Goal: Communication & Community: Share content

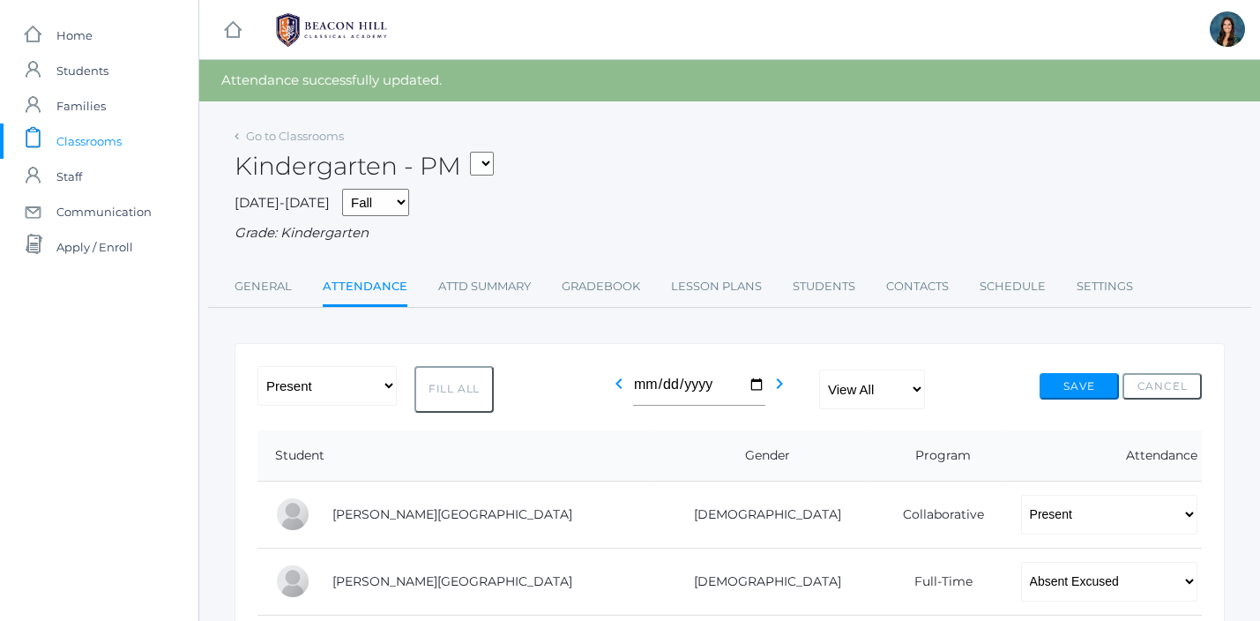
click at [148, 220] on span "Communication" at bounding box center [103, 211] width 95 height 35
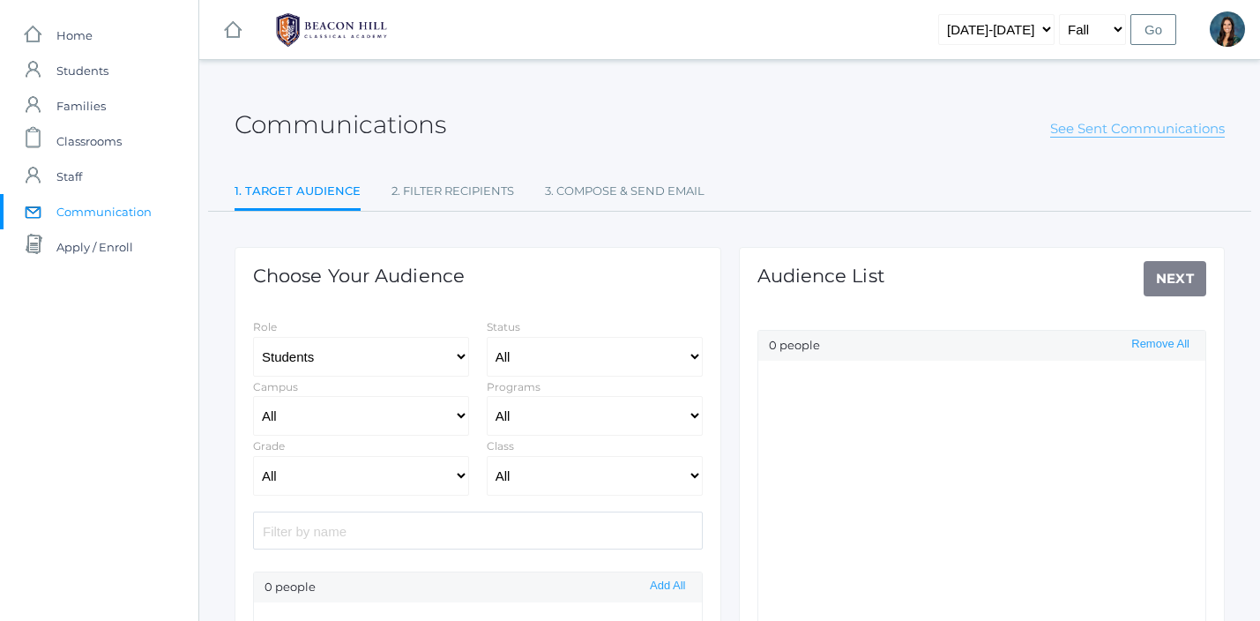
click at [1083, 135] on link "See Sent Communications" at bounding box center [1137, 129] width 175 height 18
select select "Enrolled"
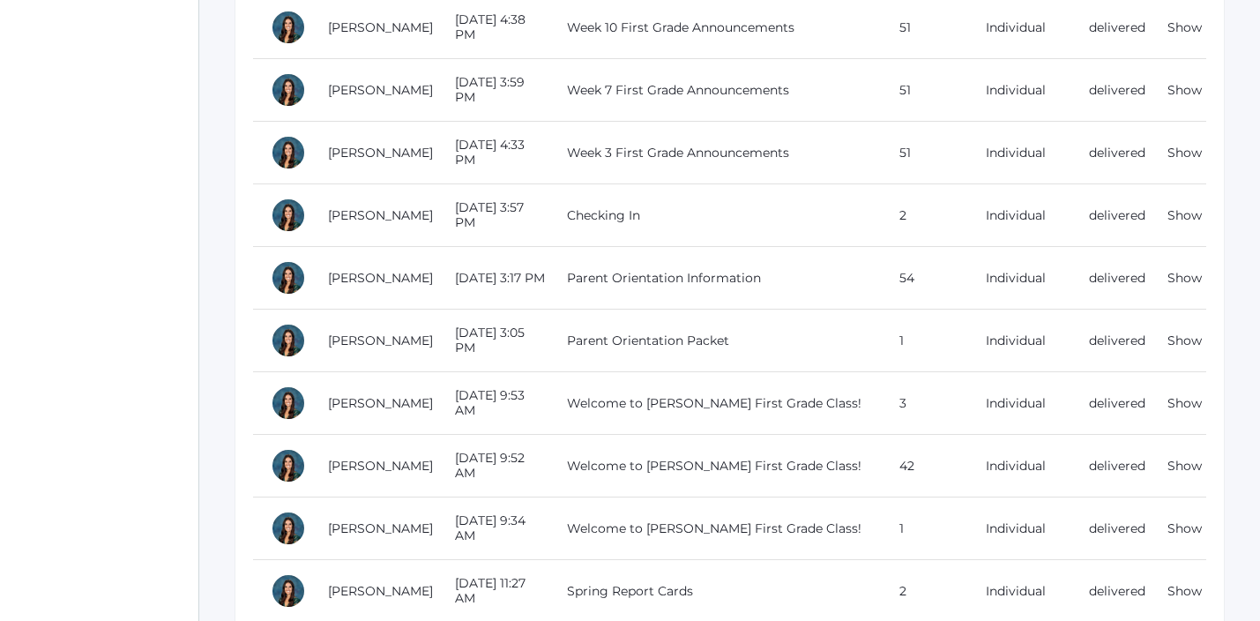
scroll to position [1657, 0]
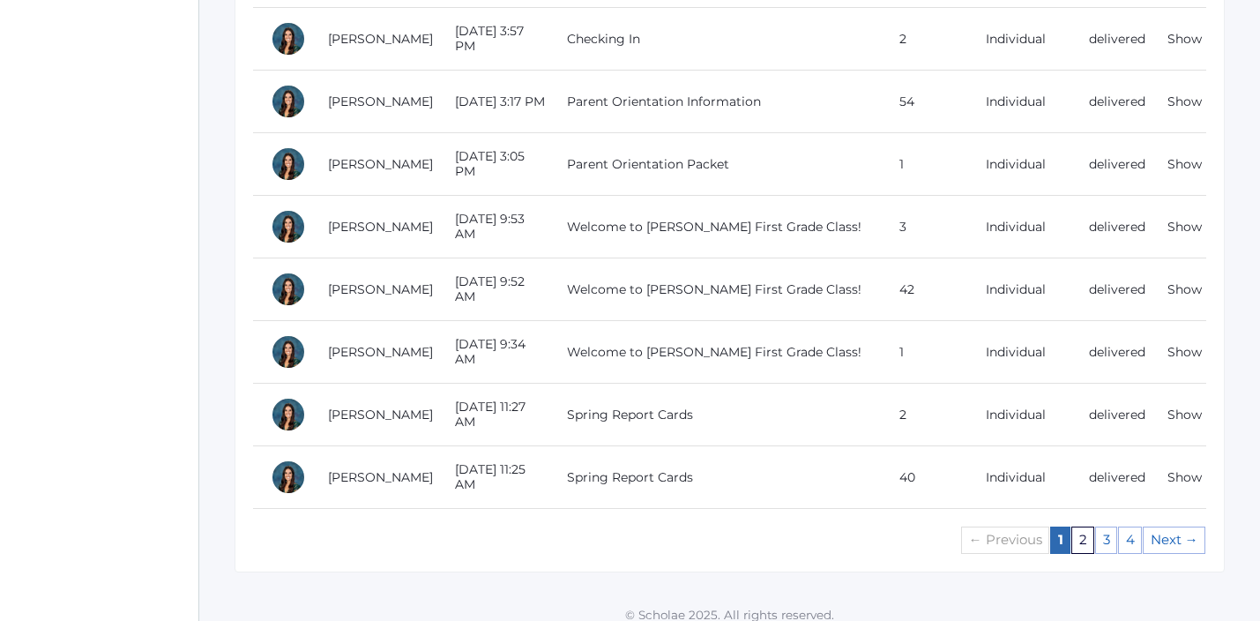
click at [1087, 529] on link "2" at bounding box center [1082, 539] width 23 height 27
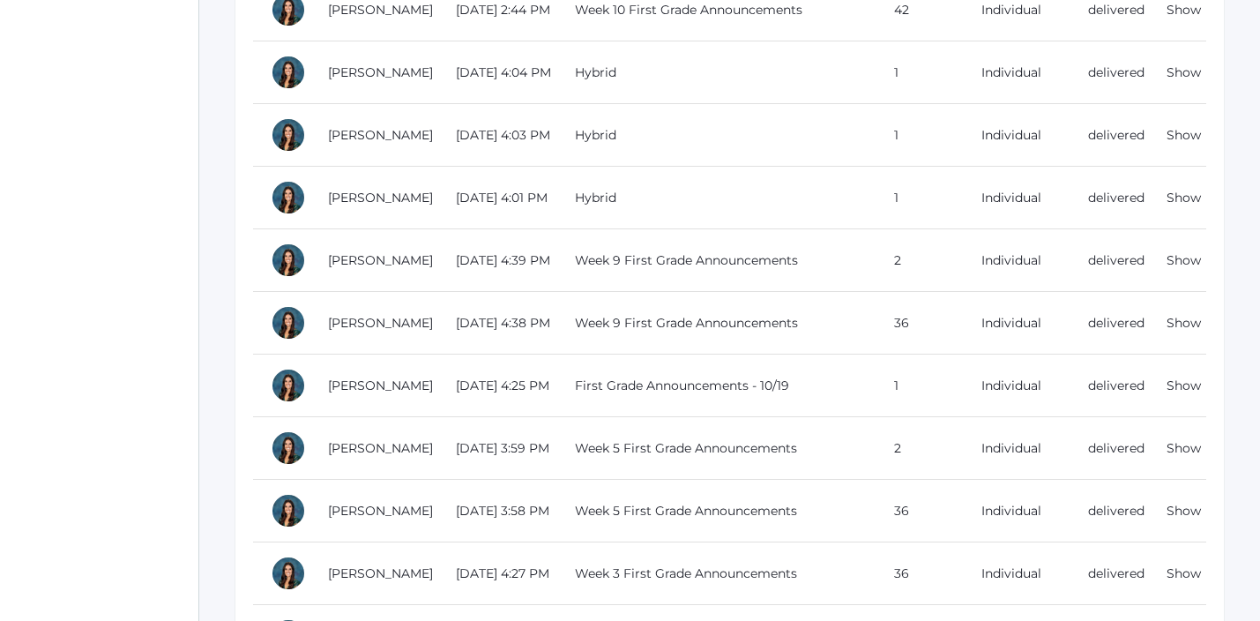
scroll to position [1657, 0]
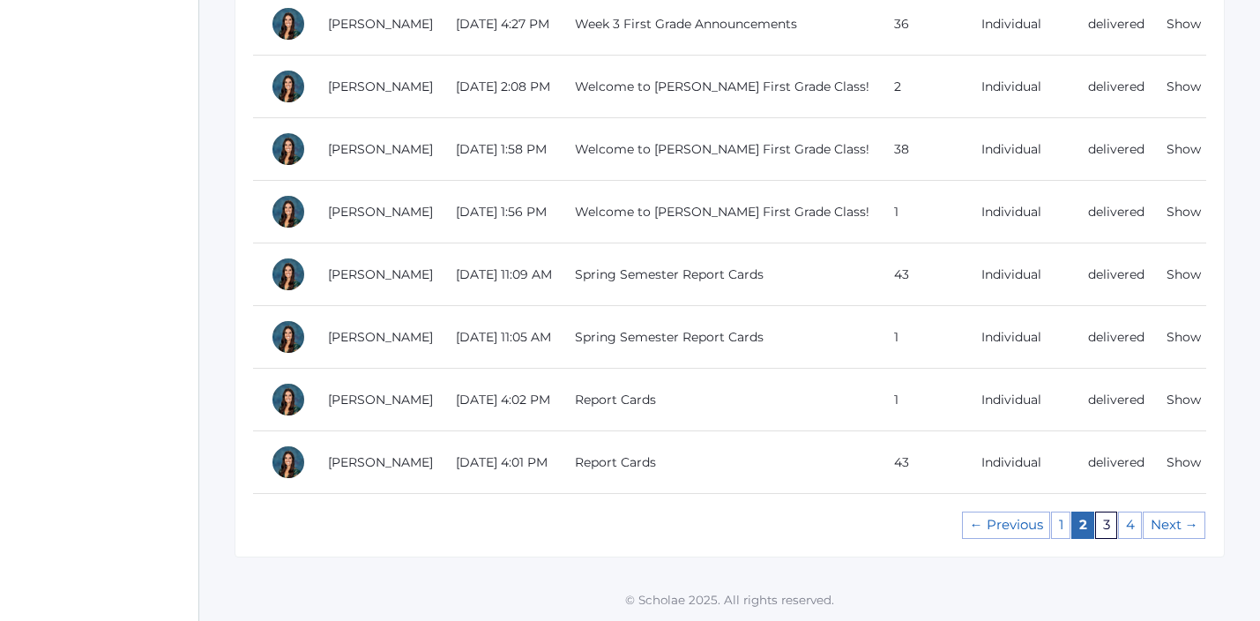
click at [1109, 528] on link "3" at bounding box center [1106, 524] width 22 height 27
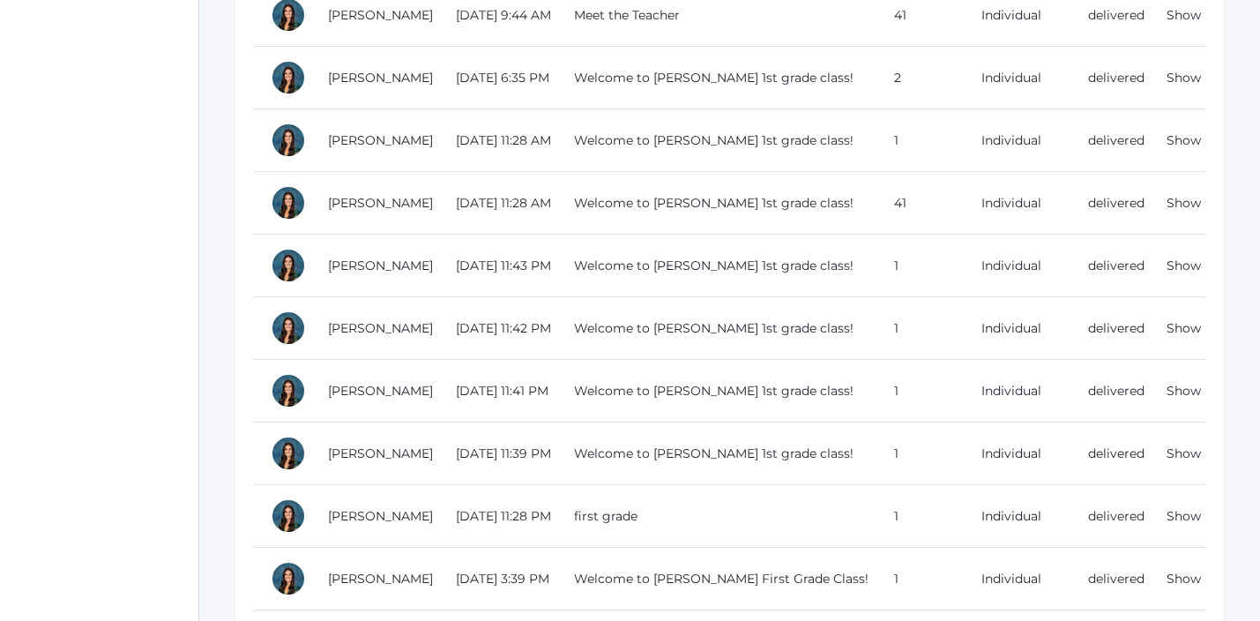
scroll to position [1657, 0]
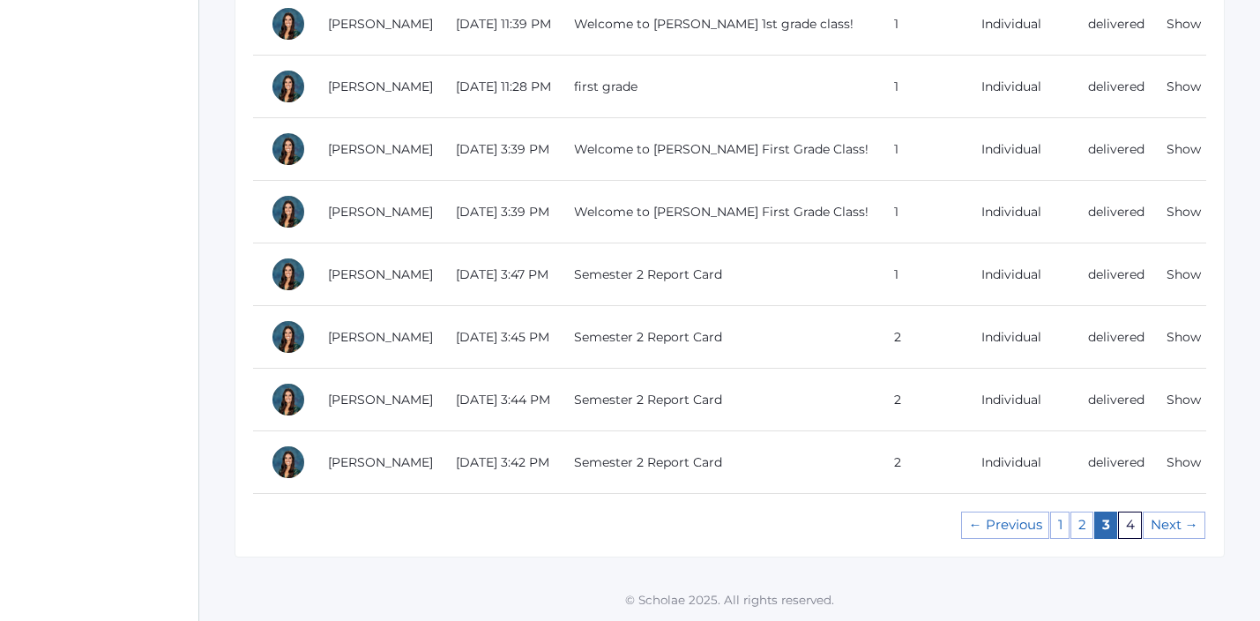
click at [1128, 530] on link "4" at bounding box center [1130, 524] width 24 height 27
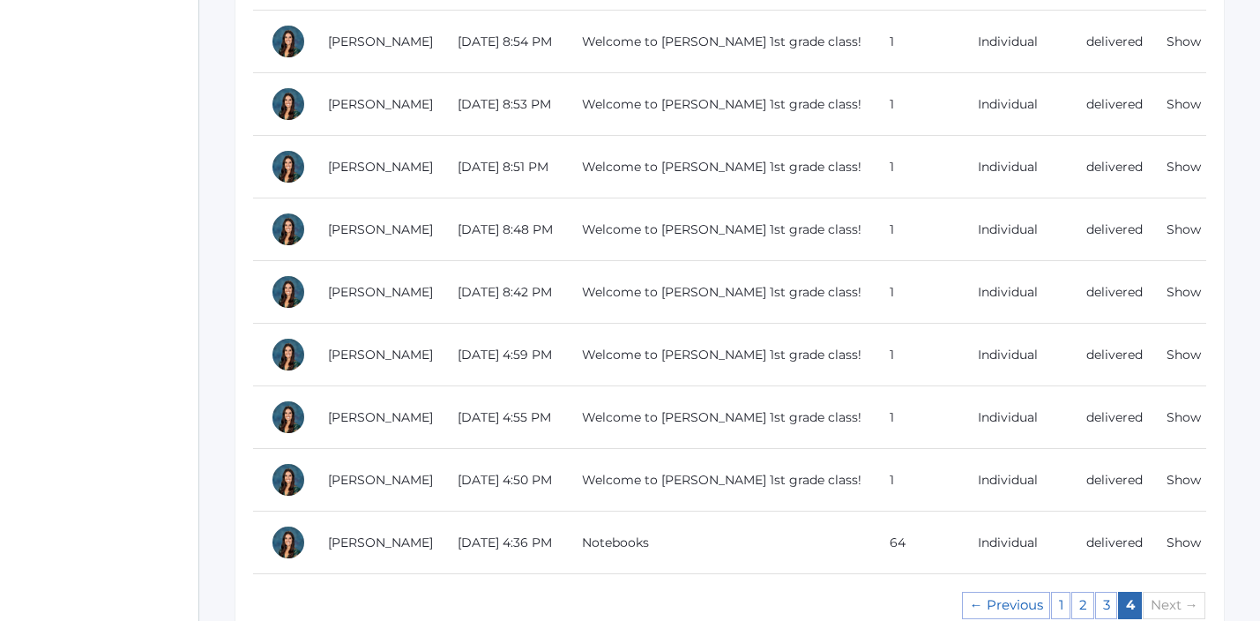
scroll to position [1579, 0]
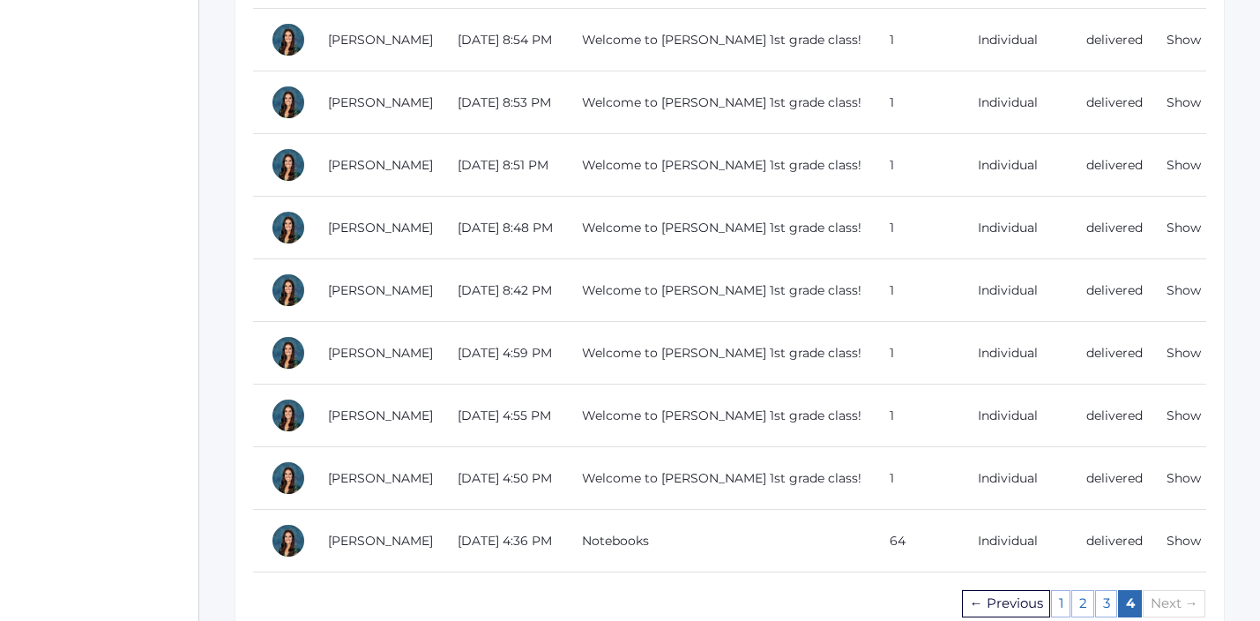
click at [1026, 609] on link "← Previous" at bounding box center [1006, 603] width 88 height 27
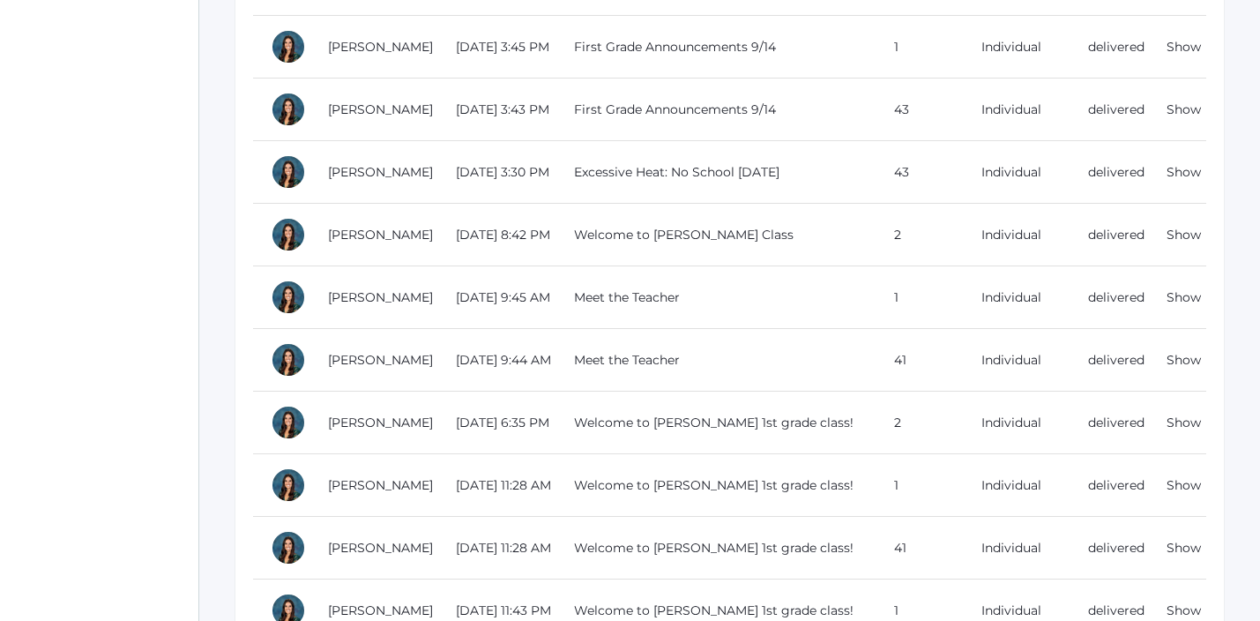
scroll to position [882, 0]
click at [1178, 112] on link "Show" at bounding box center [1183, 111] width 34 height 16
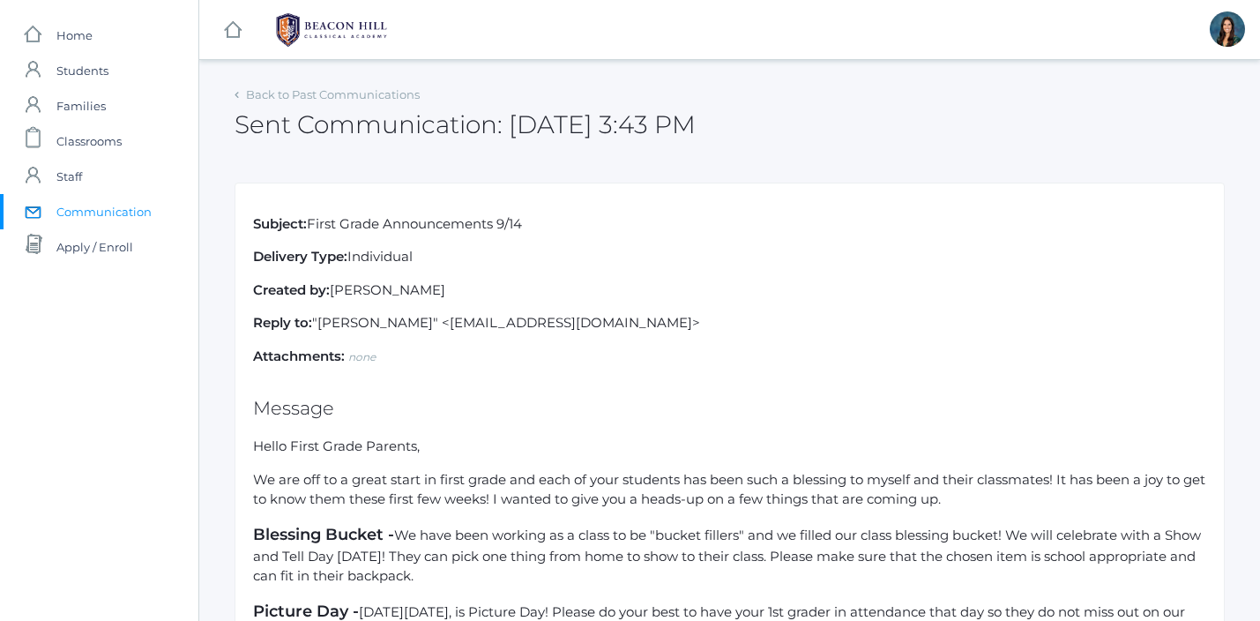
click at [147, 211] on span "Communication" at bounding box center [103, 211] width 95 height 35
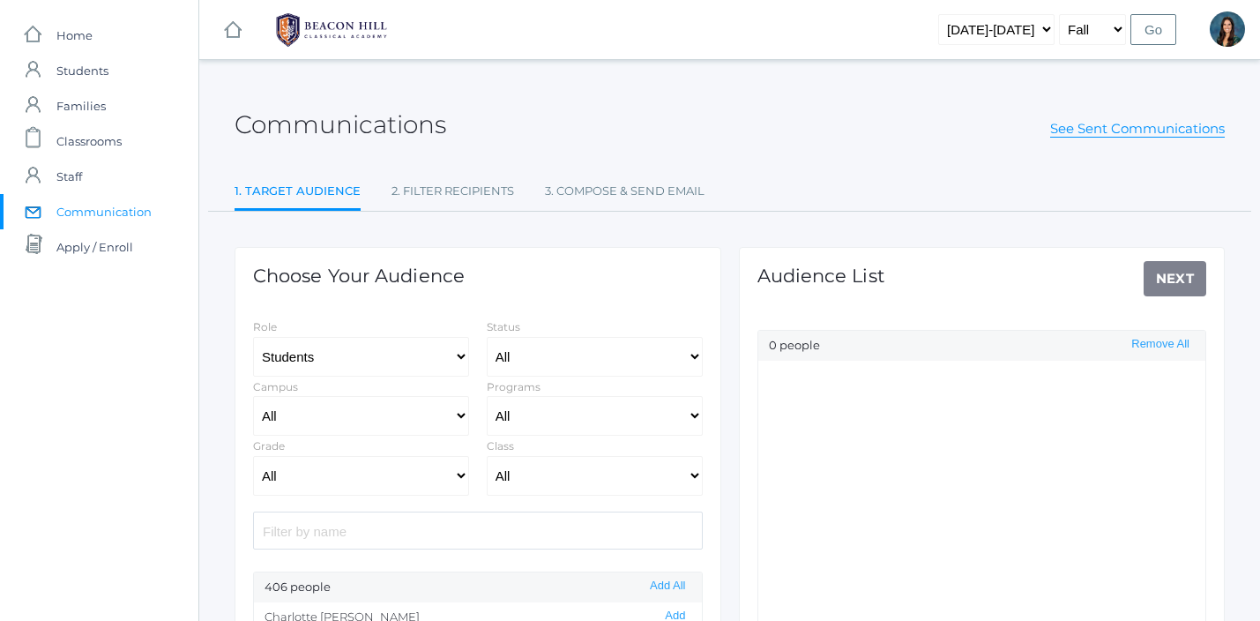
select select "Enrolled"
click at [1105, 128] on link "See Sent Communications" at bounding box center [1137, 129] width 175 height 18
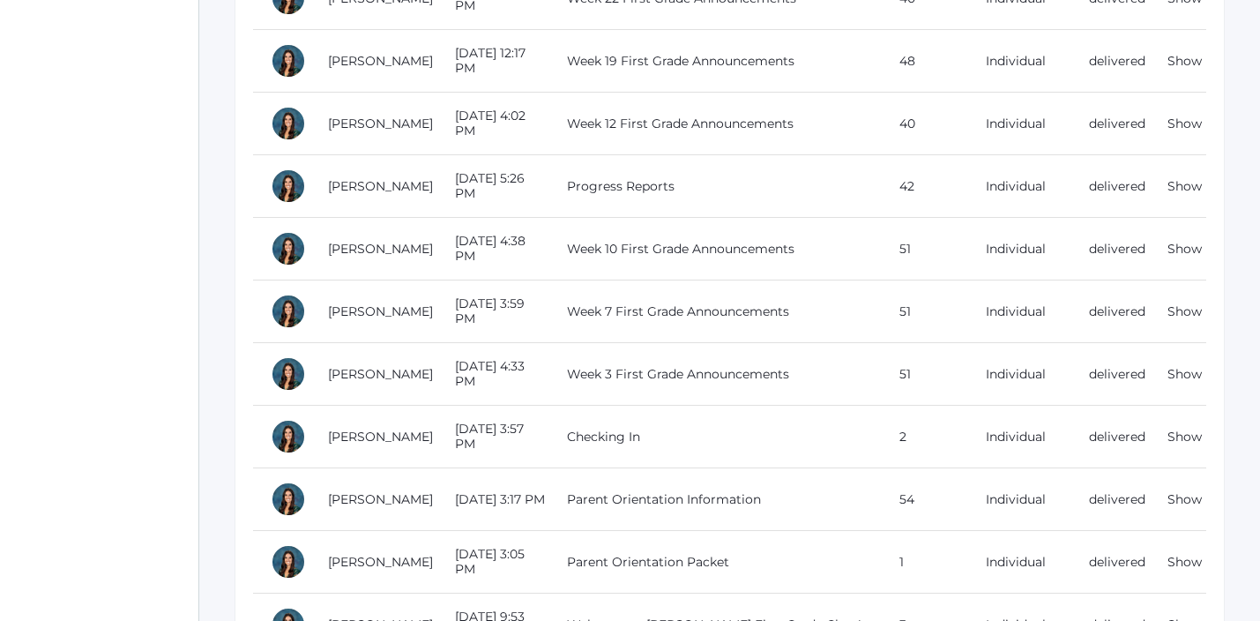
scroll to position [1264, 0]
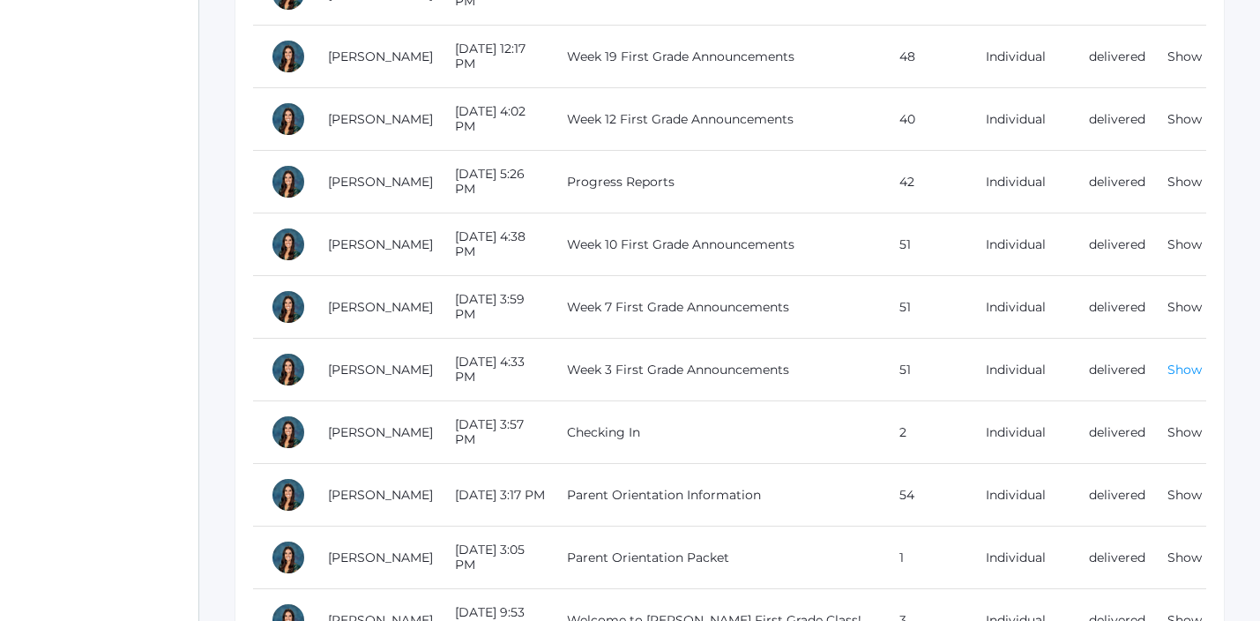
click at [1189, 361] on link "Show" at bounding box center [1184, 369] width 34 height 16
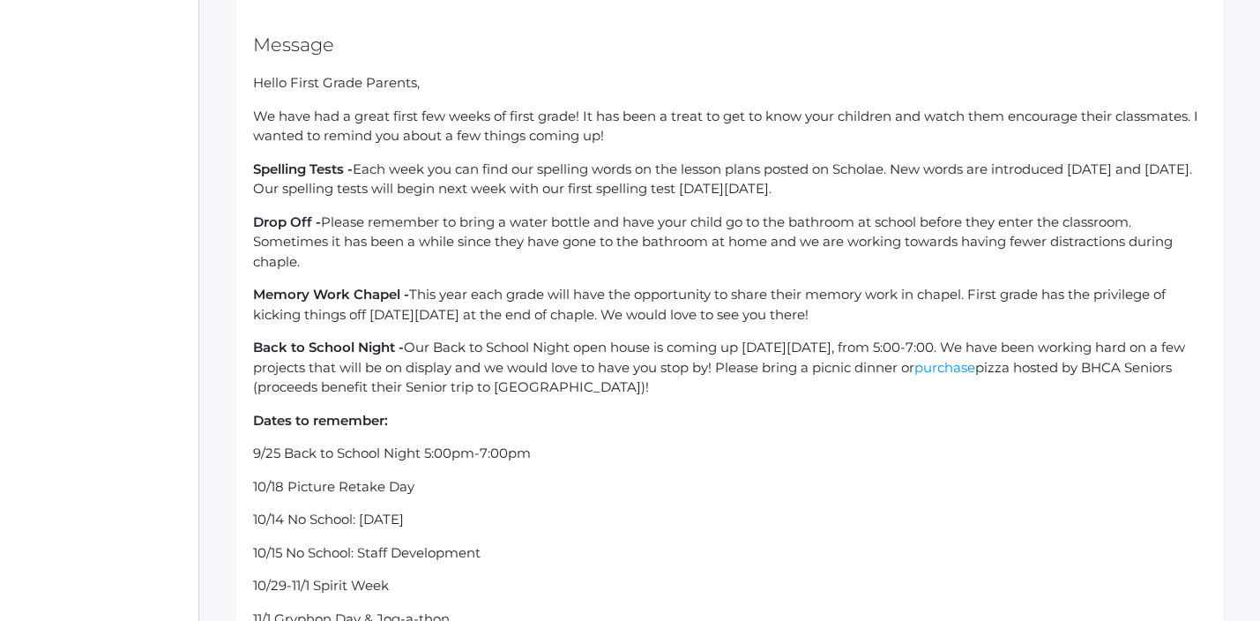
scroll to position [351, 0]
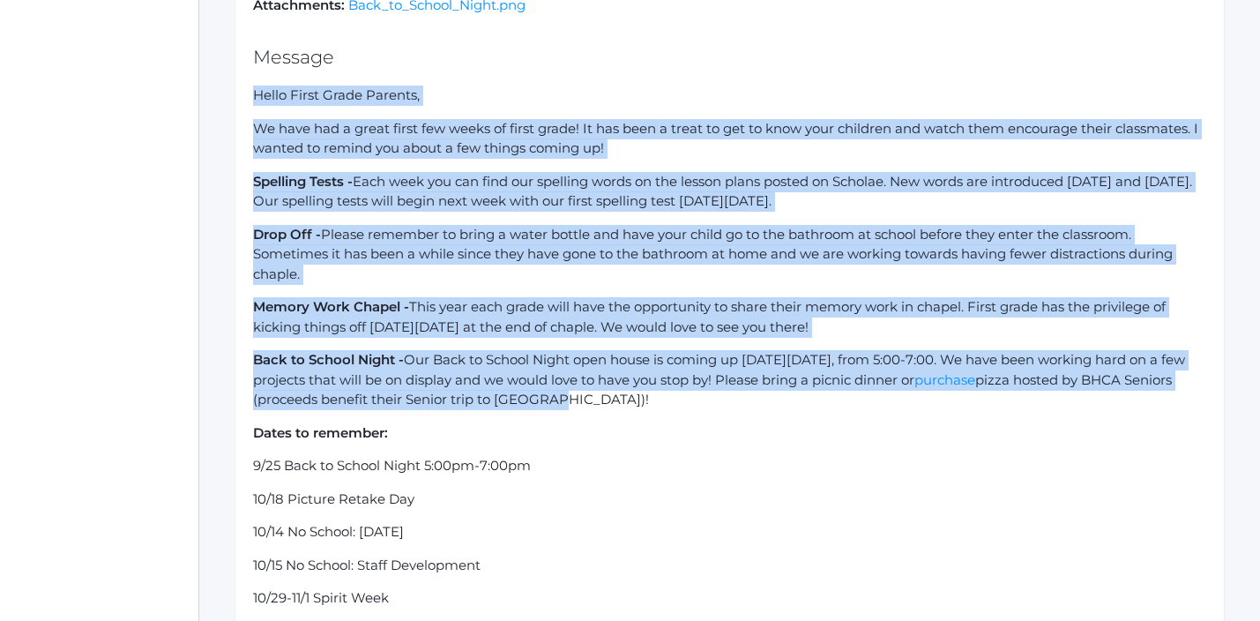
drag, startPoint x: 705, startPoint y: 403, endPoint x: 246, endPoint y: 97, distance: 551.8
copy div "Hello First Grade Parents, We have had a great first few weeks of first grade! …"
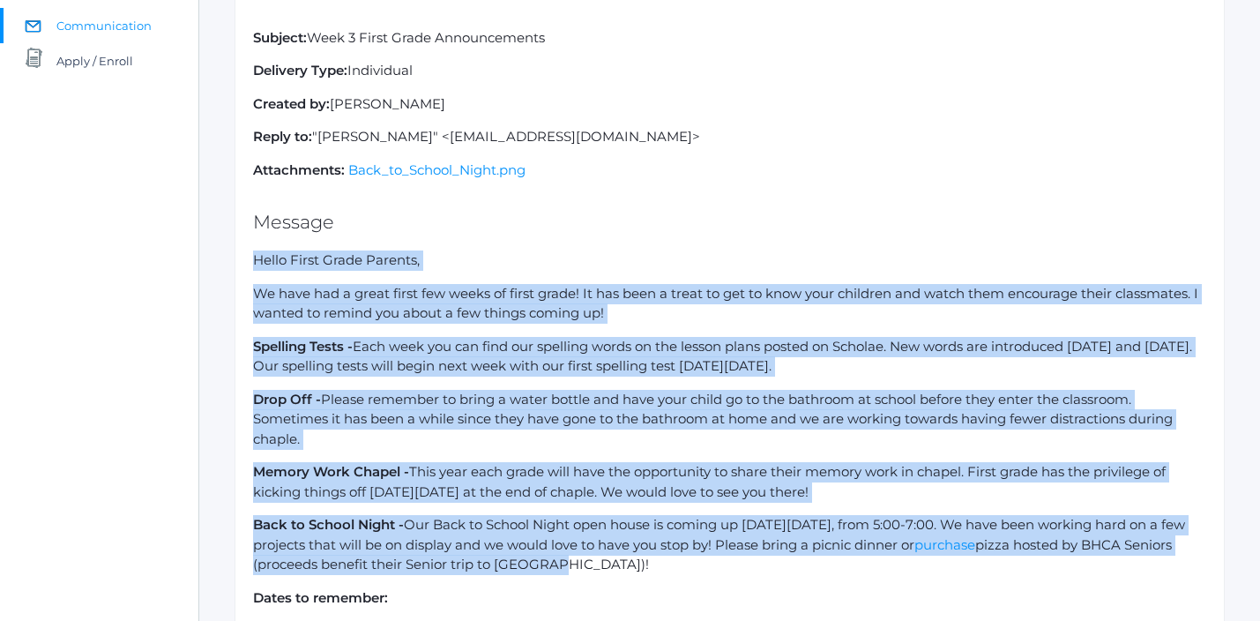
scroll to position [0, 0]
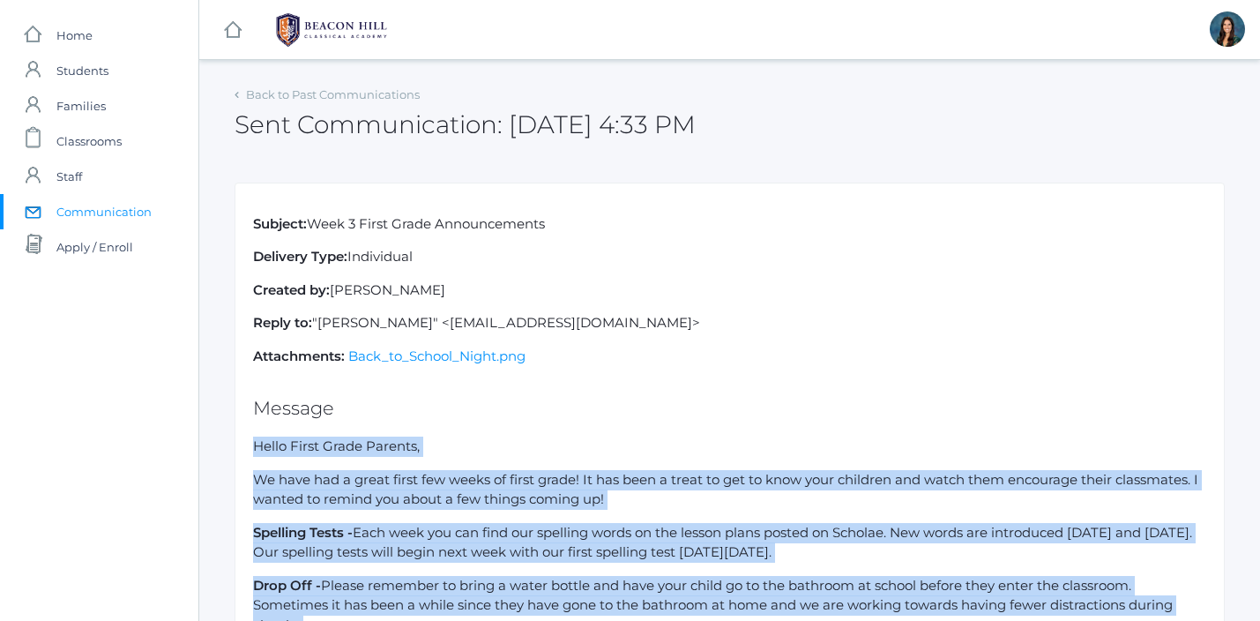
click at [121, 209] on span "Communication" at bounding box center [103, 211] width 95 height 35
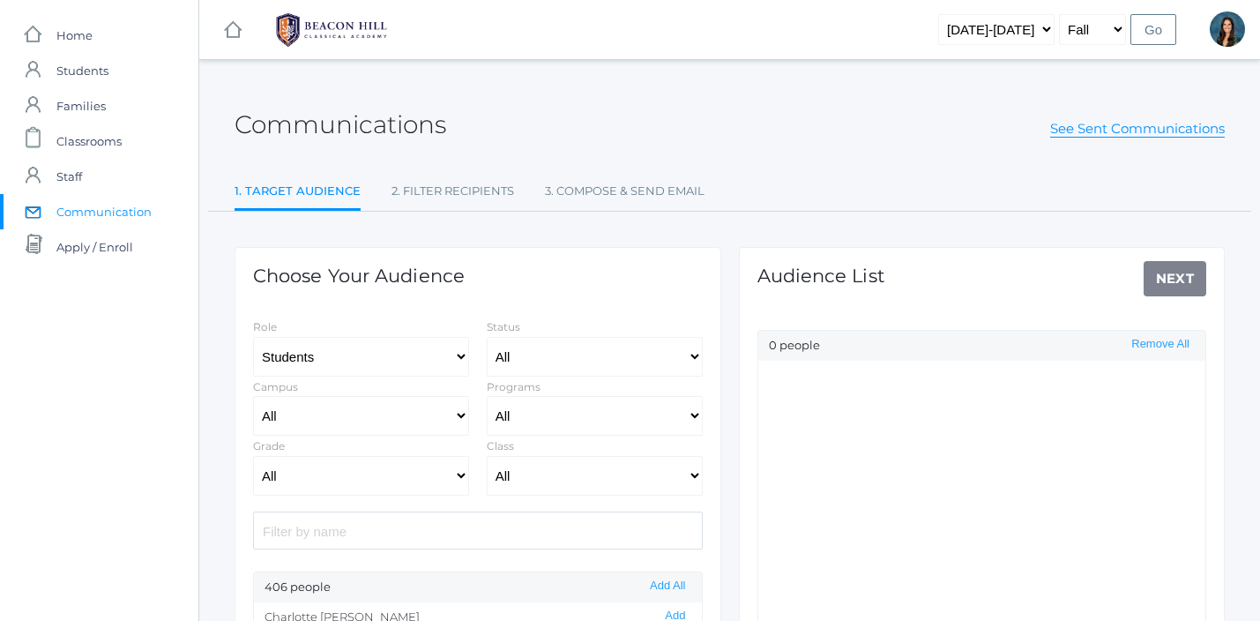
select select "Enrolled"
click at [1113, 132] on link "See Sent Communications" at bounding box center [1137, 129] width 175 height 18
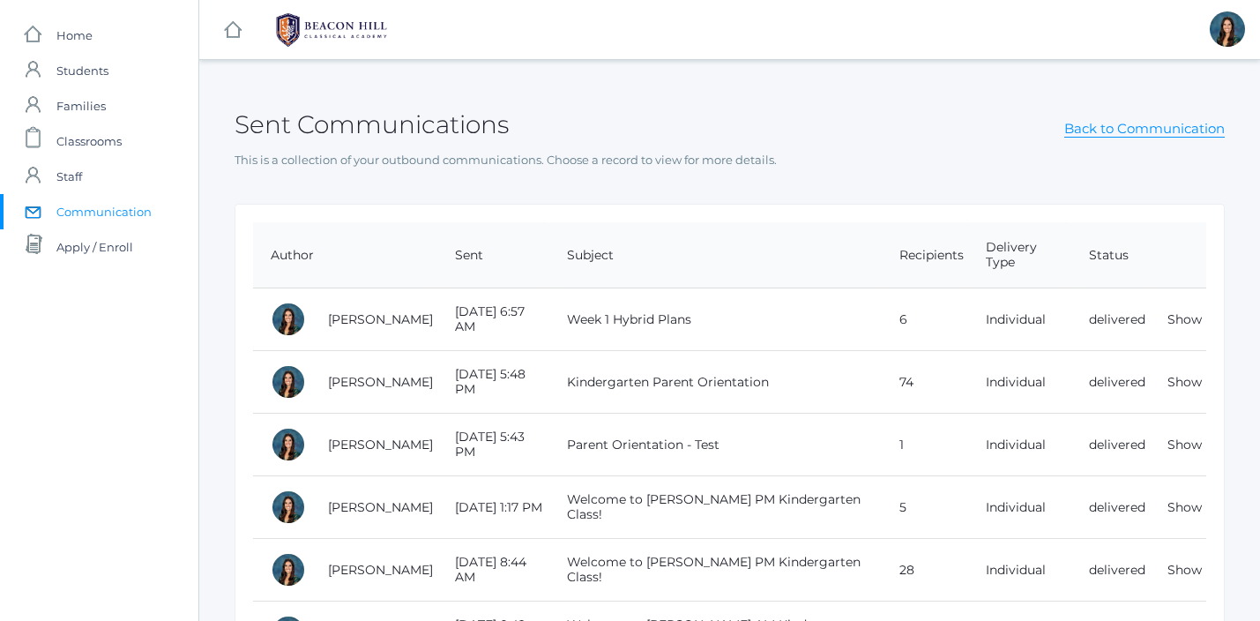
click at [1176, 311] on link "Show" at bounding box center [1184, 319] width 34 height 16
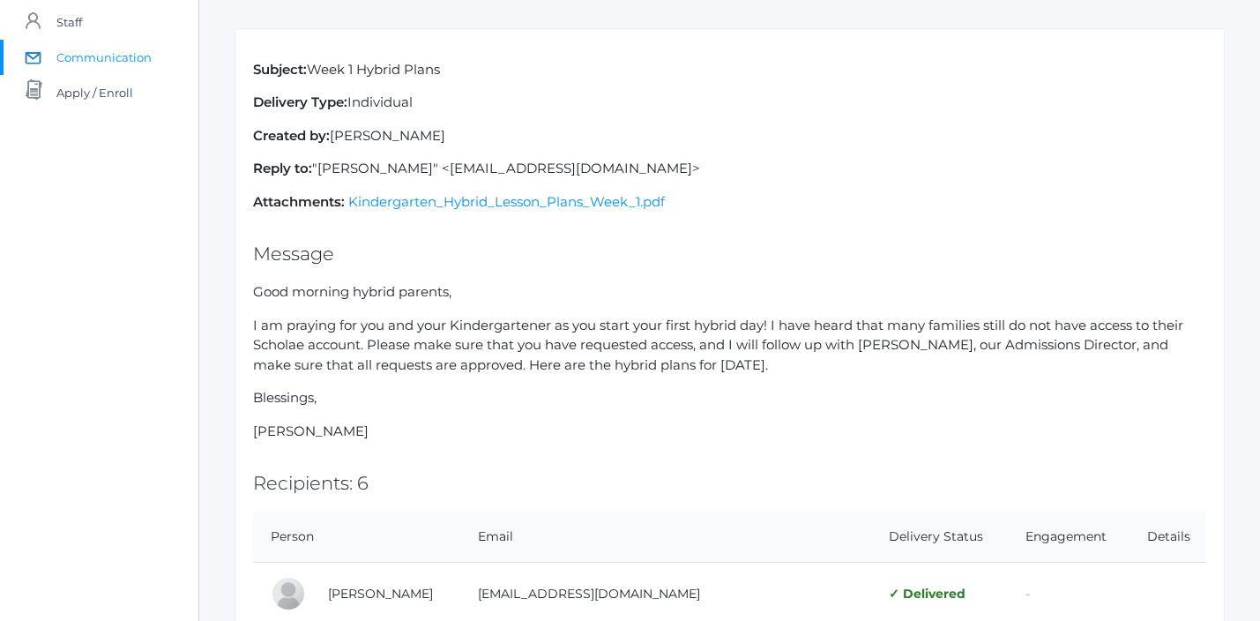
scroll to position [158, 0]
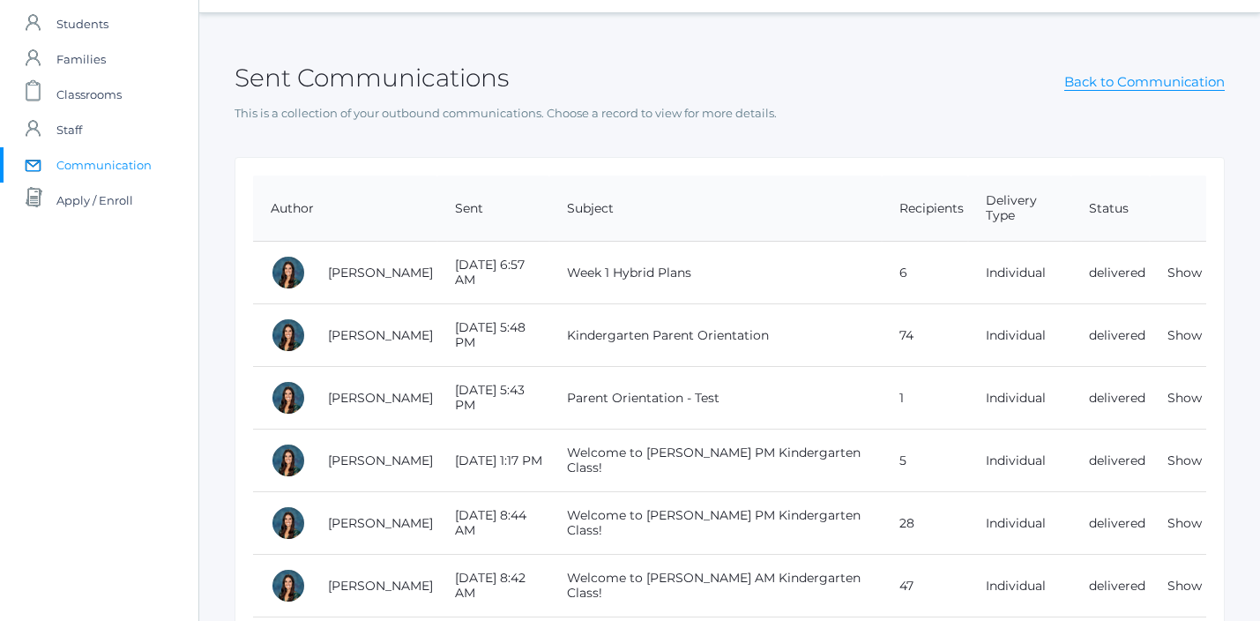
scroll to position [63, 0]
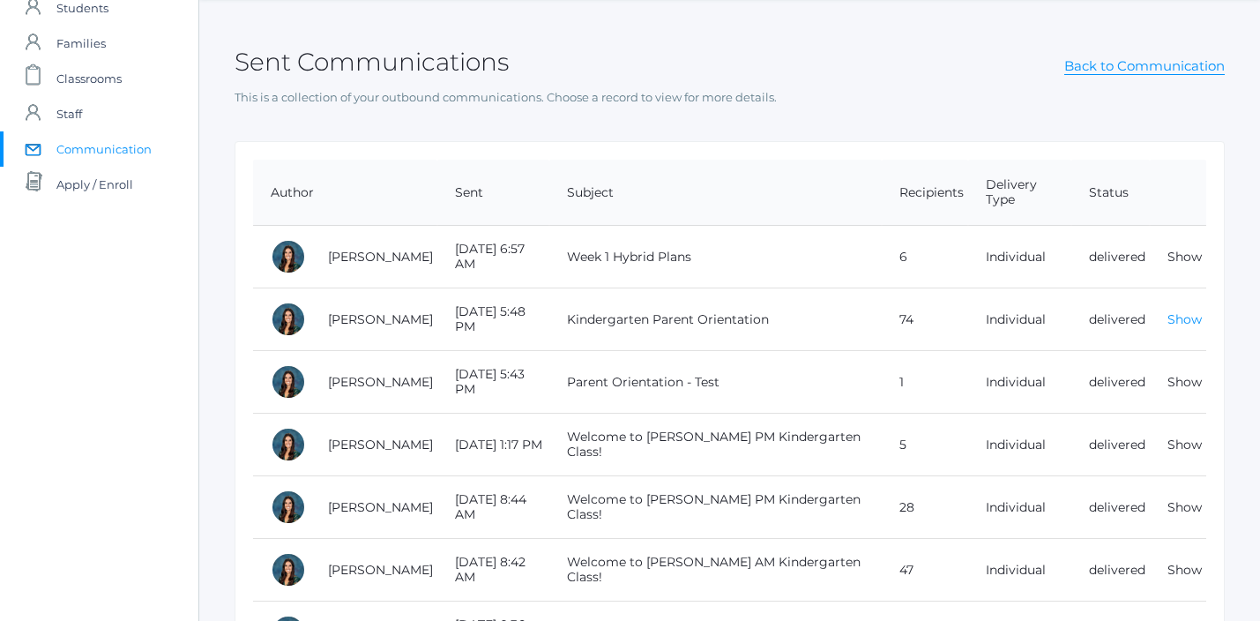
click at [1188, 311] on link "Show" at bounding box center [1184, 319] width 34 height 16
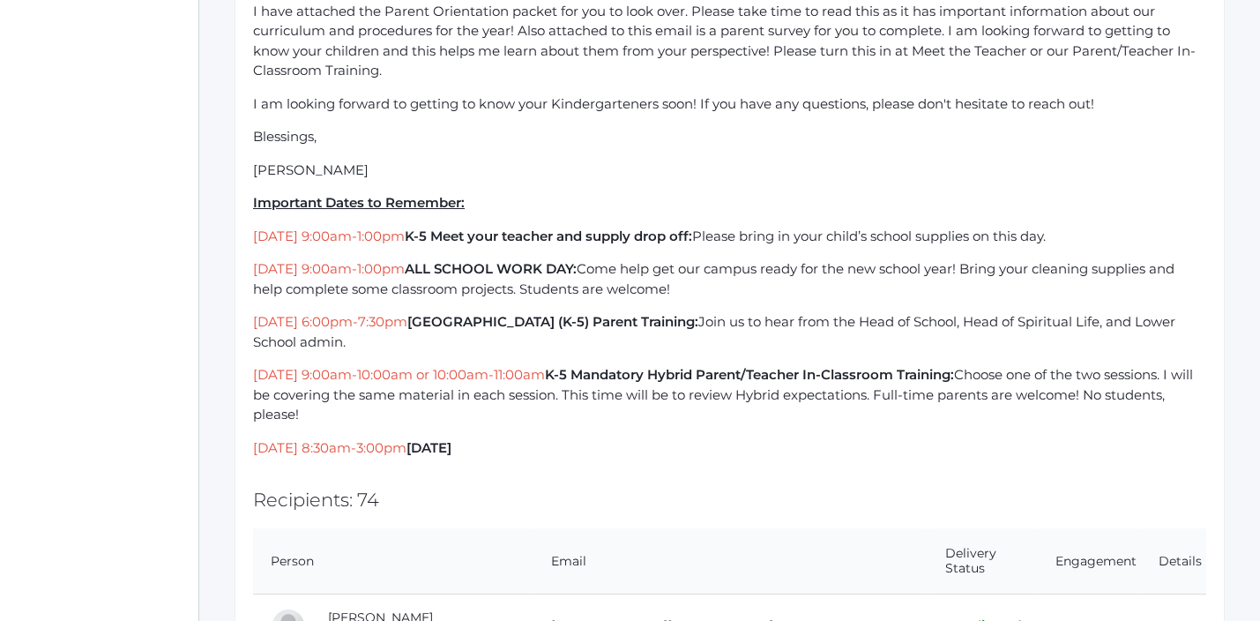
scroll to position [466, 0]
drag, startPoint x: 654, startPoint y: 446, endPoint x: 252, endPoint y: 212, distance: 464.9
copy div "Important Dates to Remember: Saturday, August 23rd, 9:00am-1:00pm K-5 Meet your…"
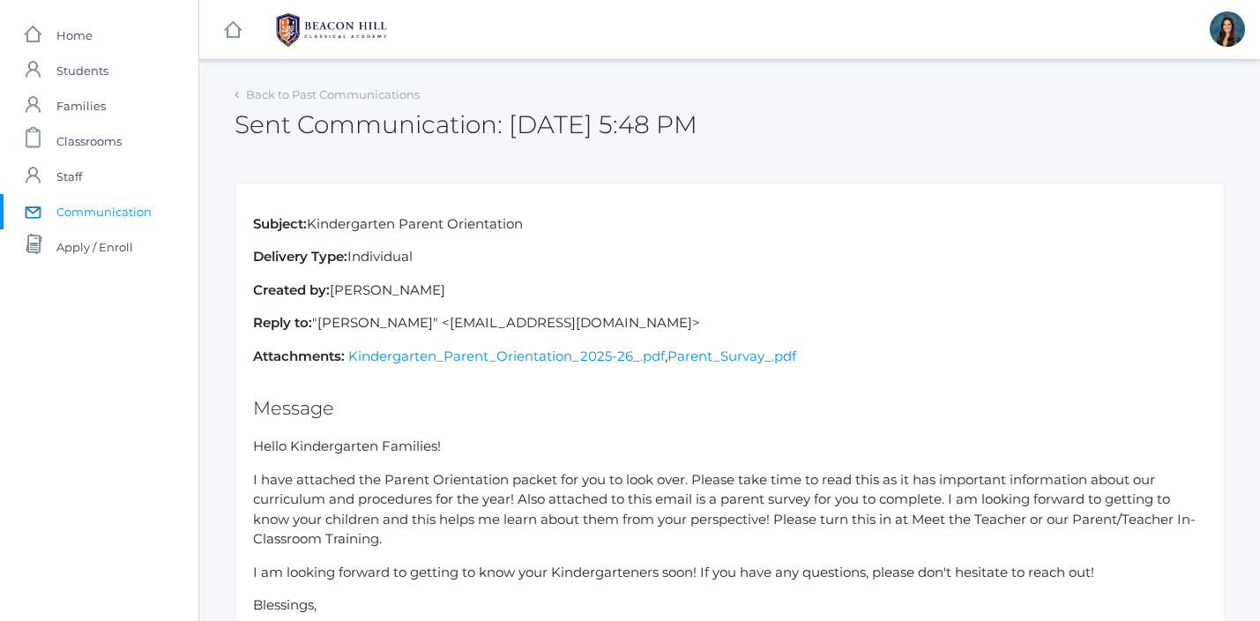
click at [77, 210] on span "Communication" at bounding box center [103, 211] width 95 height 35
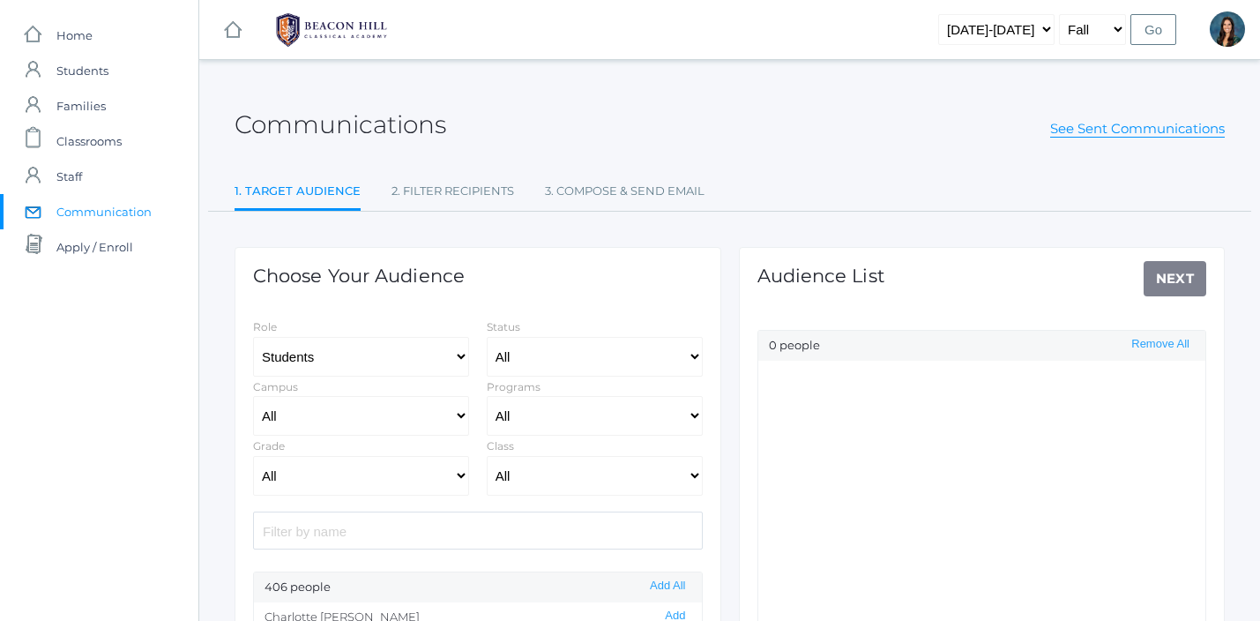
select select "Enrolled"
click at [1155, 134] on link "See Sent Communications" at bounding box center [1137, 129] width 175 height 18
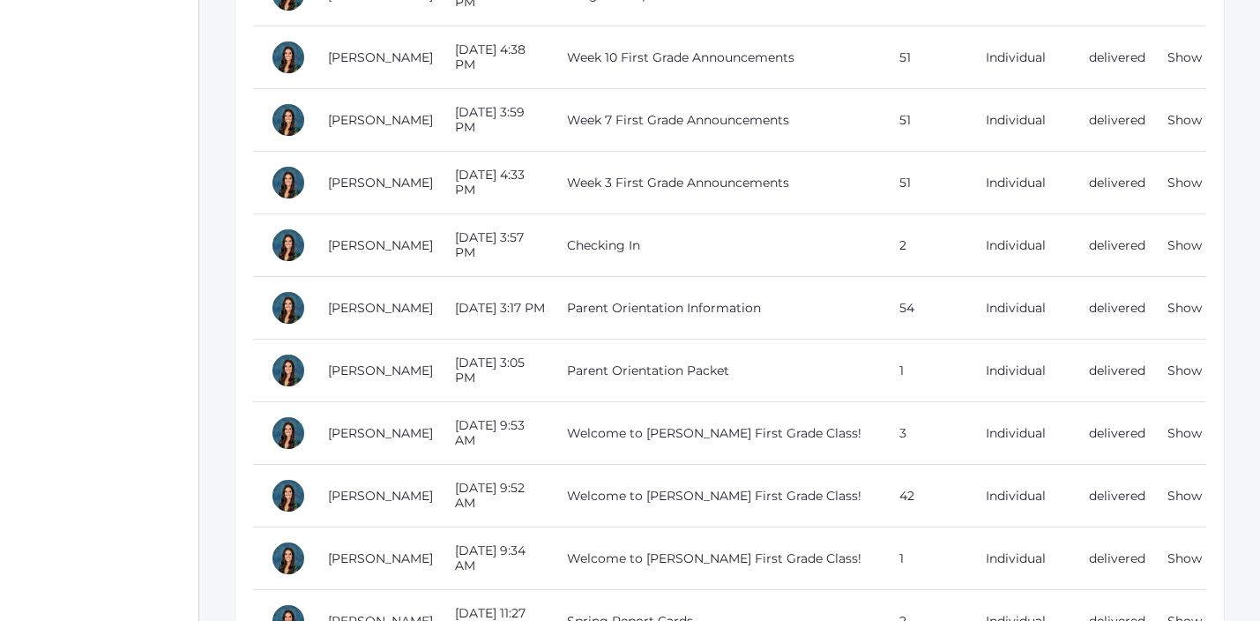
scroll to position [1449, 0]
click at [1182, 114] on link "Show" at bounding box center [1184, 122] width 34 height 16
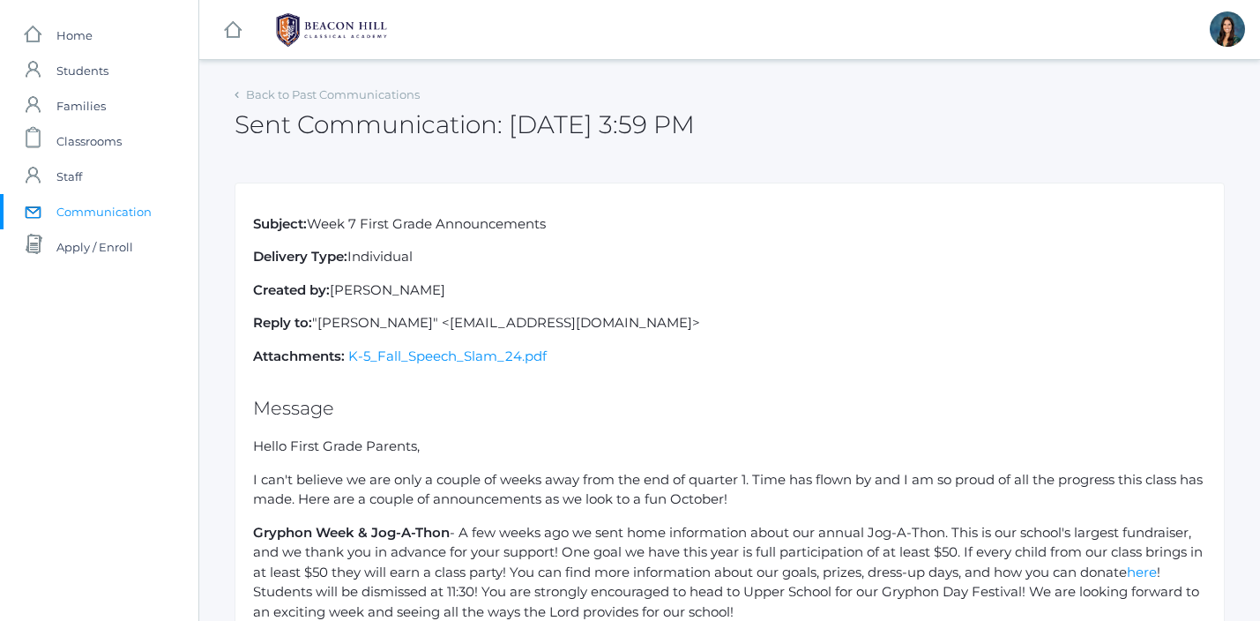
scroll to position [1449, 0]
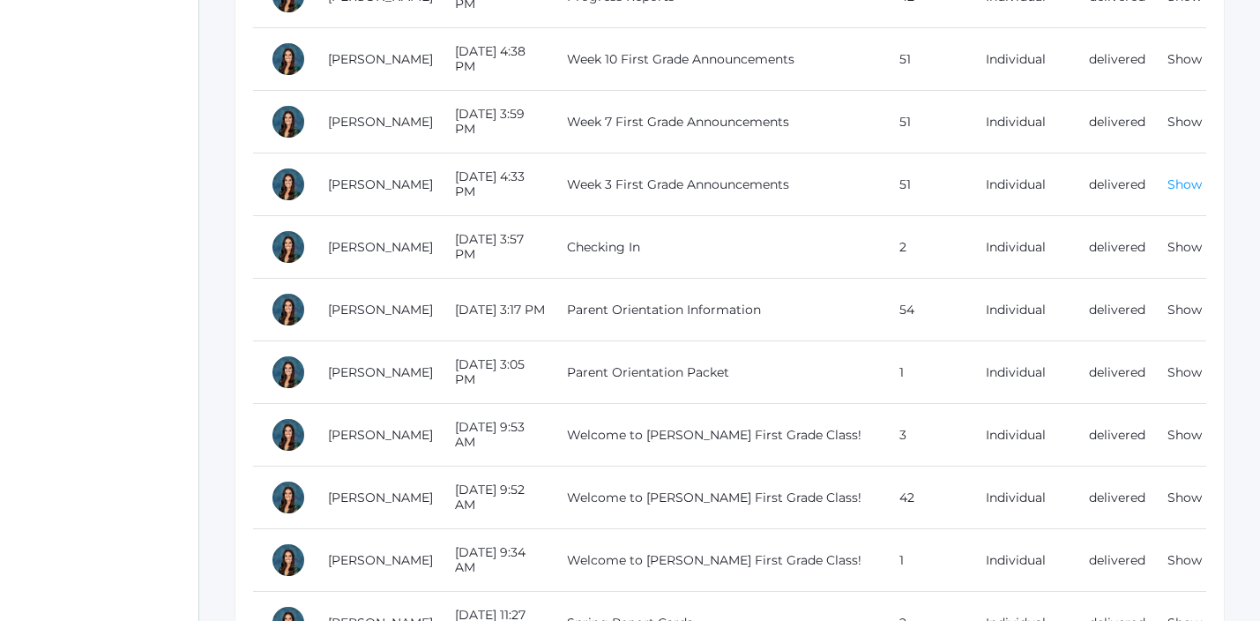
click at [1187, 176] on link "Show" at bounding box center [1184, 184] width 34 height 16
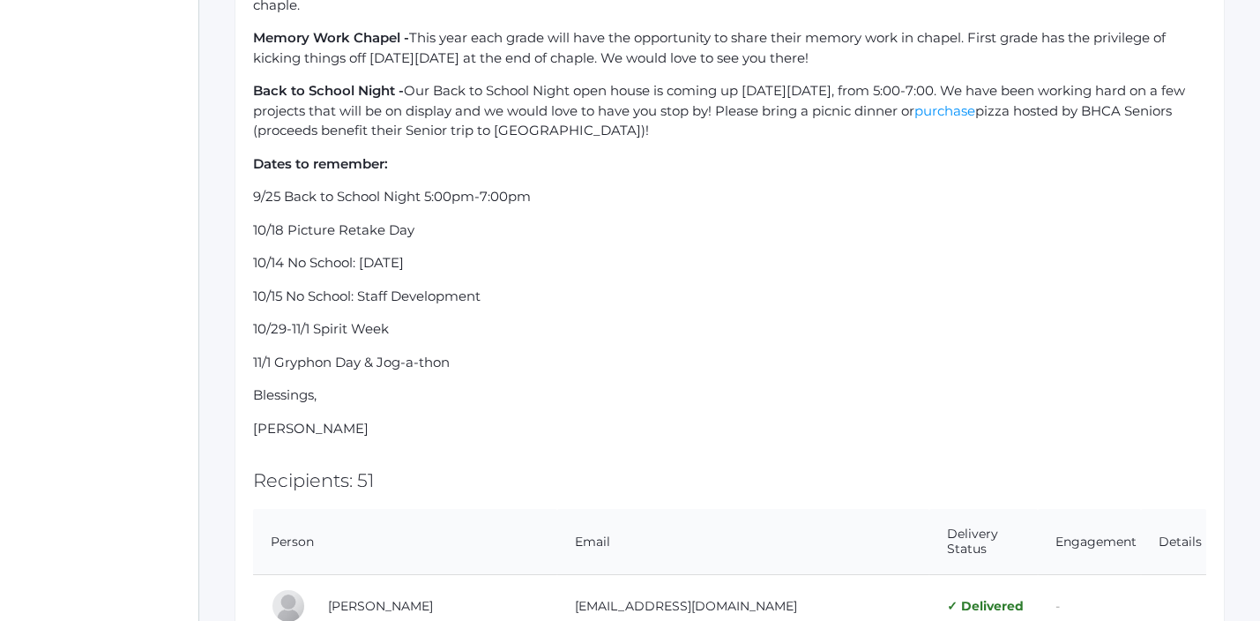
scroll to position [623, 0]
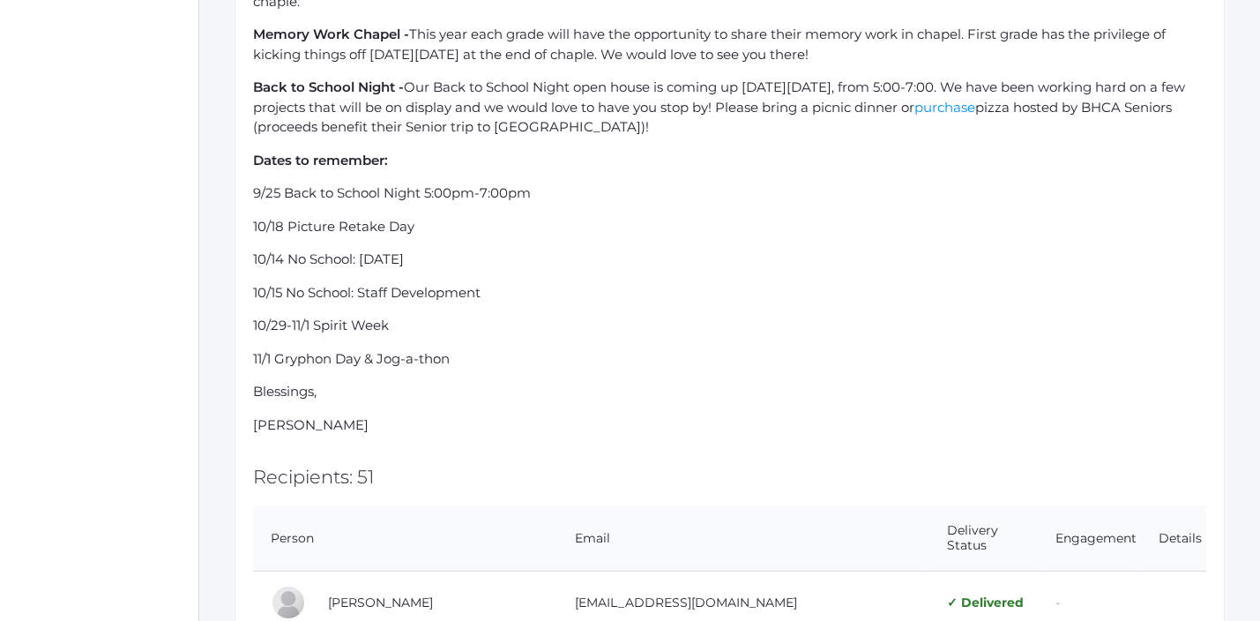
drag, startPoint x: 465, startPoint y: 356, endPoint x: 252, endPoint y: 191, distance: 269.6
copy div "9/25 Back to School Night 5:00pm-7:00pm 10/18 Picture Retake Day 10/14 No Schoo…"
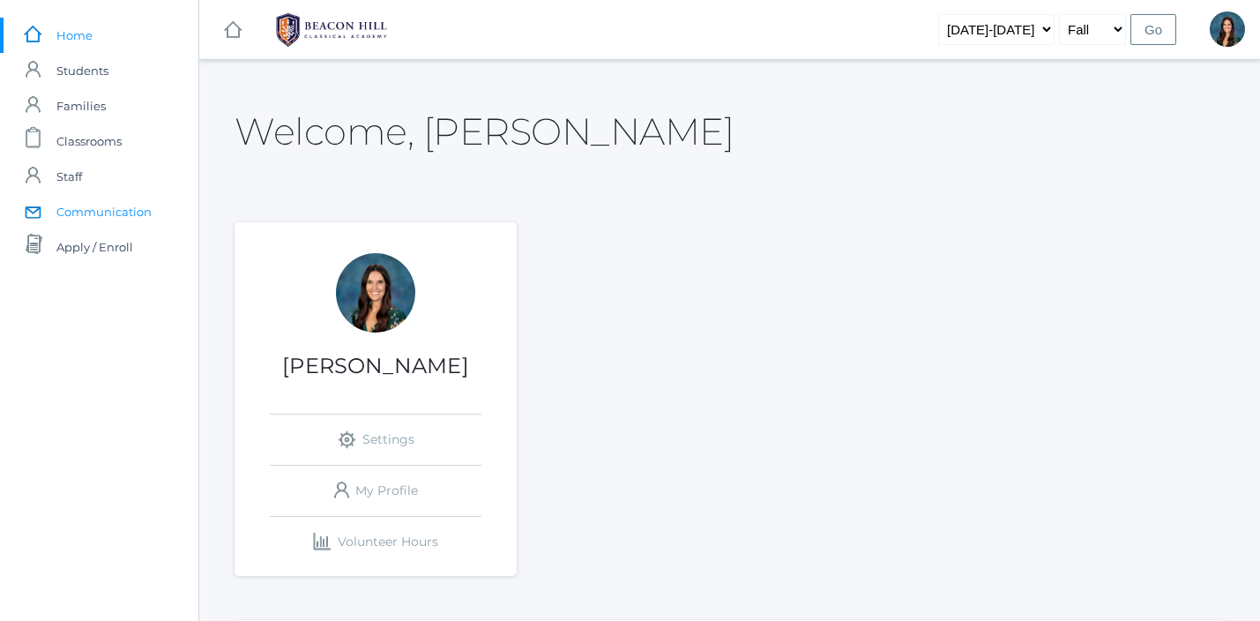
click at [100, 217] on span "Communication" at bounding box center [103, 211] width 95 height 35
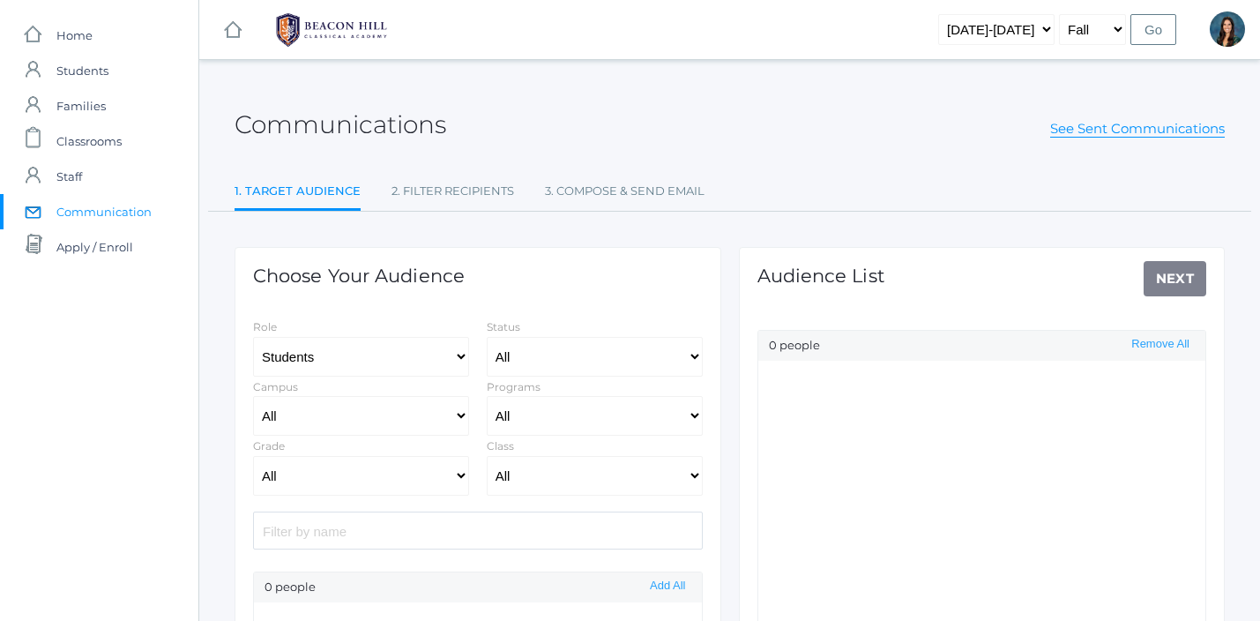
select select "Enrolled"
click at [1087, 130] on link "See Sent Communications" at bounding box center [1137, 129] width 175 height 18
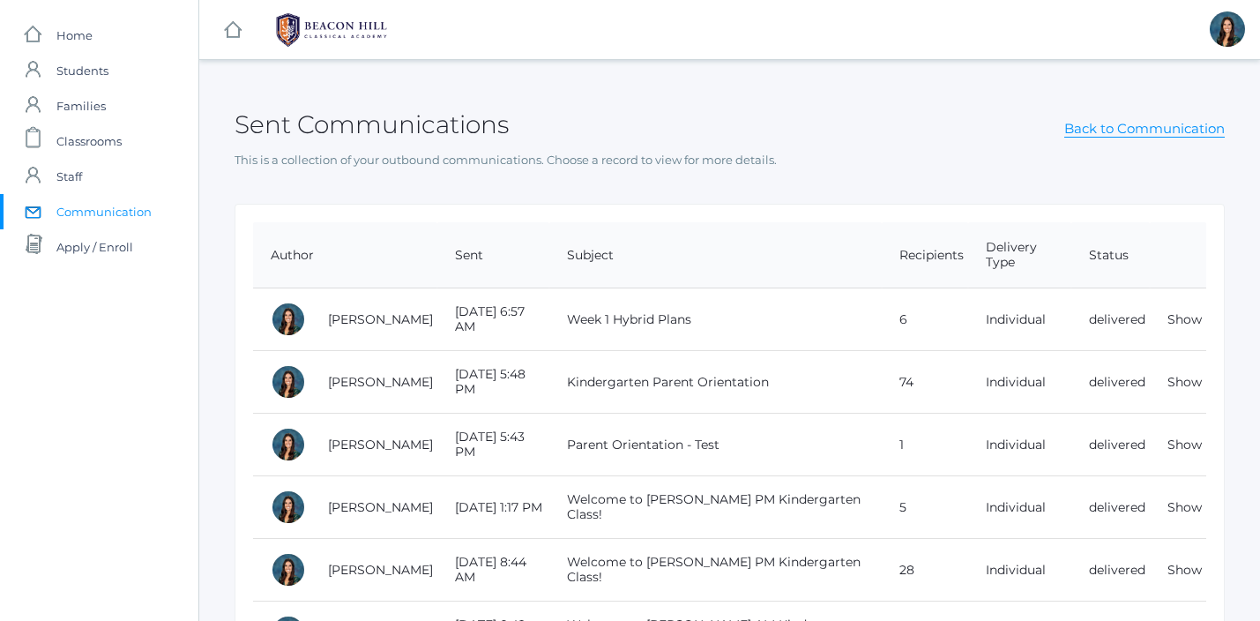
click at [90, 213] on span "Communication" at bounding box center [103, 211] width 95 height 35
select select "Enrolled"
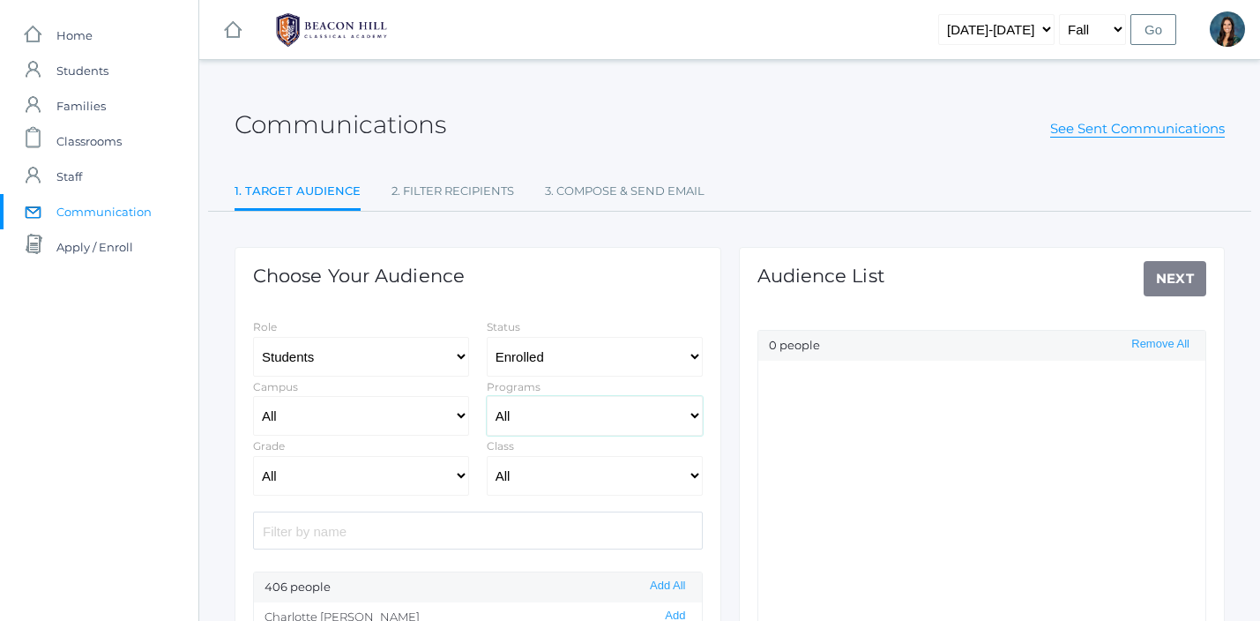
click at [565, 417] on select "All Full-Time Collaborative 4-Day" at bounding box center [595, 416] width 216 height 40
click at [597, 493] on select "All 01LA - First Grade [PERSON_NAME] 01LA - First Grade [PERSON_NAME] 02LA - Se…" at bounding box center [595, 476] width 216 height 40
click at [487, 456] on select "All 01LA - First Grade [PERSON_NAME] 01LA - First Grade [PERSON_NAME] 02LA - Se…" at bounding box center [595, 476] width 216 height 40
click at [521, 482] on select "All 01LA - First Grade [PERSON_NAME] 01LA - First Grade [PERSON_NAME] 02LA - Se…" at bounding box center [595, 476] width 216 height 40
select select "2131"
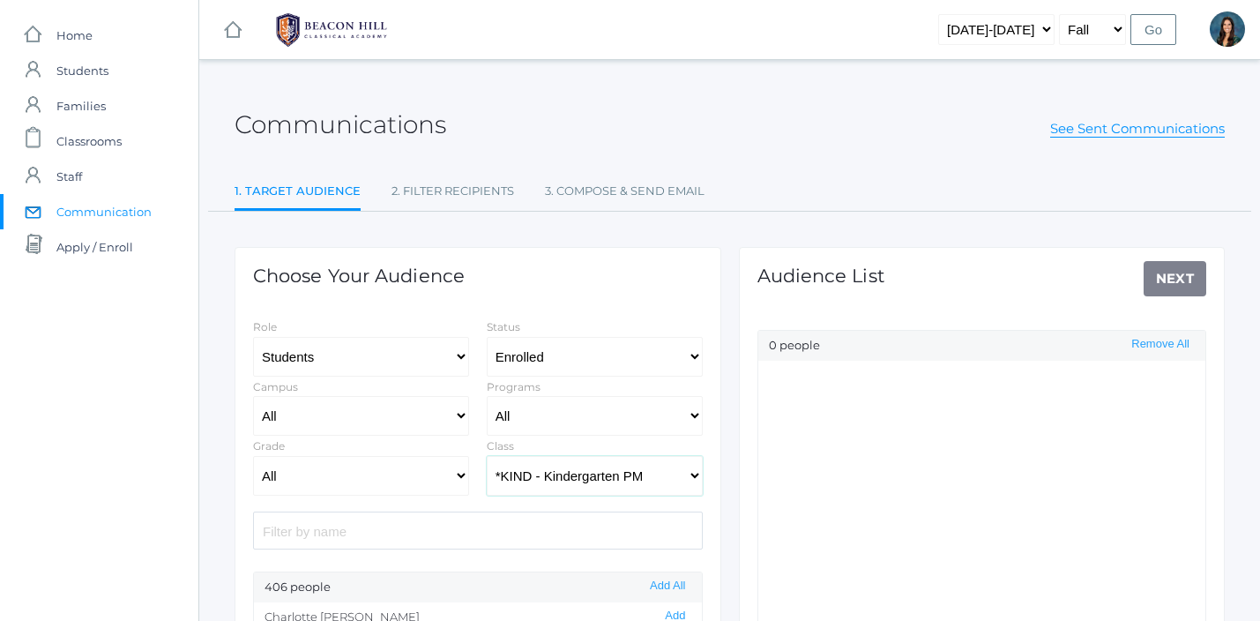
click at [487, 456] on select "All 01LA - First Grade [PERSON_NAME] 01LA - First Grade [PERSON_NAME] 02LA - Se…" at bounding box center [595, 476] width 216 height 40
click at [671, 578] on button "Add All" at bounding box center [667, 585] width 46 height 15
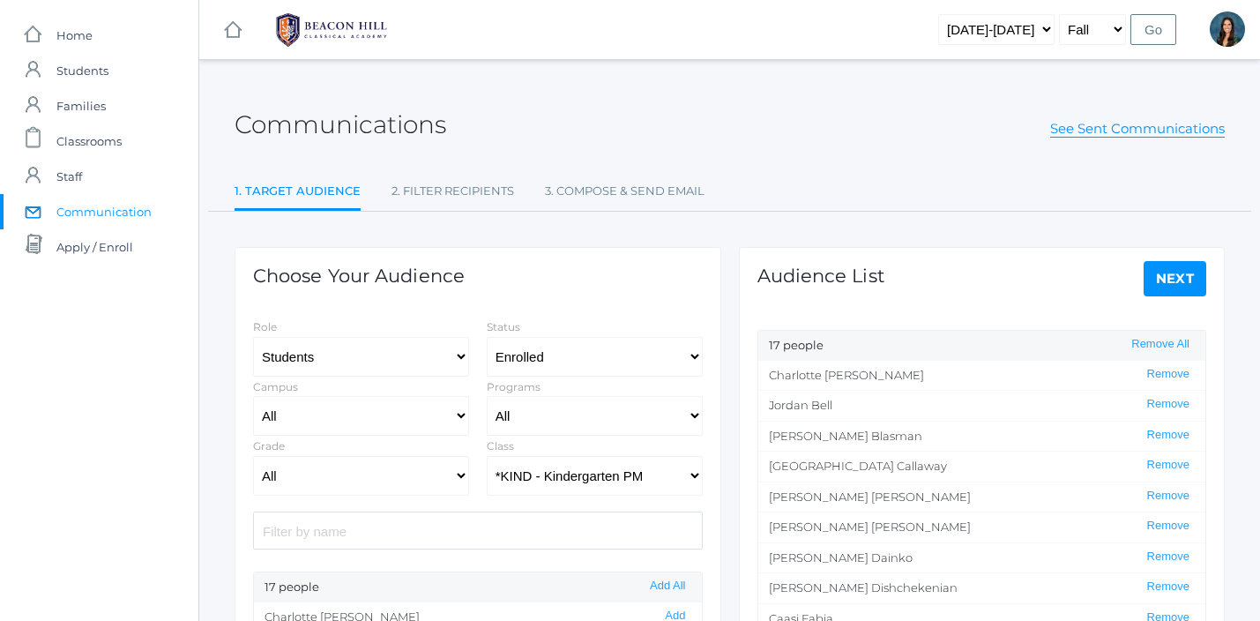
click at [1173, 282] on link "Next" at bounding box center [1174, 278] width 63 height 35
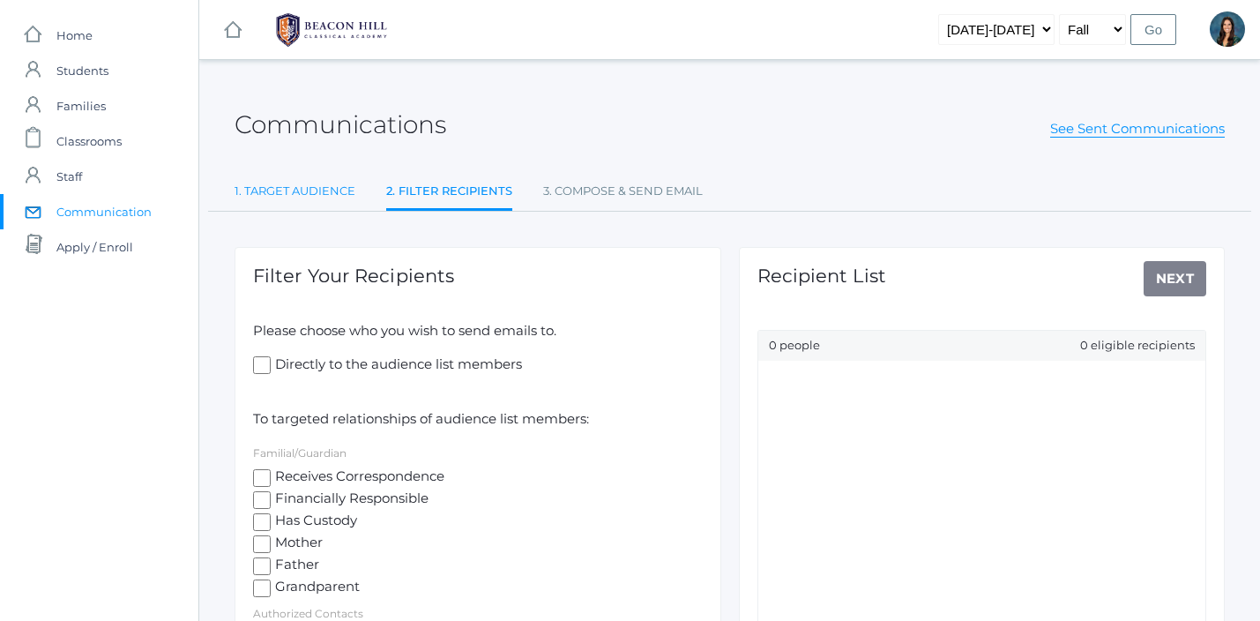
click at [319, 197] on link "1. Target Audience" at bounding box center [294, 191] width 121 height 35
select select "Enrolled"
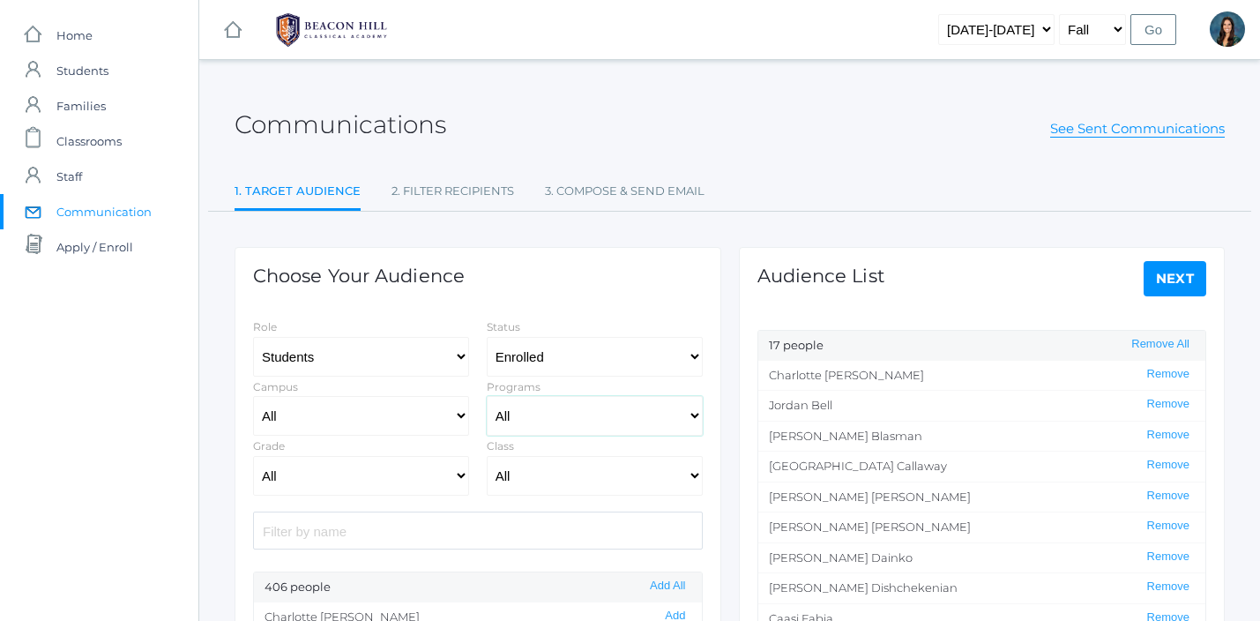
click at [563, 421] on select "All Full-Time Collaborative 4-Day" at bounding box center [595, 416] width 216 height 40
click at [618, 493] on select "All 01LA - First Grade [PERSON_NAME] 01LA - First Grade [PERSON_NAME] 02LA - Se…" at bounding box center [595, 476] width 216 height 40
select select "1957"
click at [487, 456] on select "All 01LA - First Grade [PERSON_NAME] 01LA - First Grade [PERSON_NAME] 02LA - Se…" at bounding box center [595, 476] width 216 height 40
click at [665, 589] on button "Add All" at bounding box center [667, 585] width 46 height 15
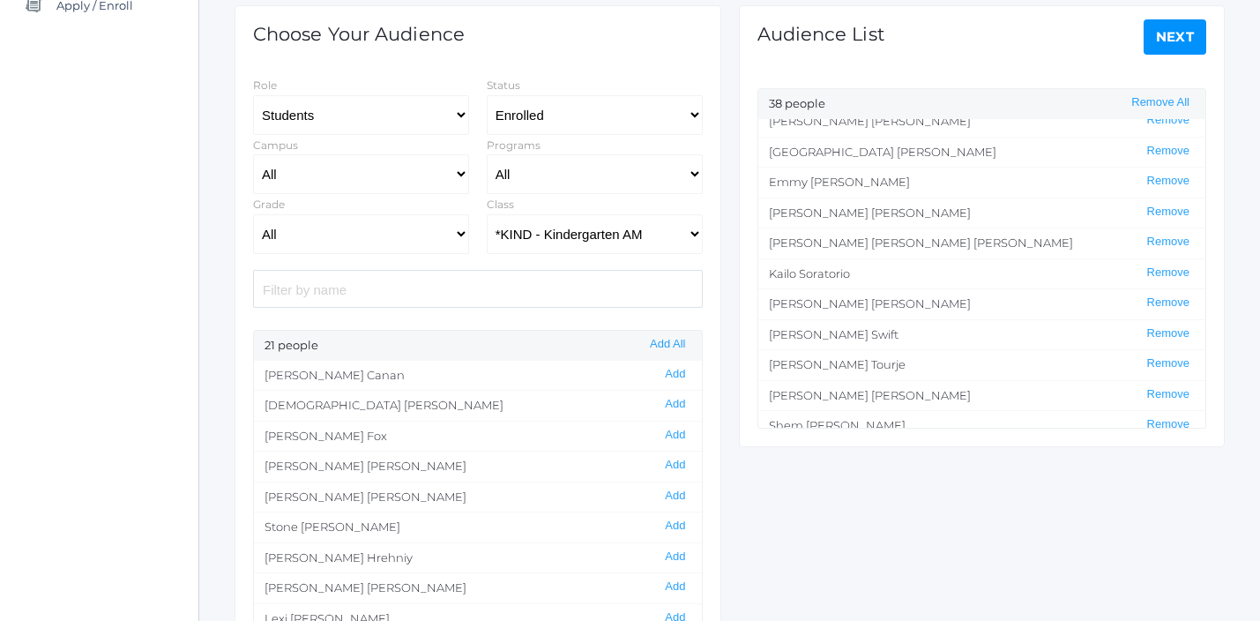
scroll to position [824, 0]
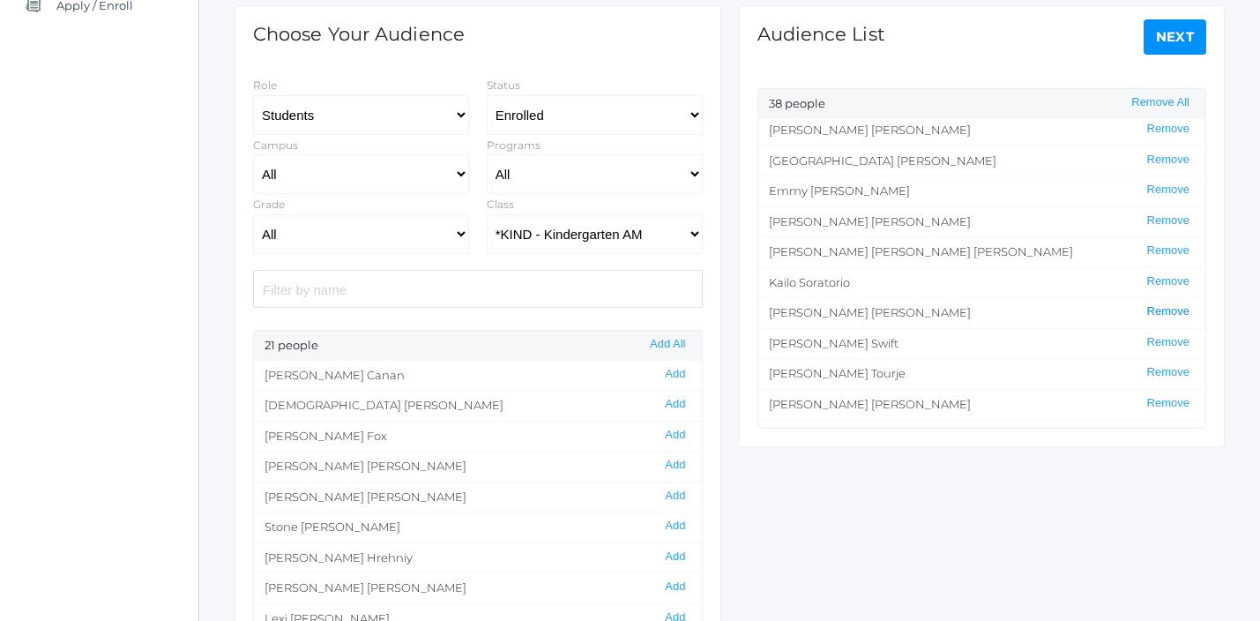
click at [1161, 312] on button "Remove" at bounding box center [1168, 311] width 53 height 15
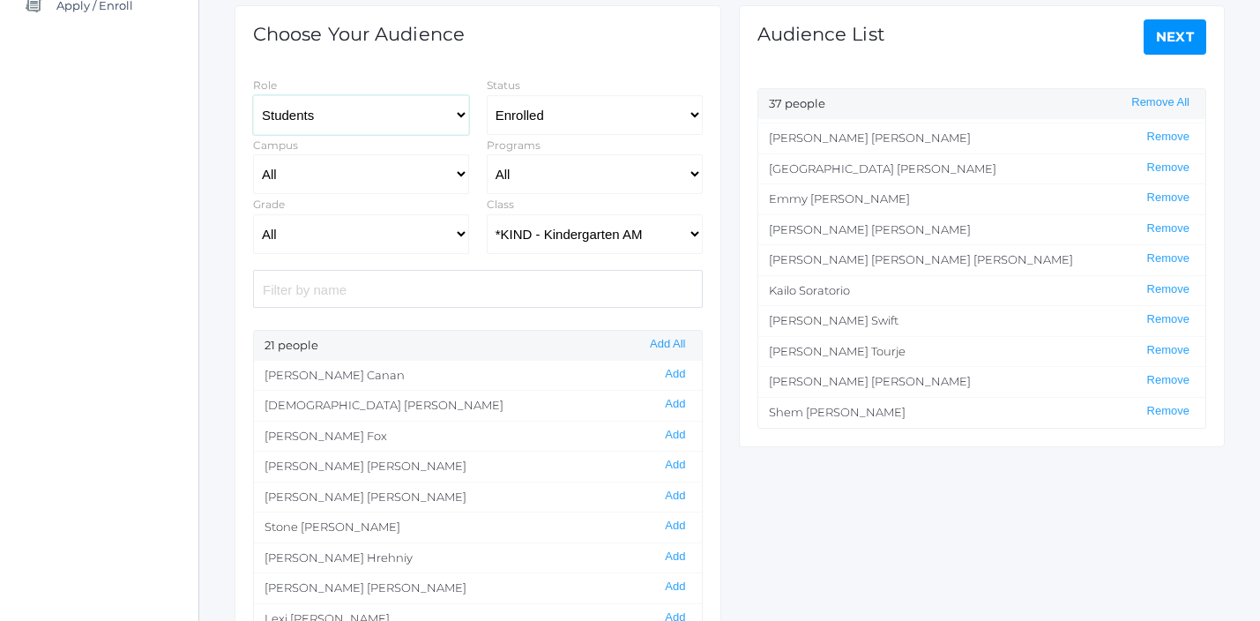
click at [409, 113] on select "Students Staff" at bounding box center [361, 115] width 216 height 40
select select "1"
click at [253, 95] on select "Students Staff" at bounding box center [361, 115] width 216 height 40
select select
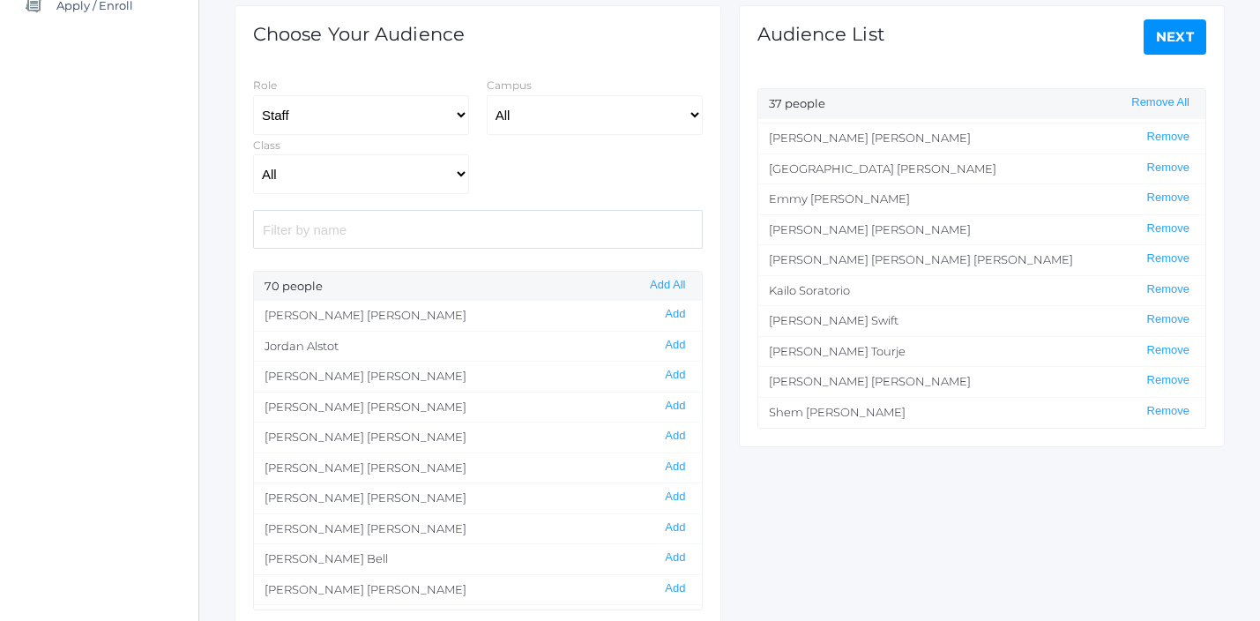
click at [337, 237] on input "search" at bounding box center [478, 229] width 450 height 38
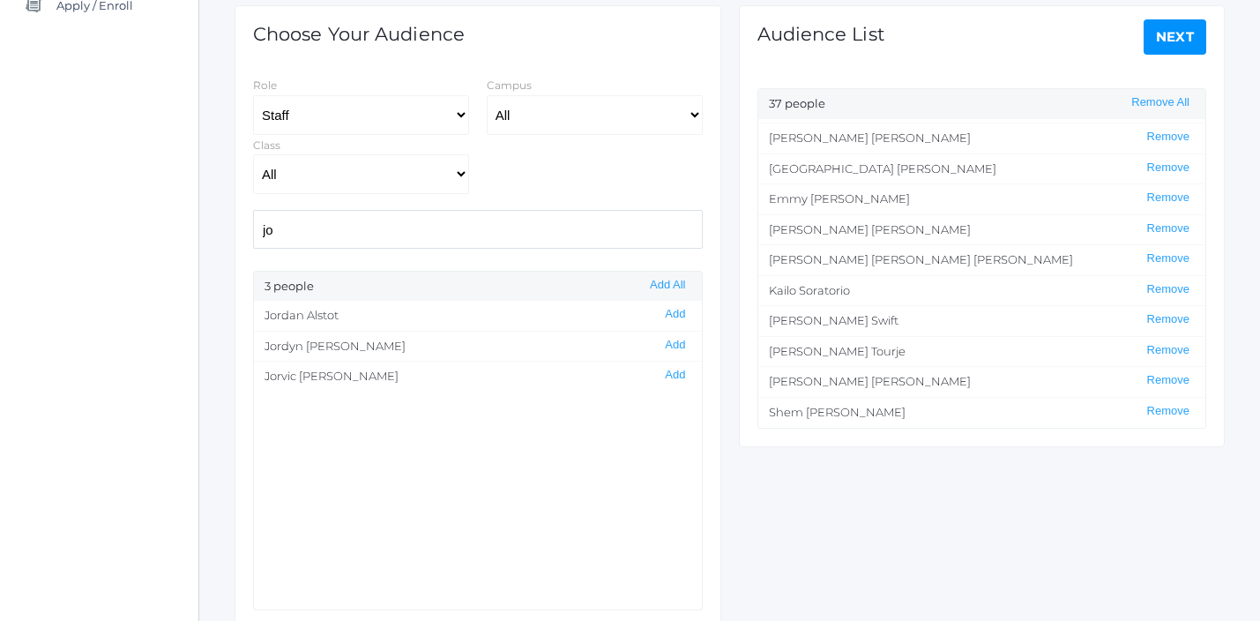
type input "j"
type input "[PERSON_NAME]"
click at [675, 315] on button "Add" at bounding box center [674, 314] width 31 height 15
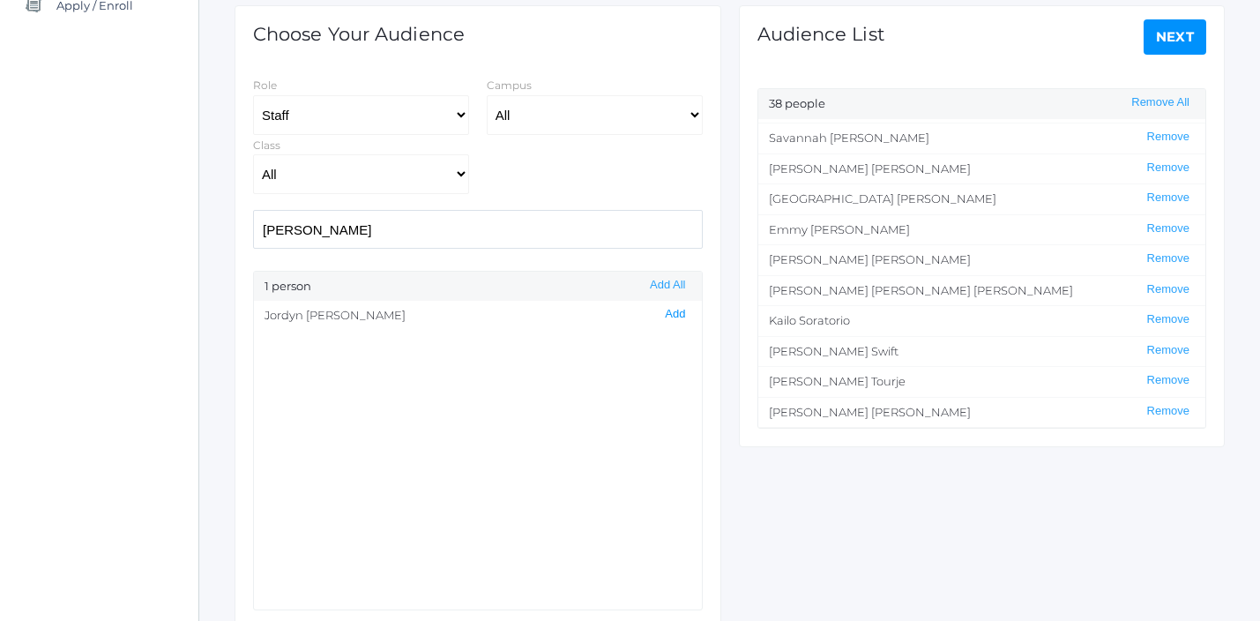
scroll to position [846, 0]
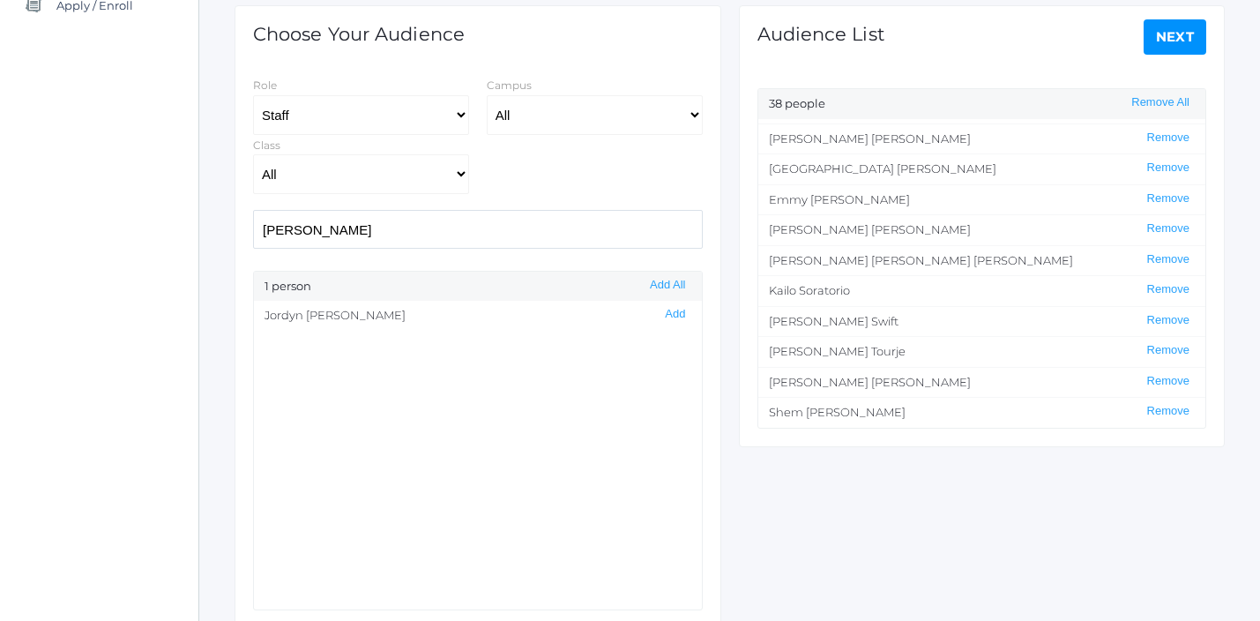
click at [1161, 44] on link "Next" at bounding box center [1174, 36] width 63 height 35
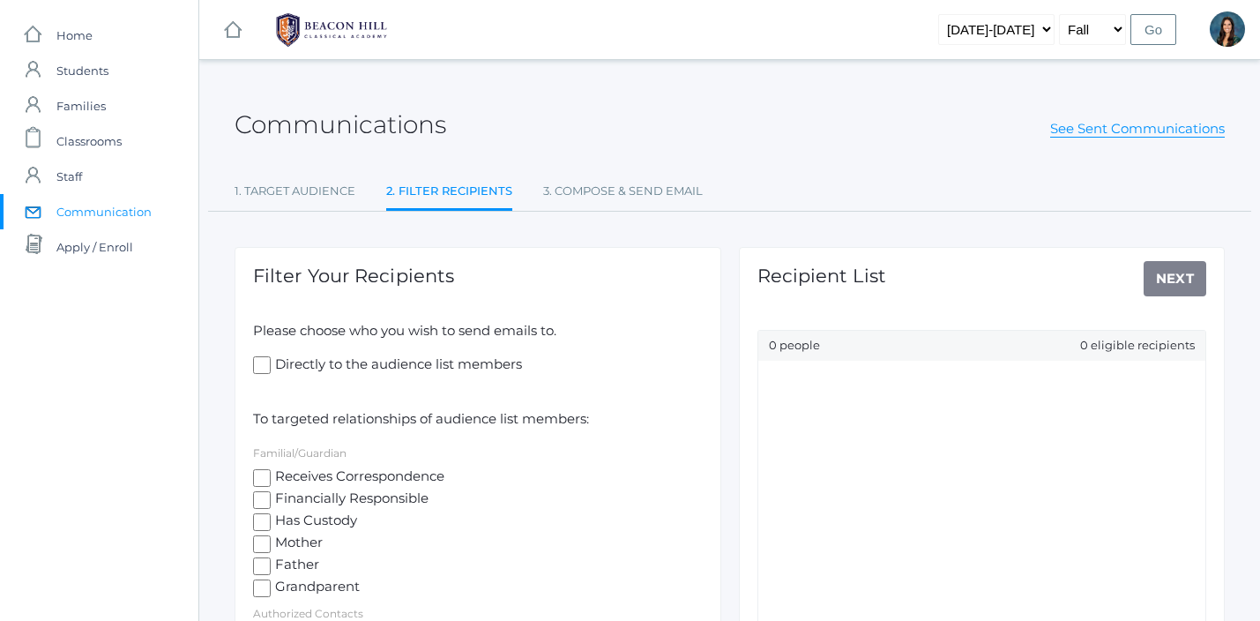
click at [264, 543] on input "Mother" at bounding box center [262, 544] width 18 height 18
checkbox input "true"
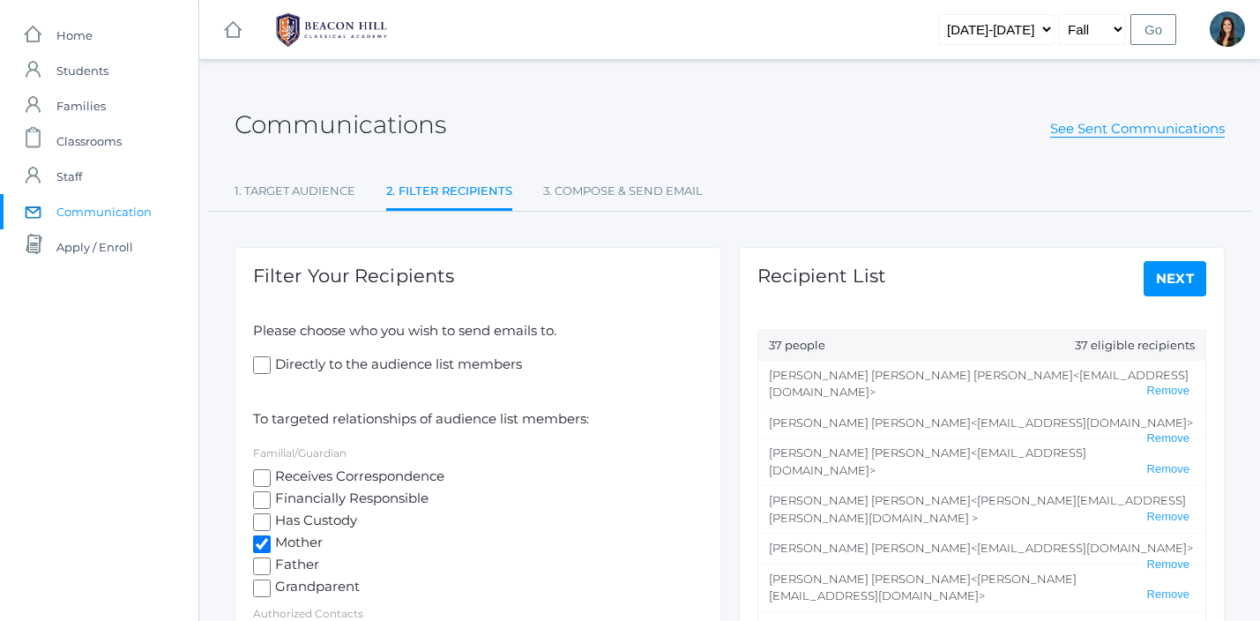
click at [265, 557] on input "Father" at bounding box center [262, 566] width 18 height 18
checkbox input "true"
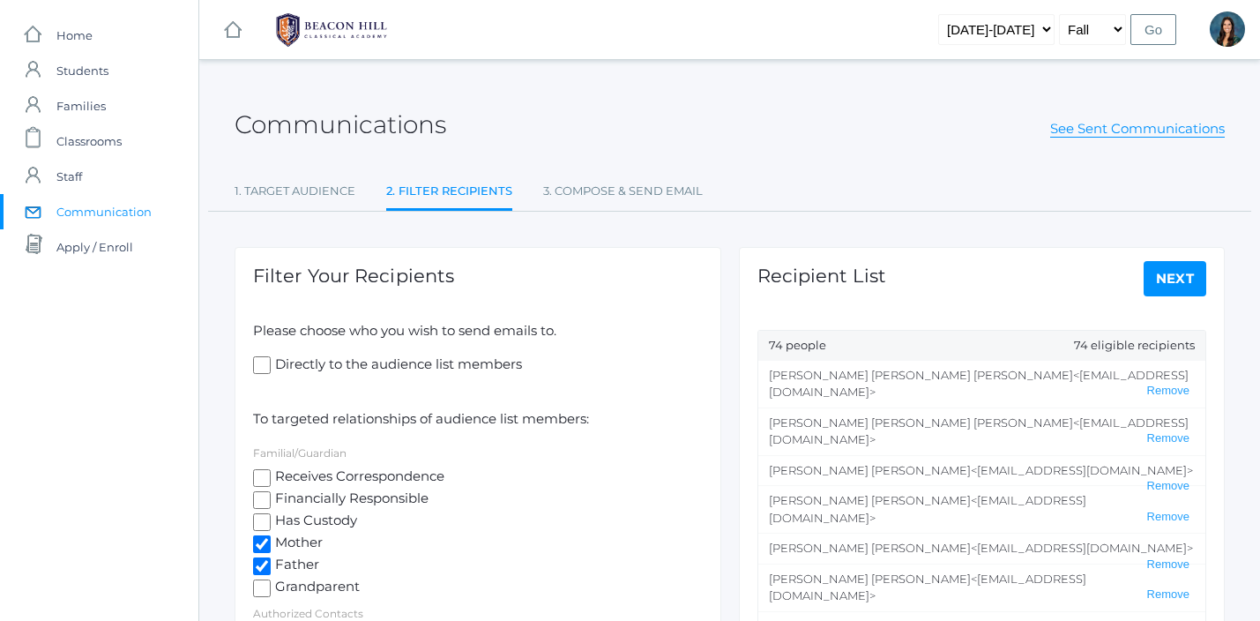
click at [266, 369] on input "Directly to the audience list members" at bounding box center [262, 365] width 18 height 18
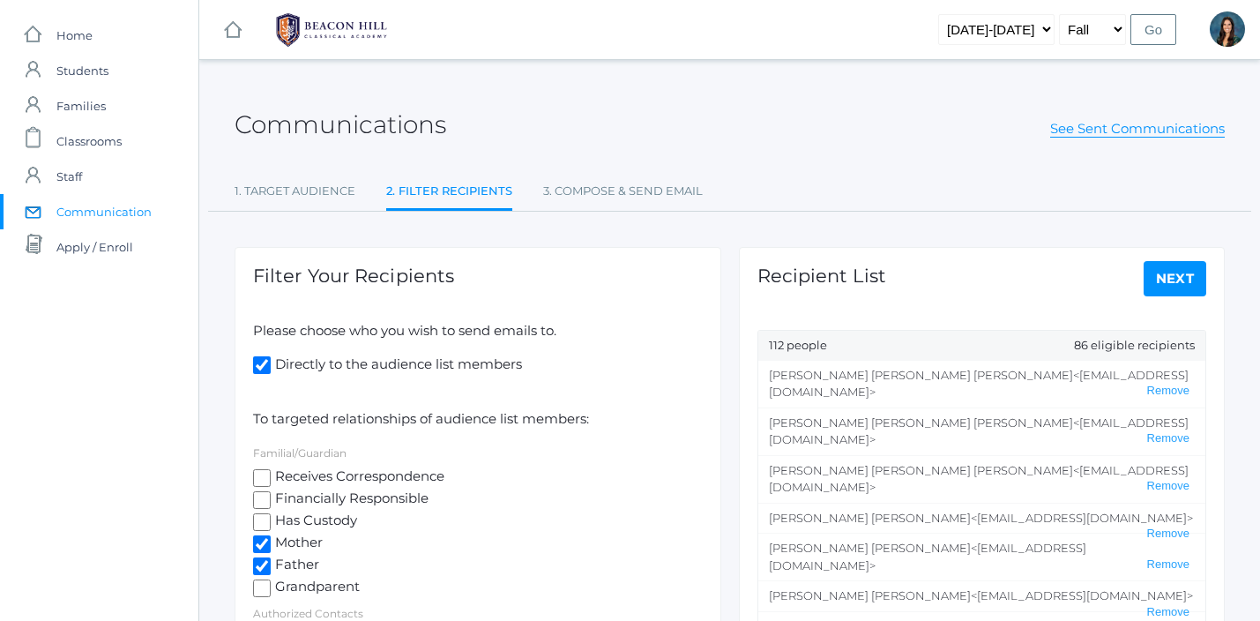
click at [266, 369] on input "Directly to the audience list members" at bounding box center [262, 365] width 18 height 18
checkbox input "false"
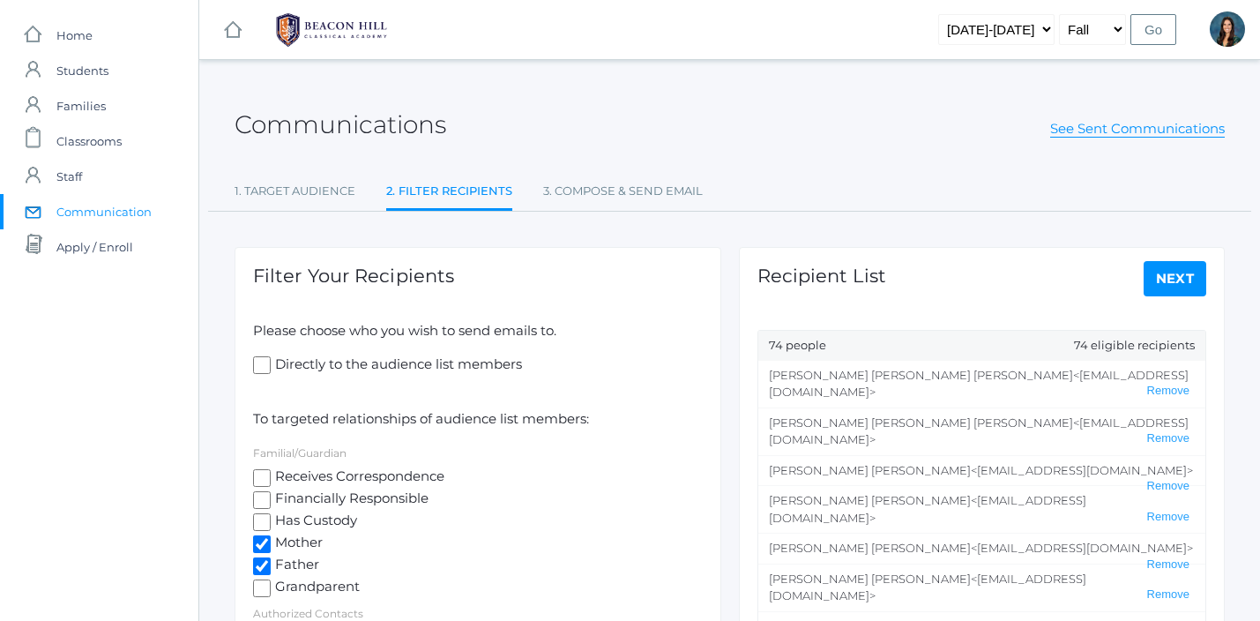
click at [1185, 291] on link "Next" at bounding box center [1174, 278] width 63 height 35
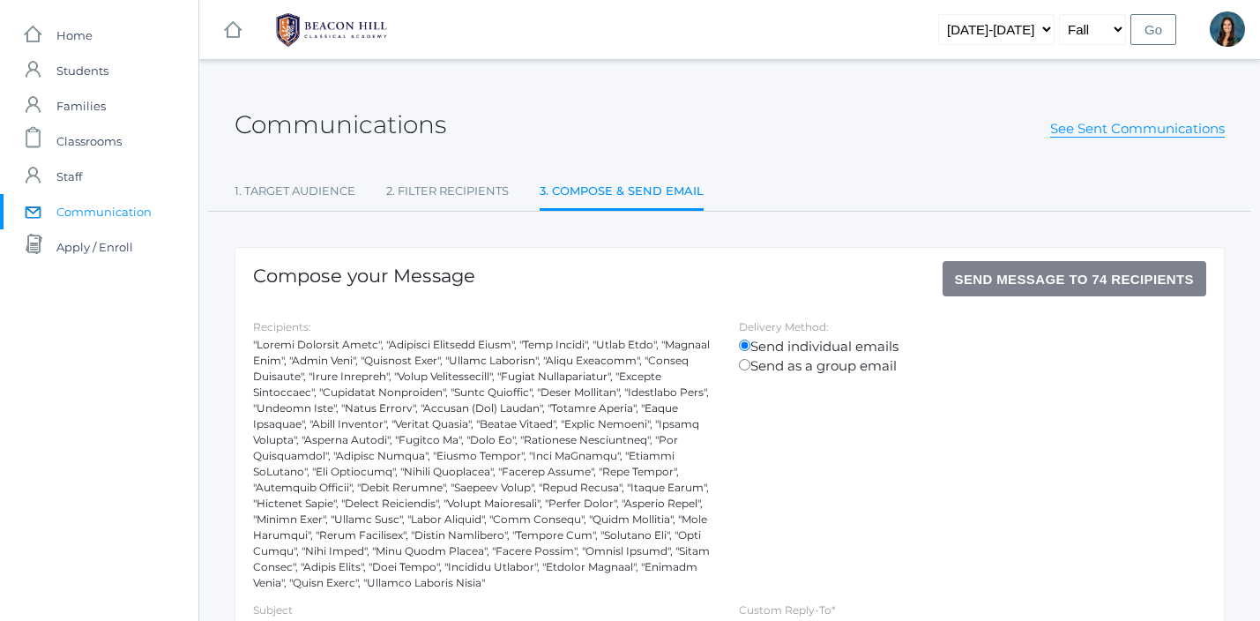
click at [743, 368] on input "Send as a group email" at bounding box center [744, 364] width 11 height 11
radio input "true"
click at [744, 346] on input "Send individual emails" at bounding box center [744, 344] width 11 height 11
radio input "true"
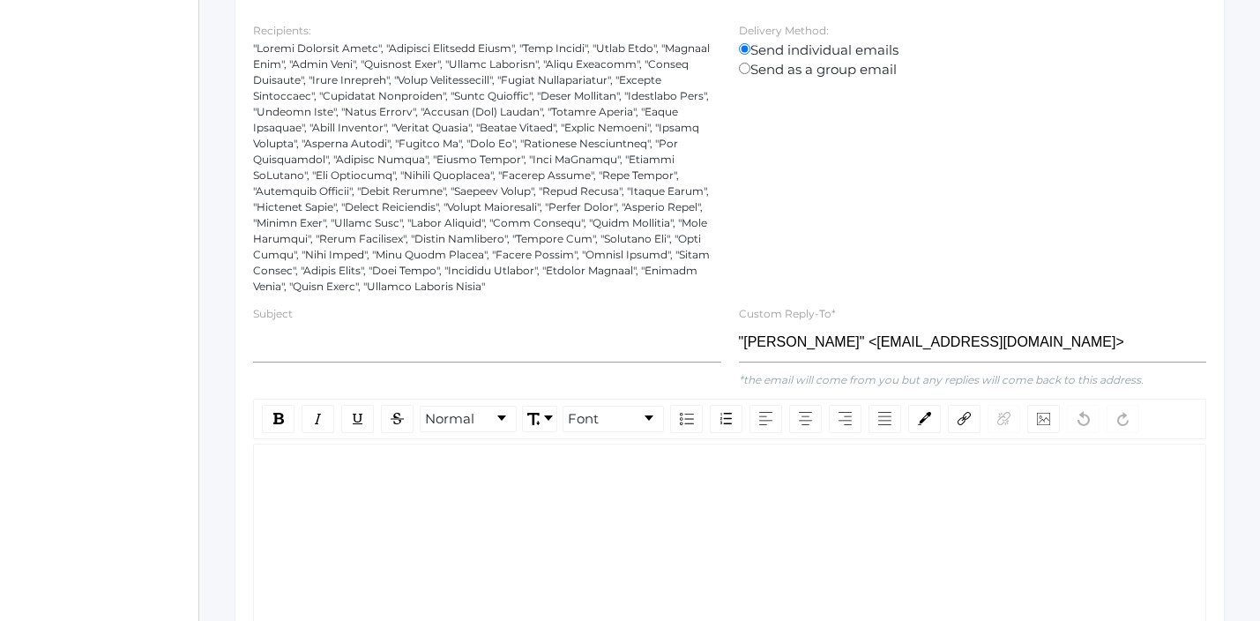
scroll to position [302, 0]
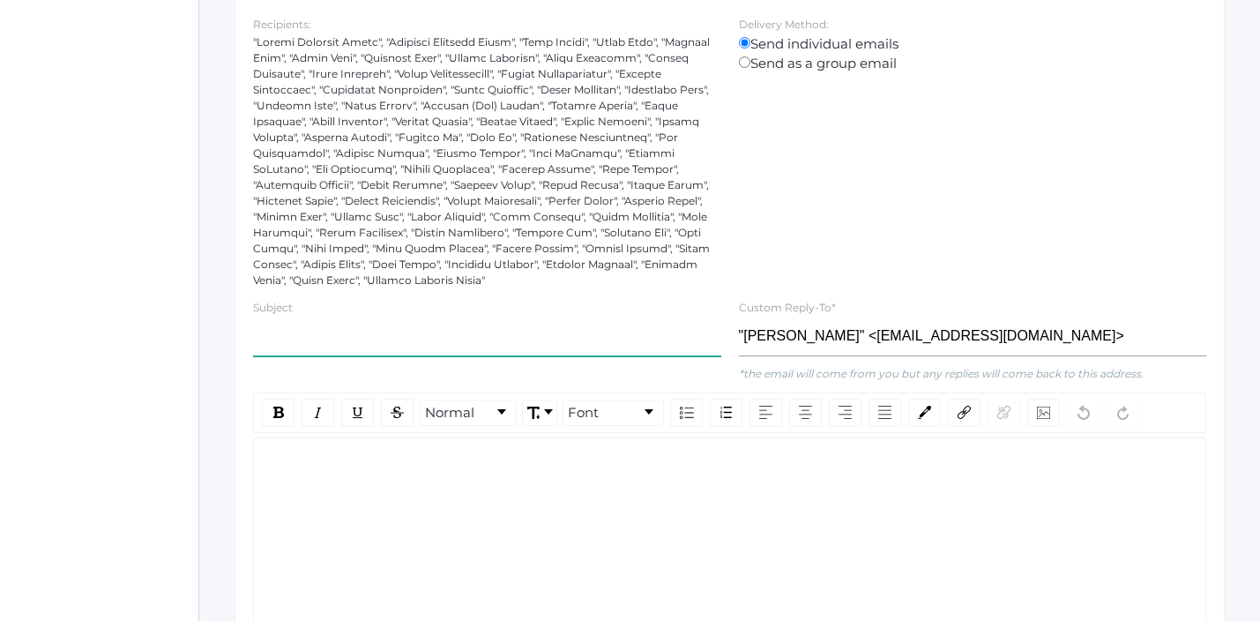
click at [465, 328] on input "text" at bounding box center [487, 336] width 468 height 40
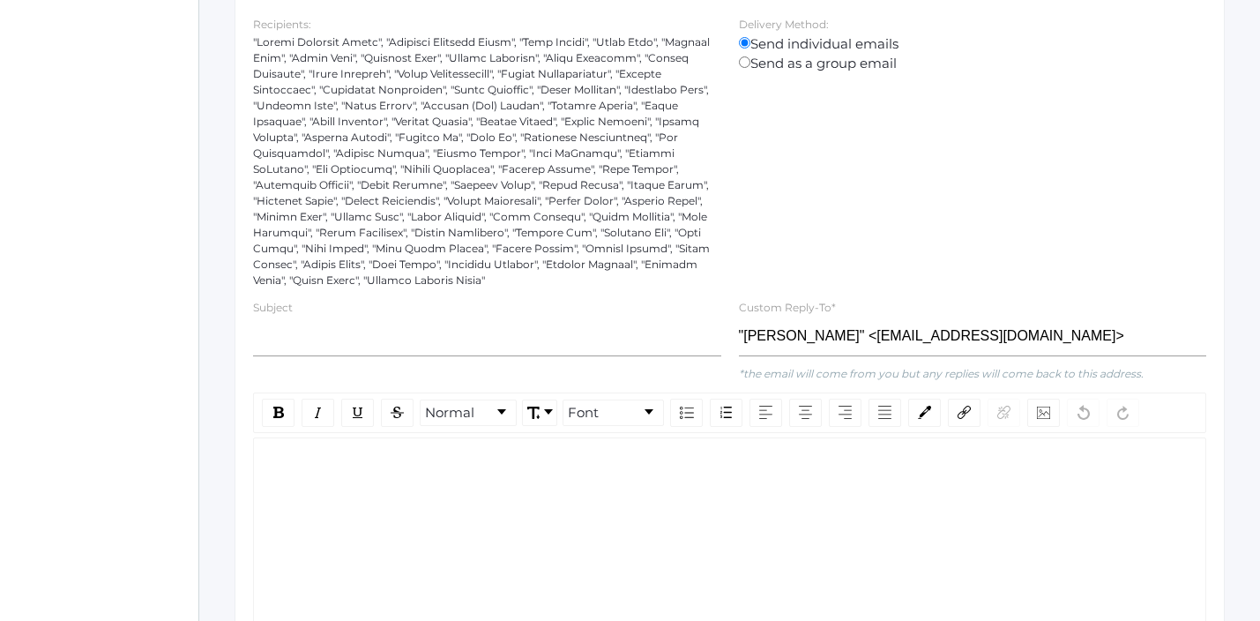
click at [441, 508] on div "rdw-wrapper" at bounding box center [729, 558] width 953 height 242
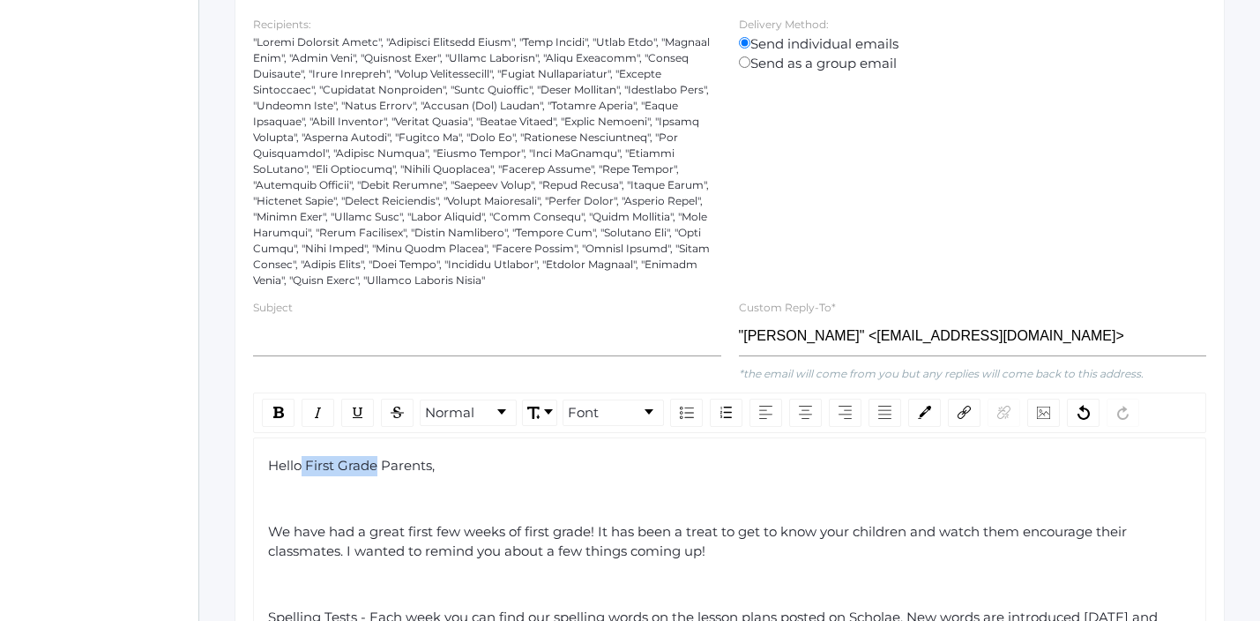
drag, startPoint x: 379, startPoint y: 450, endPoint x: 301, endPoint y: 452, distance: 78.5
click at [301, 457] on span "Hello First Grade Parents," at bounding box center [351, 465] width 167 height 17
click at [312, 457] on span "Hello kindergarten Parents," at bounding box center [358, 465] width 181 height 17
drag, startPoint x: 592, startPoint y: 517, endPoint x: 522, endPoint y: 516, distance: 70.5
click at [522, 523] on span "We have had a great first few weeks of first grade! It has been a treat to get …" at bounding box center [699, 541] width 862 height 37
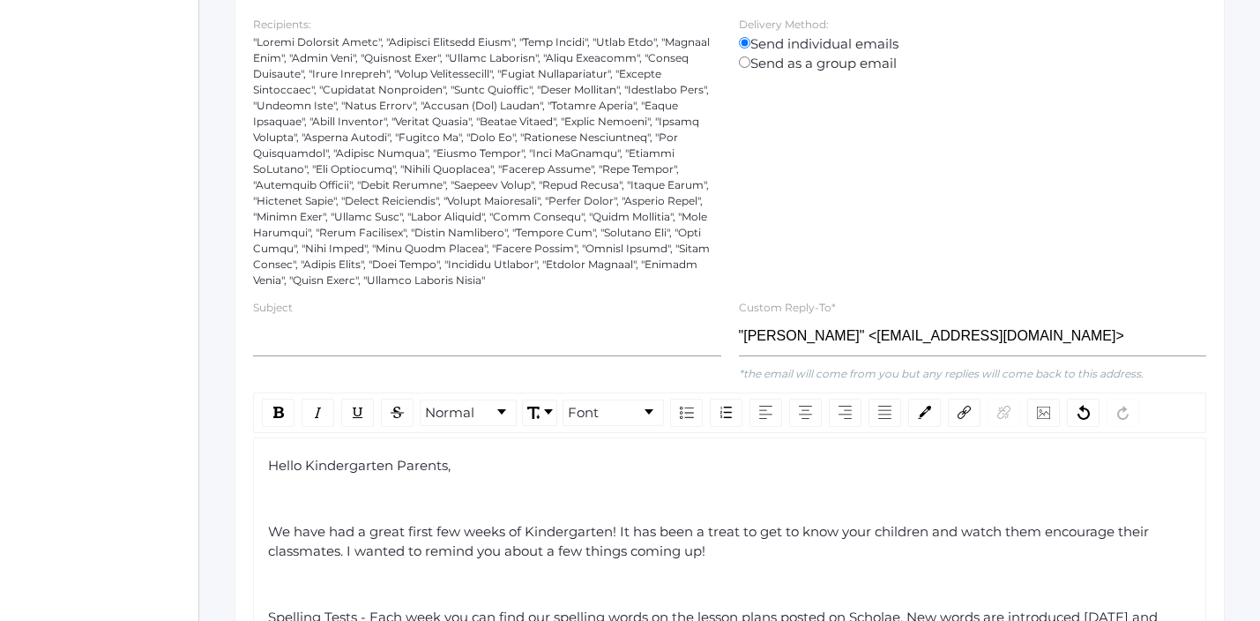
click at [527, 575] on div "rdw-editor" at bounding box center [730, 585] width 924 height 20
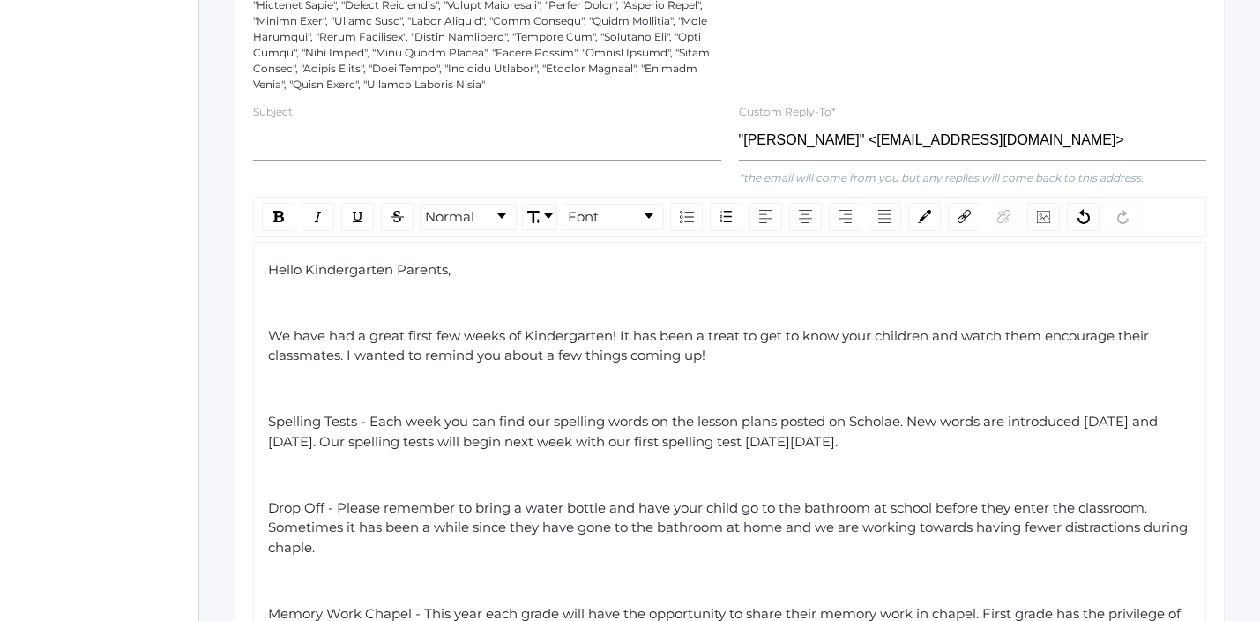
scroll to position [503, 0]
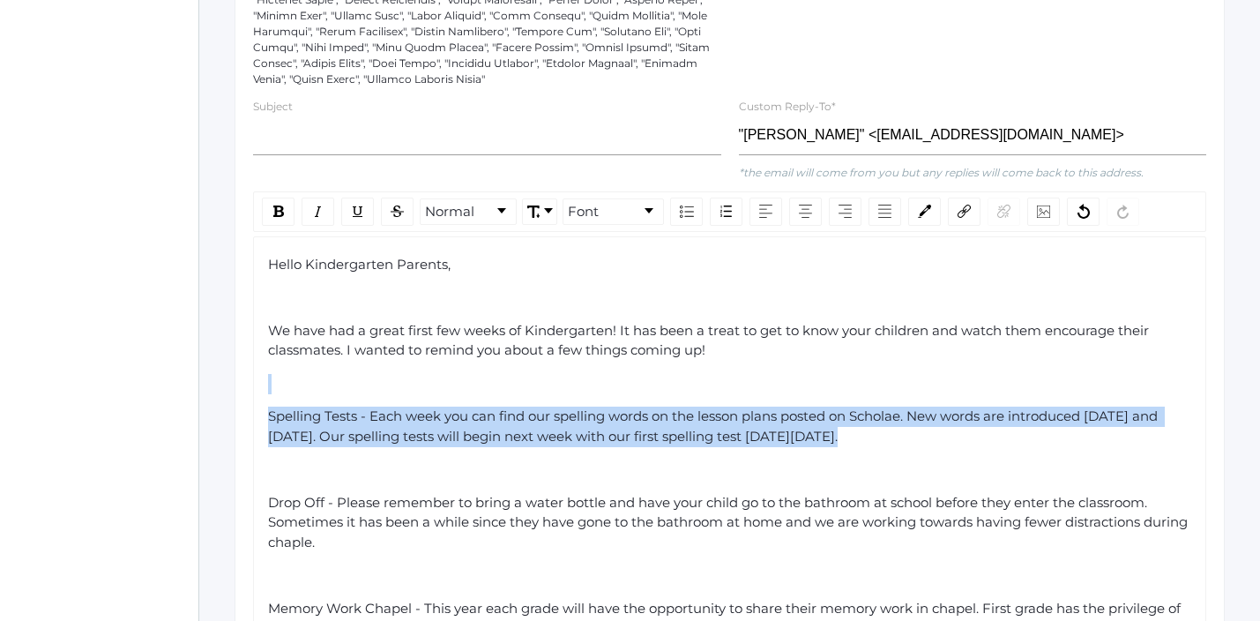
drag, startPoint x: 394, startPoint y: 456, endPoint x: 258, endPoint y: 368, distance: 161.9
click at [258, 368] on div "Hello Kindergarten Parents, We have had a great first few weeks of Kindergarten…" at bounding box center [729, 499] width 953 height 526
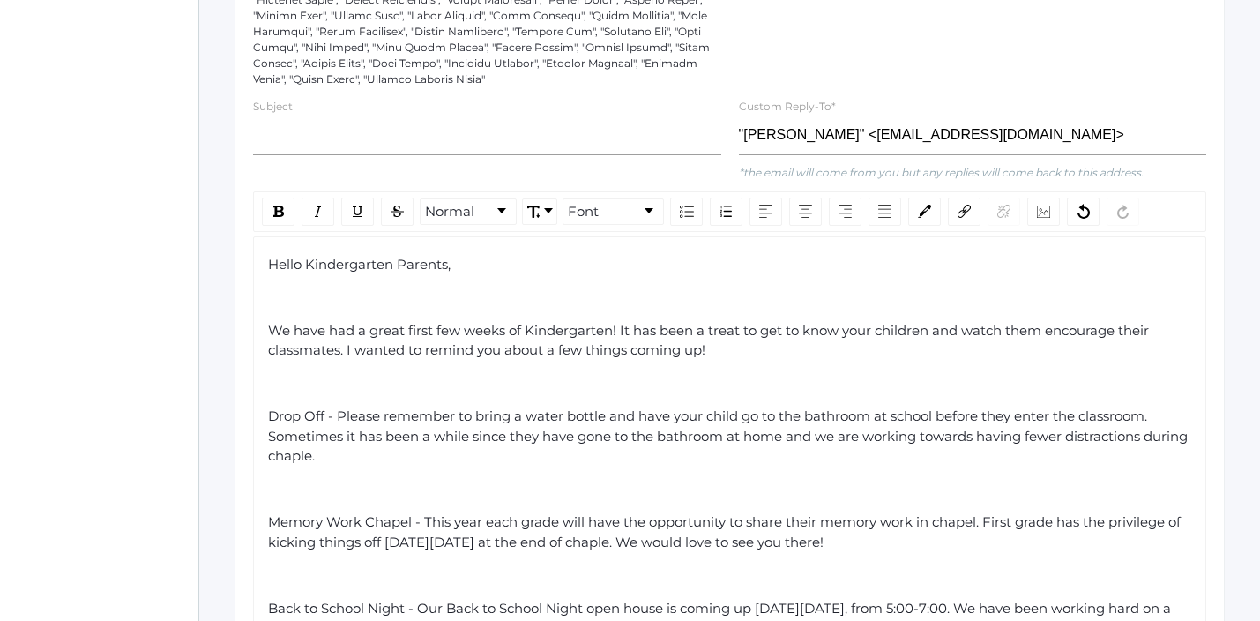
click at [439, 442] on div "Drop Off - Please remember to bring a water bottle and have your child go to th…" at bounding box center [730, 436] width 924 height 60
click at [333, 445] on span "Drop Off - Please remember to bring a water bottle and have your child go to th…" at bounding box center [729, 435] width 923 height 56
click at [345, 435] on span "Drop Off - Please remember to bring a water bottle and have your child go to th…" at bounding box center [729, 435] width 923 height 56
click at [338, 437] on span "Drop Off - Please remember to bring a water bottle and have your child go to th…" at bounding box center [729, 435] width 923 height 56
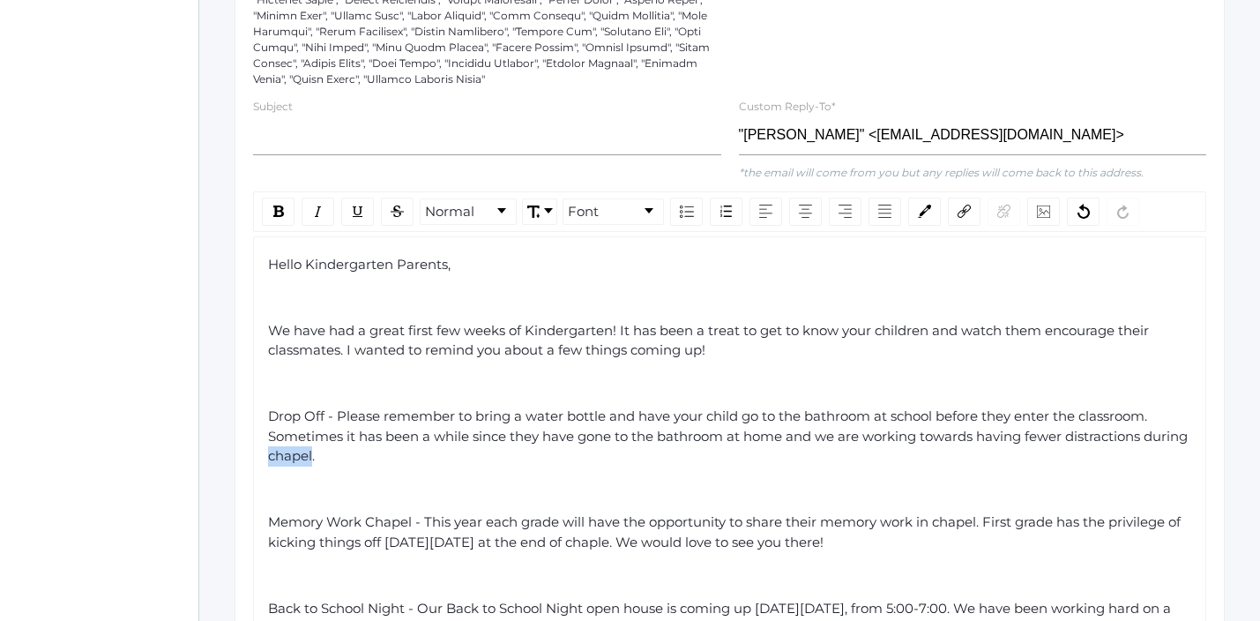
copy span "chapel"
click at [405, 439] on div "Drop Off - Please remember to bring a water bottle and have your child go to th…" at bounding box center [730, 436] width 924 height 60
drag, startPoint x: 332, startPoint y: 399, endPoint x: 256, endPoint y: 403, distance: 76.8
click at [256, 403] on div "Hello Kindergarten Parents, We have had a great first few weeks of Kindergarten…" at bounding box center [729, 456] width 953 height 441
click at [279, 209] on div "rdw-inline-control" at bounding box center [278, 211] width 33 height 28
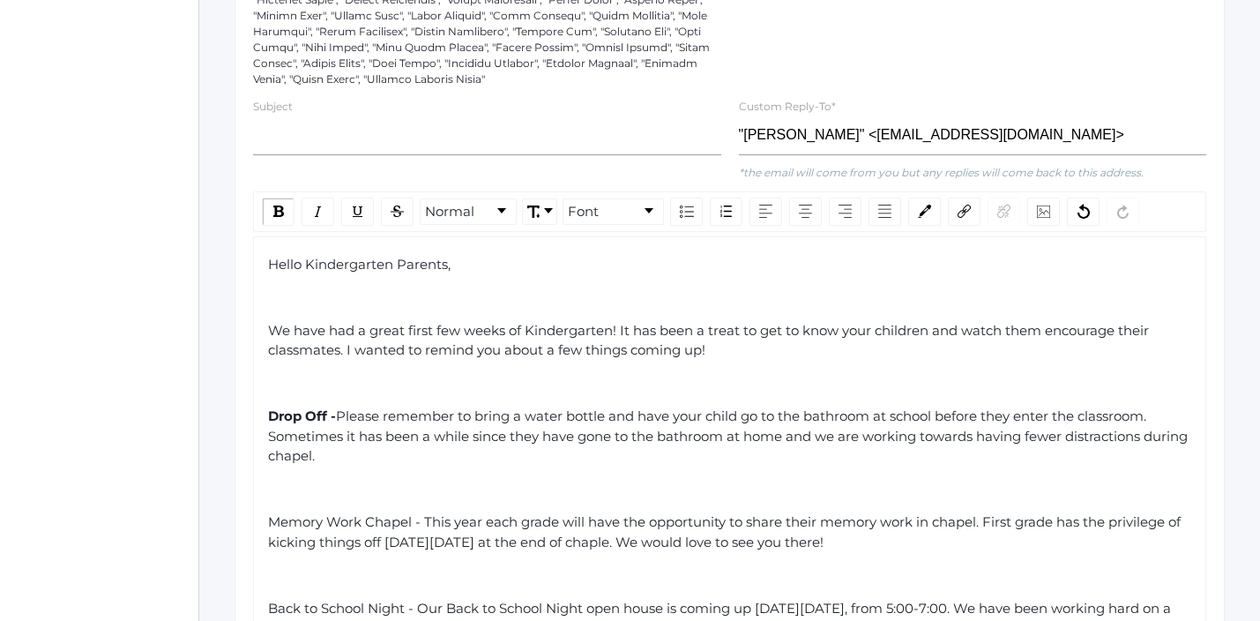
click at [415, 444] on div "Drop Off - Please remember to bring a water bottle and have your child go to th…" at bounding box center [730, 436] width 924 height 60
drag, startPoint x: 423, startPoint y: 507, endPoint x: 267, endPoint y: 509, distance: 156.0
click at [268, 513] on span "Memory Work Chapel - This year each grade will have the opportunity to share th…" at bounding box center [726, 531] width 916 height 37
click at [447, 459] on div "Hello Kindergarten Parents, We have had a great first few weeks of Kindergarten…" at bounding box center [730, 457] width 924 height 404
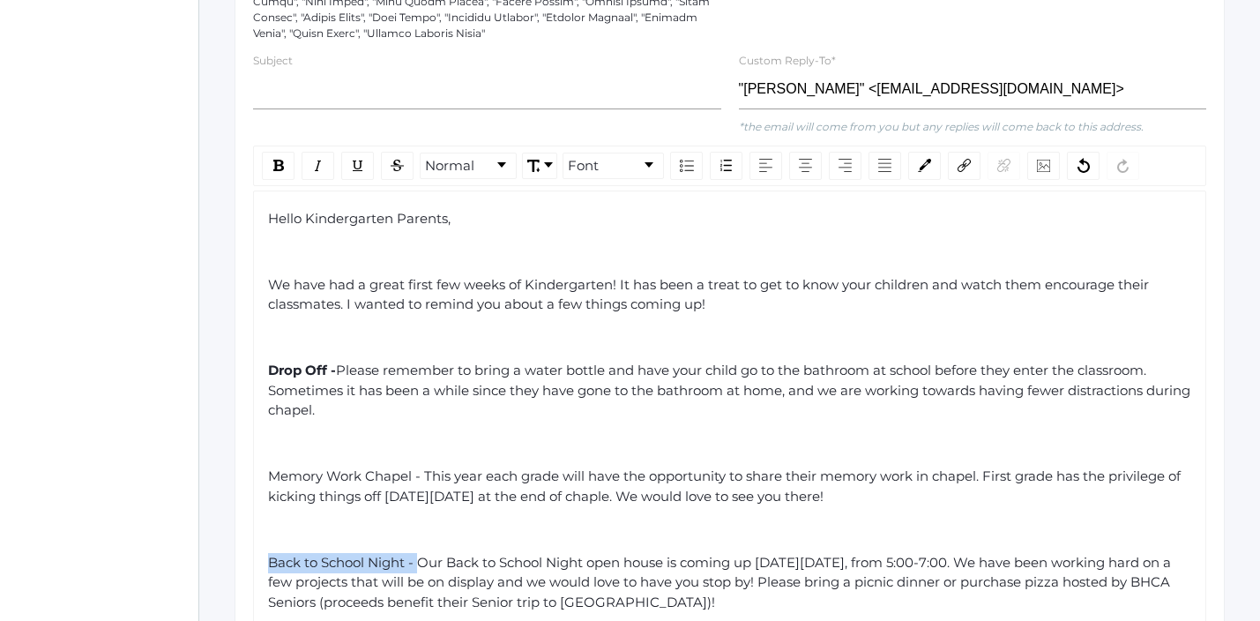
drag, startPoint x: 418, startPoint y: 549, endPoint x: 264, endPoint y: 551, distance: 154.3
click at [264, 551] on div "Hello Kindergarten Parents, We have had a great first few weeks of Kindergarten…" at bounding box center [729, 410] width 953 height 441
click at [275, 160] on img "rdw-inline-control" at bounding box center [278, 165] width 11 height 11
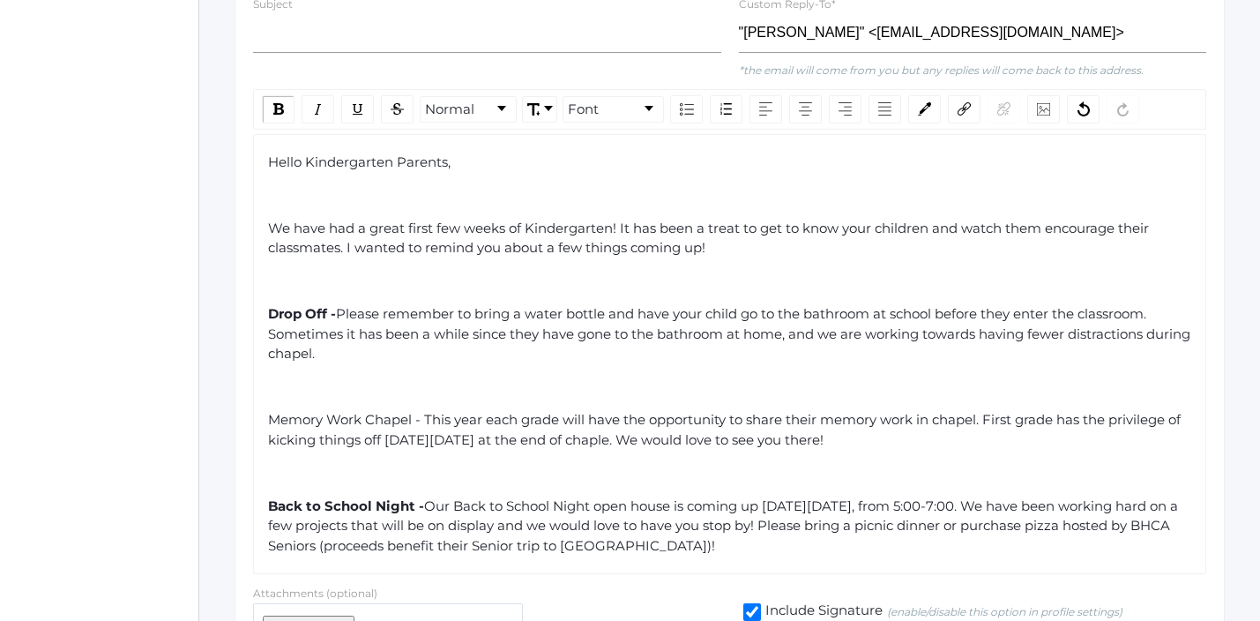
scroll to position [613, 0]
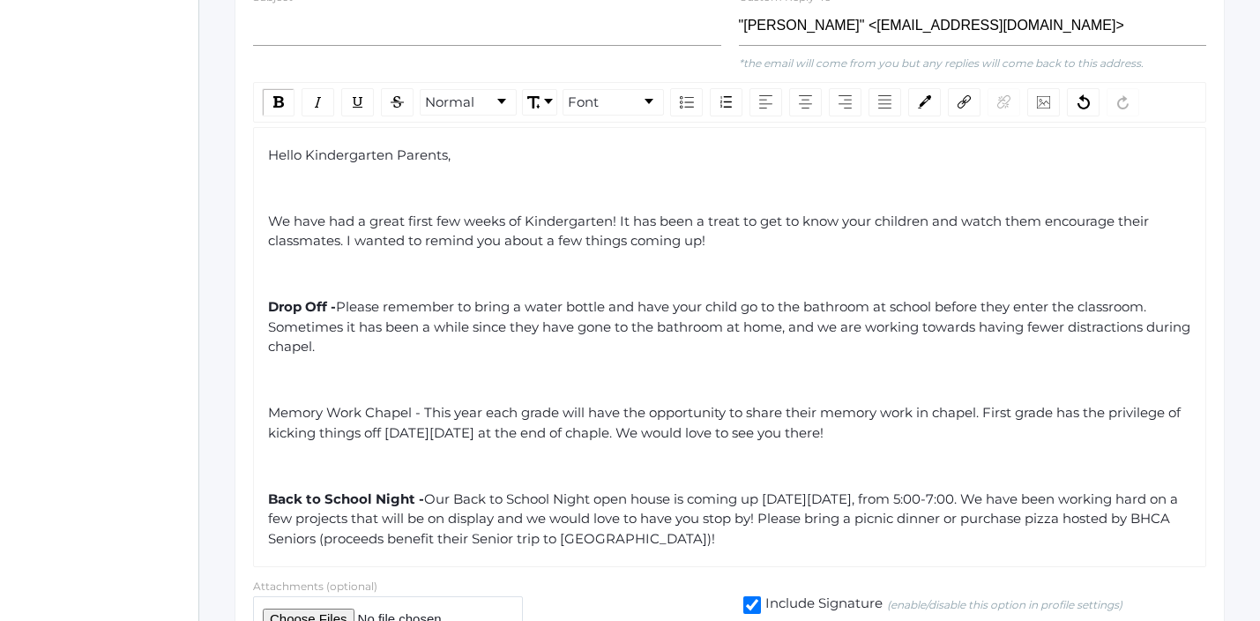
click at [962, 490] on span "Our Back to School Night open house is coming up [DATE][DATE], from 5:00-7:00. …" at bounding box center [724, 518] width 913 height 56
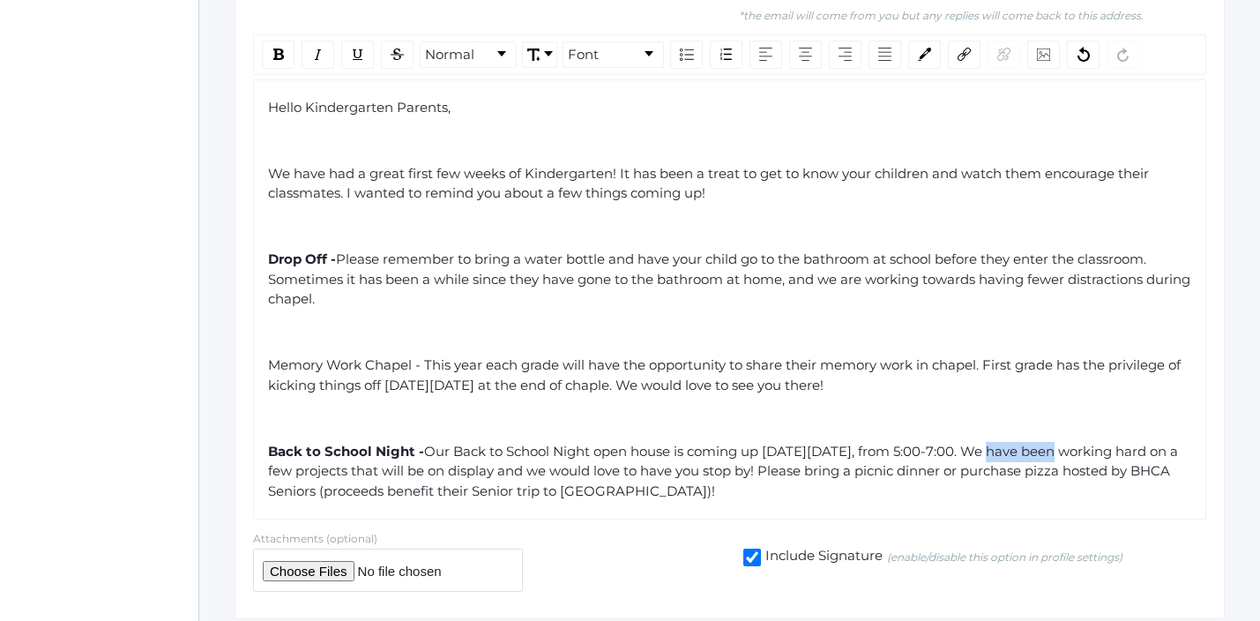
drag, startPoint x: 1068, startPoint y: 433, endPoint x: 1009, endPoint y: 434, distance: 59.1
click at [1009, 443] on span "Our Back to School Night open house is coming up [DATE][DATE], from 5:00-7:00. …" at bounding box center [724, 471] width 913 height 56
click at [1004, 472] on div "Back to School Night - Our Back to School Night open house is coming up [DATE][…" at bounding box center [730, 472] width 924 height 60
drag, startPoint x: 790, startPoint y: 473, endPoint x: 921, endPoint y: 462, distance: 131.8
click at [922, 462] on div "Back to School Night - Our Back to School Night open house is coming up [DATE][…" at bounding box center [730, 472] width 924 height 60
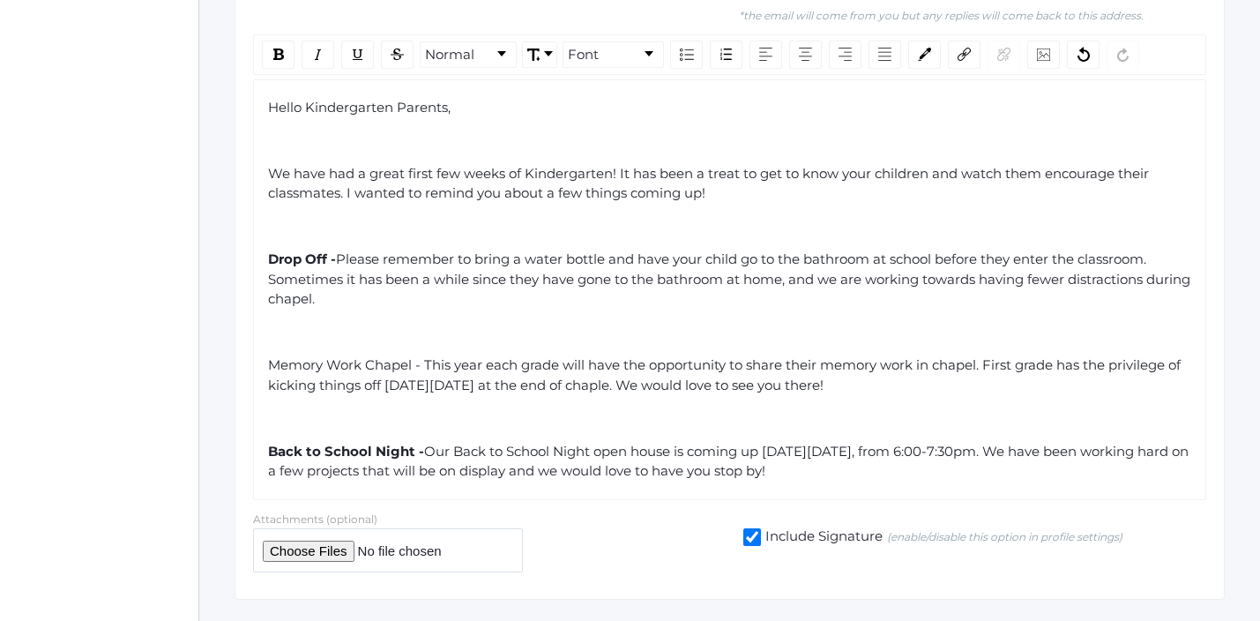
scroll to position [687, 0]
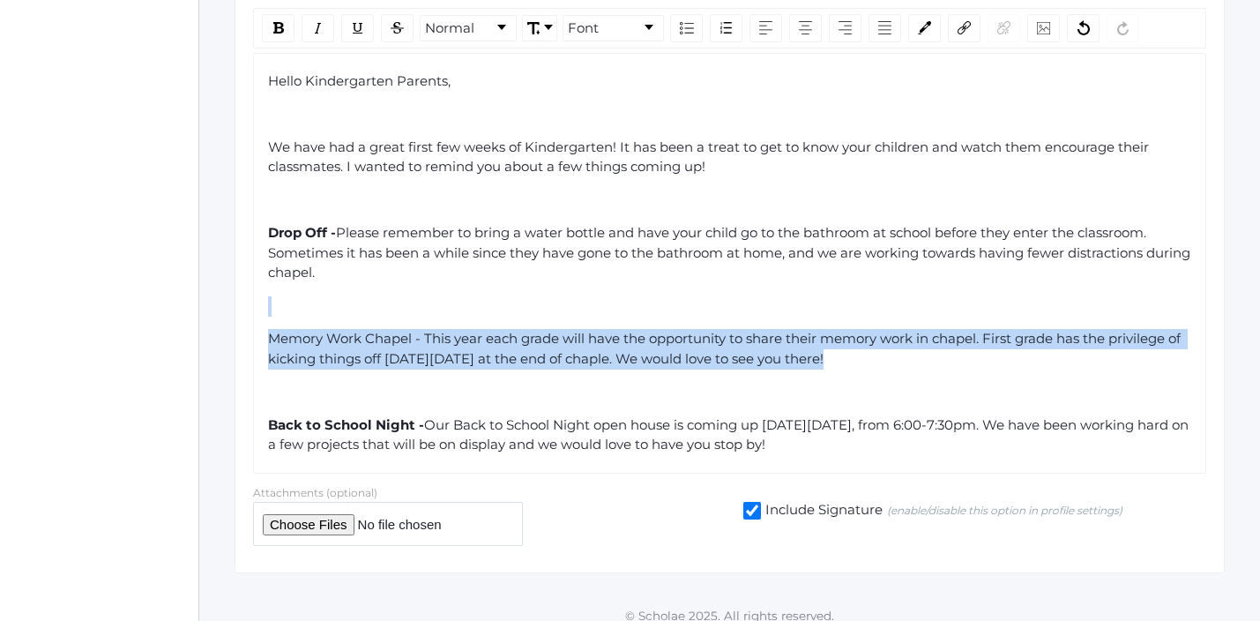
drag, startPoint x: 935, startPoint y: 366, endPoint x: 291, endPoint y: 279, distance: 650.3
click at [291, 279] on div "Hello Kindergarten Parents, We have had a great first few weeks of Kindergarten…" at bounding box center [730, 262] width 924 height 383
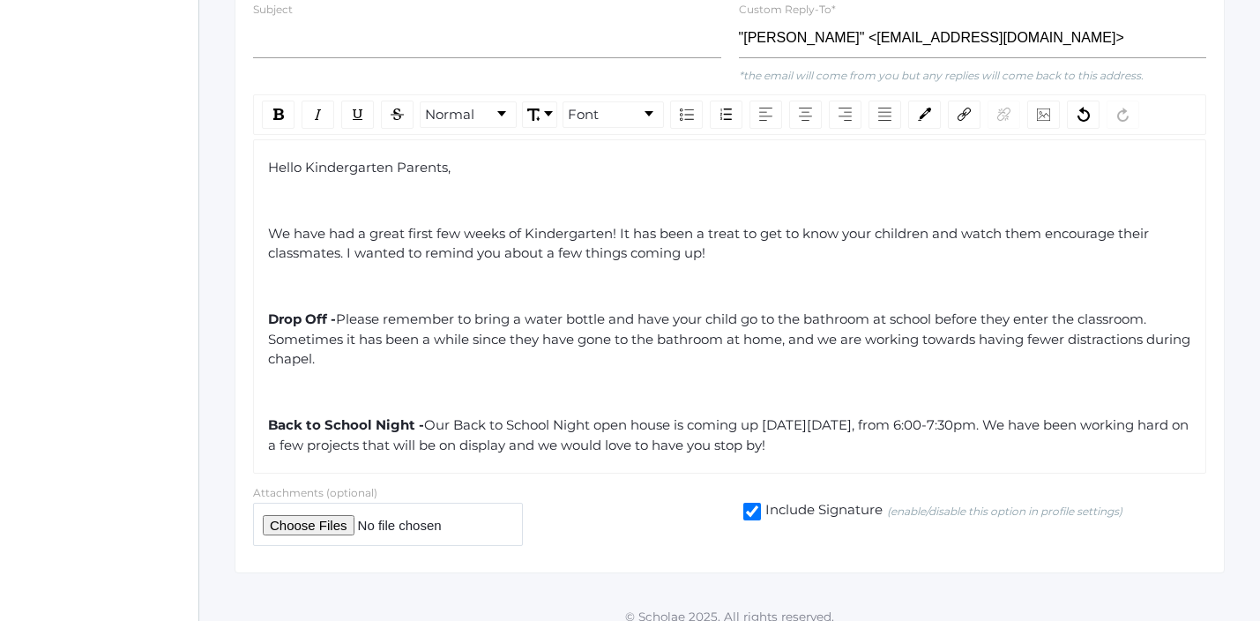
scroll to position [568, 0]
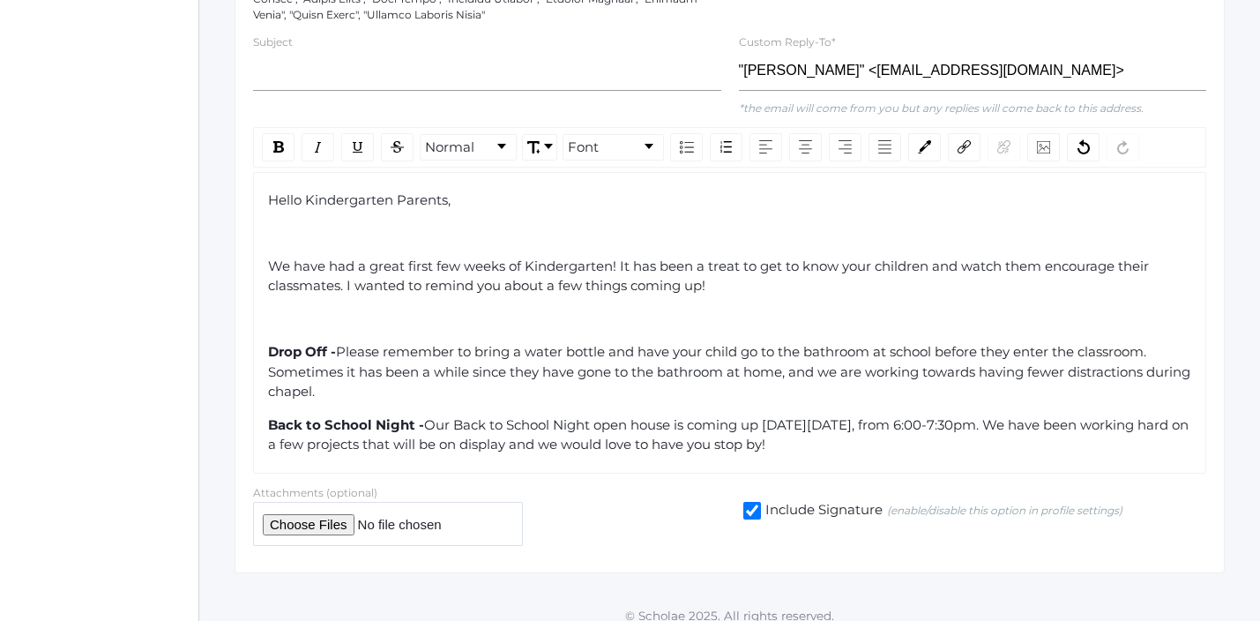
drag, startPoint x: 371, startPoint y: 374, endPoint x: 264, endPoint y: 340, distance: 112.6
click at [264, 340] on div "Hello Kindergarten Parents, We have had a great first few weeks of Kindergarten…" at bounding box center [729, 322] width 953 height 301
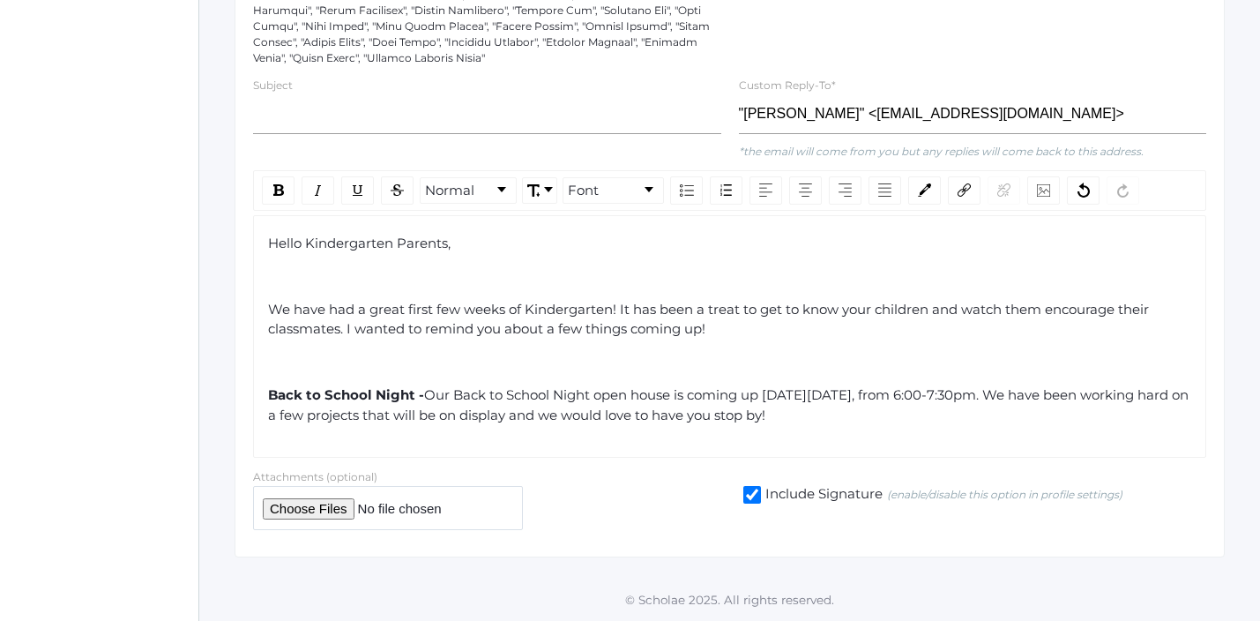
scroll to position [509, 0]
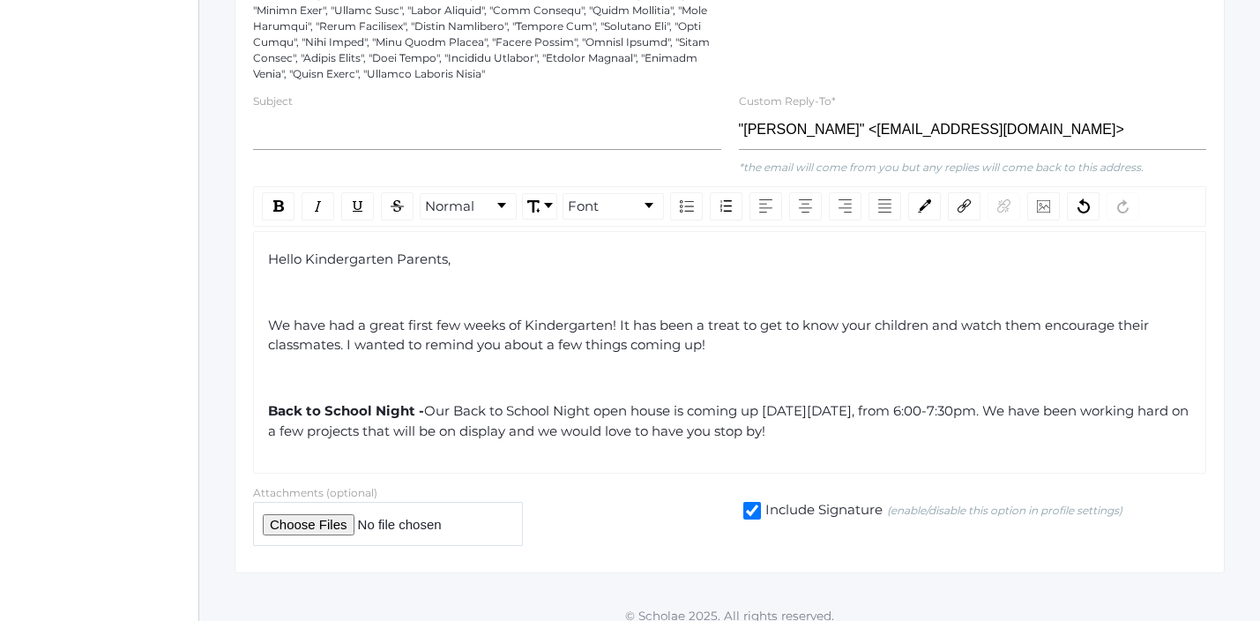
click at [955, 428] on div "Hello Kindergarten Parents, We have had a great first few weeks of Kindergarten…" at bounding box center [729, 352] width 953 height 242
click at [958, 418] on div "Back to School Night - Our Back to School Night open house is coming up [DATE][…" at bounding box center [730, 421] width 924 height 40
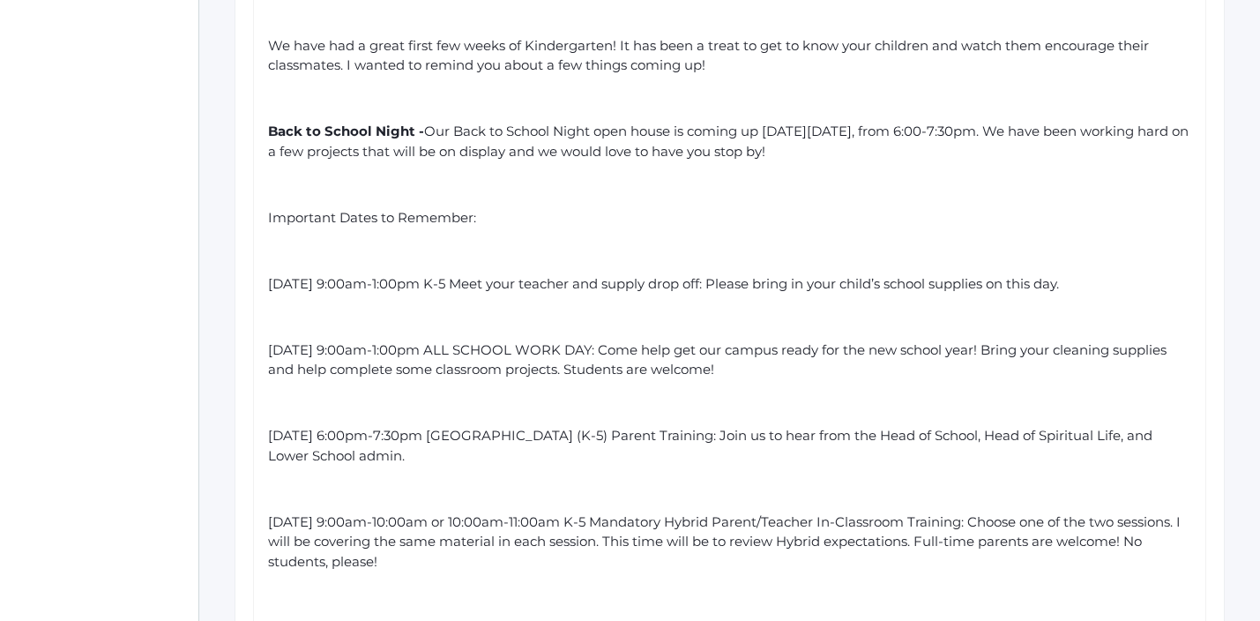
scroll to position [793, 0]
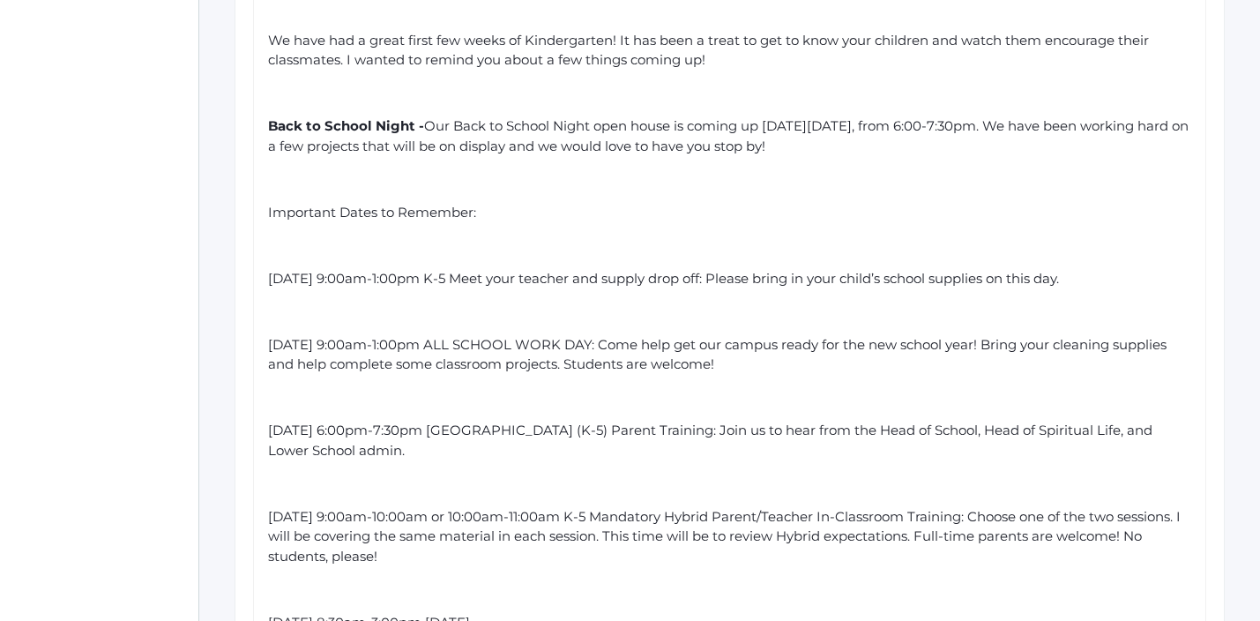
drag, startPoint x: 557, startPoint y: 438, endPoint x: 261, endPoint y: 227, distance: 364.0
click at [265, 226] on div "Hello Kindergarten Parents, We have had a great first few weeks of Kindergarten…" at bounding box center [729, 298] width 953 height 705
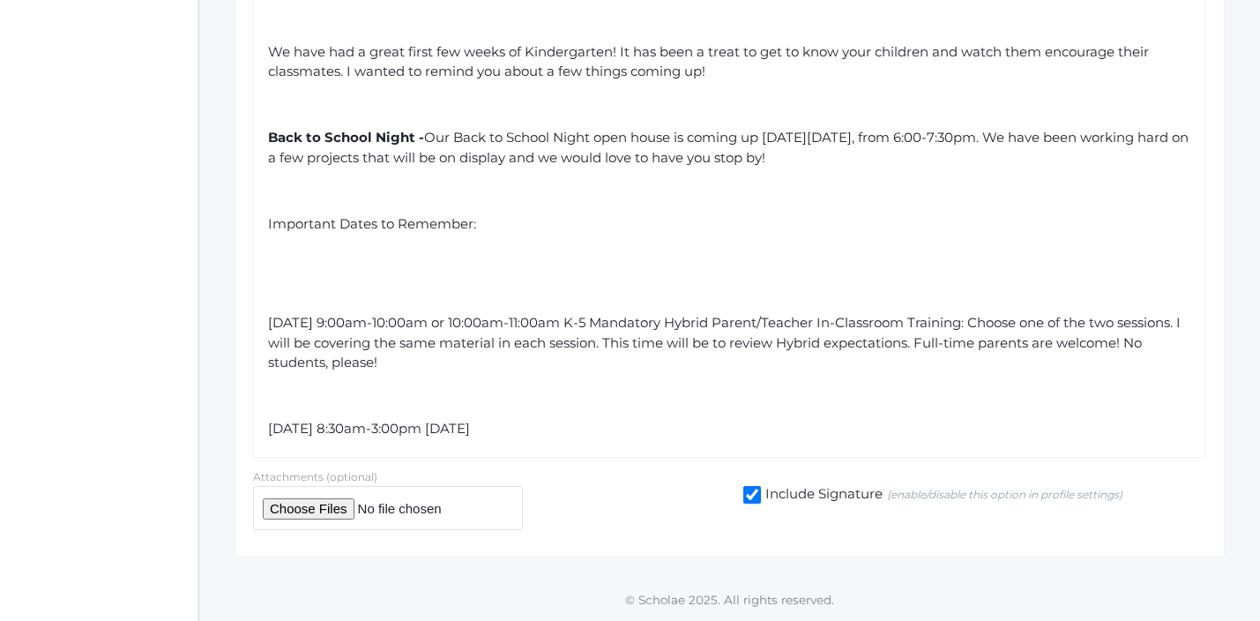
scroll to position [766, 0]
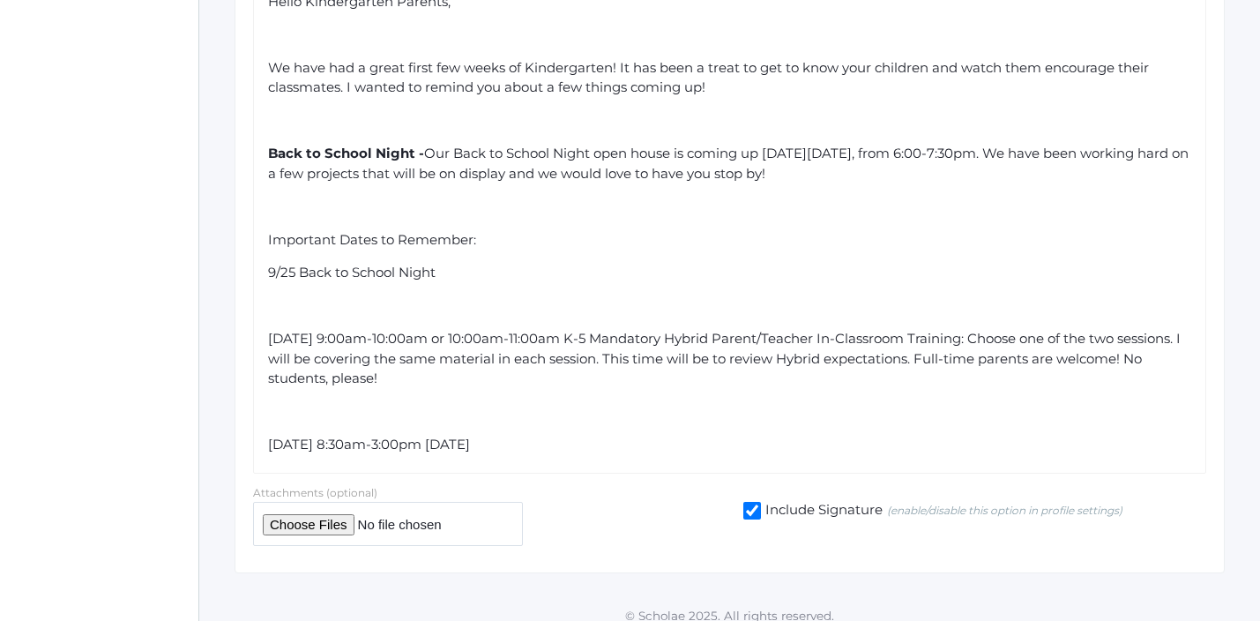
click at [468, 275] on div "Hello Kindergarten Parents, We have had a great first few weeks of Kindergarten…" at bounding box center [730, 223] width 924 height 463
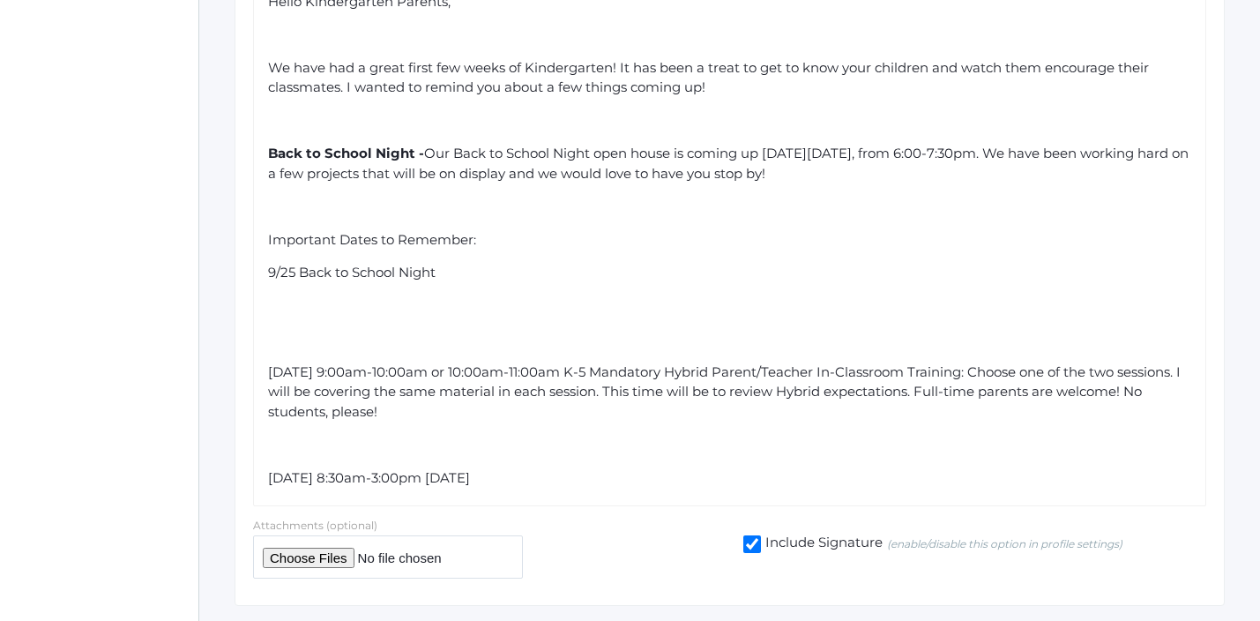
scroll to position [793, 0]
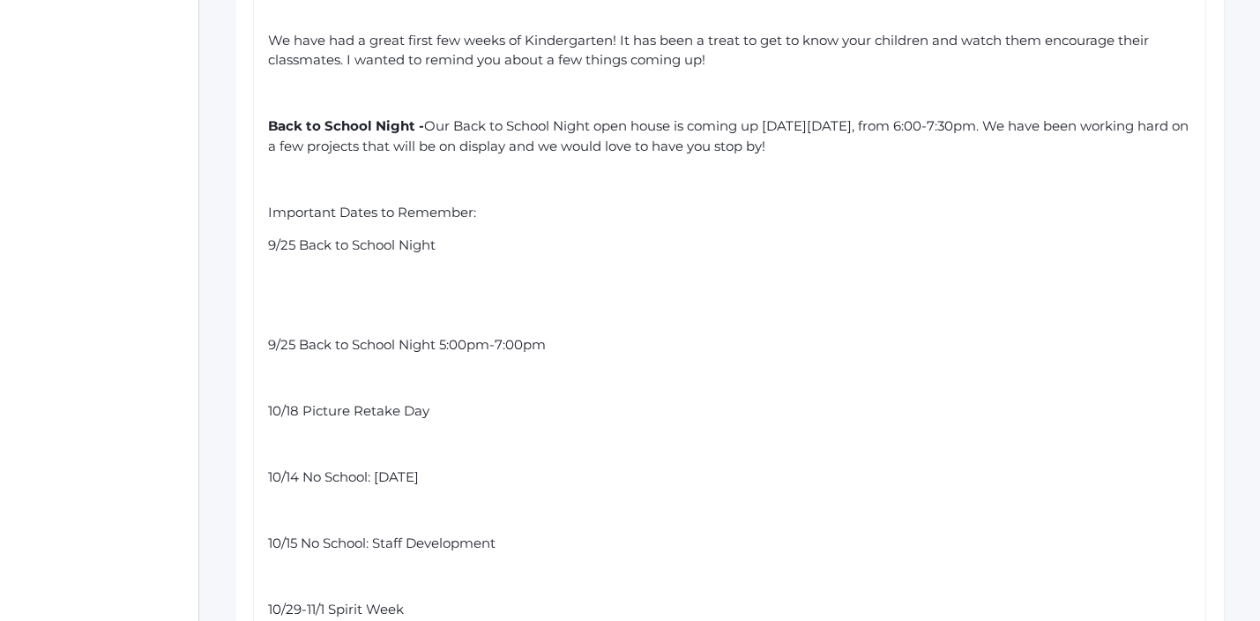
click at [294, 236] on span "9/25 Back to School Night" at bounding box center [351, 244] width 167 height 17
drag, startPoint x: 481, startPoint y: 469, endPoint x: 262, endPoint y: 465, distance: 219.5
click at [263, 464] on div "Hello Kindergarten Parents, We have had a great first few weeks of Kindergarten…" at bounding box center [729, 394] width 953 height 897
copy span "10/14 No School: [DATE]"
click at [537, 214] on div "Hello Kindergarten Parents, We have had a great first few weeks of Kindergarten…" at bounding box center [730, 395] width 924 height 860
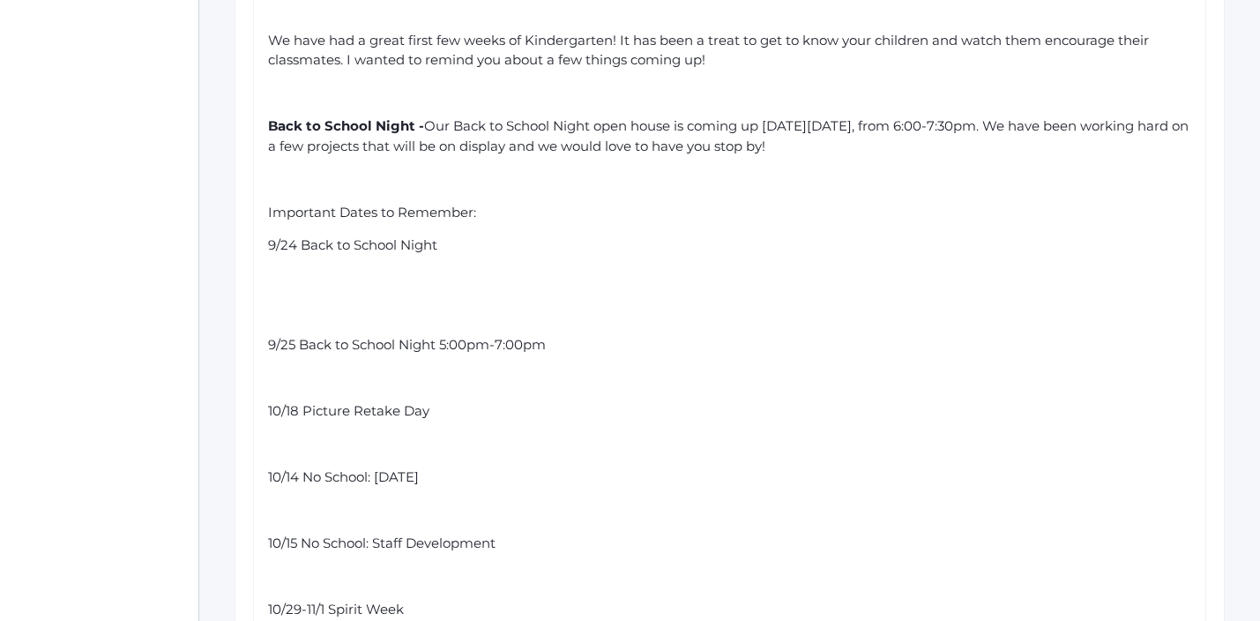
click at [447, 237] on div "9/24 Back to School Night" at bounding box center [730, 245] width 924 height 20
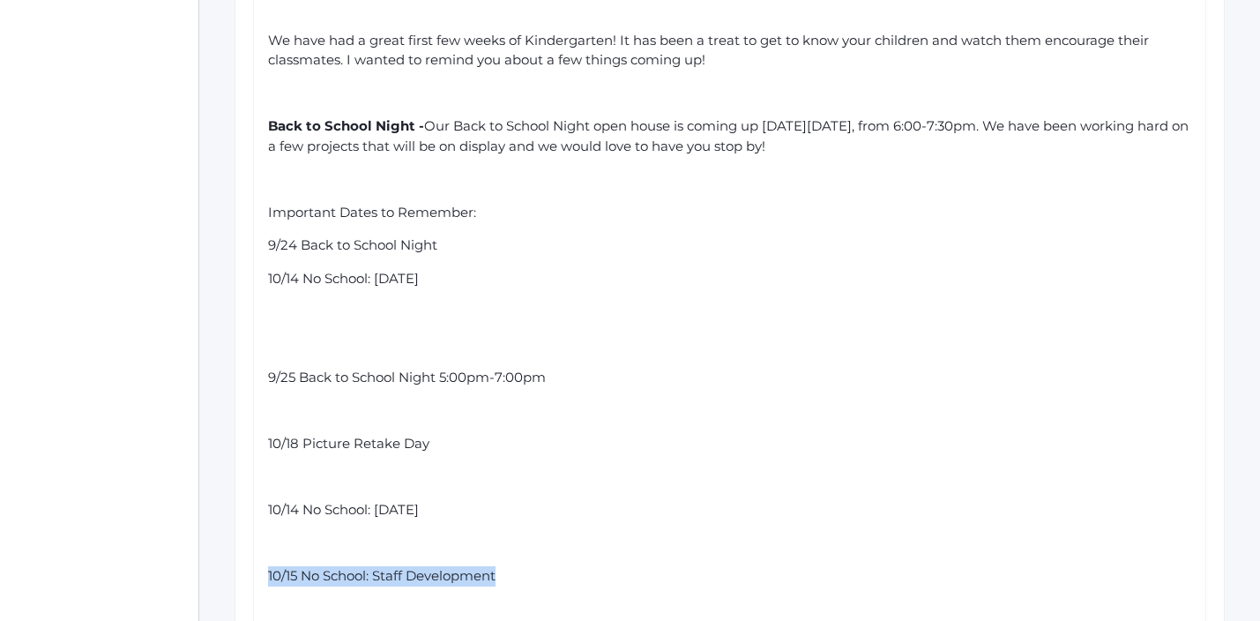
drag, startPoint x: 511, startPoint y: 557, endPoint x: 268, endPoint y: 554, distance: 243.3
click at [268, 566] on div "10/15 No School: Staff Development" at bounding box center [730, 576] width 924 height 20
copy span "10/15 No School: Staff Development"
click at [492, 269] on div "10/14 No School: [DATE]" at bounding box center [730, 279] width 924 height 20
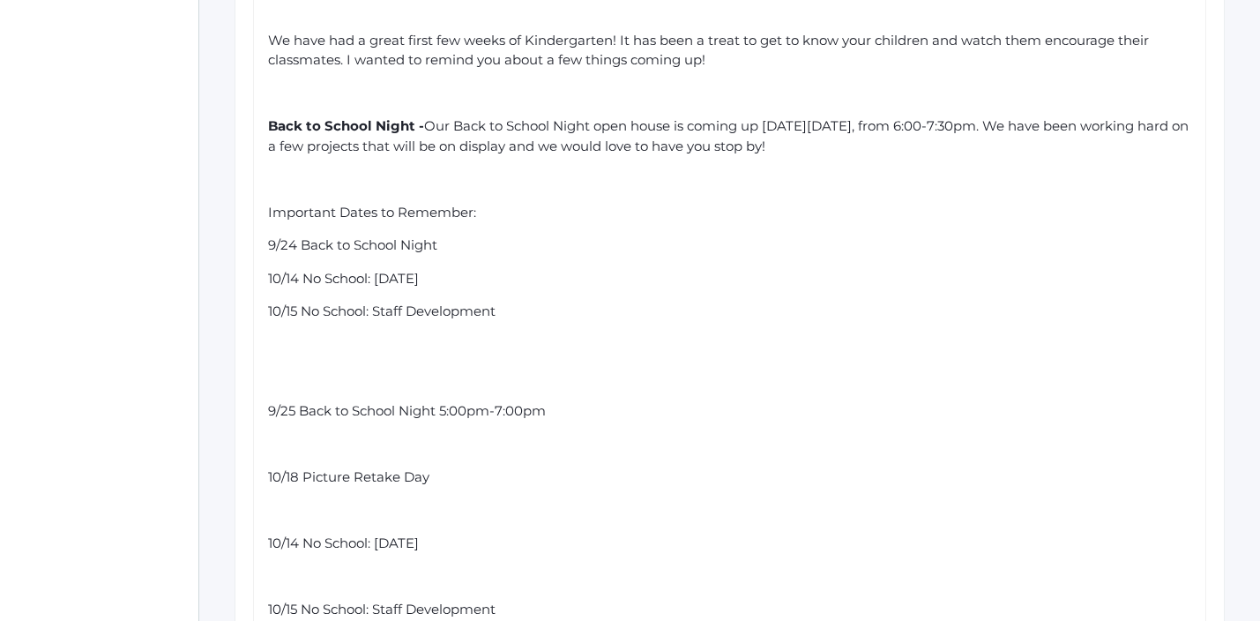
scroll to position [1027, 0]
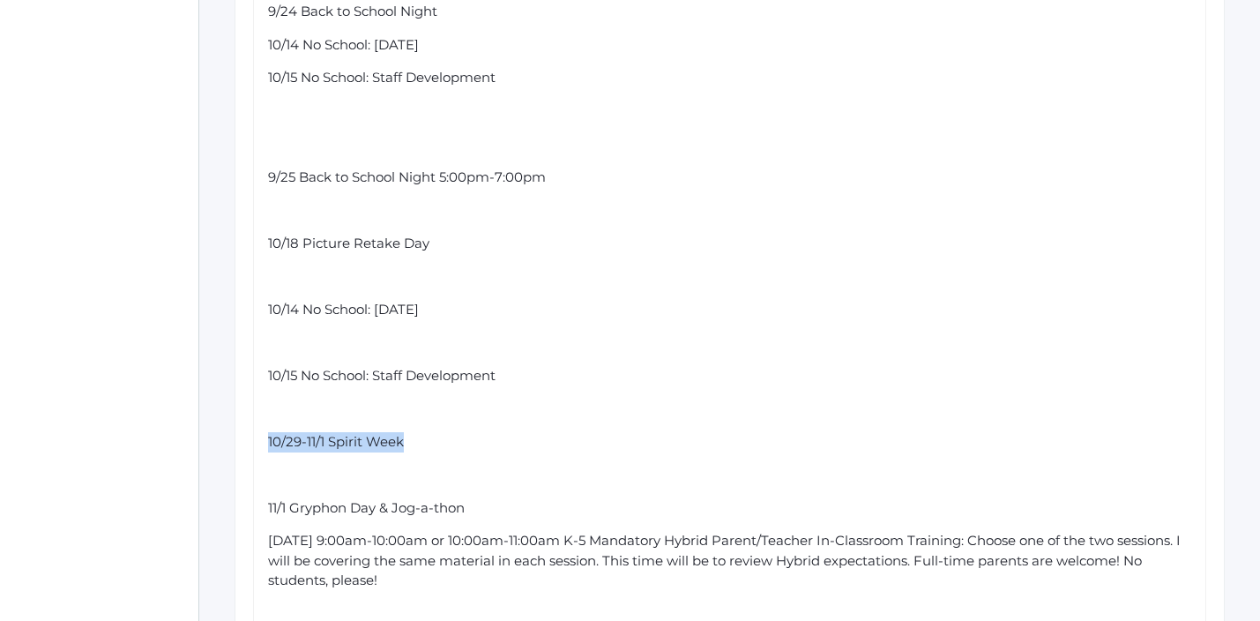
drag, startPoint x: 407, startPoint y: 428, endPoint x: 269, endPoint y: 431, distance: 138.4
click at [269, 432] on div "10/29-11/1 Spirit Week" at bounding box center [730, 442] width 924 height 20
copy span "10/29-11/1 Spirit Week"
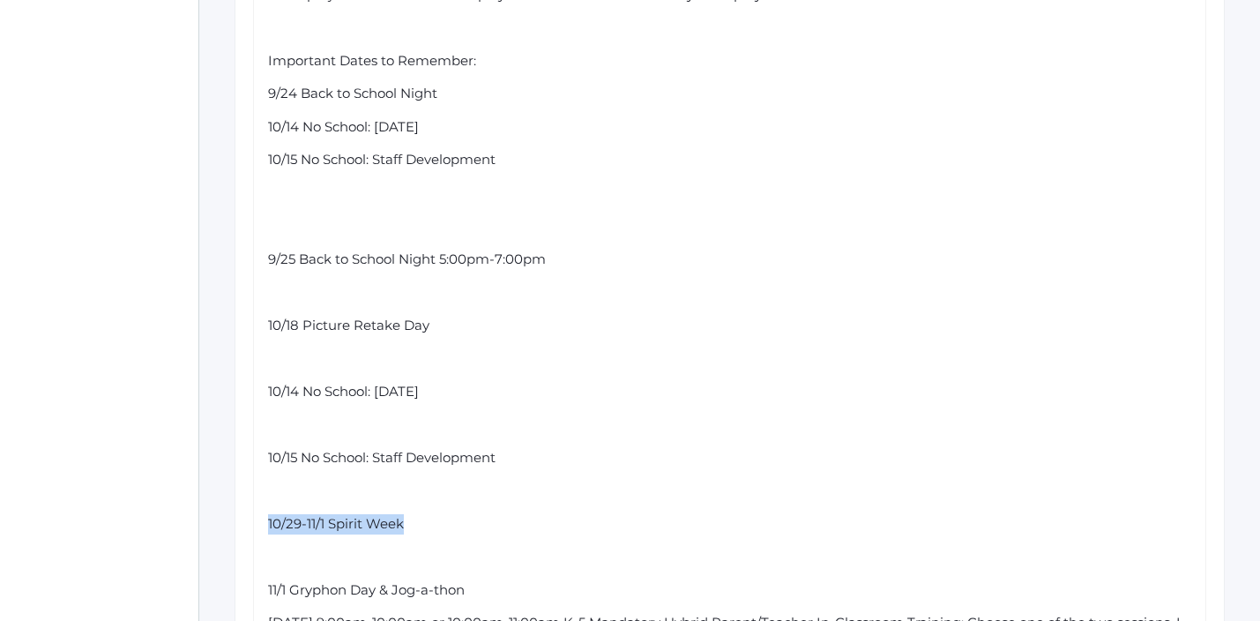
scroll to position [907, 0]
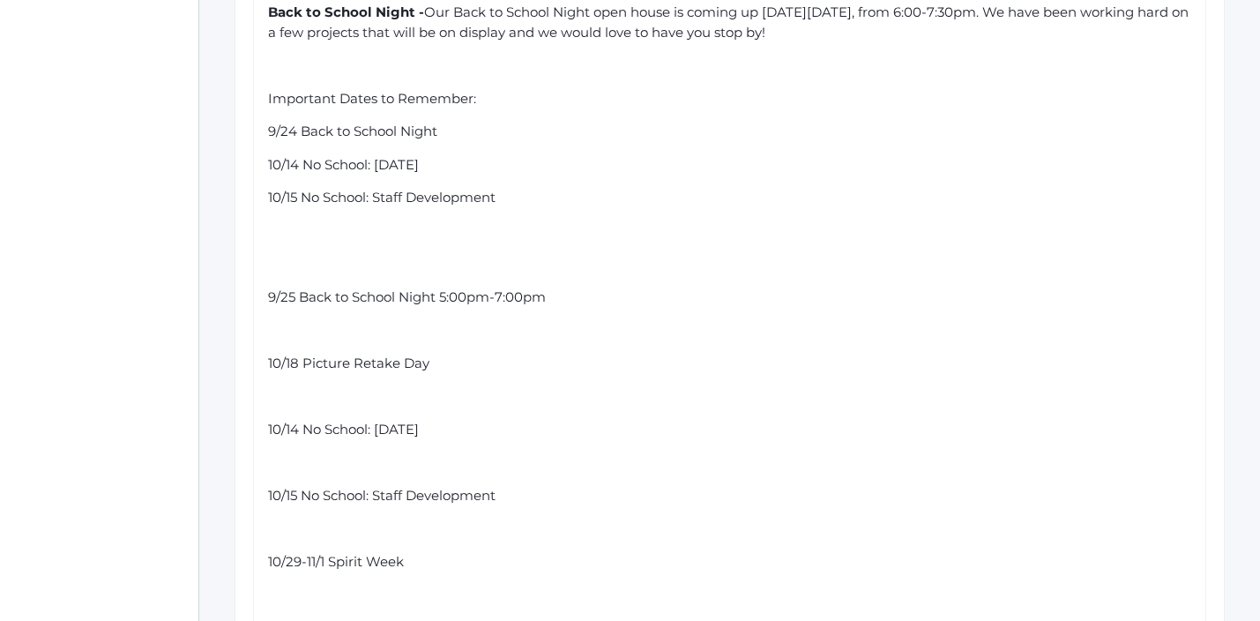
click at [504, 196] on div "Hello Kindergarten Parents, We have had a great first few weeks of Kindergarten…" at bounding box center [730, 314] width 924 height 926
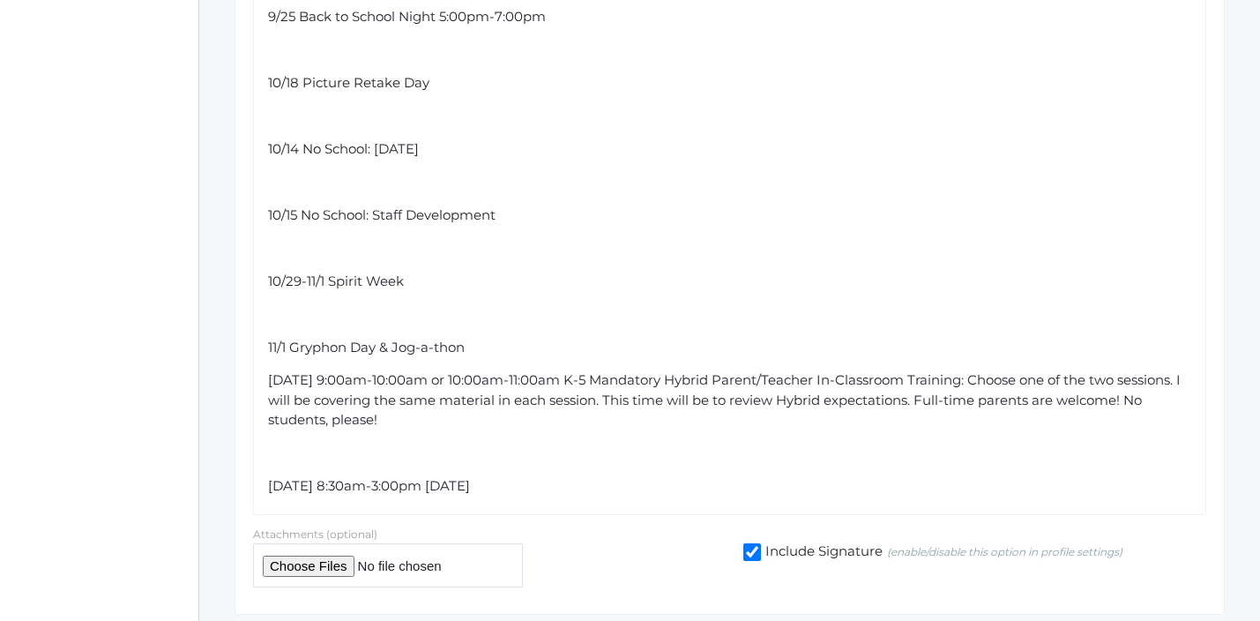
scroll to position [1192, 0]
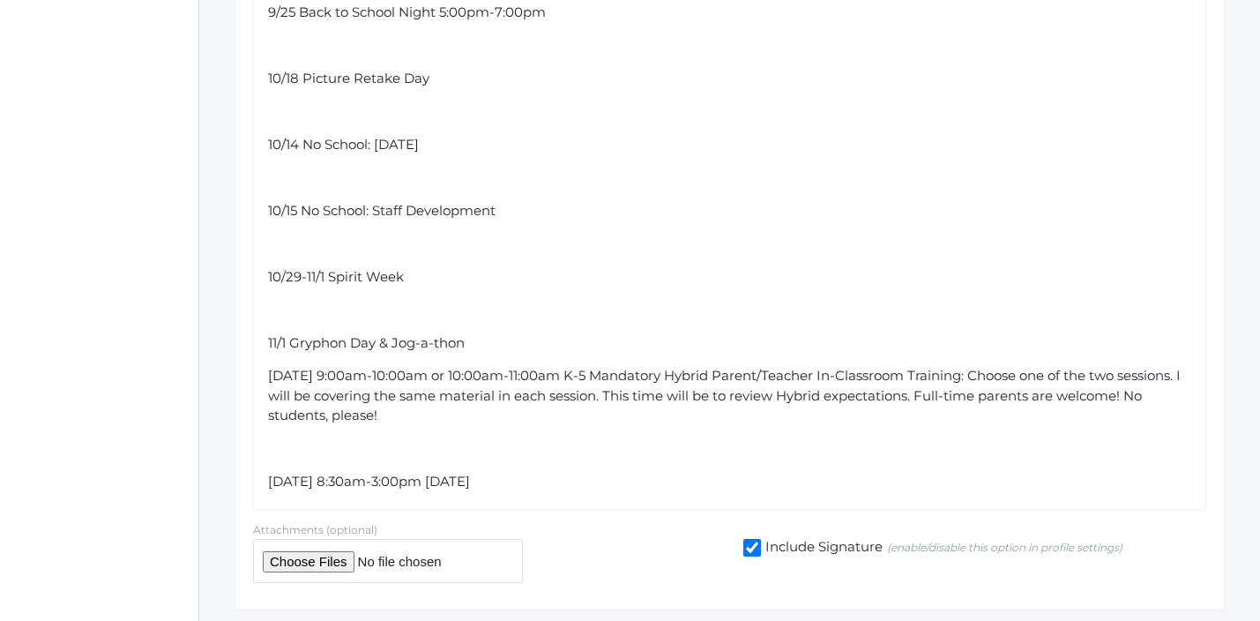
drag, startPoint x: 477, startPoint y: 334, endPoint x: 262, endPoint y: 325, distance: 215.3
click at [262, 325] on div "Hello Kindergarten Parents, We have had a great first few weeks of Kindergarten…" at bounding box center [729, 29] width 953 height 963
copy span "11/1 Gryphon Day & Jog-a-thon"
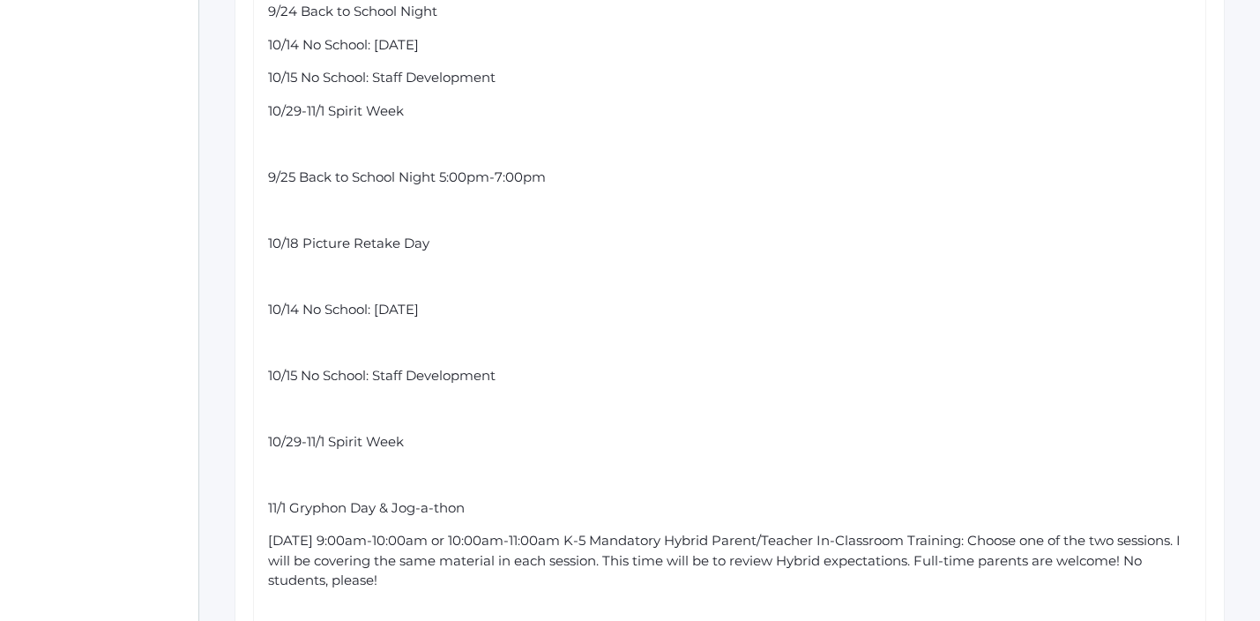
scroll to position [1016, 0]
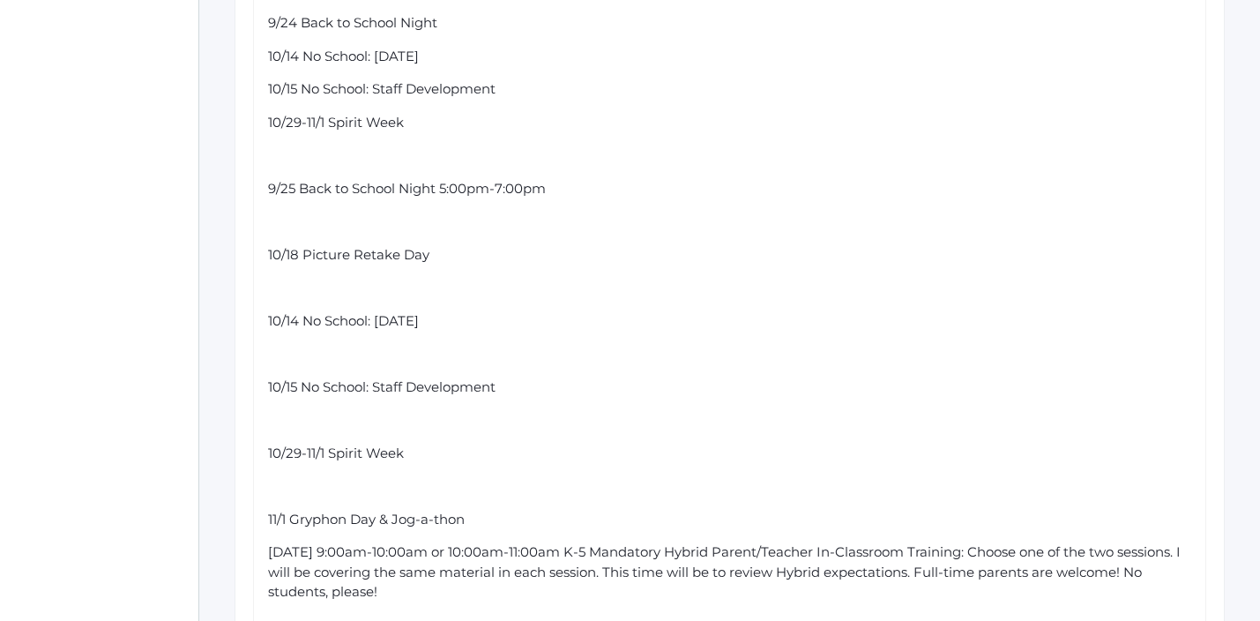
click at [433, 117] on div "Hello Kindergarten Parents, We have had a great first few weeks of Kindergarten…" at bounding box center [730, 206] width 924 height 926
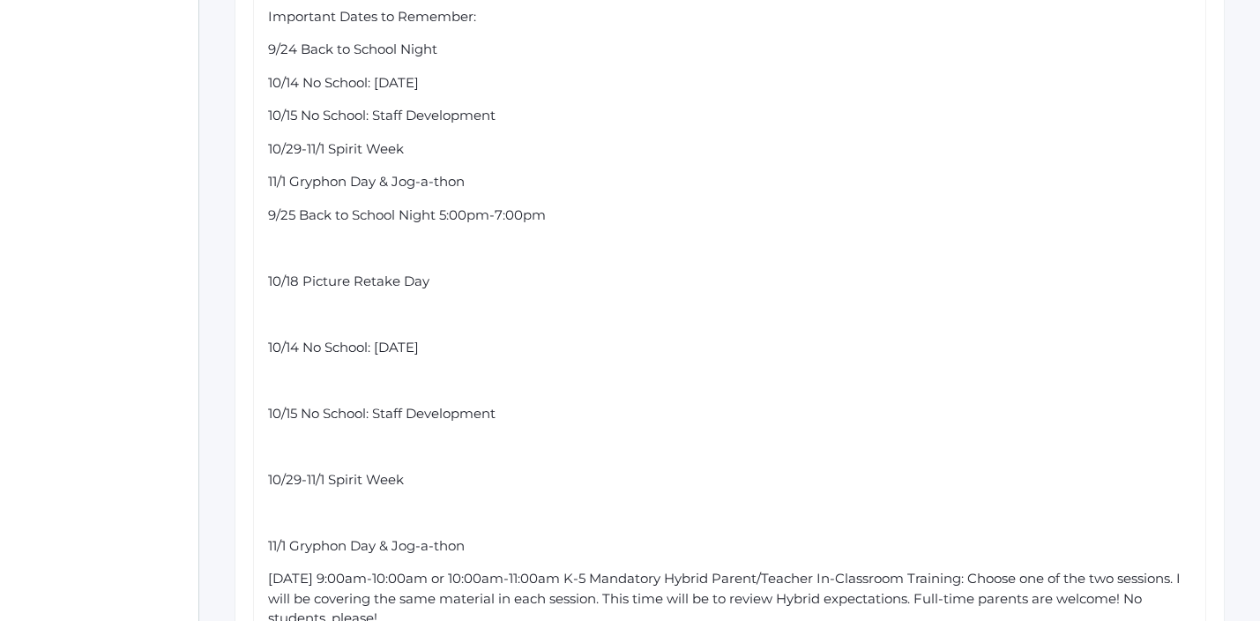
scroll to position [985, 0]
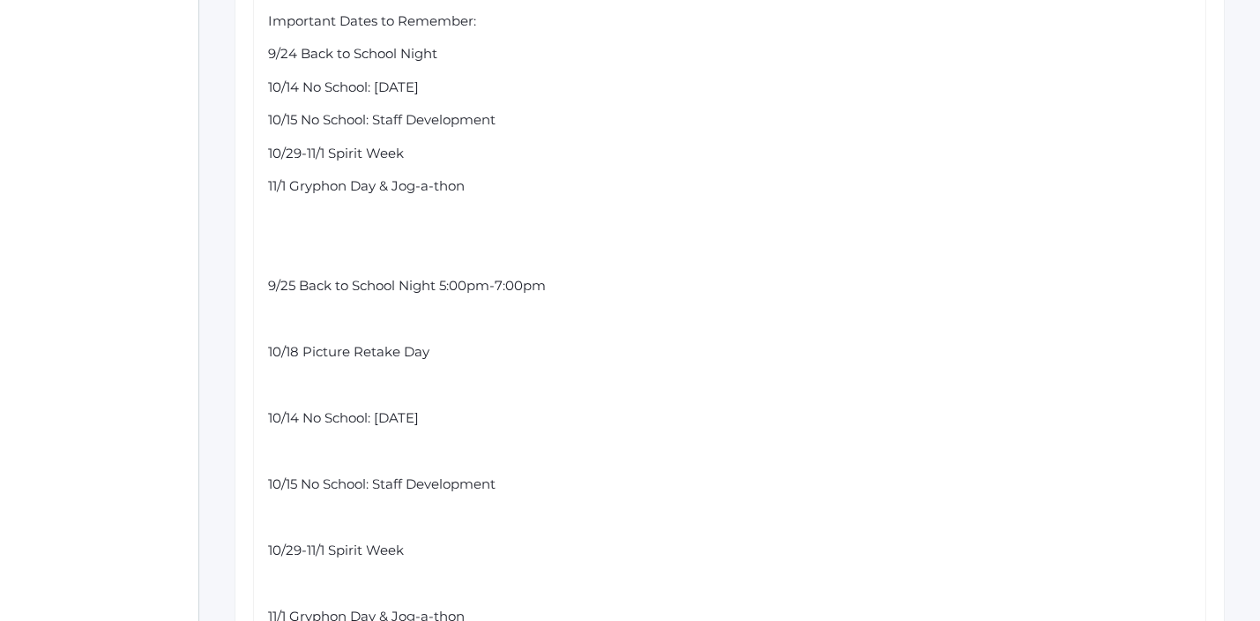
click at [280, 177] on span "11/1 Gryphon Day & Jog-a-thon" at bounding box center [366, 185] width 197 height 17
click at [376, 177] on span "10/11 Gryphon Day & Jog-a-thon" at bounding box center [370, 185] width 205 height 17
drag, startPoint x: 520, startPoint y: 171, endPoint x: 391, endPoint y: 167, distance: 129.6
click at [391, 176] on div "10/11 Gryphon Run & Jog-a-thon" at bounding box center [730, 186] width 924 height 20
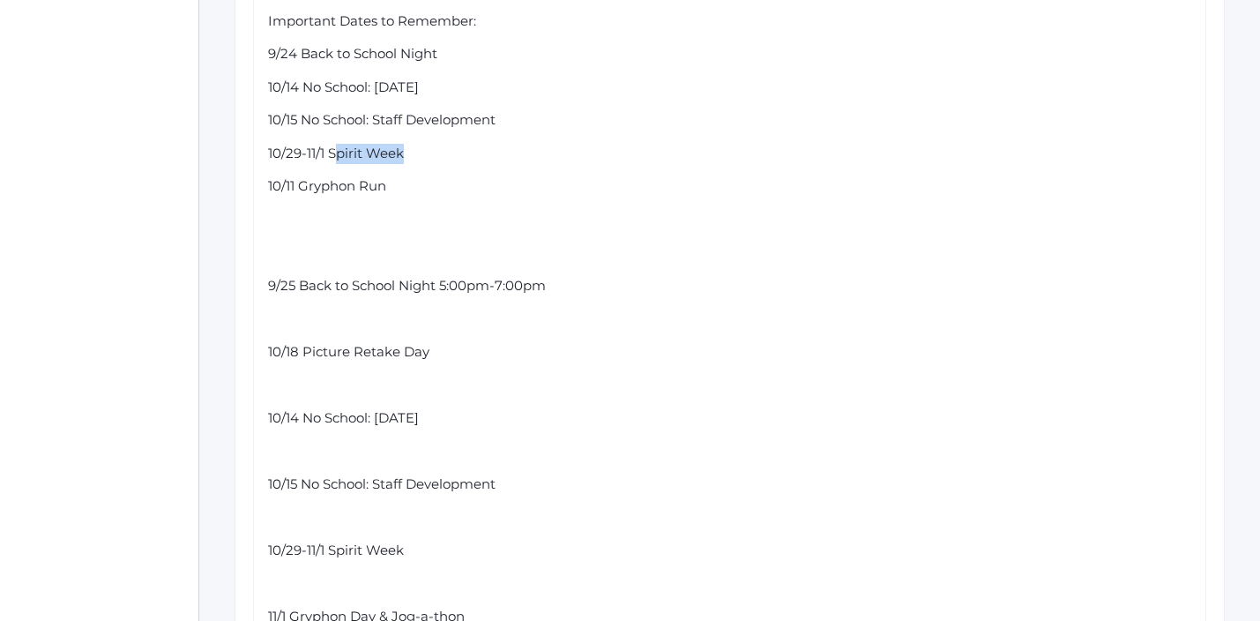
drag, startPoint x: 415, startPoint y: 142, endPoint x: 336, endPoint y: 141, distance: 79.3
click at [336, 144] on div "10/29-11/1 Spirit Week" at bounding box center [730, 154] width 924 height 20
click at [403, 145] on span "10/29-11/1 Gryphon Run" at bounding box center [342, 153] width 148 height 17
click at [300, 145] on span "10/29-11/1 Gryphon Week" at bounding box center [347, 153] width 159 height 17
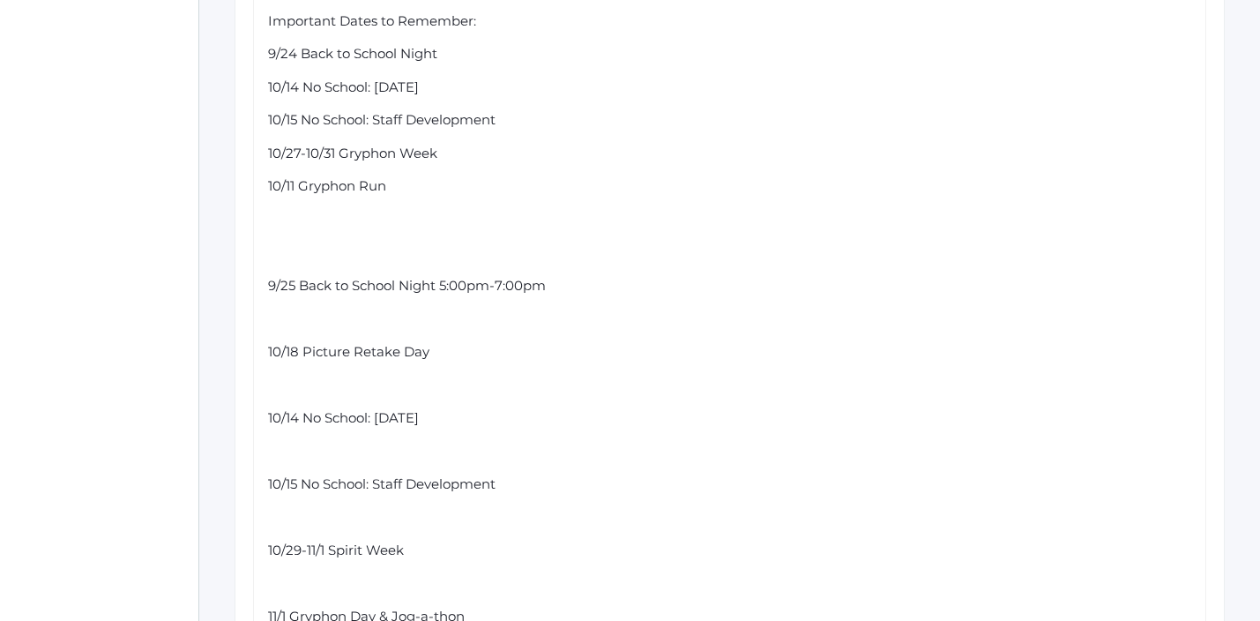
click at [297, 177] on span "10/11 Gryphon Run" at bounding box center [327, 185] width 118 height 17
click at [299, 78] on span "10/14 No School: [DATE]" at bounding box center [343, 86] width 151 height 17
click at [295, 111] on span "10/15 No School: Staff Development" at bounding box center [381, 119] width 227 height 17
click at [474, 123] on div "Hello Kindergarten Parents, We have had a great first few weeks of Kindergarten…" at bounding box center [730, 269] width 924 height 992
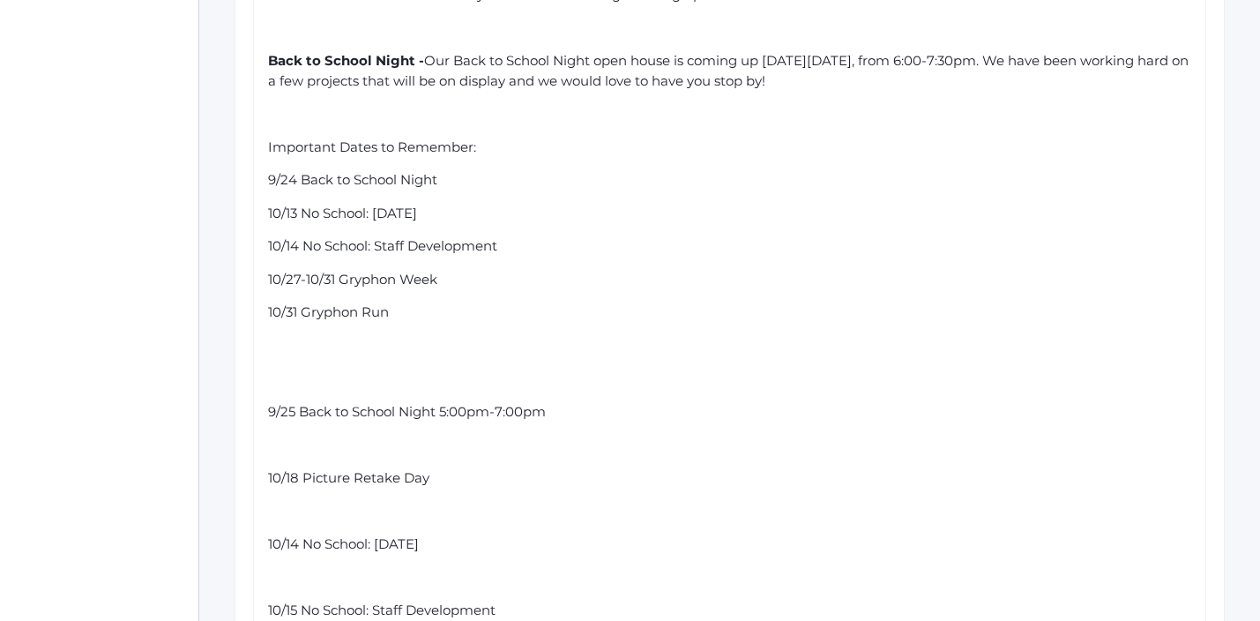
scroll to position [854, 0]
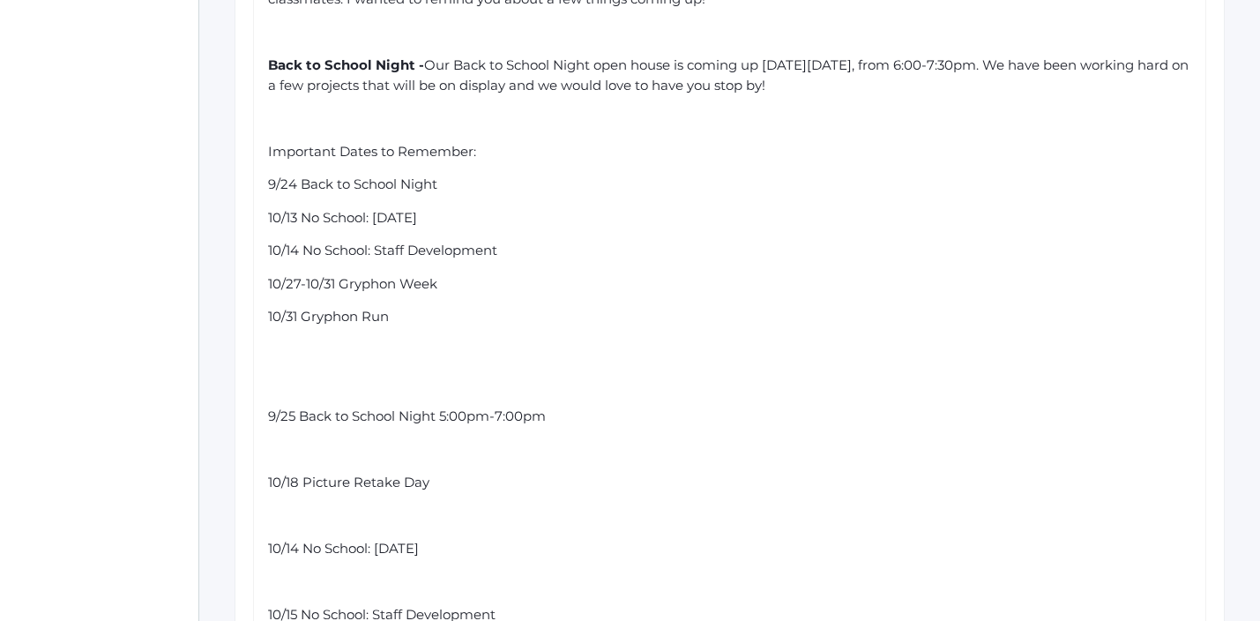
click at [469, 175] on div "9/24 Back to School Night" at bounding box center [730, 185] width 924 height 20
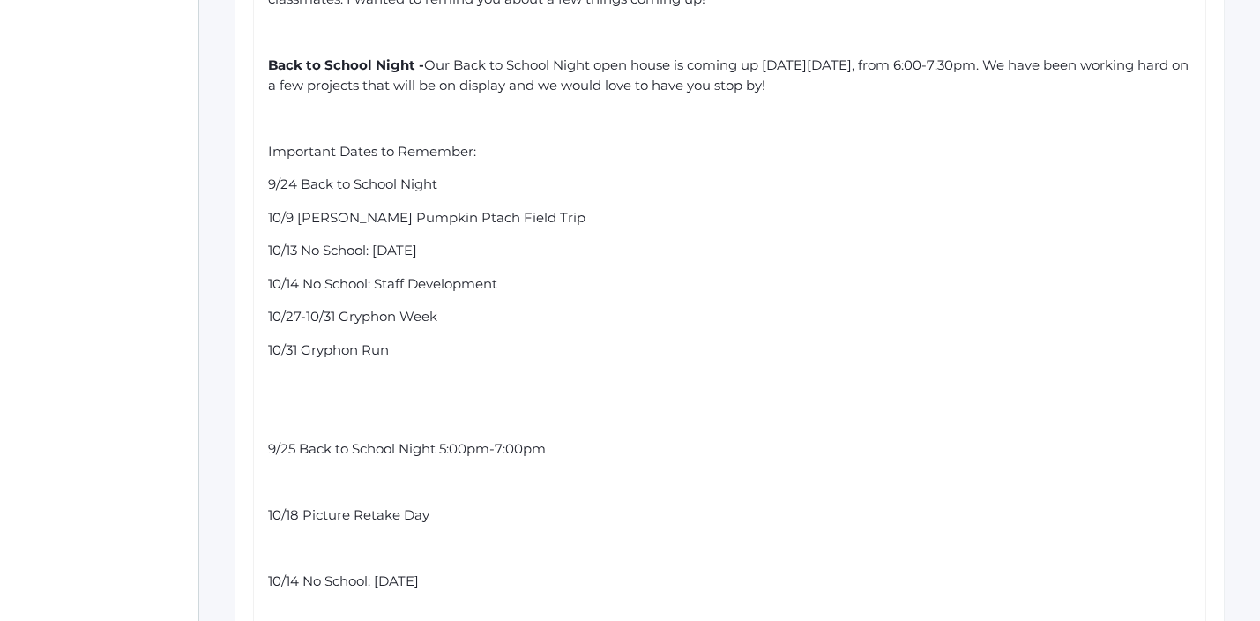
click at [459, 209] on span "10/9 [PERSON_NAME] Pumpkin Ptach Field Trip" at bounding box center [426, 217] width 317 height 17
click at [475, 209] on span "10/9 [PERSON_NAME] Pumpkin Ptach Field Trip" at bounding box center [426, 217] width 317 height 17
click at [468, 209] on span "10/9 [PERSON_NAME] Pumpkin Ptach Field Trip" at bounding box center [426, 217] width 317 height 17
click at [443, 323] on div "Hello Kindergarten Parents, We have had a great first few weeks of Kindergarten…" at bounding box center [730, 416] width 924 height 1025
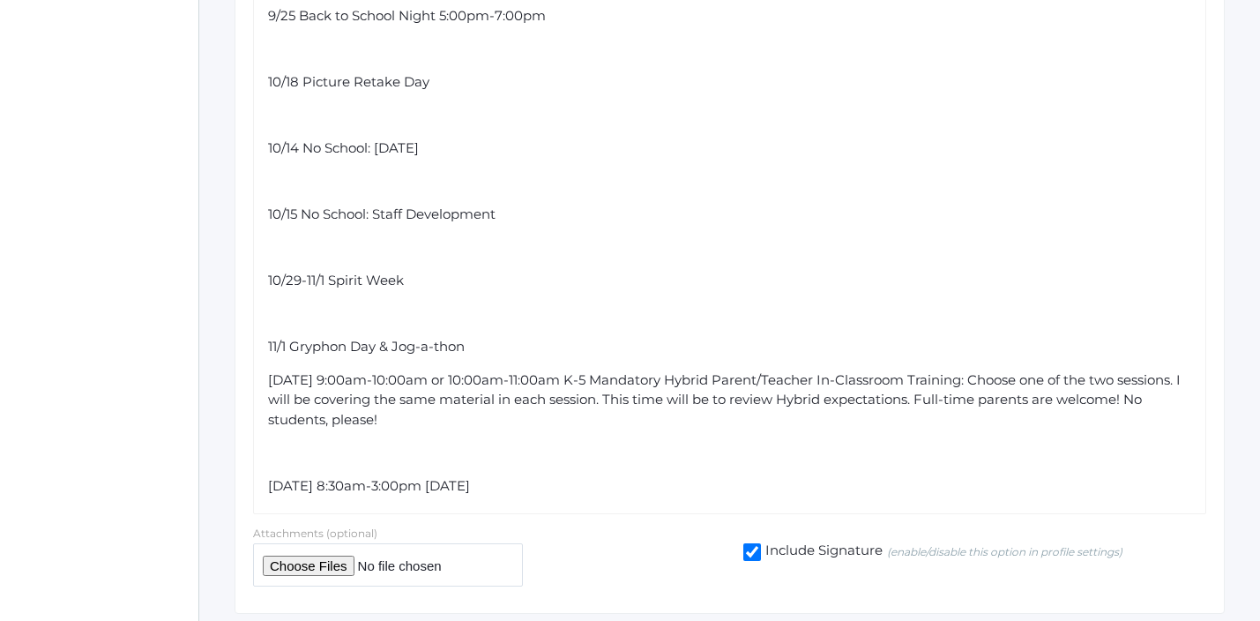
scroll to position [1328, 0]
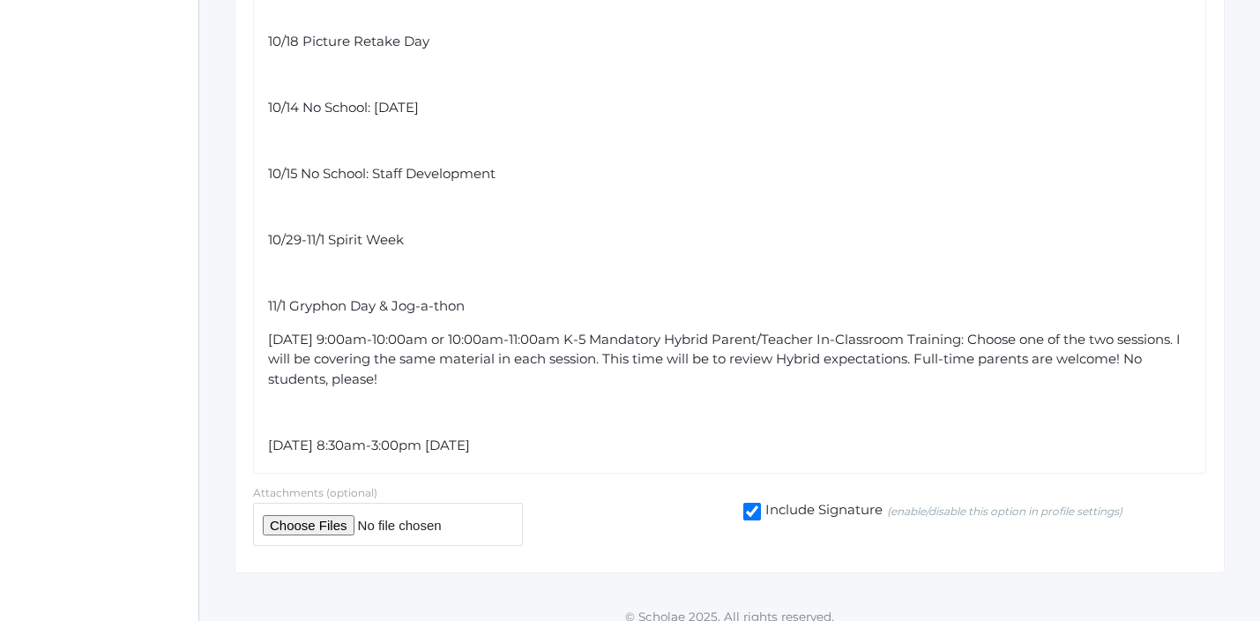
drag, startPoint x: 321, startPoint y: 391, endPoint x: 676, endPoint y: 436, distance: 358.2
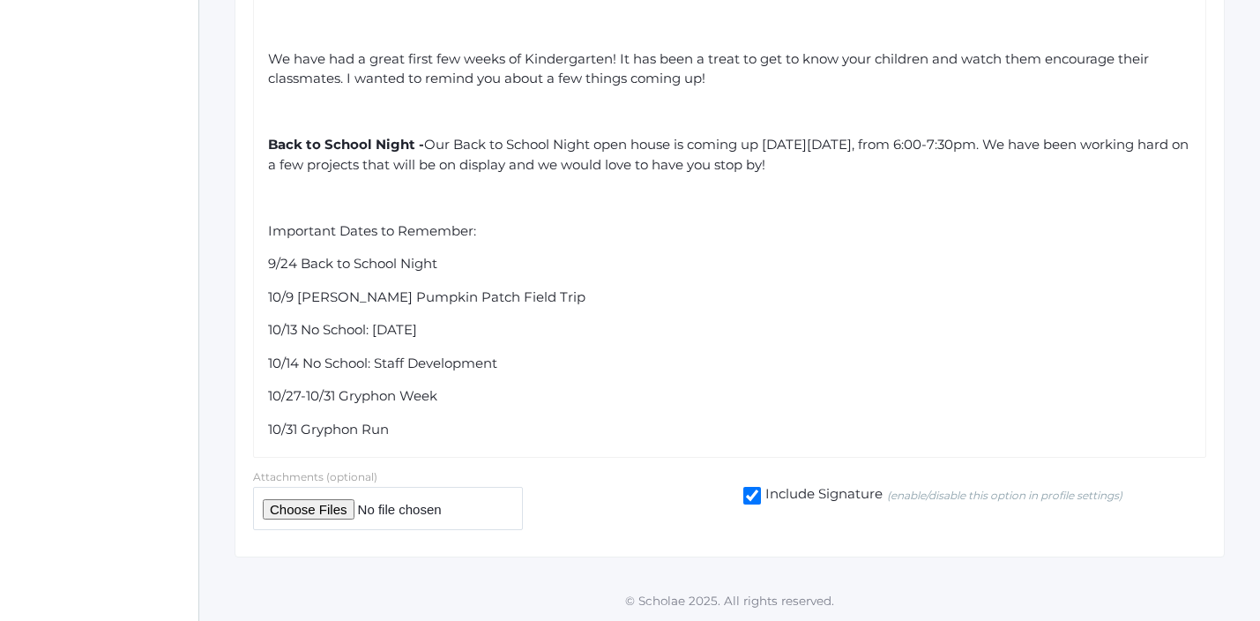
scroll to position [759, 0]
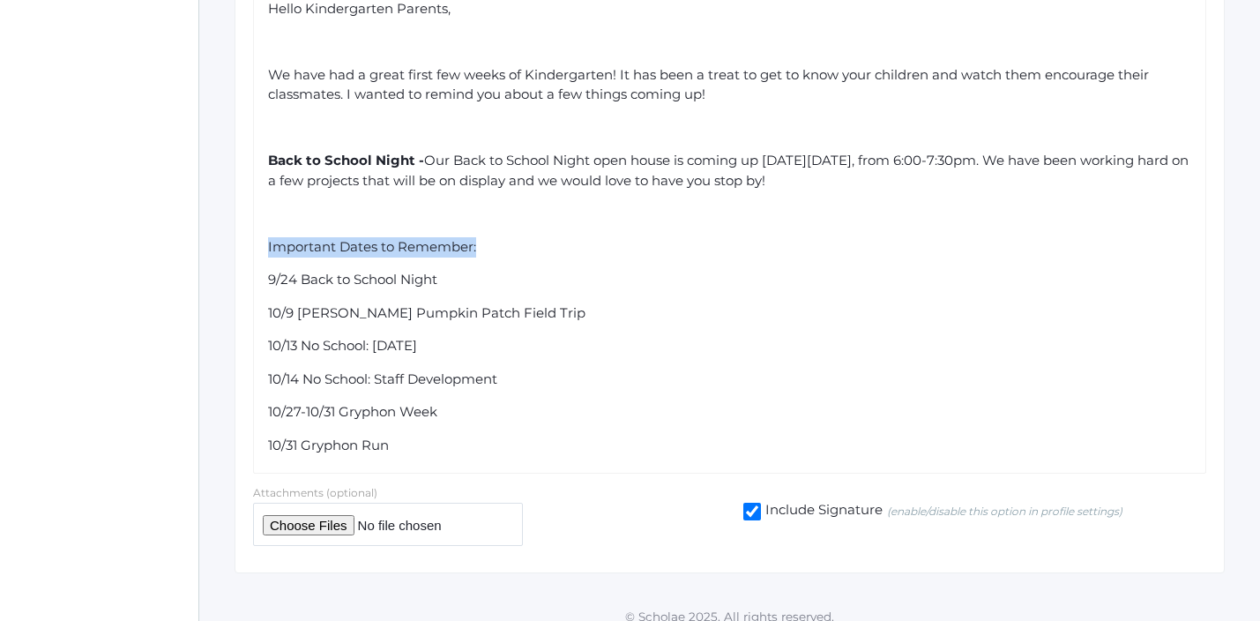
drag, startPoint x: 503, startPoint y: 225, endPoint x: 269, endPoint y: 230, distance: 234.6
click at [269, 237] on div "Important Dates to Remember:" at bounding box center [730, 247] width 924 height 20
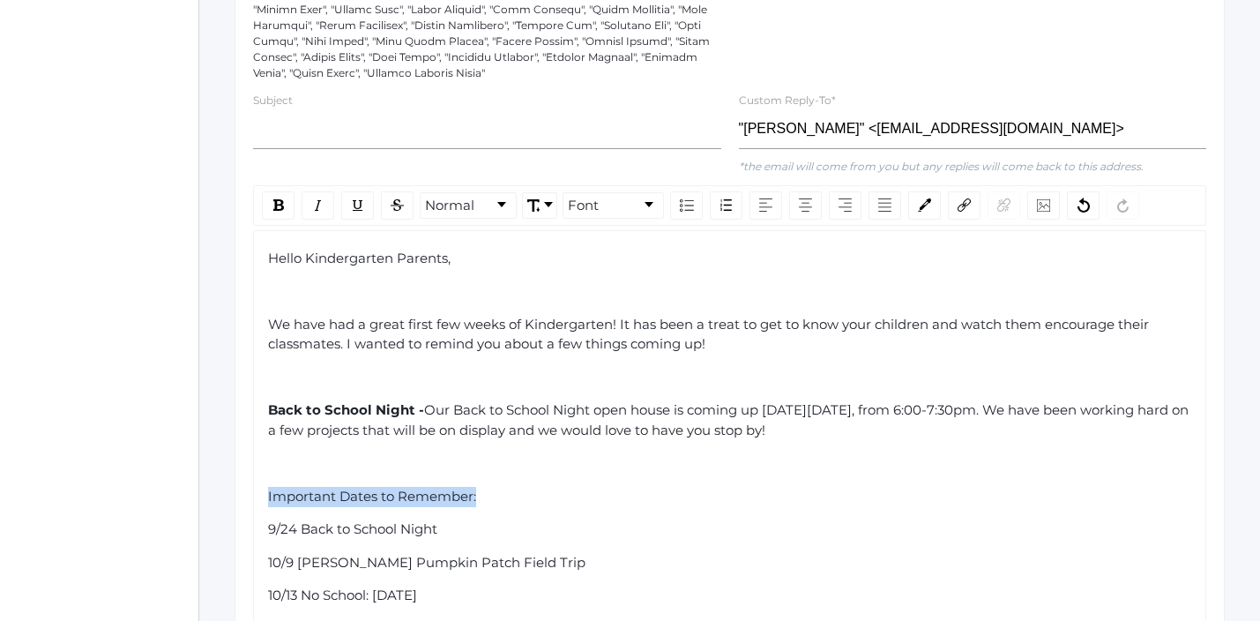
scroll to position [494, 0]
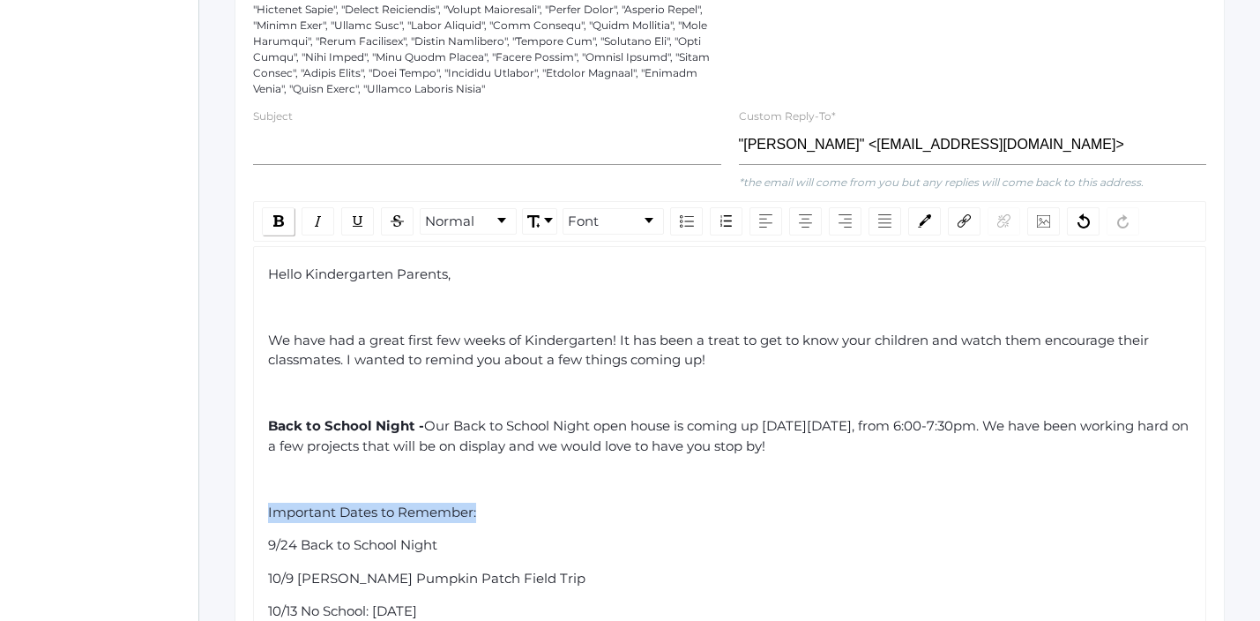
click at [274, 215] on img "rdw-inline-control" at bounding box center [278, 220] width 11 height 11
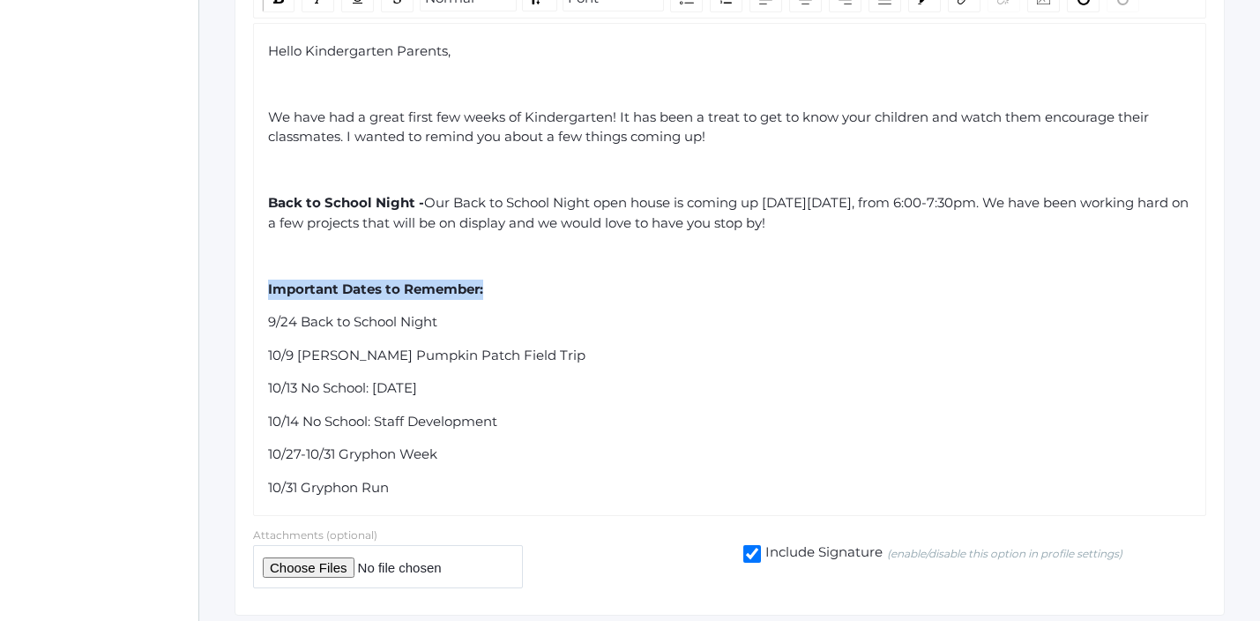
scroll to position [759, 0]
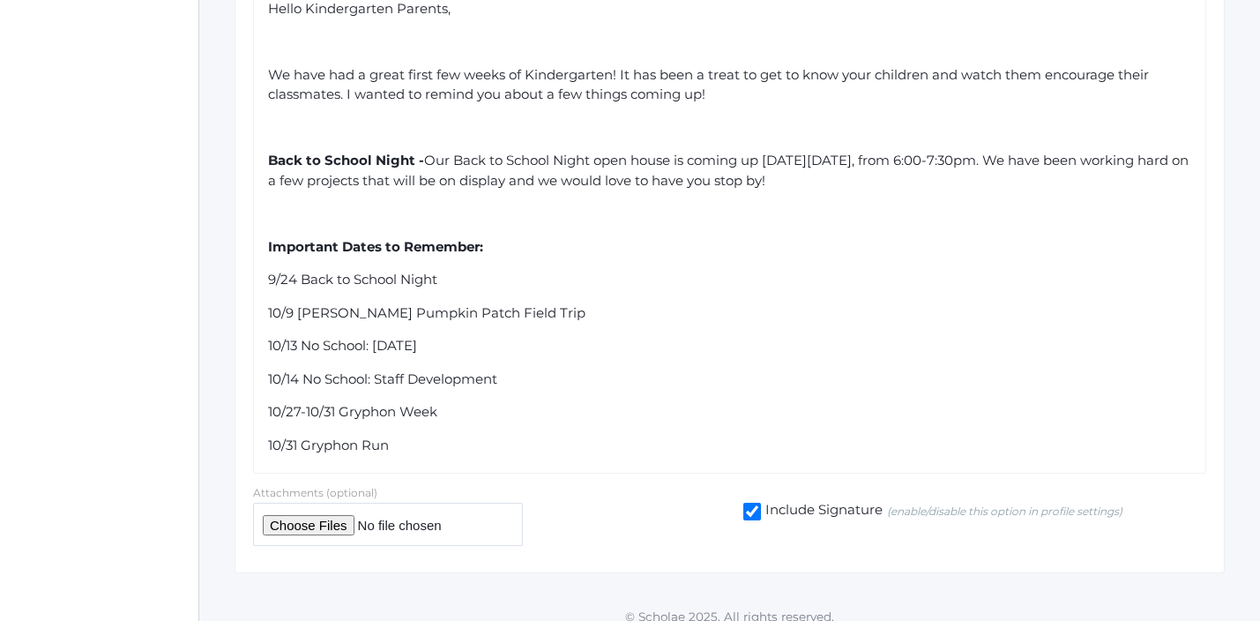
click at [603, 402] on div "10/27-10/31 Gryphon Week" at bounding box center [730, 412] width 924 height 20
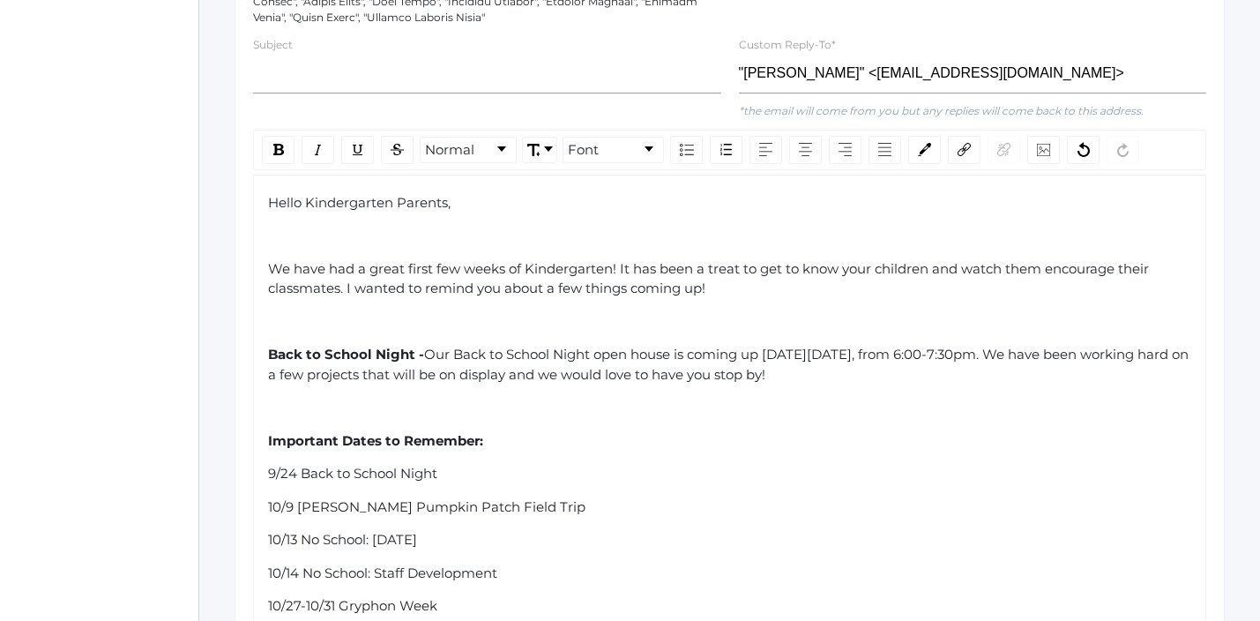
scroll to position [559, 0]
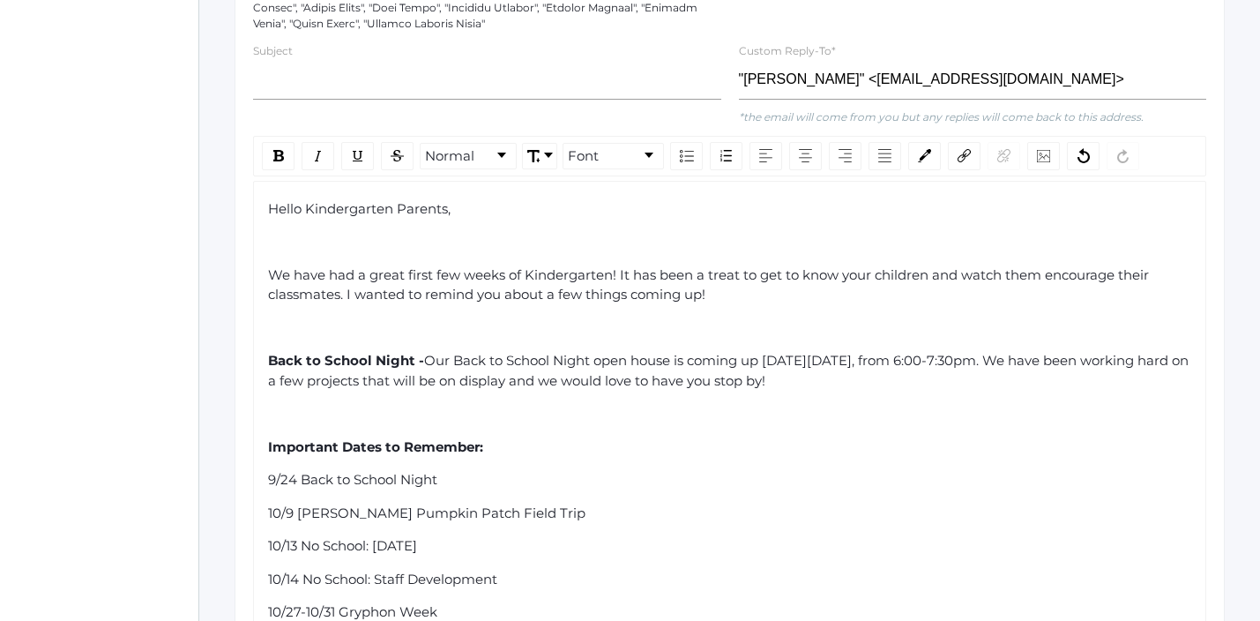
click at [942, 361] on div "Back to School Night - Our Back to School Night open house is coming up [DATE][…" at bounding box center [730, 371] width 924 height 40
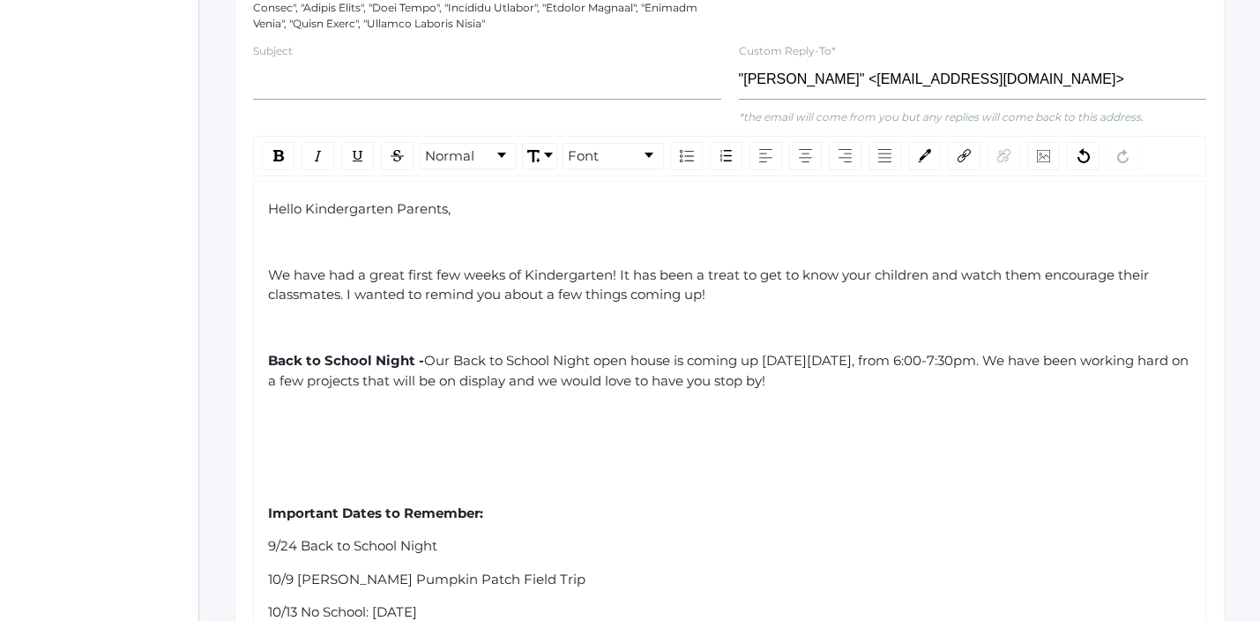
drag, startPoint x: 426, startPoint y: 345, endPoint x: 265, endPoint y: 348, distance: 160.5
click at [265, 348] on div "Hello Kindergarten Parents, We have had a great first few weeks of Kindergarten…" at bounding box center [729, 461] width 953 height 560
copy span "Back to School Night -"
click at [904, 452] on div "Hello Kindergarten Parents, We have had a great first few weeks of Kindergarten…" at bounding box center [730, 460] width 924 height 523
click at [360, 437] on div "rdw-editor" at bounding box center [730, 447] width 924 height 20
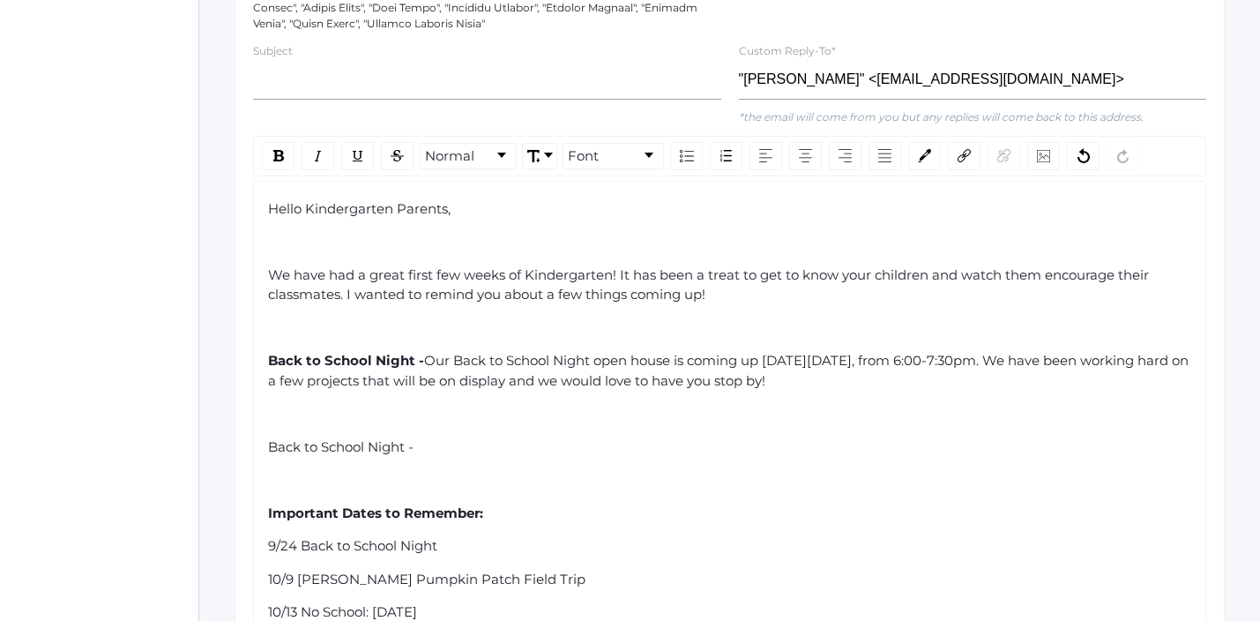
drag, startPoint x: 419, startPoint y: 432, endPoint x: 249, endPoint y: 431, distance: 169.3
click at [249, 432] on div "Normal Font Hello Kindergarten Parents, We have had a great first few weeks of …" at bounding box center [729, 438] width 971 height 605
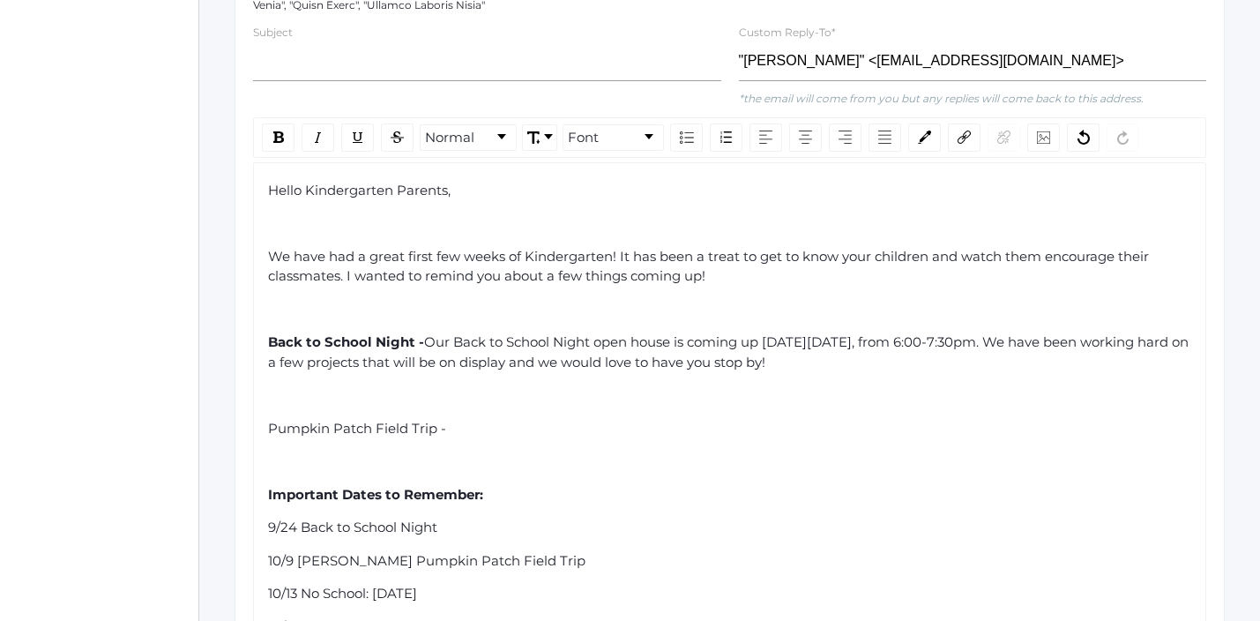
scroll to position [583, 0]
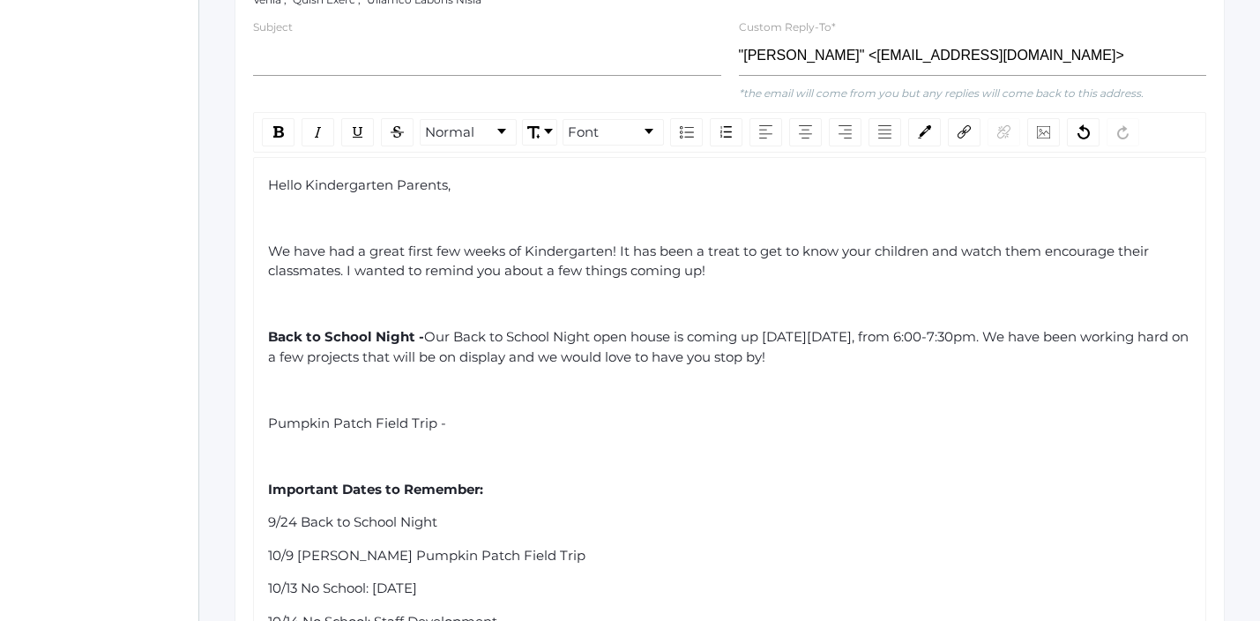
click at [535, 294] on div "rdw-editor" at bounding box center [730, 304] width 924 height 20
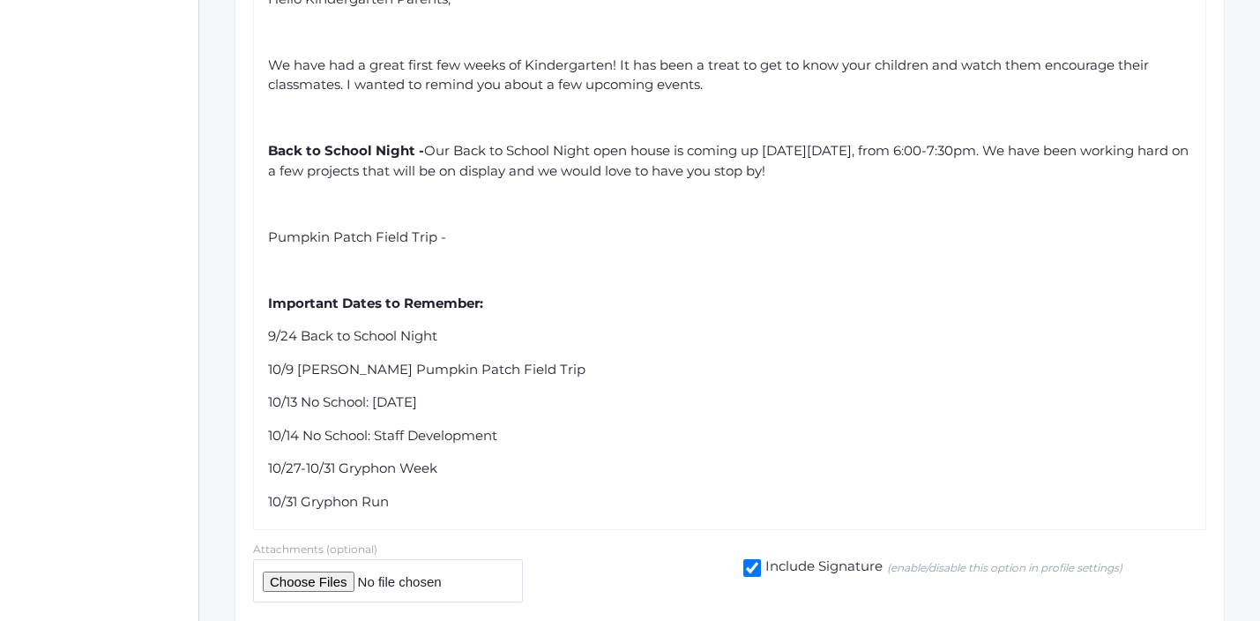
scroll to position [777, 0]
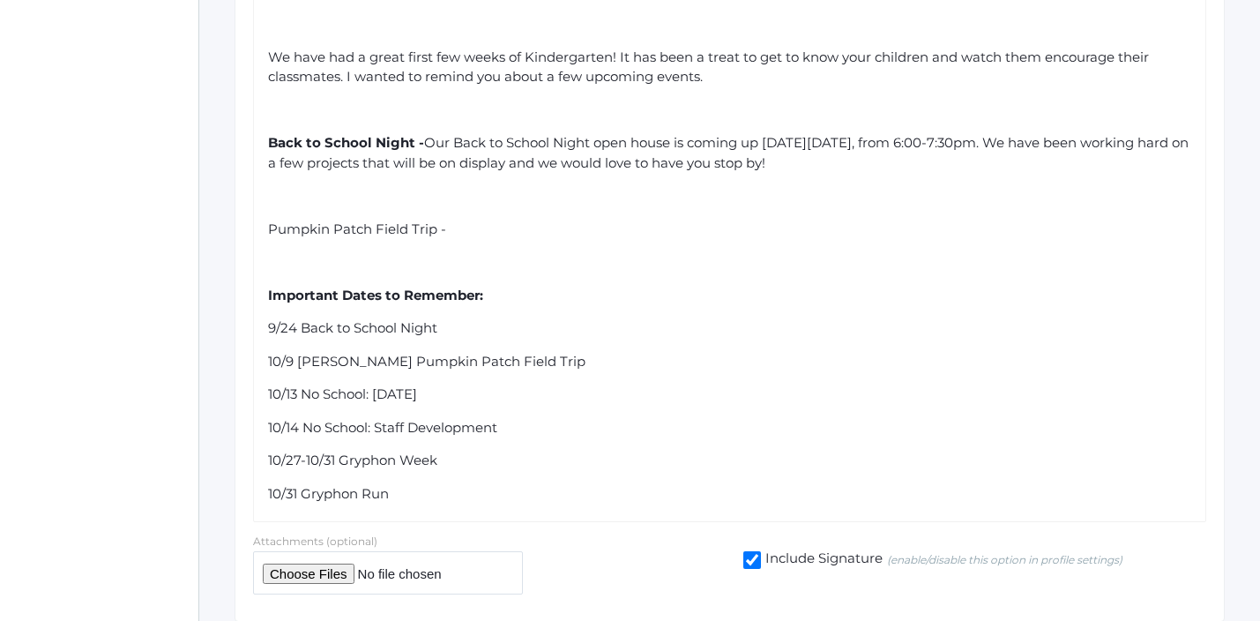
click at [517, 418] on div "10/14 No School: Staff Development" at bounding box center [730, 428] width 924 height 20
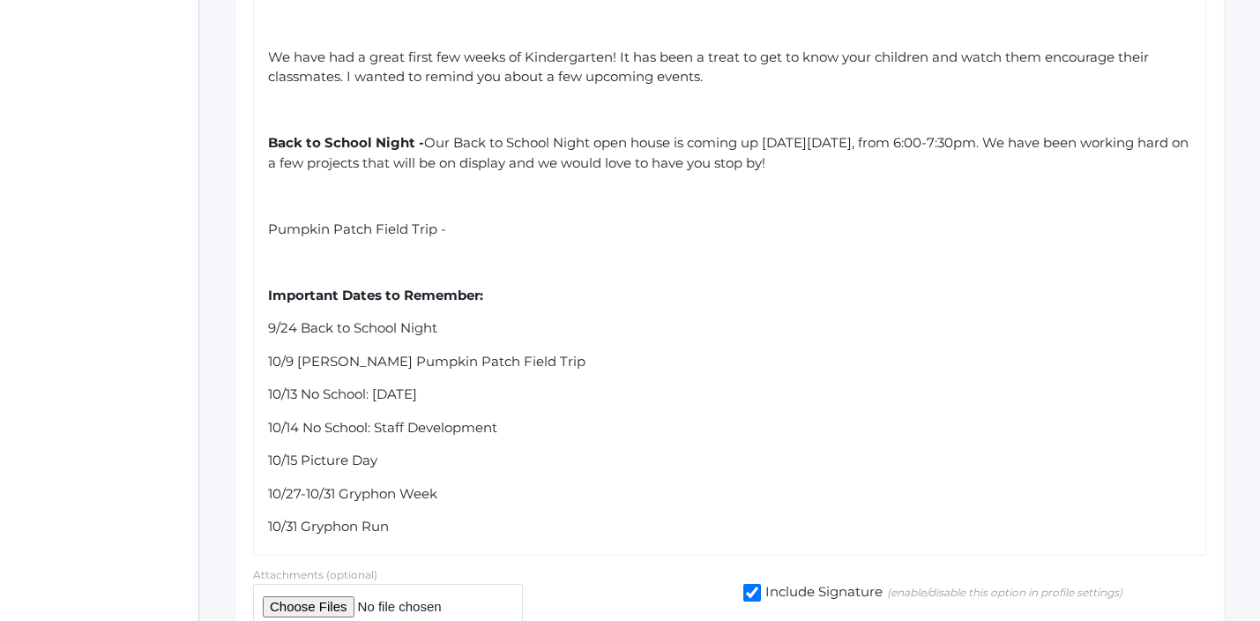
click at [528, 465] on div "Hello Kindergarten Parents, We have had a great first few weeks of Kindergarten…" at bounding box center [730, 258] width 924 height 555
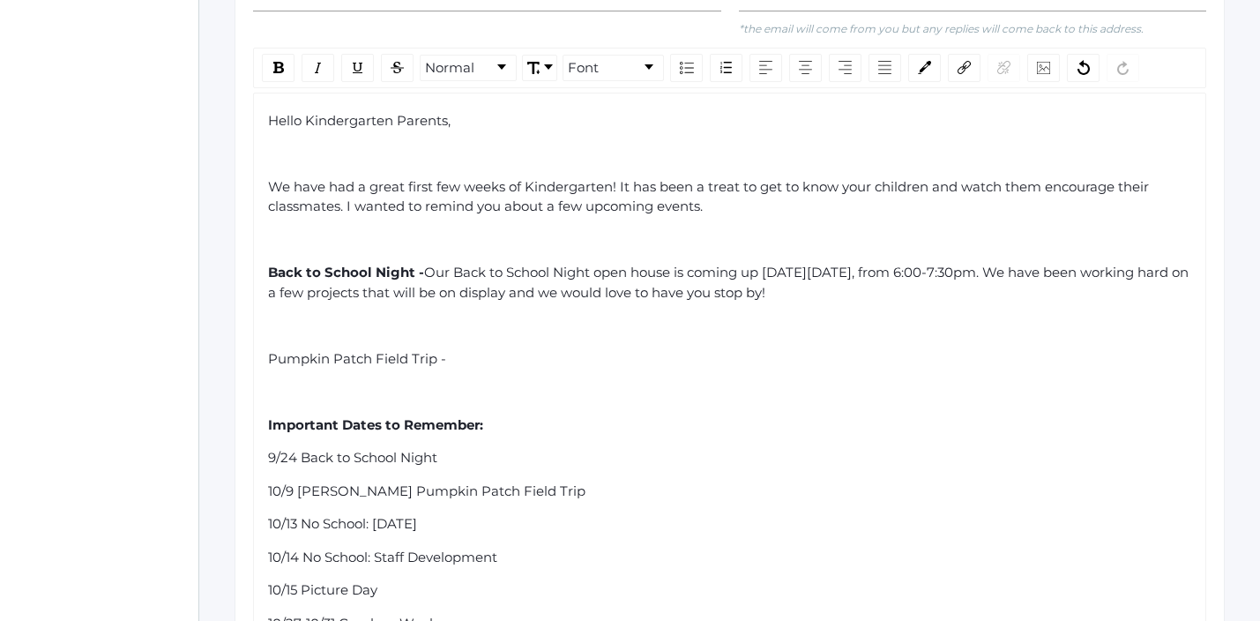
scroll to position [646, 0]
drag, startPoint x: 422, startPoint y: 258, endPoint x: 267, endPoint y: 257, distance: 155.2
click at [268, 264] on span "Back to School Night -" at bounding box center [346, 272] width 156 height 17
copy span "Back to School Night -"
click at [289, 316] on div "rdw-editor" at bounding box center [730, 326] width 924 height 20
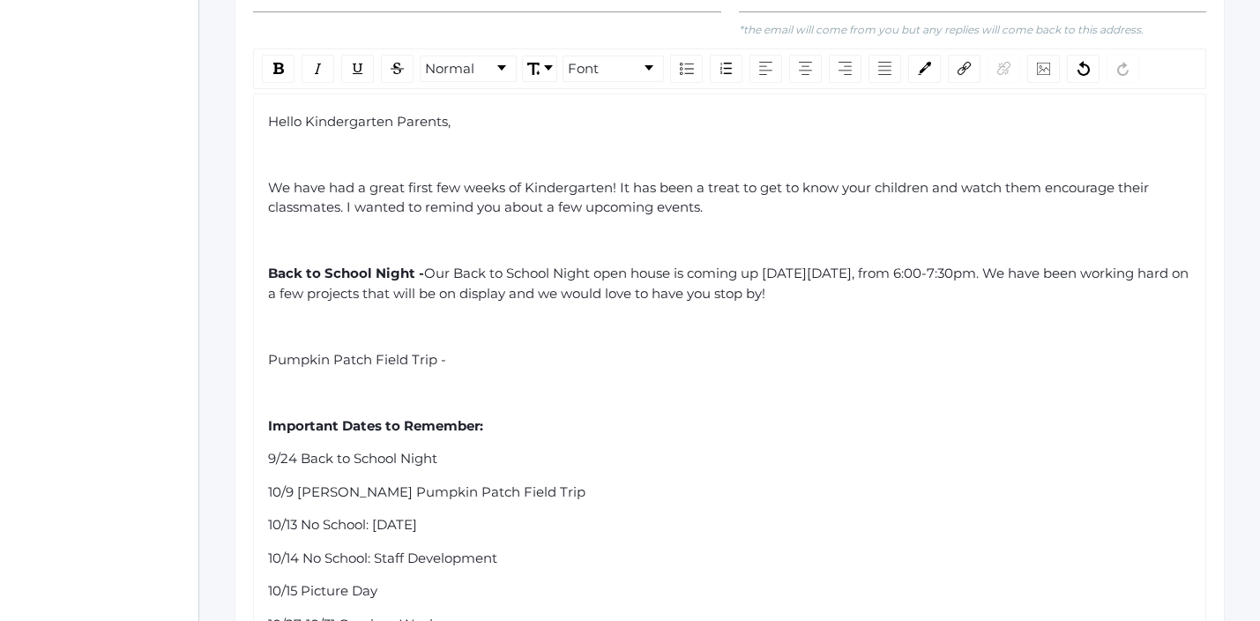
click at [292, 383] on div "rdw-editor" at bounding box center [730, 393] width 924 height 20
drag, startPoint x: 420, startPoint y: 378, endPoint x: 265, endPoint y: 376, distance: 154.3
click at [265, 376] on div "Hello Kindergarten Parents, We have had a great first few weeks of Kindergarten…" at bounding box center [729, 389] width 953 height 592
click at [519, 383] on div "Collaborative Parent Training" at bounding box center [730, 393] width 924 height 20
drag, startPoint x: 467, startPoint y: 373, endPoint x: 268, endPoint y: 376, distance: 199.3
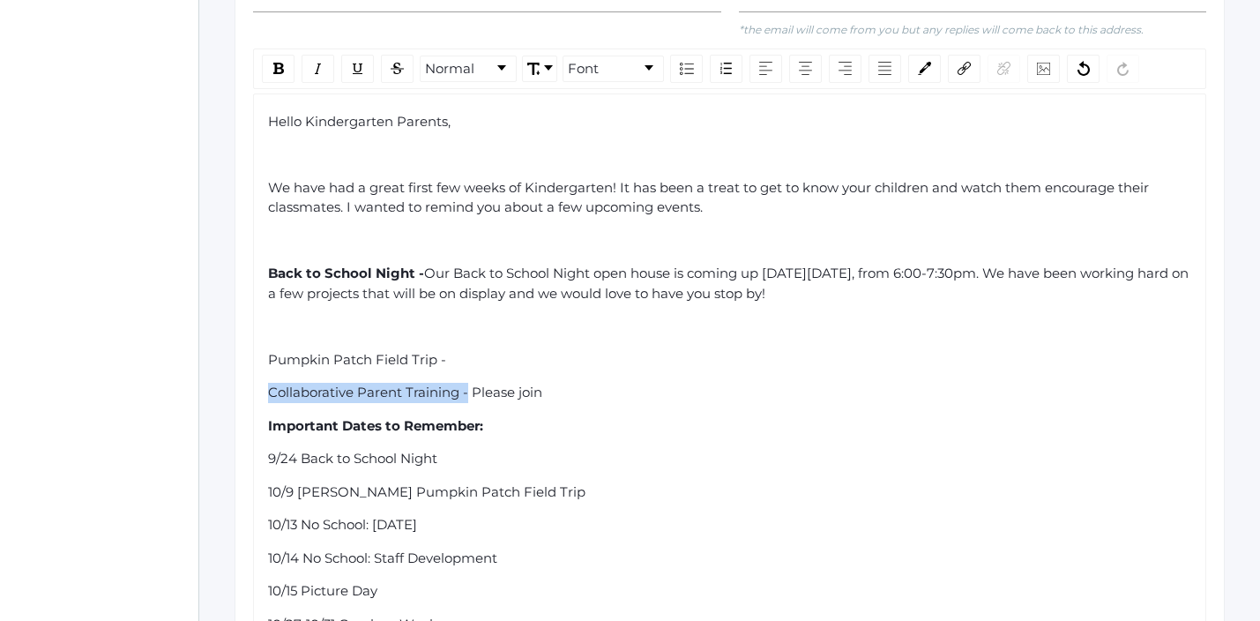
click at [268, 383] on span "Collaborative Parent Training - Please join" at bounding box center [405, 391] width 274 height 17
click at [274, 63] on img "rdw-inline-control" at bounding box center [278, 68] width 11 height 11
click at [562, 383] on div "Collaborative Parent Training - Please join" at bounding box center [730, 393] width 924 height 20
drag, startPoint x: 562, startPoint y: 376, endPoint x: 488, endPoint y: 371, distance: 74.2
click at [488, 383] on div "Collaborative Parent Training - Please join" at bounding box center [730, 393] width 924 height 20
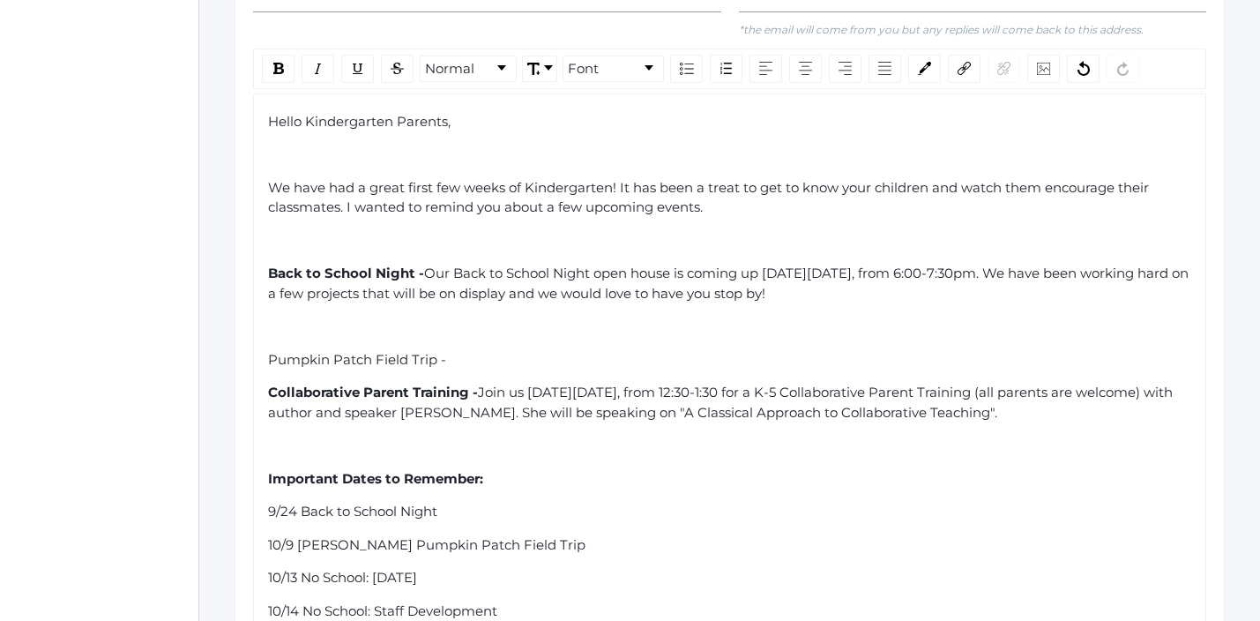
click at [1104, 401] on div "Collaborative Parent Training - Join us [DATE][DATE], from 12:30-1:30 for a K-5…" at bounding box center [730, 403] width 924 height 40
click at [1014, 503] on div "9/24 Back to School Night" at bounding box center [730, 512] width 924 height 20
drag, startPoint x: 334, startPoint y: 398, endPoint x: 1061, endPoint y: 383, distance: 727.4
click at [1061, 383] on span "Join us [DATE][DATE], from 12:30-1:30 for a K-5 Collaborative Parent Training (…" at bounding box center [722, 401] width 908 height 37
drag, startPoint x: 1056, startPoint y: 376, endPoint x: 329, endPoint y: 401, distance: 727.7
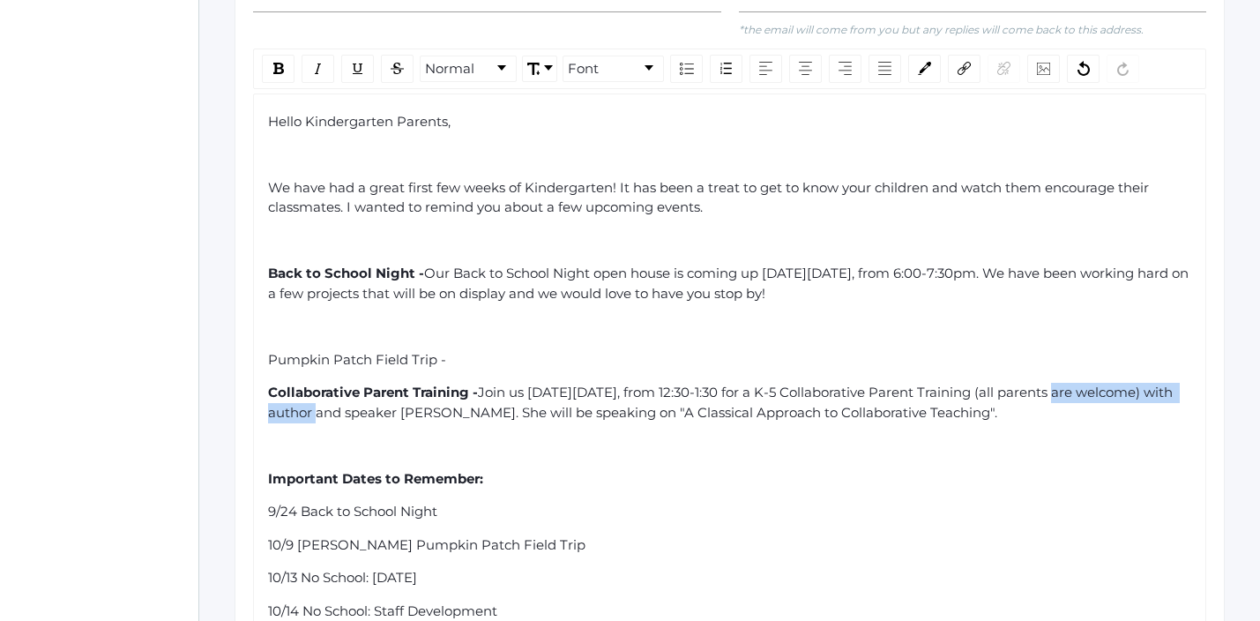
click at [333, 402] on span "Join us [DATE][DATE], from 12:30-1:30 for a K-5 Collaborative Parent Training (…" at bounding box center [722, 401] width 908 height 37
click at [969, 391] on div "Collaborative Parent Training - Join us [DATE][DATE], from 12:30-1:30 for a K-5…" at bounding box center [730, 403] width 924 height 40
drag, startPoint x: 919, startPoint y: 396, endPoint x: 896, endPoint y: 398, distance: 23.9
click at [896, 399] on span "Join us [DATE][DATE], from 12:30-1:30 for a K-5 Collaborative Parent Training w…" at bounding box center [703, 401] width 871 height 37
click at [1104, 398] on div "Collaborative Parent Training - Join us [DATE][DATE], from 12:30-1:30 for a K-5…" at bounding box center [730, 403] width 924 height 40
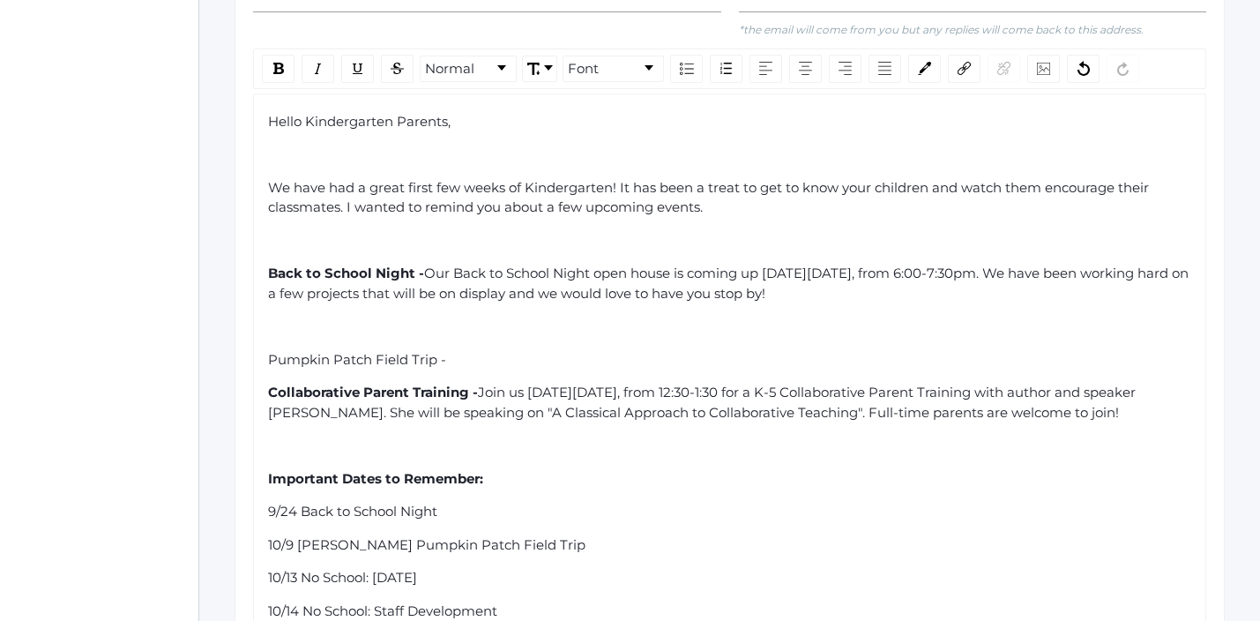
click at [904, 435] on div "rdw-editor" at bounding box center [730, 445] width 924 height 20
click at [458, 350] on div "Pumpkin Patch Field Trip -" at bounding box center [730, 360] width 924 height 20
click at [965, 291] on div "Hello Kindergarten Parents, We have had a great first few weeks of Kindergarten…" at bounding box center [730, 416] width 924 height 608
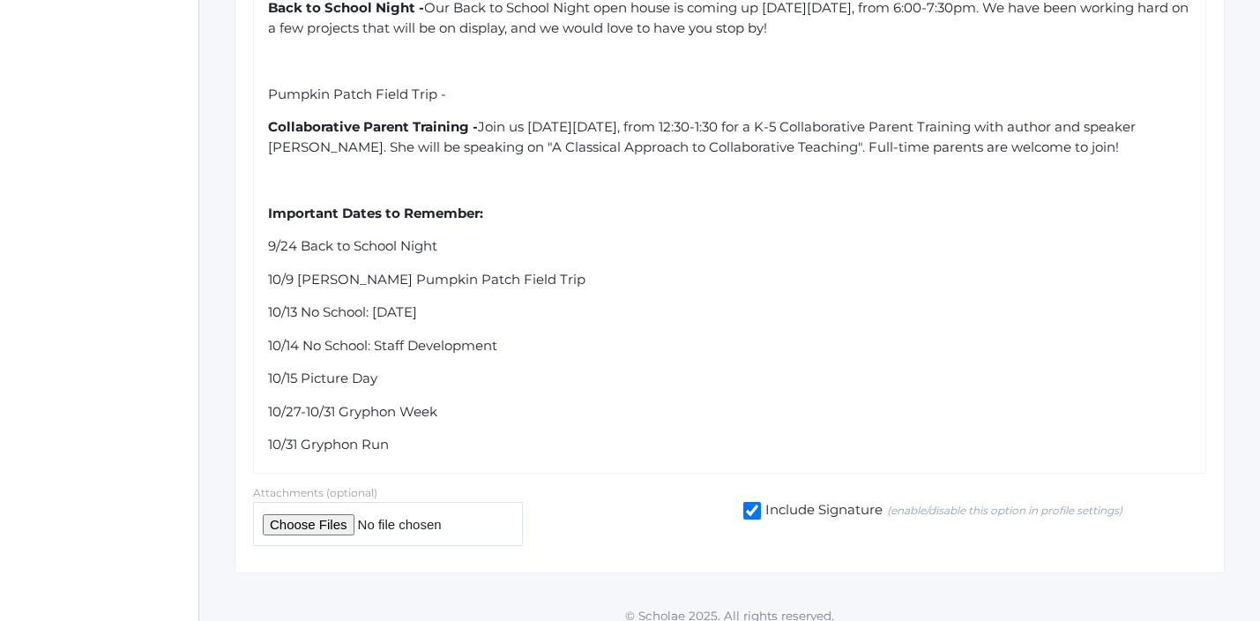
scroll to position [894, 0]
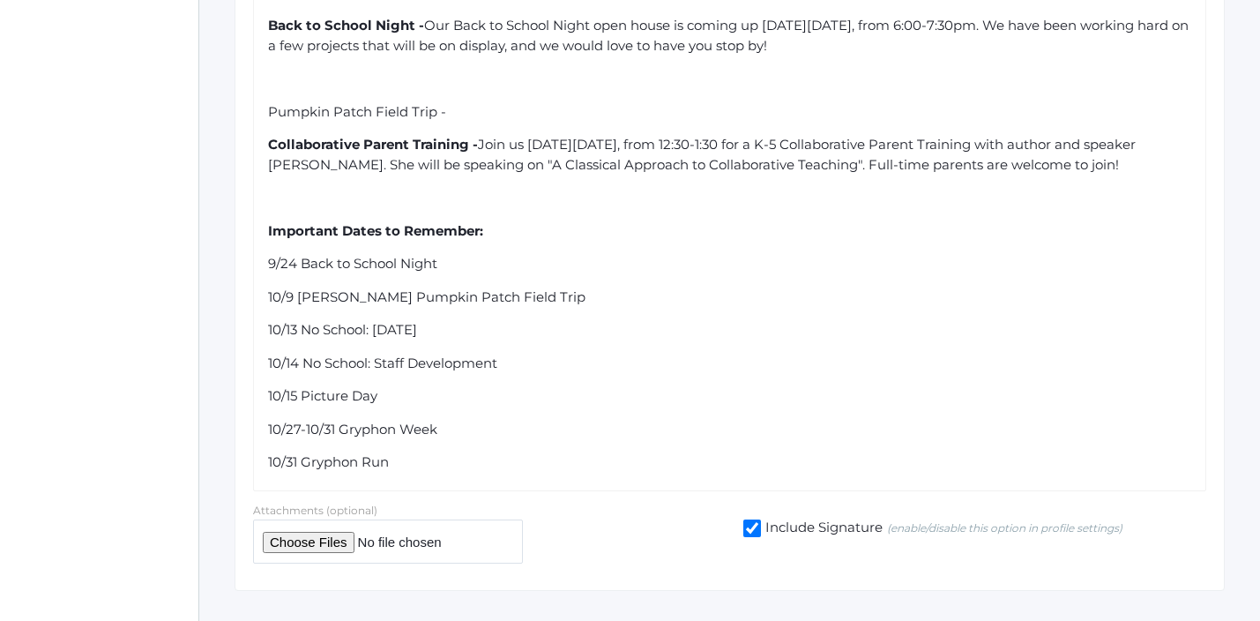
click at [277, 526] on input "file" at bounding box center [388, 540] width 270 height 43
type input "C:\fakepath\Kindergarten Calendar.pdf"
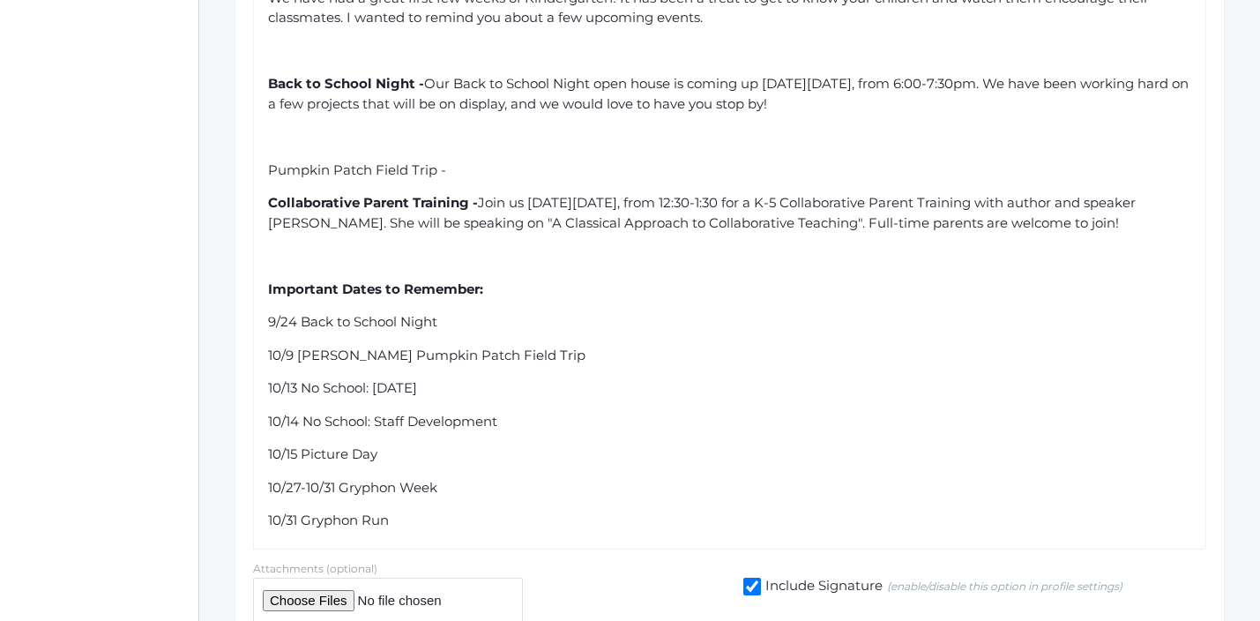
scroll to position [835, 0]
drag, startPoint x: 492, startPoint y: 275, endPoint x: 264, endPoint y: 274, distance: 228.3
click at [264, 274] on div "Hello Kindergarten Parents, We have had a great first few weeks of Kindergarten…" at bounding box center [729, 227] width 953 height 645
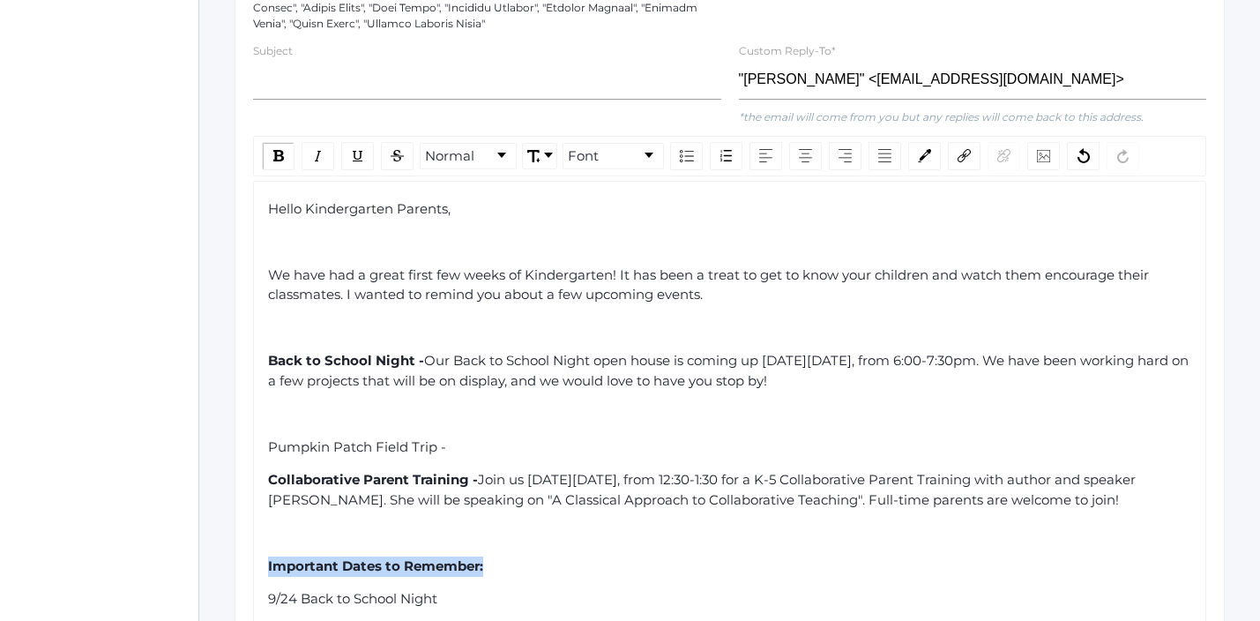
scroll to position [555, 0]
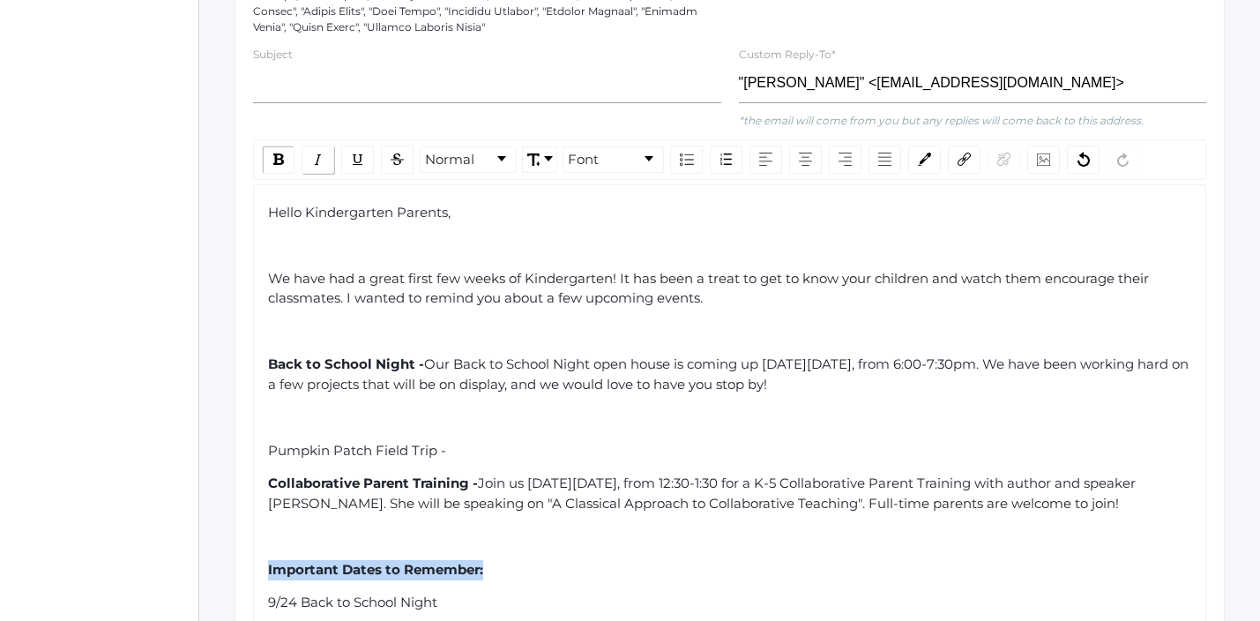
click at [320, 153] on img "rdw-inline-control" at bounding box center [318, 160] width 14 height 14
click at [352, 153] on img "rdw-inline-control" at bounding box center [358, 160] width 14 height 14
click at [451, 450] on div "Hello Kindergarten Parents, We have had a great first few weeks of Kindergarten…" at bounding box center [730, 507] width 924 height 608
drag, startPoint x: 458, startPoint y: 435, endPoint x: 256, endPoint y: 435, distance: 202.8
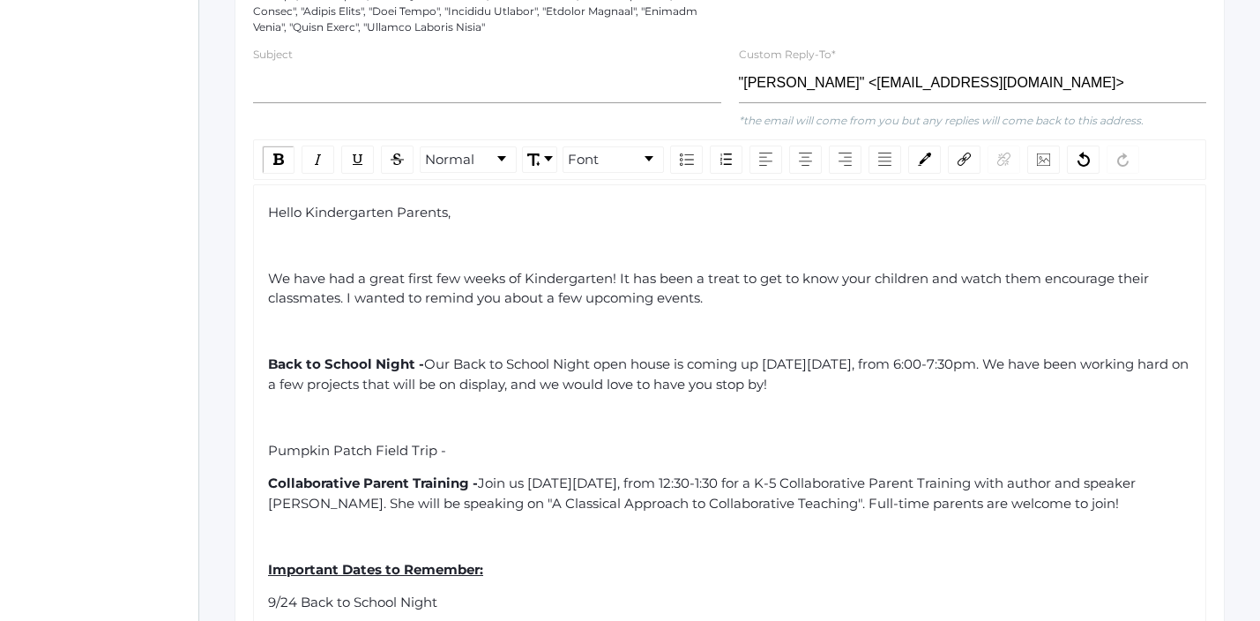
click at [256, 435] on div "Hello Kindergarten Parents, We have had a great first few weeks of Kindergarten…" at bounding box center [729, 506] width 953 height 645
copy span "Pumpkin Patch Field Trip -"
click at [422, 281] on span "We have had a great first few weeks of Kindergarten! It has been a treat to get…" at bounding box center [710, 288] width 884 height 37
drag, startPoint x: 593, startPoint y: 285, endPoint x: 406, endPoint y: 287, distance: 186.9
click at [408, 287] on span "We have had a great first few weeks of Kindergarten! It has been a treat to get…" at bounding box center [710, 288] width 884 height 37
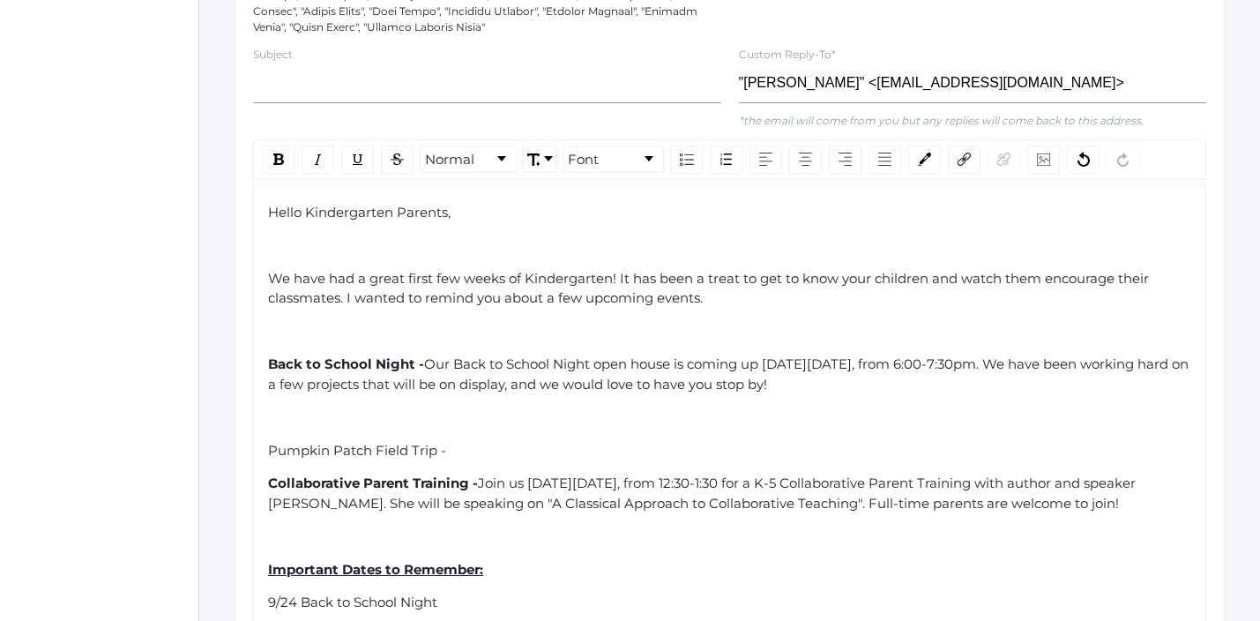
click at [445, 281] on span "We have had a great first few weeks of Kindergarten! It has been a treat to get…" at bounding box center [710, 288] width 884 height 37
click at [480, 283] on span "We have had a great first few weeks of Kindergarten! It has been a treat to get…" at bounding box center [710, 288] width 884 height 37
click at [460, 441] on div "Pumpkin Patch Field Trip -" at bounding box center [730, 451] width 924 height 20
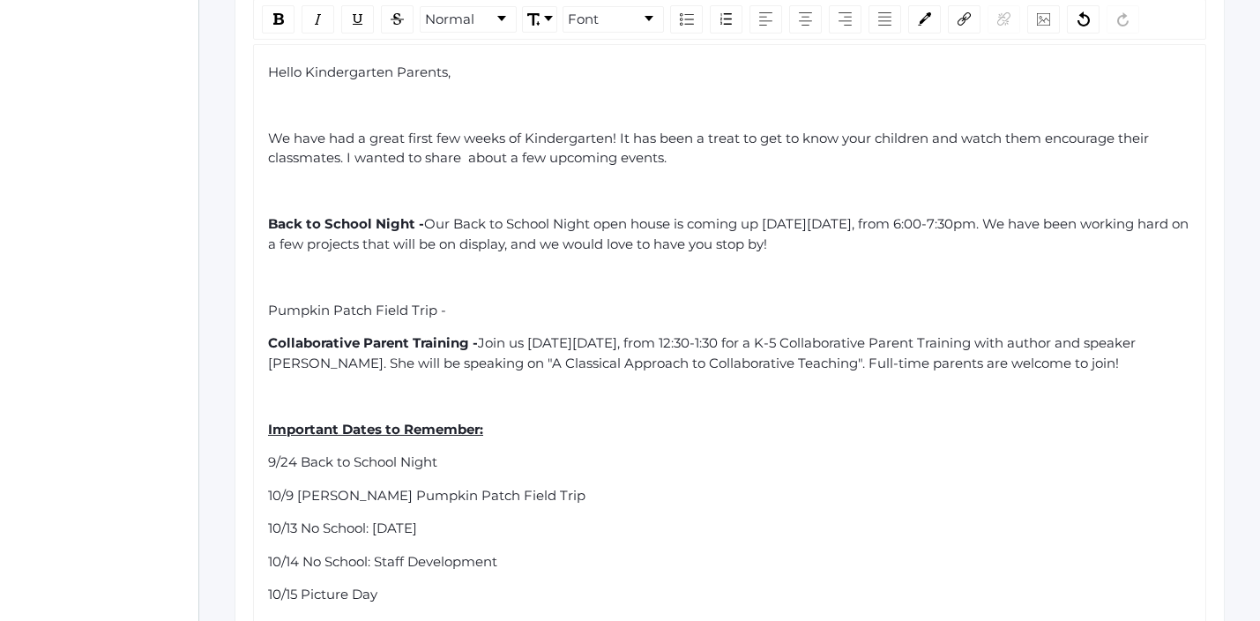
scroll to position [702, 0]
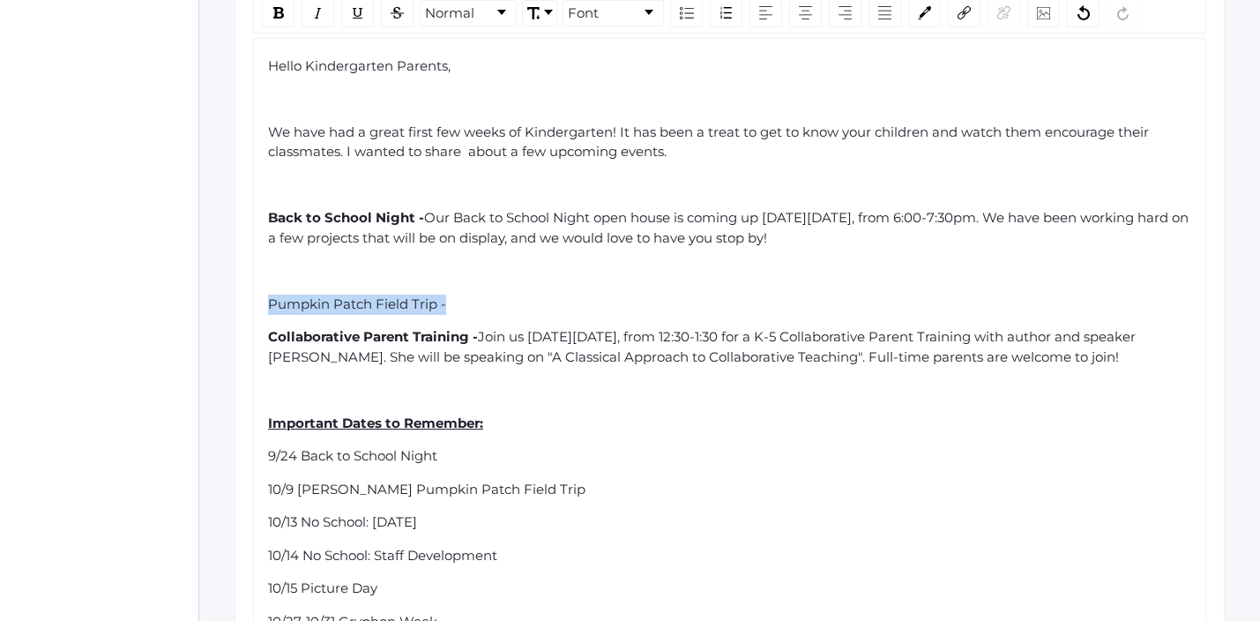
drag, startPoint x: 446, startPoint y: 294, endPoint x: 247, endPoint y: 284, distance: 199.5
click at [247, 284] on div "Normal Font Hello Kindergarten Parents, We have had a great first few weeks of …" at bounding box center [729, 338] width 971 height 690
copy span "Pumpkin Patch Field Trip -"
click at [1158, 344] on div "Collaborative Parent Training - Join us [DATE][DATE], from 12:30-1:30 for a K-5…" at bounding box center [730, 347] width 924 height 40
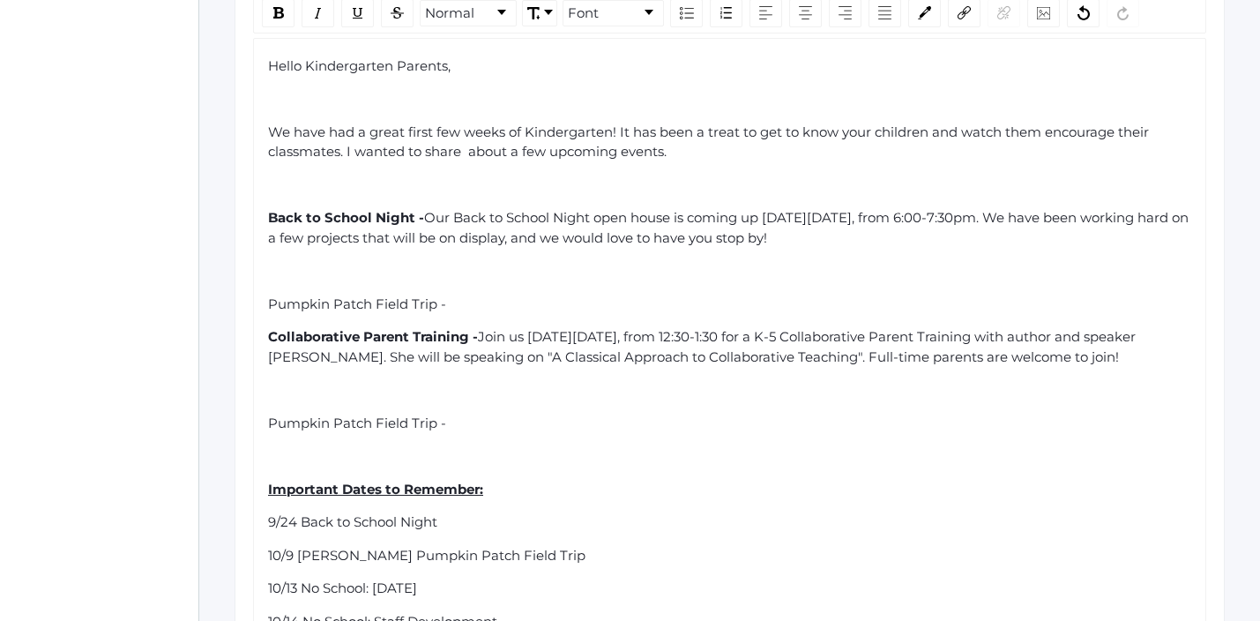
click at [430, 414] on span "Pumpkin Patch Field Trip -" at bounding box center [357, 422] width 178 height 17
drag, startPoint x: 437, startPoint y: 409, endPoint x: 258, endPoint y: 402, distance: 179.1
click at [258, 402] on div "Hello Kindergarten Parents, We have had a great first few weeks of Kindergarten…" at bounding box center [729, 393] width 953 height 711
drag, startPoint x: 391, startPoint y: 403, endPoint x: 267, endPoint y: 398, distance: 124.4
click at [268, 413] on div "Lost and Found -" at bounding box center [730, 423] width 924 height 20
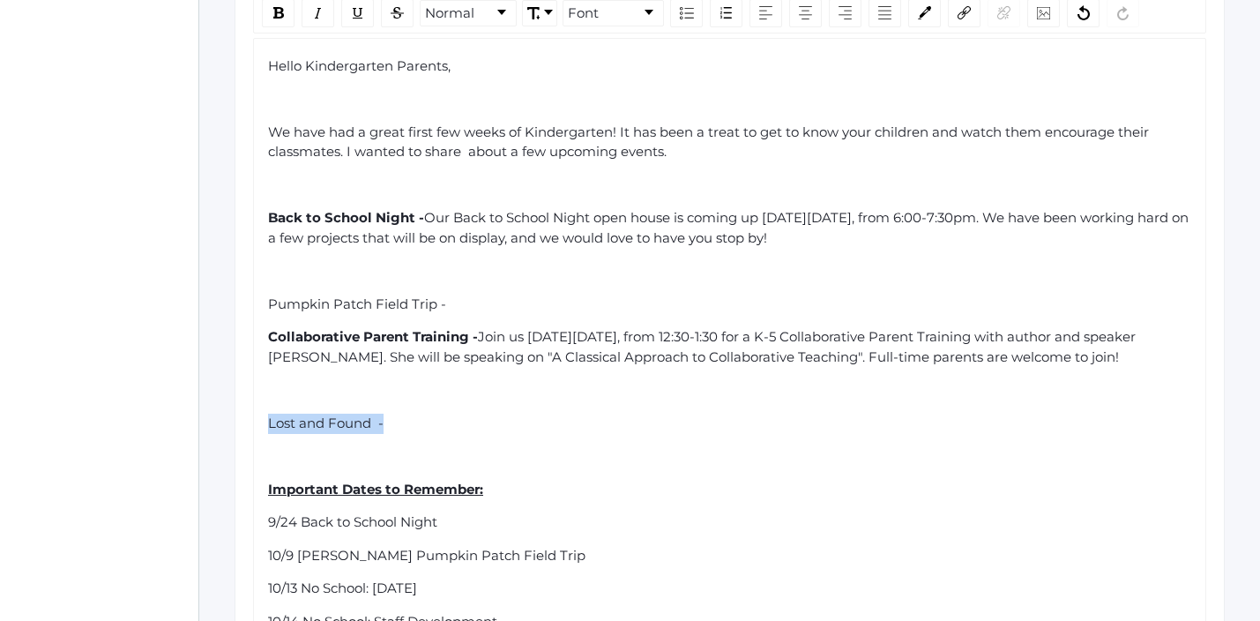
scroll to position [458, 0]
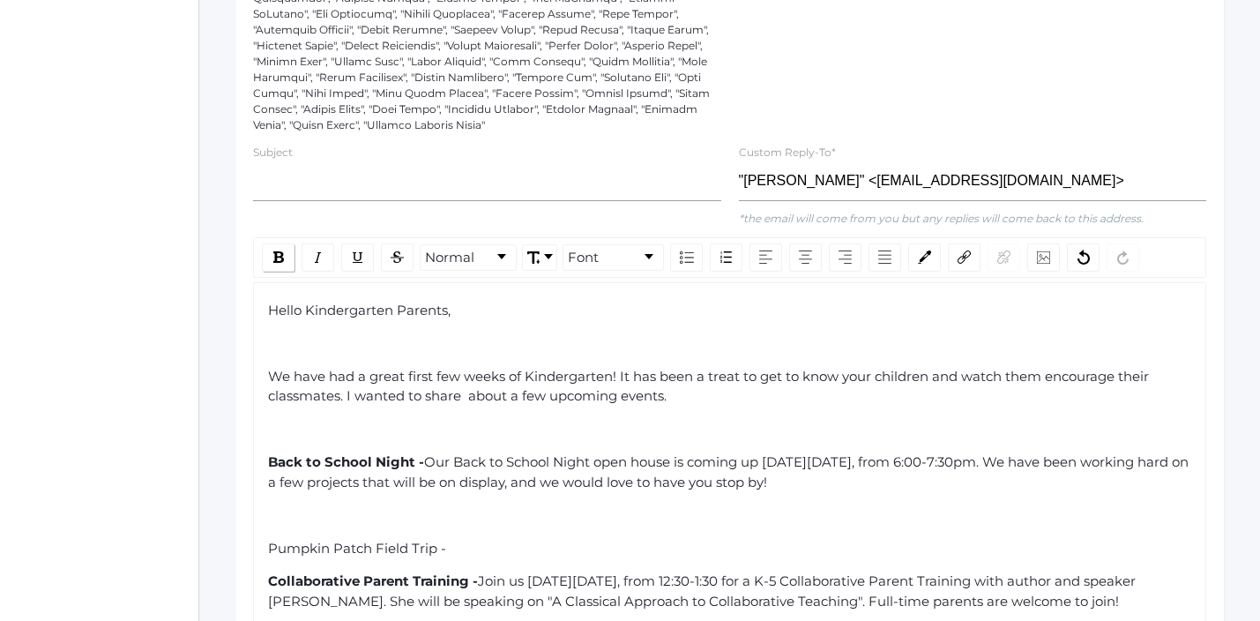
click at [280, 251] on img "rdw-inline-control" at bounding box center [278, 256] width 11 height 11
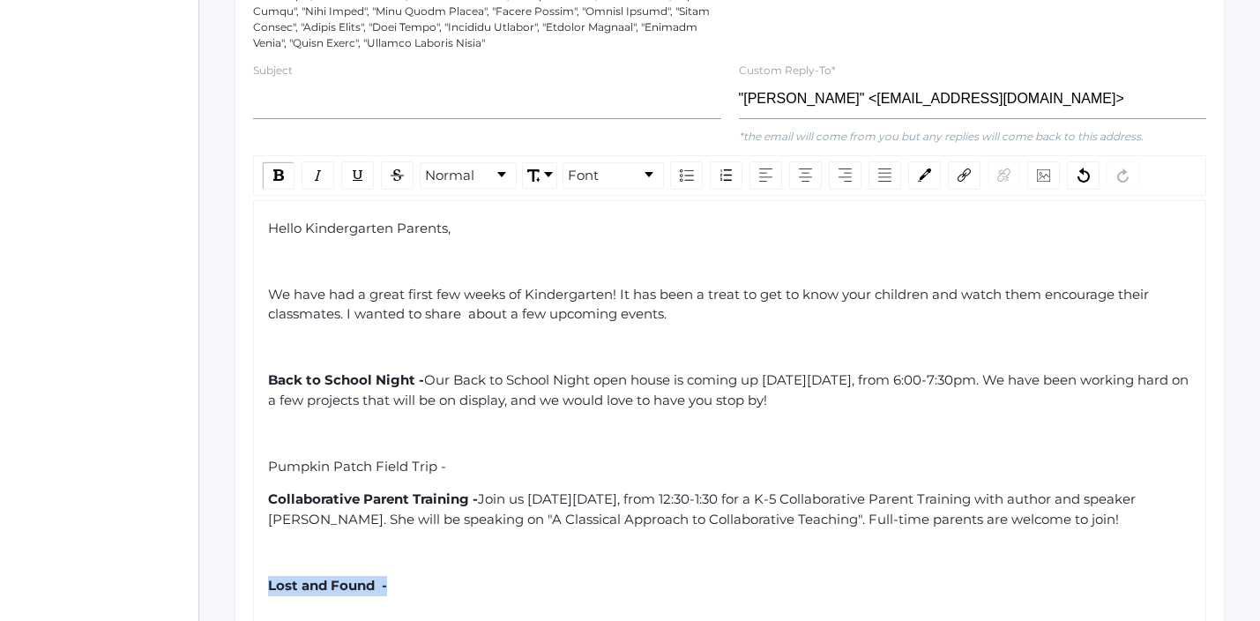
click at [653, 174] on div "Normal Font" at bounding box center [729, 175] width 953 height 41
click at [547, 576] on div "Lost and Found -" at bounding box center [730, 586] width 924 height 20
click at [278, 167] on div "rdw-inline-control" at bounding box center [278, 175] width 33 height 28
drag, startPoint x: 416, startPoint y: 575, endPoint x: 391, endPoint y: 576, distance: 25.6
click at [391, 576] on div "Lost and Found - Our Lost and Found" at bounding box center [730, 586] width 924 height 20
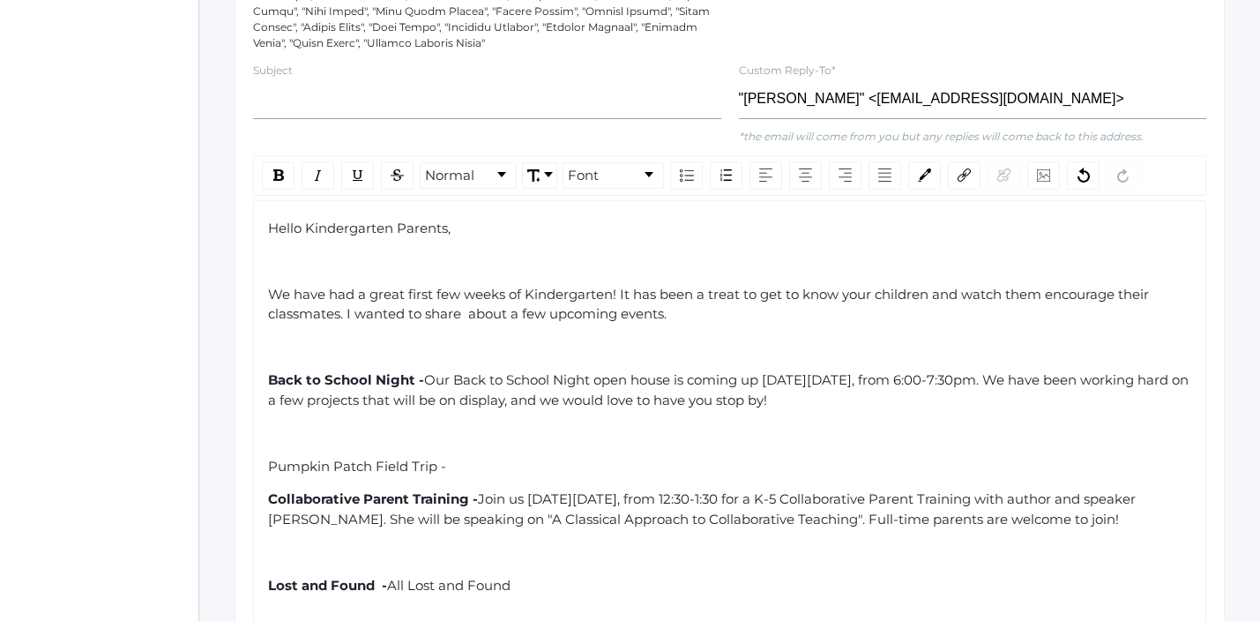
click at [554, 557] on div "Hello Kindergarten Parents, We have had a great first few weeks of Kindergarten…" at bounding box center [730, 556] width 924 height 674
click at [547, 576] on div "Lost and Found - All Lost and Found" at bounding box center [730, 586] width 924 height 20
click at [419, 577] on span "All Lost and Found" at bounding box center [448, 585] width 123 height 17
click at [477, 577] on span "All lost and Found" at bounding box center [446, 585] width 119 height 17
click at [525, 577] on div "Lost and Found - All lost and found" at bounding box center [730, 586] width 924 height 20
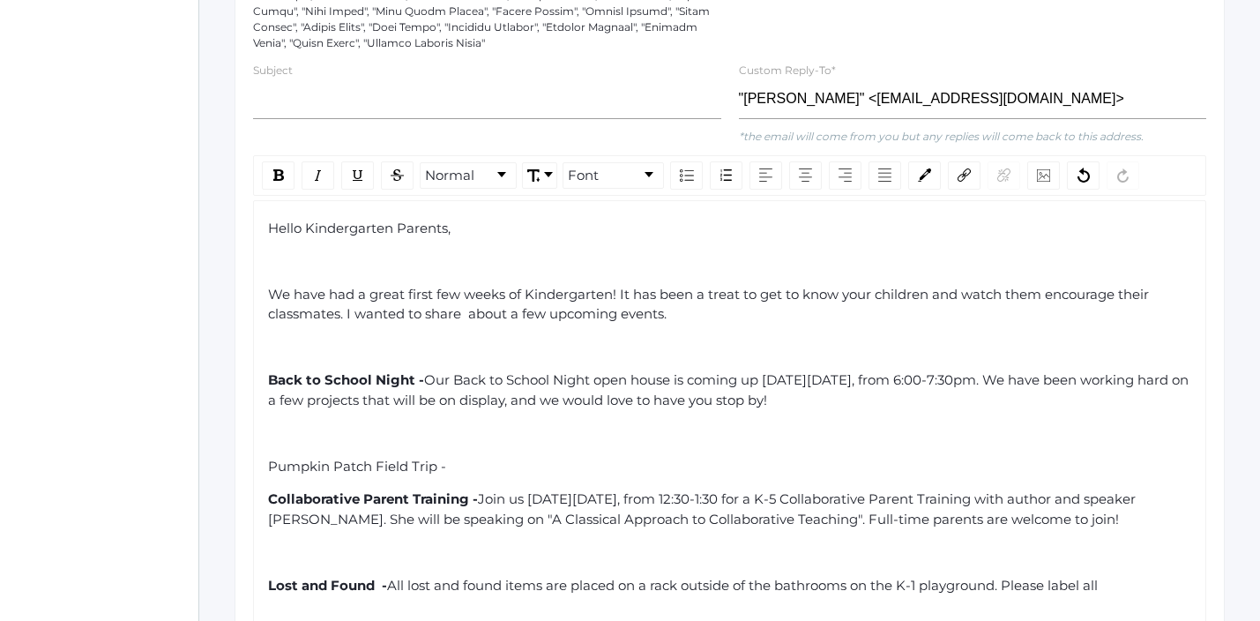
click at [1117, 576] on div "Lost and Found - All lost and found items are placed on a rack outside of the b…" at bounding box center [730, 586] width 924 height 20
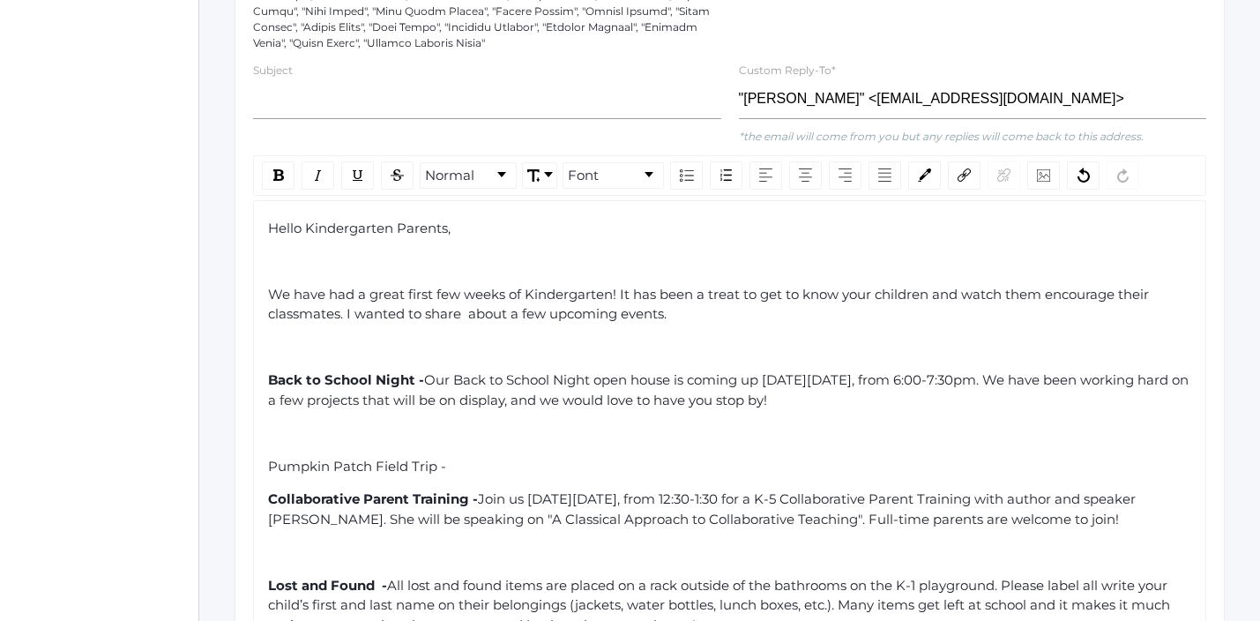
click at [1146, 577] on span "All lost and found items are placed on a rack outside of the bathrooms on the K…" at bounding box center [720, 605] width 905 height 56
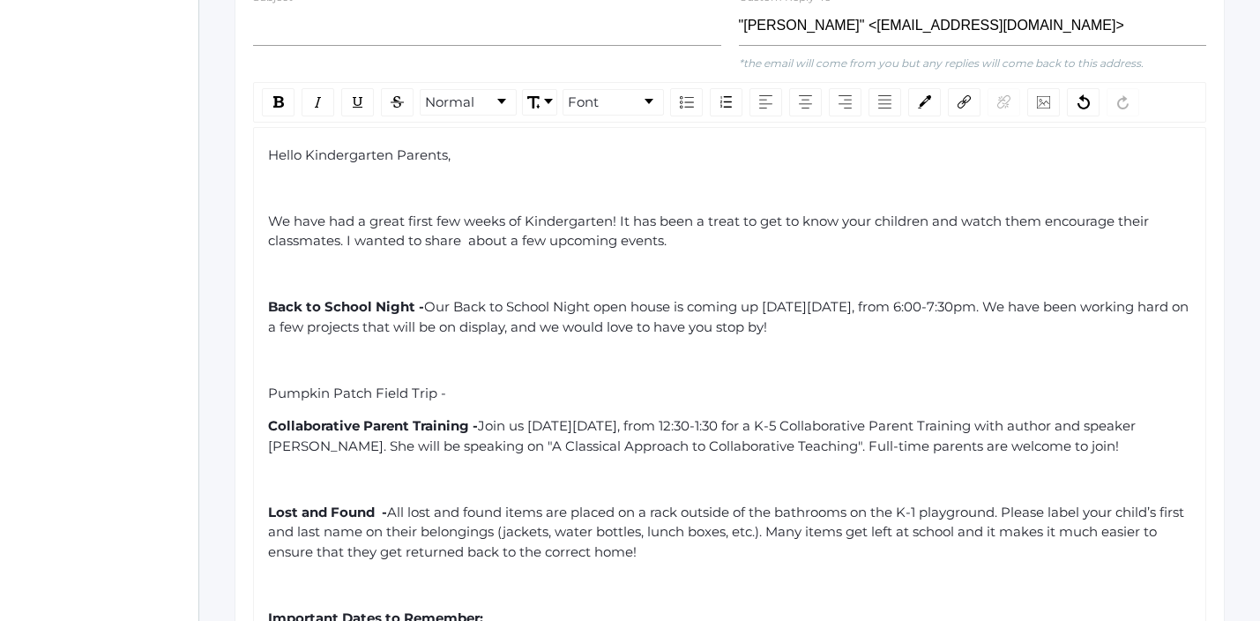
scroll to position [616, 0]
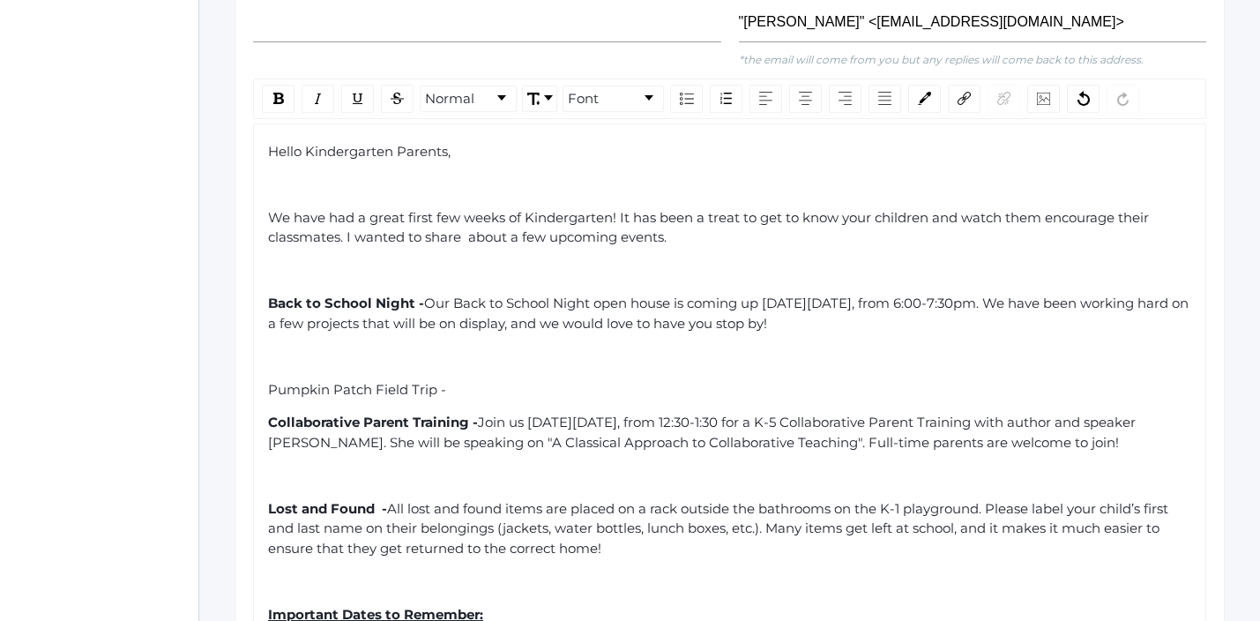
click at [684, 531] on div "Lost and Found - All lost and found items are placed on a rack outside the bath…" at bounding box center [730, 529] width 924 height 60
click at [406, 537] on span "All lost and found items are placed on a rack outside the bathrooms on the K-1 …" at bounding box center [720, 528] width 904 height 56
click at [333, 533] on span "All lost and found items are placed on a rack outside the bathrooms on the K-1 …" at bounding box center [720, 528] width 904 height 56
click at [383, 571] on div "rdw-editor" at bounding box center [730, 581] width 924 height 20
click at [1005, 511] on span "All lost and found items are placed on a rack outside the bathrooms on the K-1 …" at bounding box center [720, 528] width 904 height 56
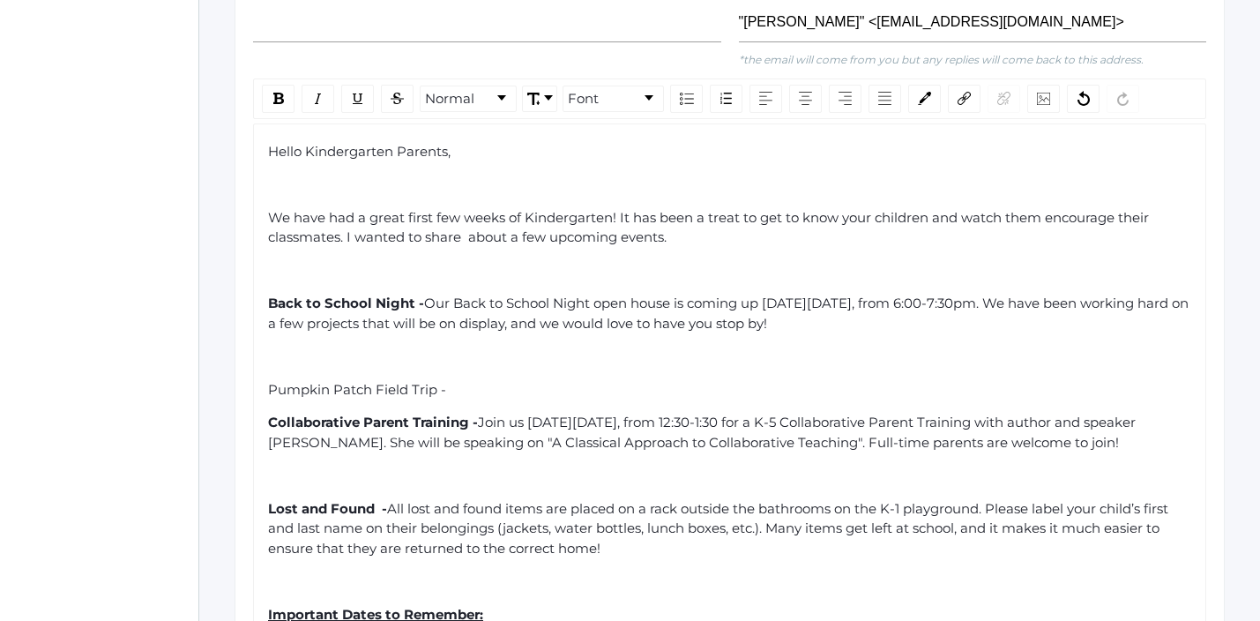
click at [857, 581] on div "Hello Kindergarten Parents, We have had a great first few weeks of Kindergarten…" at bounding box center [730, 499] width 924 height 714
click at [669, 540] on div "Lost and Found - All lost and found items are placed on a rack outside the bath…" at bounding box center [730, 529] width 924 height 60
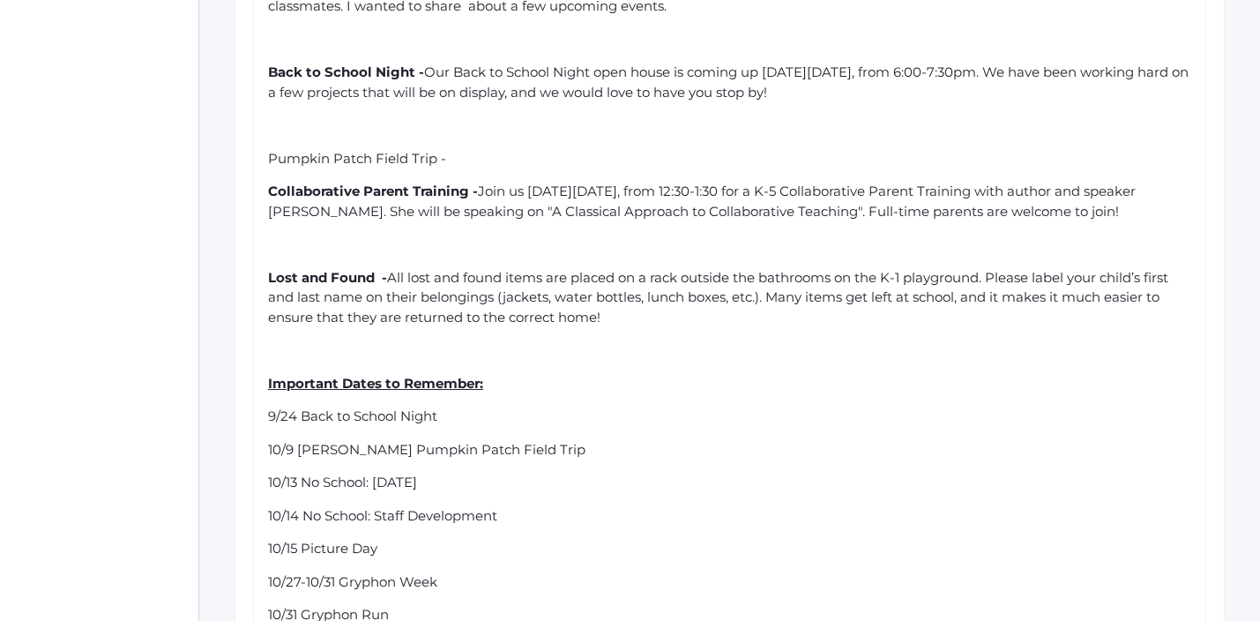
scroll to position [851, 0]
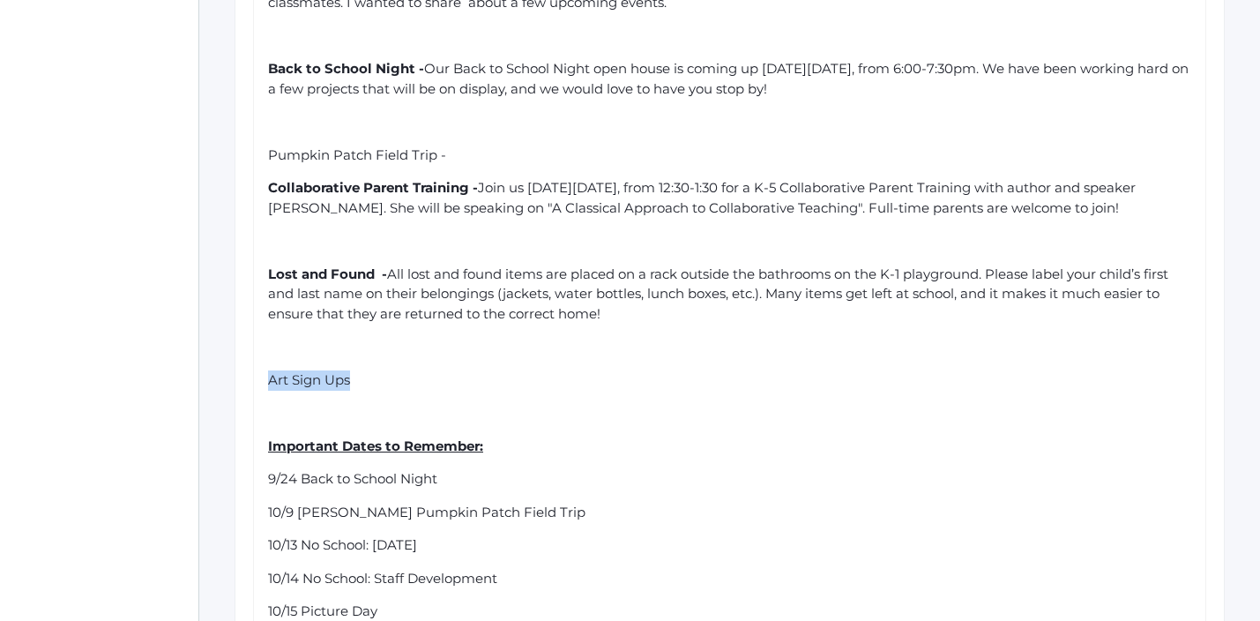
drag, startPoint x: 374, startPoint y: 376, endPoint x: 269, endPoint y: 361, distance: 105.9
click at [269, 361] on div "Hello Kindergarten Parents, We have had a great first few weeks of Kindergarten…" at bounding box center [730, 297] width 924 height 780
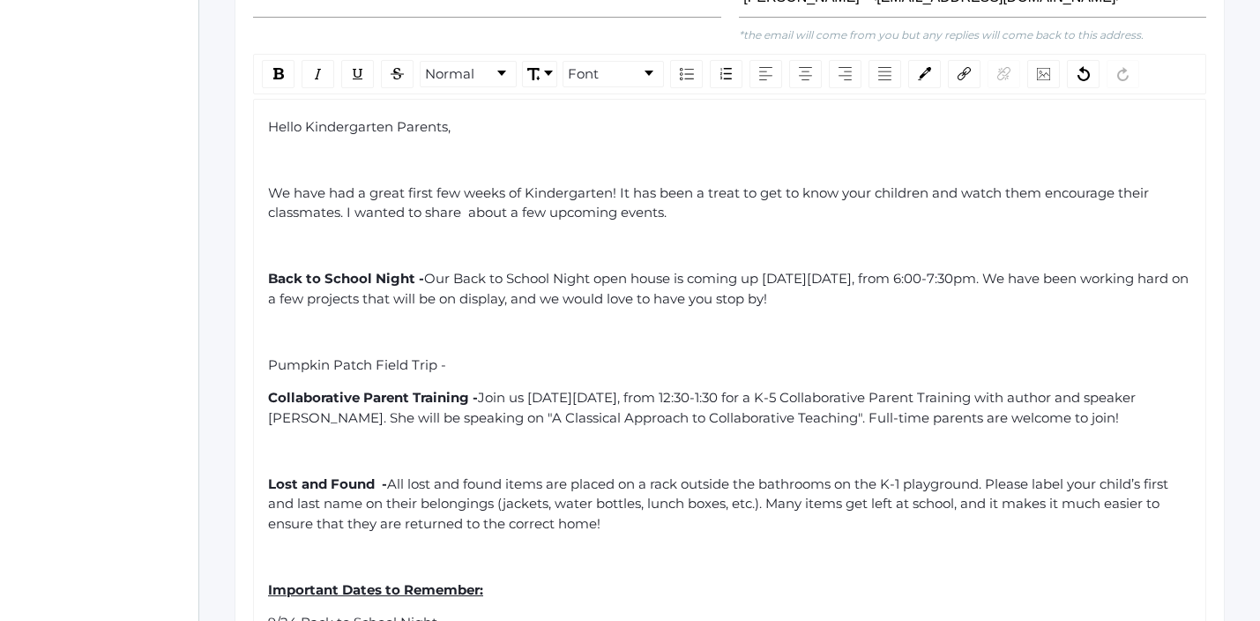
scroll to position [630, 0]
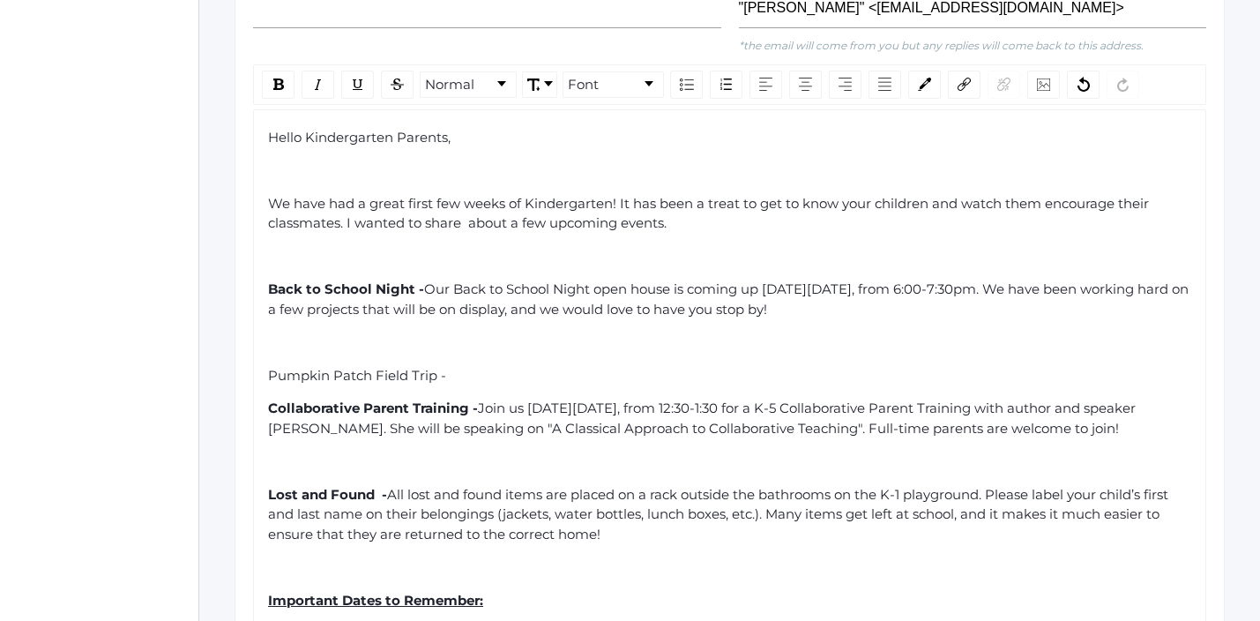
click at [354, 165] on div "Hello Kindergarten Parents, We have had a great first few weeks of Kindergarten…" at bounding box center [730, 485] width 924 height 714
click at [487, 247] on div "rdw-editor" at bounding box center [730, 257] width 924 height 20
click at [446, 367] on span "Pumpkin Patch Field Trip -" at bounding box center [357, 375] width 178 height 17
drag, startPoint x: 539, startPoint y: 361, endPoint x: 450, endPoint y: 361, distance: 88.2
click at [450, 367] on span "Pumpkin Patch Field Trip - We will have our first Kindergarten field trip" at bounding box center [502, 375] width 468 height 17
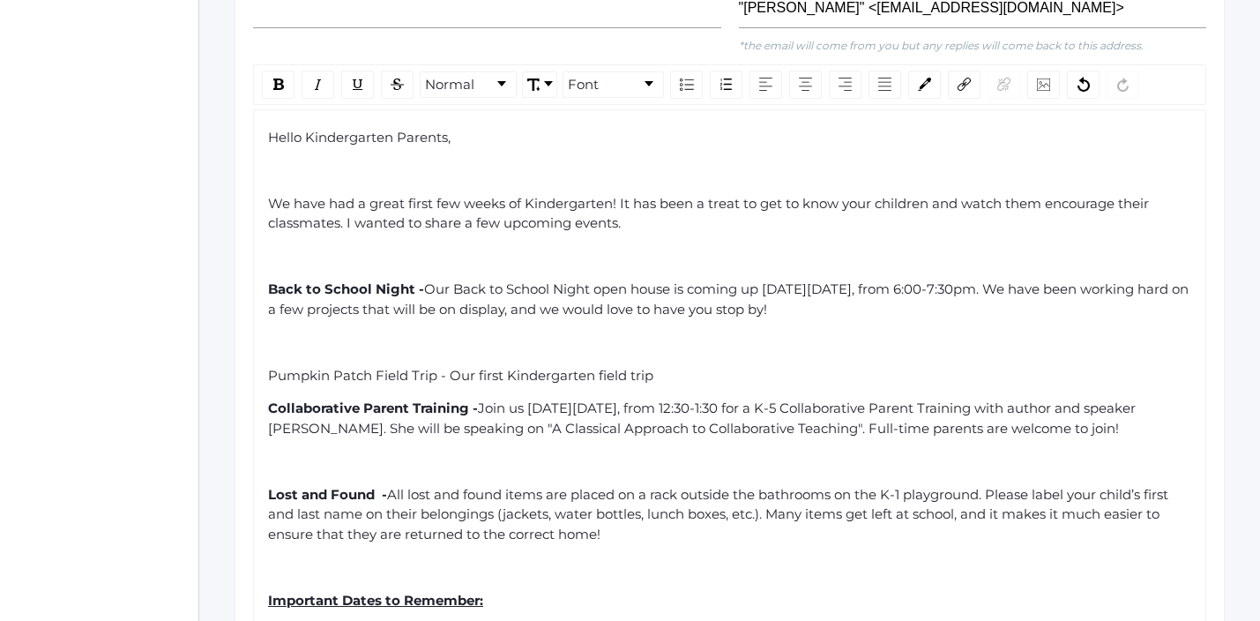
click at [666, 366] on div "Pumpkin Patch Field Trip - Our first Kindergarten field trip" at bounding box center [730, 376] width 924 height 20
click at [784, 366] on div "Pumpkin Patch Field Trip - Our first Kindergarten field trip will be [DATE]" at bounding box center [730, 376] width 924 height 20
click at [1054, 367] on span "Pumpkin Patch Field Trip - Our first Kindergarten field trip will be [DATE][DAT…" at bounding box center [672, 375] width 808 height 17
click at [1080, 366] on div "Pumpkin Patch Field Trip - Our first Kindergarten field trip will be [DATE][DAT…" at bounding box center [730, 376] width 924 height 20
click at [1000, 332] on div "rdw-editor" at bounding box center [730, 342] width 924 height 20
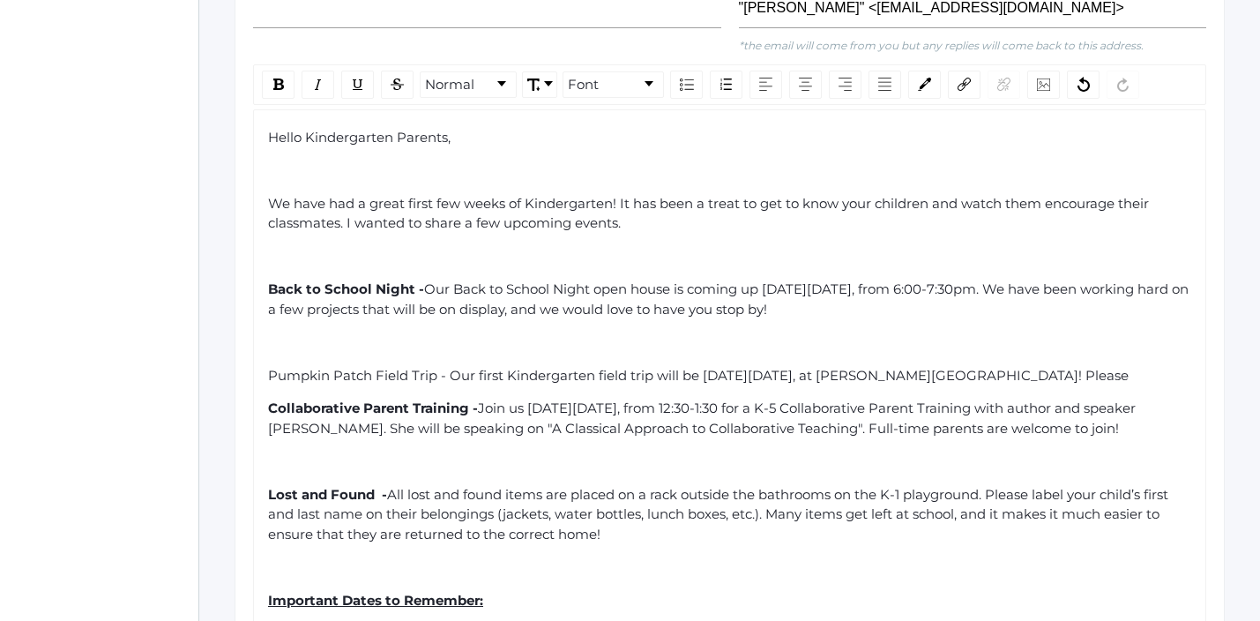
click at [872, 367] on span "Pumpkin Patch Field Trip - Our first Kindergarten field trip will be [DATE][DAT…" at bounding box center [698, 375] width 860 height 17
click at [1120, 366] on div "Pumpkin Patch Field Trip - Our first Kindergarten field trip will be [DATE][DAT…" at bounding box center [730, 376] width 924 height 20
drag, startPoint x: 1120, startPoint y: 362, endPoint x: 1068, endPoint y: 366, distance: 52.1
click at [1068, 366] on div "Pumpkin Patch Field Trip - Our first Kindergarten field trip will be [DATE][DAT…" at bounding box center [730, 376] width 924 height 20
click at [1165, 367] on span "Pumpkin Patch Field Trip - Our first Kindergarten field trip will be [DATE][DAT…" at bounding box center [725, 375] width 915 height 17
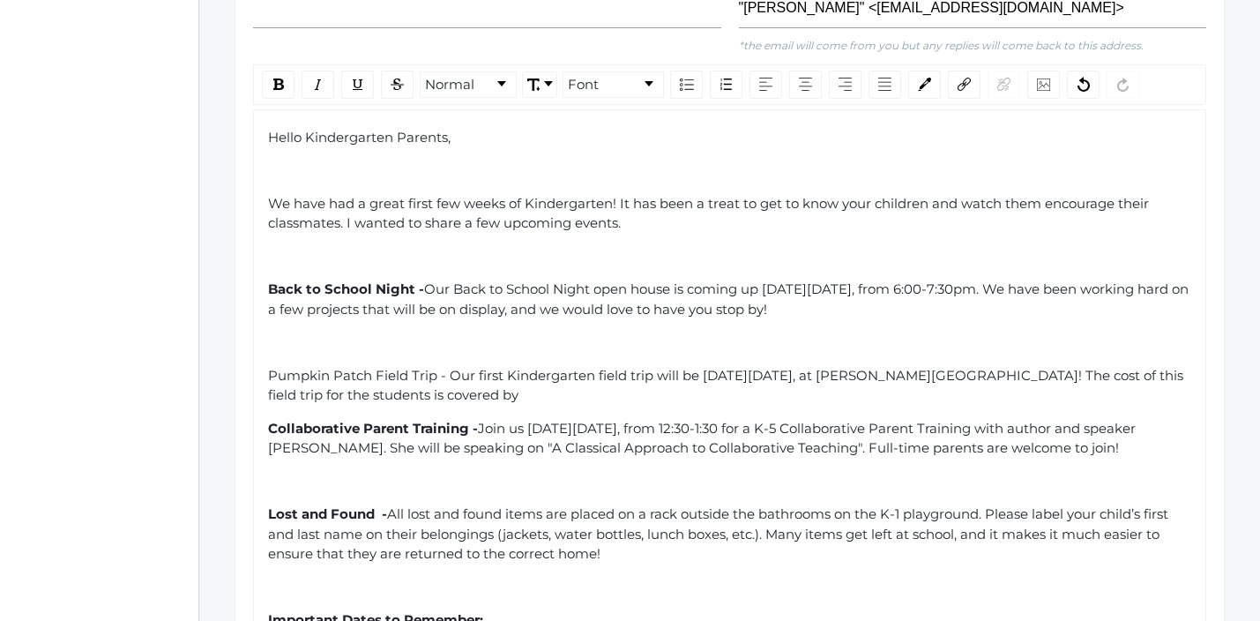
click at [538, 381] on div "Pumpkin Patch Field Trip - Our first Kindergarten field trip will be [DATE][DAT…" at bounding box center [730, 386] width 924 height 40
click at [763, 379] on span "Pumpkin Patch Field Trip - Our first Kindergarten field trip will be [DATE][DAT…" at bounding box center [727, 385] width 919 height 37
click at [933, 387] on div "Pumpkin Patch Field Trip - Our first Kindergarten field trip will be [DATE][DAT…" at bounding box center [730, 386] width 924 height 40
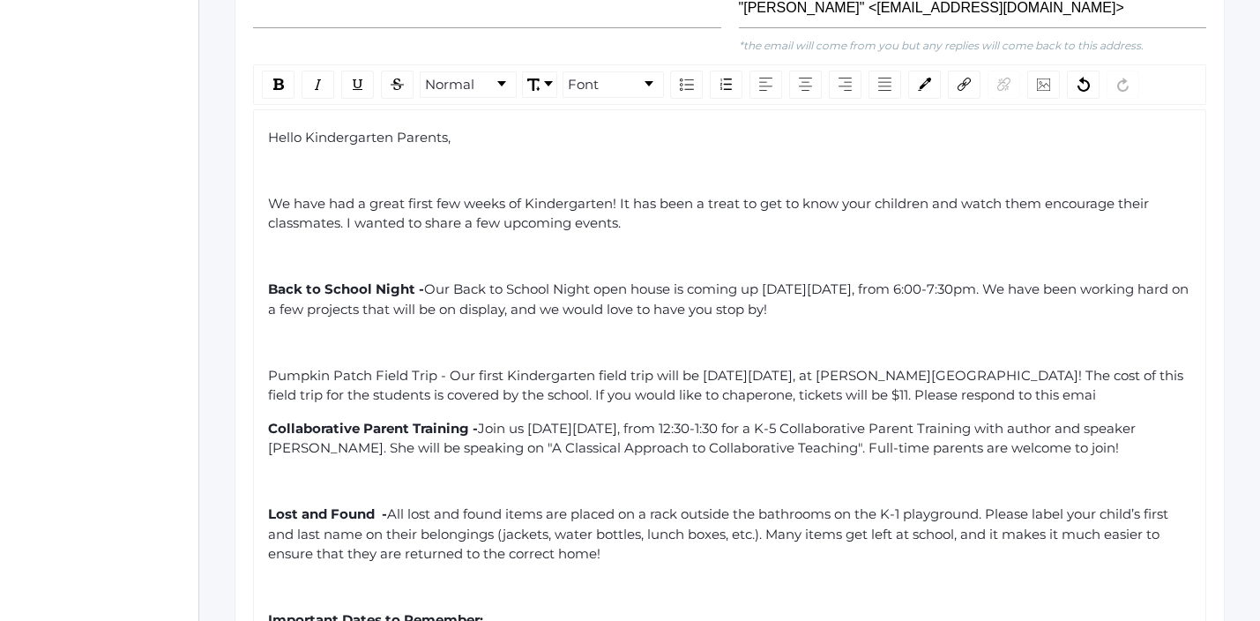
click at [366, 367] on span "Pumpkin Patch Field Trip - Our first Kindergarten field trip will be [DATE][DAT…" at bounding box center [727, 385] width 919 height 37
drag, startPoint x: 446, startPoint y: 357, endPoint x: 263, endPoint y: 352, distance: 183.4
click at [263, 353] on div "Hello Kindergarten Parents, We have had a great first few weeks of Kindergarten…" at bounding box center [729, 494] width 953 height 771
click at [273, 78] on img "rdw-inline-control" at bounding box center [278, 83] width 11 height 11
click at [462, 333] on div "rdw-editor" at bounding box center [730, 342] width 924 height 20
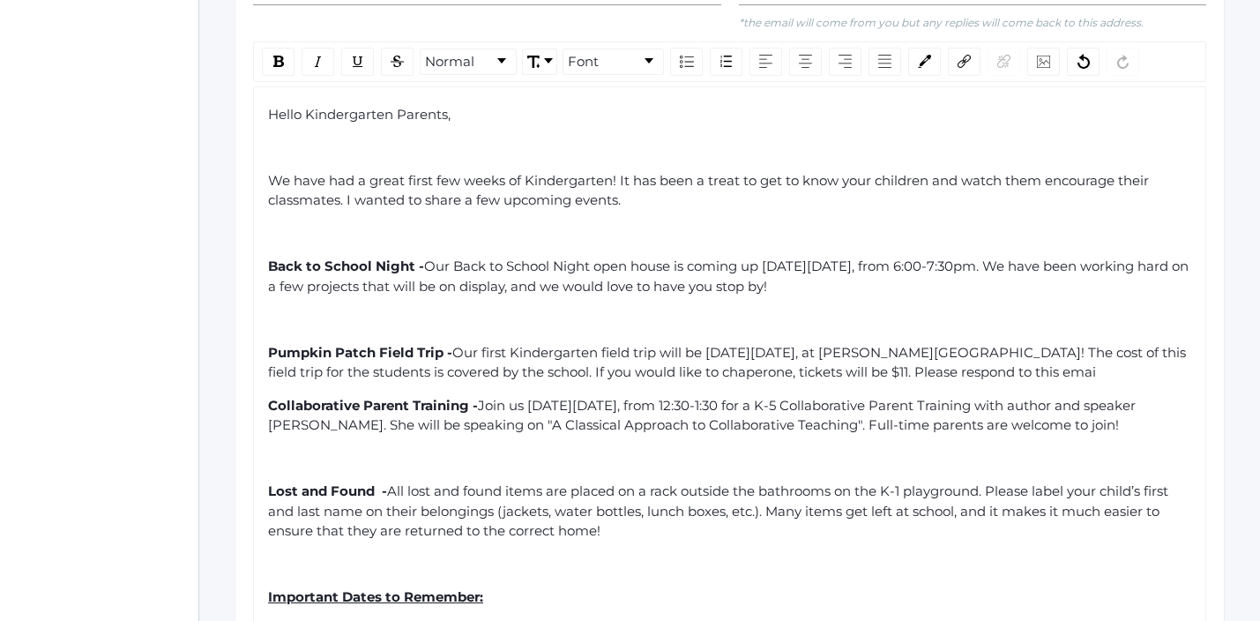
scroll to position [654, 0]
click at [646, 396] on span "Join us [DATE][DATE], from 12:30-1:30 for a K-5 Collaborative Parent Training w…" at bounding box center [703, 414] width 871 height 37
click at [979, 354] on span "Our first Kindergarten field trip will be [DATE][DATE], at [PERSON_NAME][GEOGRA…" at bounding box center [728, 361] width 921 height 37
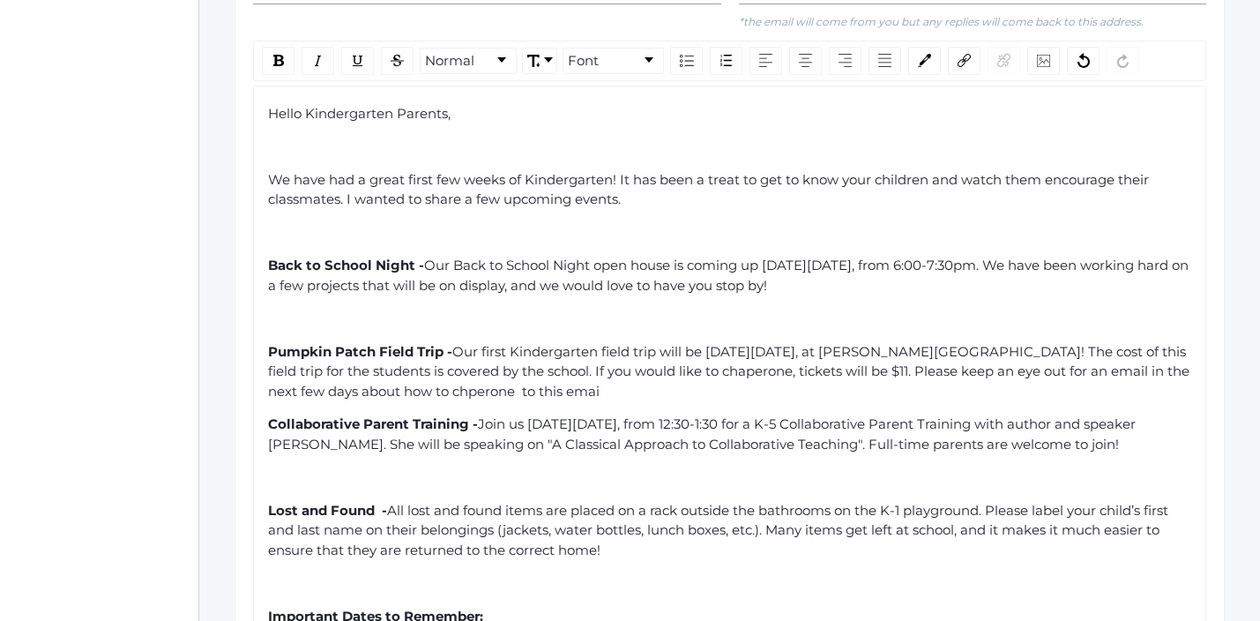
click at [643, 377] on div "Pumpkin Patch Field Trip - Our first Kindergarten field trip will be [DATE][DAT…" at bounding box center [730, 372] width 924 height 60
click at [518, 374] on span "Our first Kindergarten field trip will be [DATE][DATE], at [PERSON_NAME][GEOGRA…" at bounding box center [730, 371] width 925 height 56
click at [731, 370] on div "Pumpkin Patch Field Trip - Our first Kindergarten field trip will be [DATE][DAT…" at bounding box center [730, 372] width 924 height 60
click at [753, 378] on div "Pumpkin Patch Field Trip - Our first Kindergarten field trip will be [DATE][DAT…" at bounding box center [730, 372] width 924 height 60
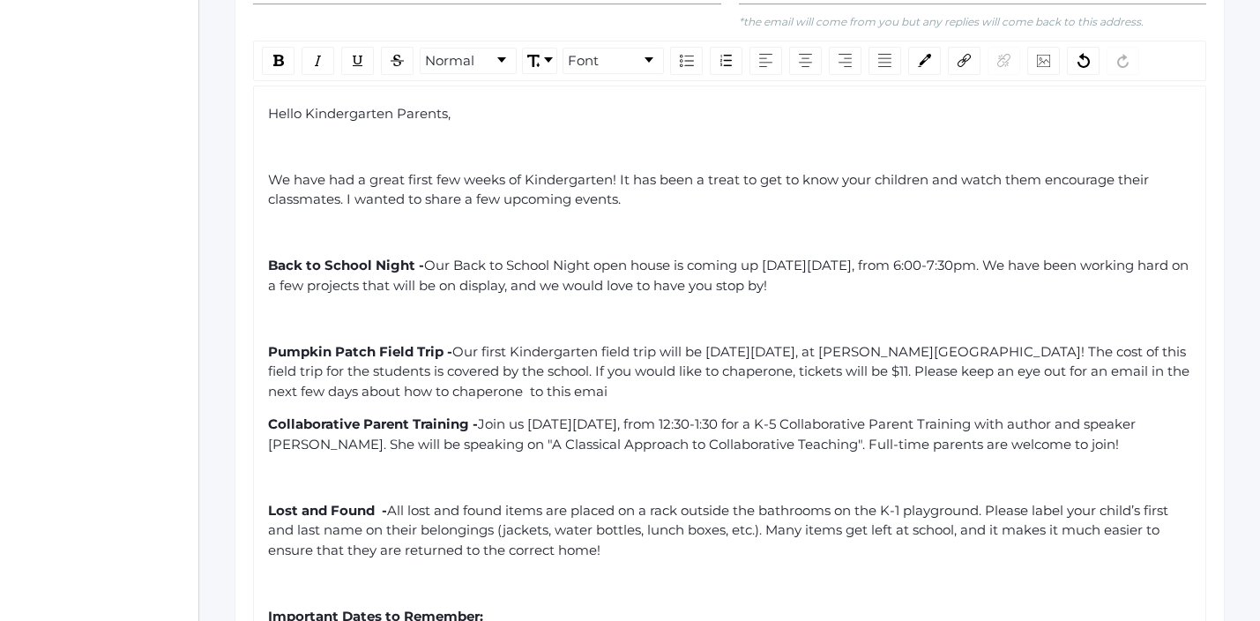
click at [428, 376] on span "Our first Kindergarten field trip will be [DATE][DATE], at [PERSON_NAME][GEOGRA…" at bounding box center [730, 371] width 925 height 56
drag, startPoint x: 749, startPoint y: 360, endPoint x: 675, endPoint y: 363, distance: 74.1
click at [675, 363] on span "Our first Kindergarten field trip will be [DATE][DATE], at [PERSON_NAME][GEOGRA…" at bounding box center [730, 371] width 925 height 56
drag, startPoint x: 748, startPoint y: 381, endPoint x: 667, endPoint y: 383, distance: 81.1
click at [668, 383] on div "Pumpkin Patch Field Trip - Our first Kindergarten field trip will be [DATE][DAT…" at bounding box center [730, 372] width 924 height 60
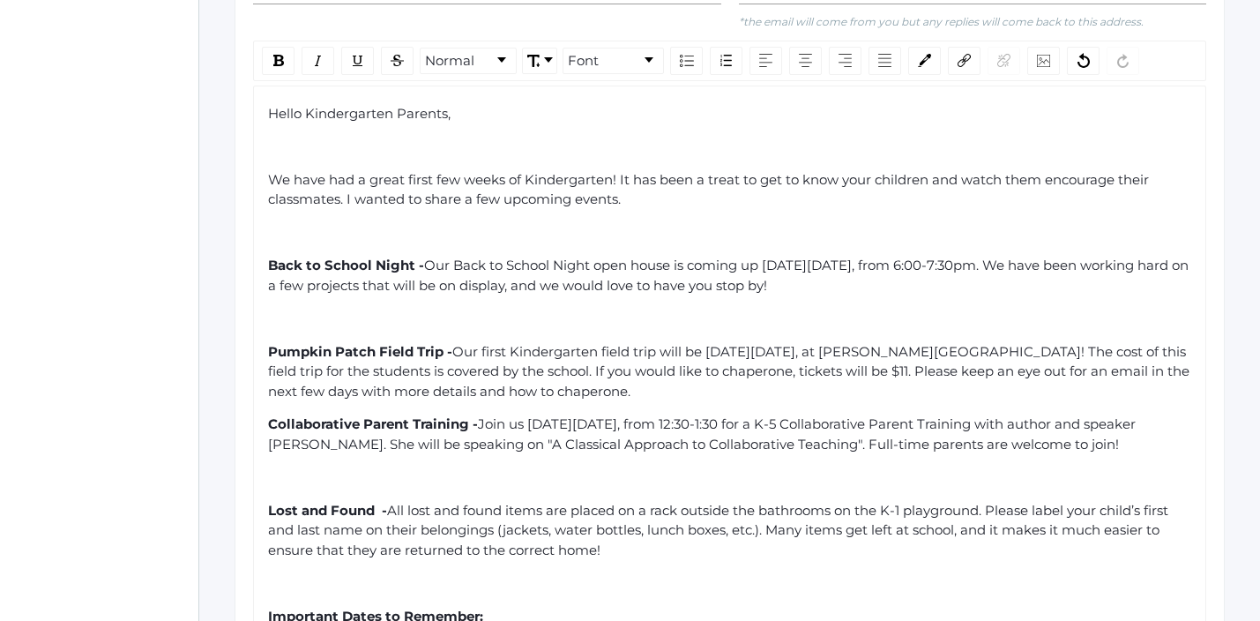
click at [674, 388] on div "Hello Kindergarten Parents, We have had a great first few weeks of Kindergarten…" at bounding box center [730, 481] width 924 height 754
click at [444, 309] on div "rdw-editor" at bounding box center [730, 319] width 924 height 20
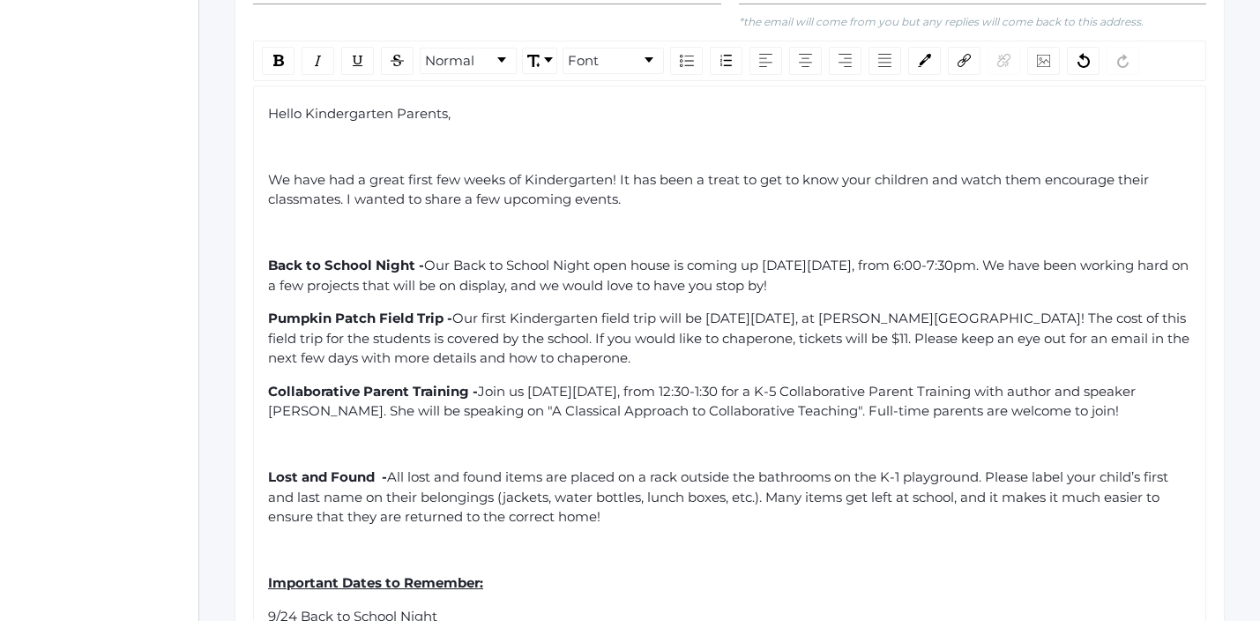
click at [352, 437] on div "rdw-editor" at bounding box center [730, 445] width 924 height 20
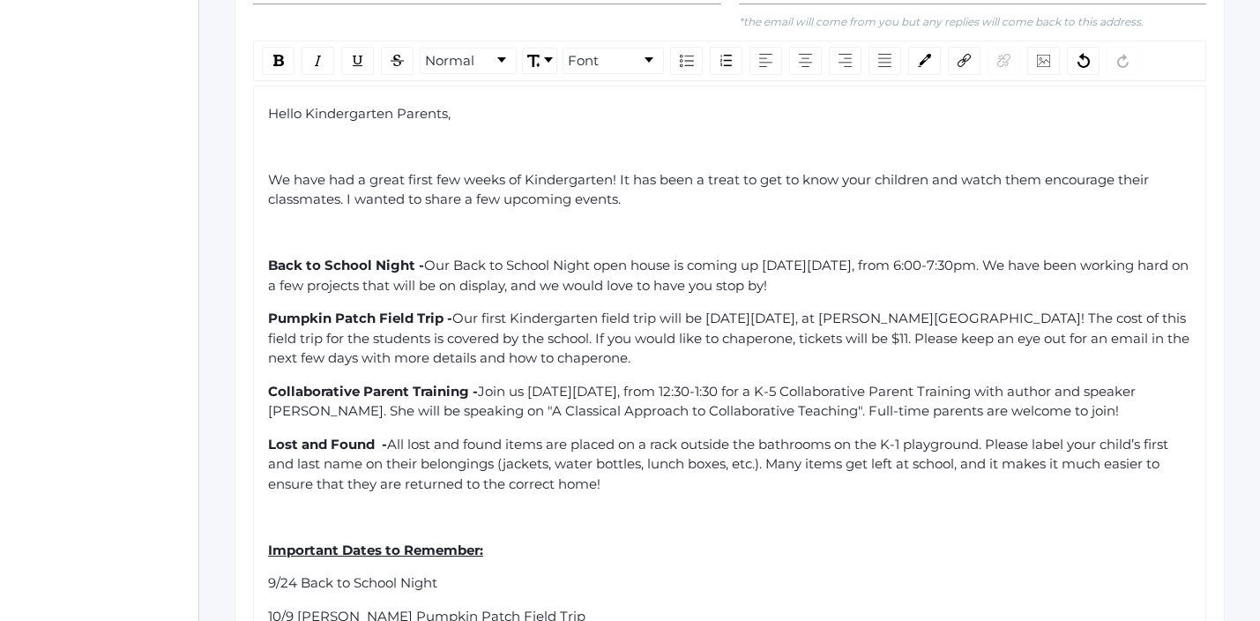
click at [685, 473] on div "Lost and Found - All lost and found items are placed on a rack outside the bath…" at bounding box center [730, 465] width 924 height 60
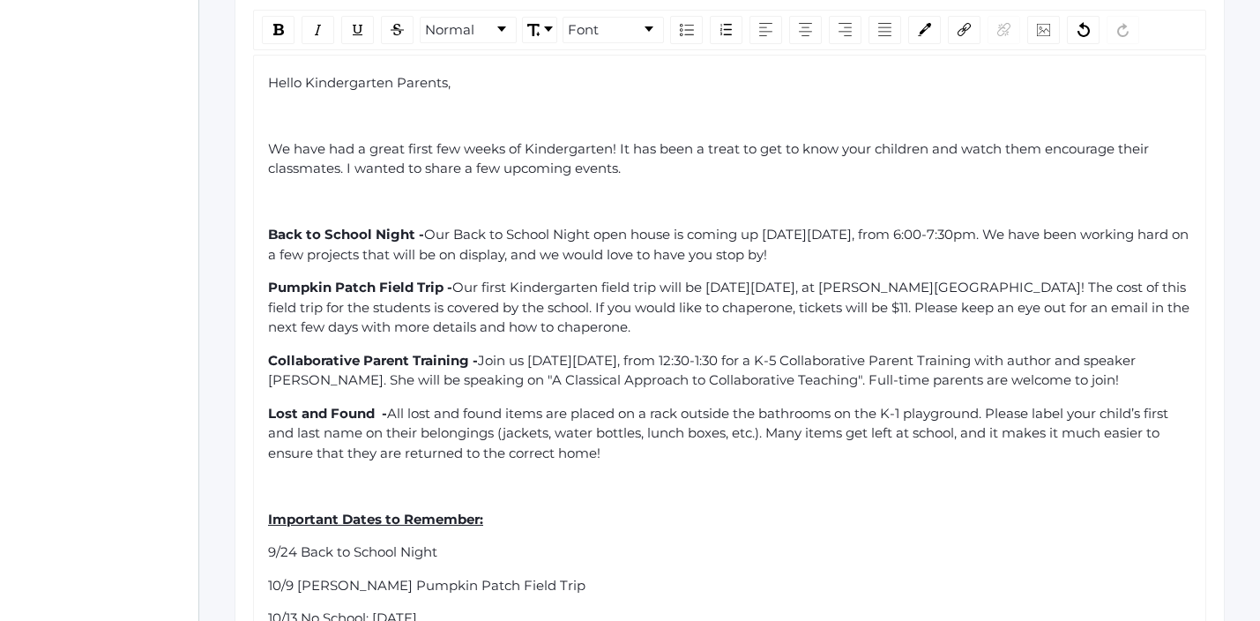
scroll to position [684, 0]
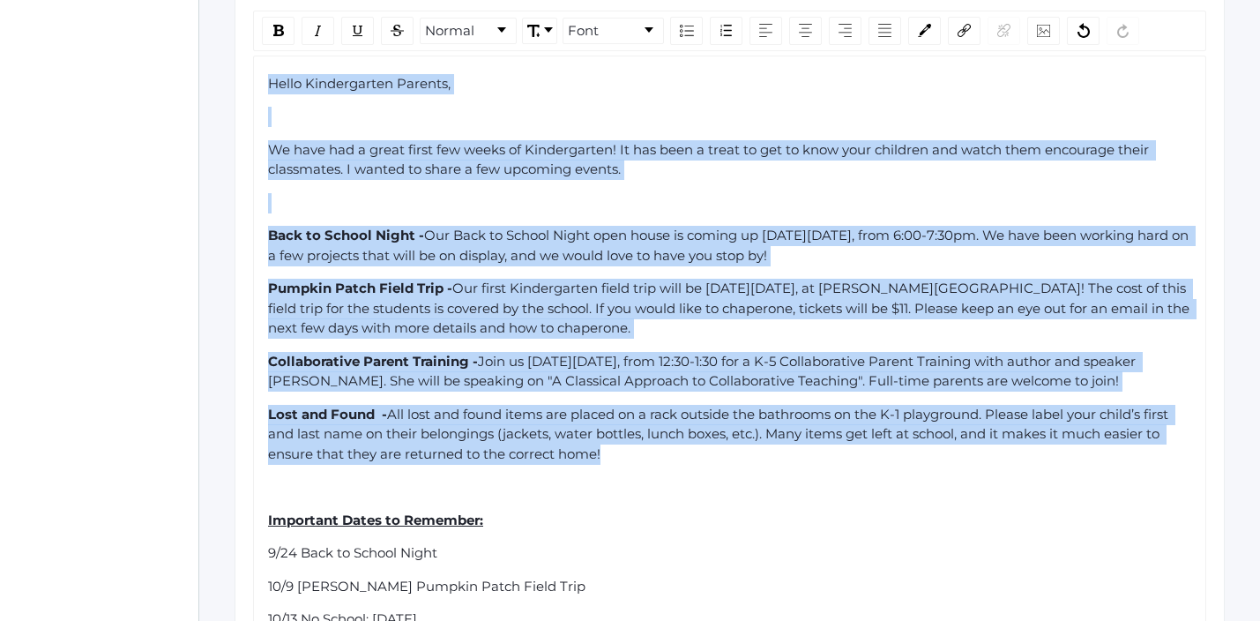
drag, startPoint x: 634, startPoint y: 437, endPoint x: 267, endPoint y: 74, distance: 516.2
click at [268, 74] on div "Hello Kindergarten Parents, We have had a great first few weeks of Kindergarten…" at bounding box center [730, 418] width 924 height 688
copy div "Hello Kindergarten Parents, We have had a great first few weeks of Kindergarten…"
click at [682, 171] on div "Hello Kindergarten Parents, We have had a great first few weeks of Kindergarten…" at bounding box center [730, 418] width 924 height 688
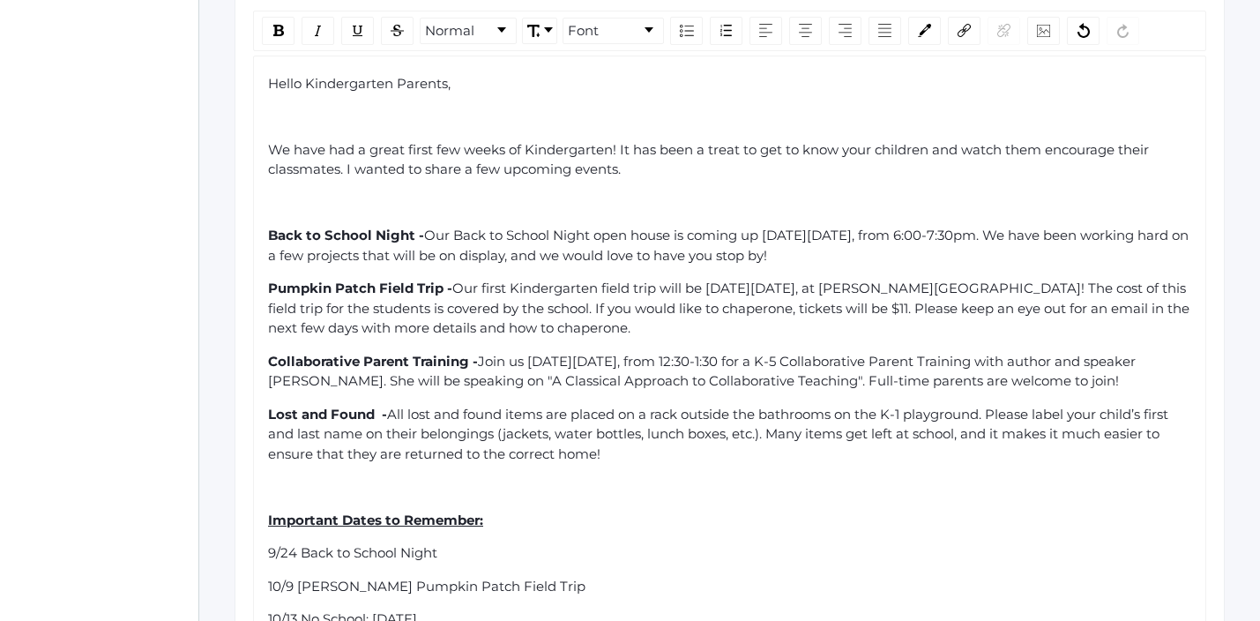
click at [464, 156] on span "We have had a great first few weeks of Kindergarten! It has been a treat to get…" at bounding box center [710, 159] width 884 height 37
click at [588, 201] on div "Hello Kindergarten Parents, We have had a great first few weeks of Kindergarten…" at bounding box center [730, 418] width 924 height 688
click at [384, 479] on div "rdw-editor" at bounding box center [730, 487] width 924 height 20
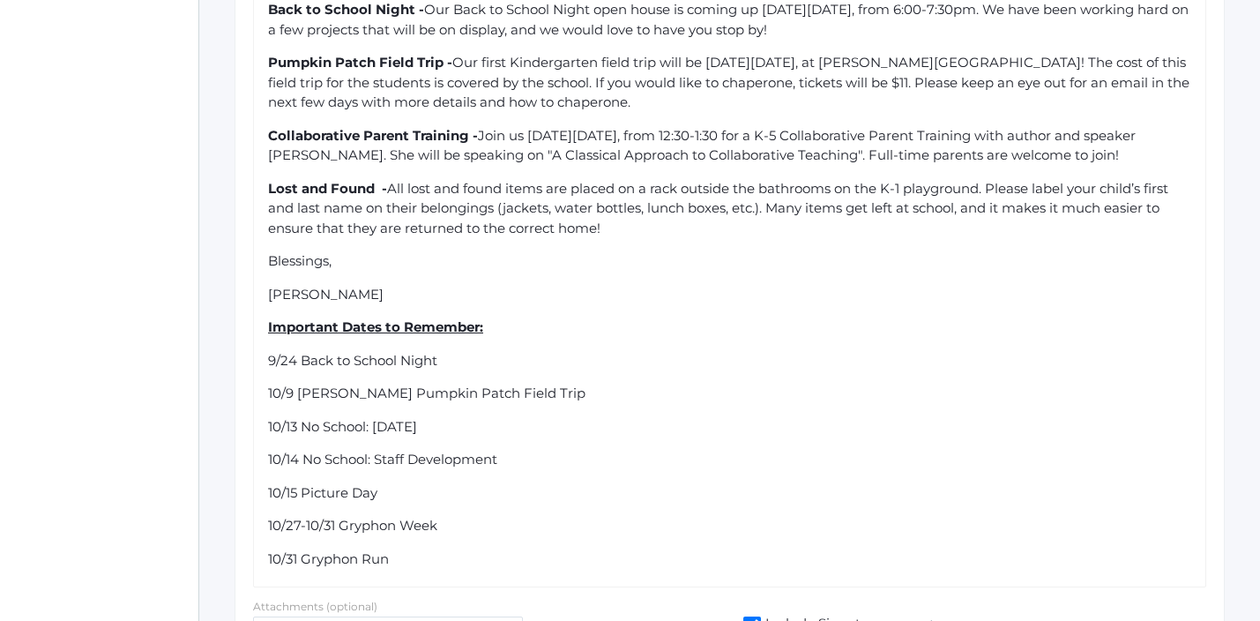
scroll to position [900, 0]
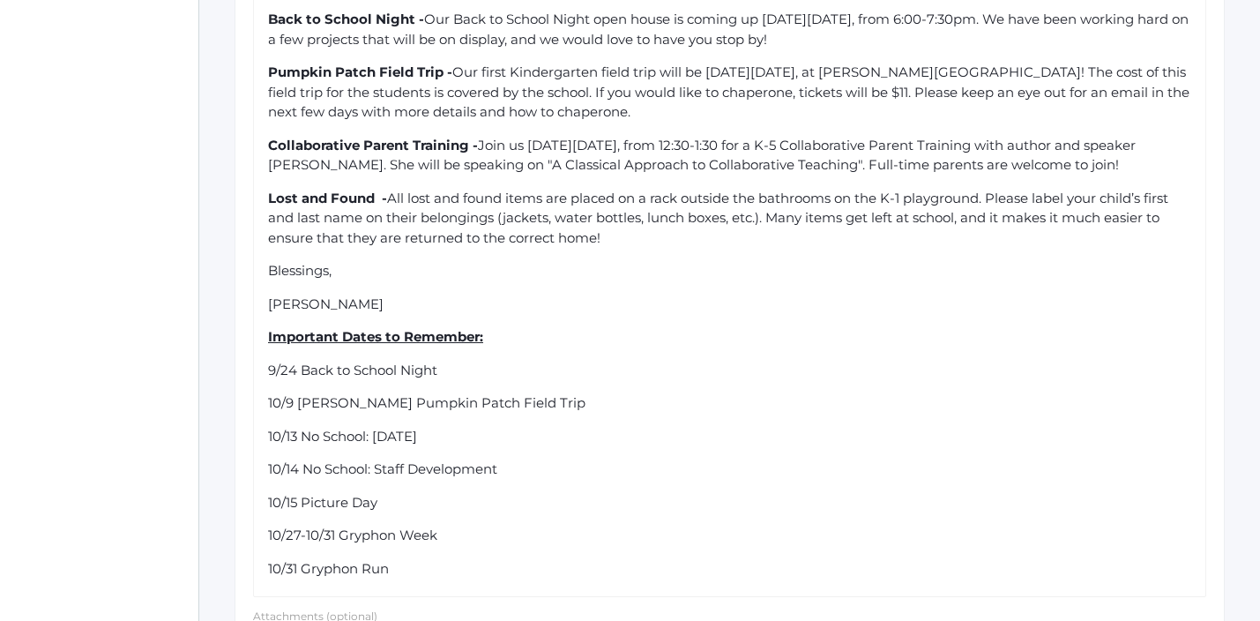
click at [625, 221] on div "Lost and Found - All lost and found items are placed on a rack outside the bath…" at bounding box center [730, 219] width 924 height 60
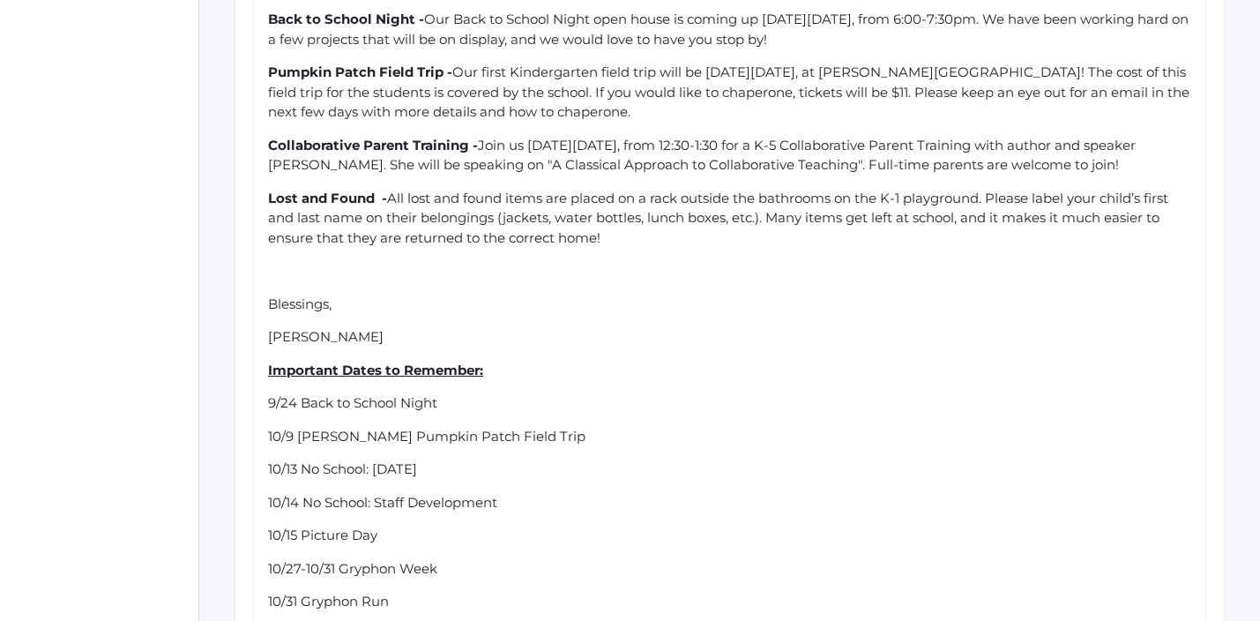
click at [393, 332] on div "Hello Kindergarten Parents, We have had a great first few weeks of Kindergarten…" at bounding box center [730, 235] width 924 height 754
click at [381, 327] on div "[PERSON_NAME]" at bounding box center [730, 337] width 924 height 20
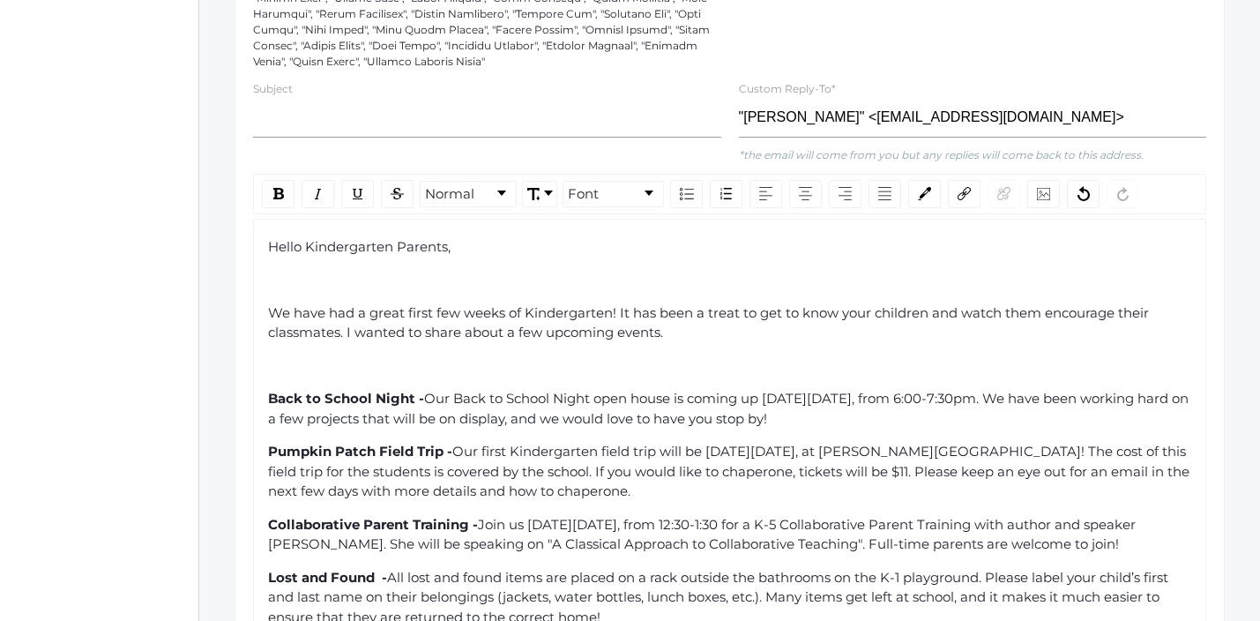
scroll to position [502, 0]
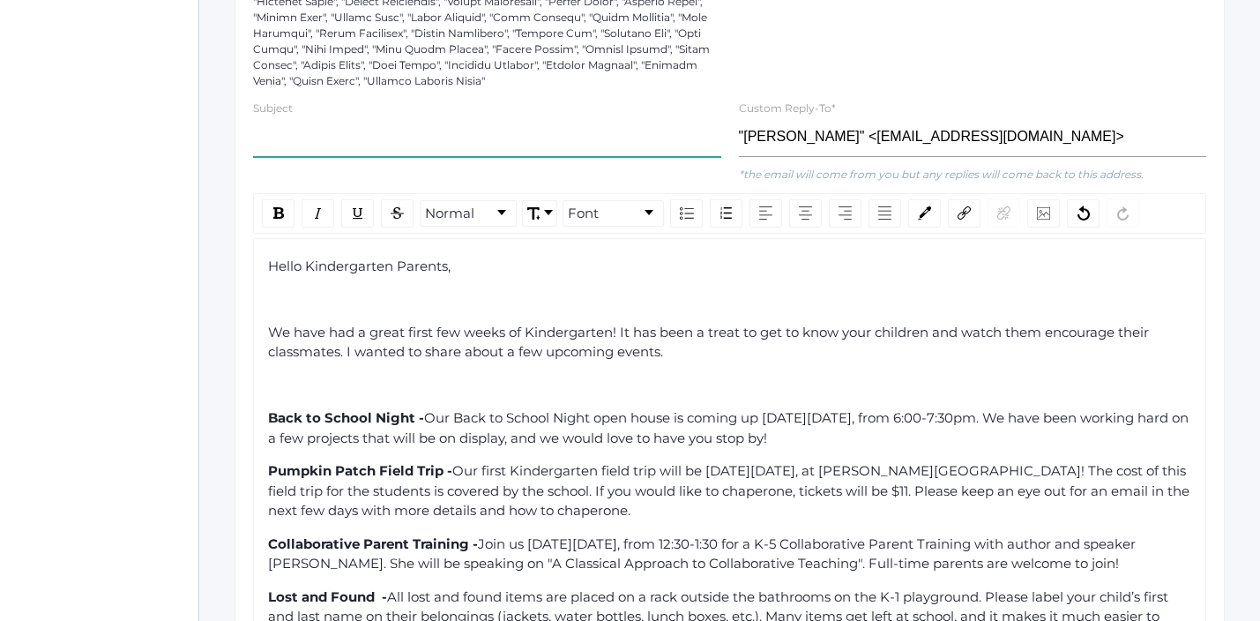
click at [328, 129] on input "text" at bounding box center [487, 137] width 468 height 40
paste input "Week 3 First Grade Announcements"
click at [297, 126] on input "Week 3 First Grade Announcements" at bounding box center [487, 137] width 468 height 40
drag, startPoint x: 373, startPoint y: 123, endPoint x: 308, endPoint y: 124, distance: 65.3
click at [308, 124] on input "Week 4 First Grade Announcements" at bounding box center [487, 137] width 468 height 40
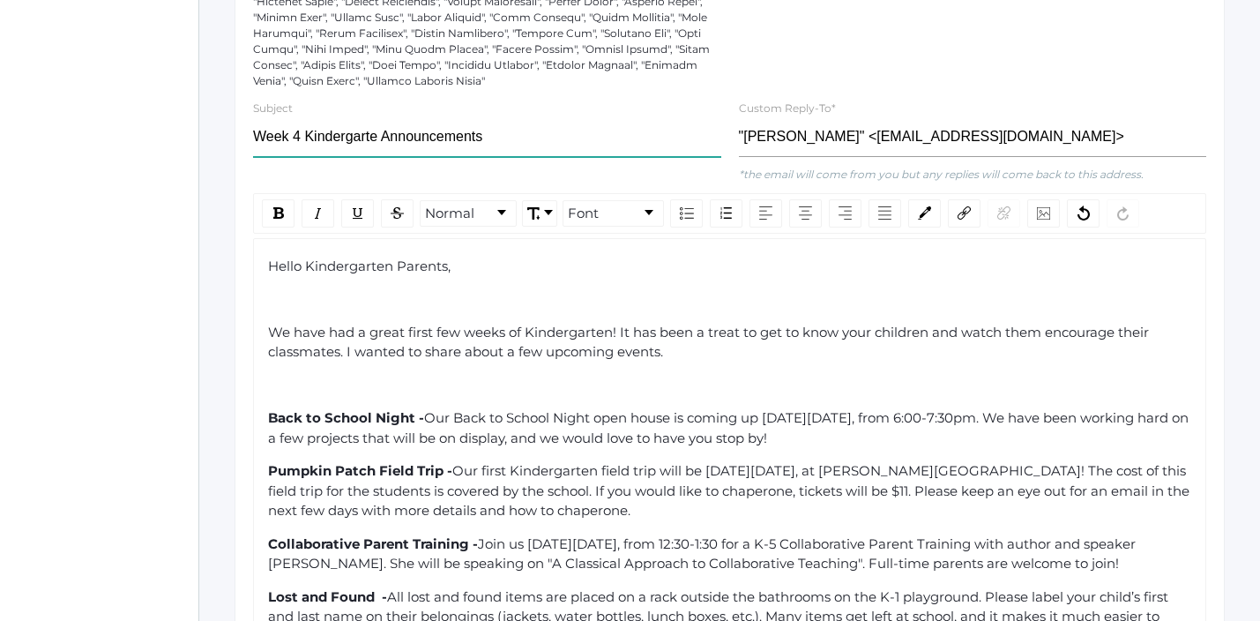
click at [484, 129] on input "Week 4 Kindergarte Announcements" at bounding box center [487, 137] width 468 height 40
click at [349, 122] on input "Week 4 Kindergarte Announcements" at bounding box center [487, 137] width 468 height 40
click at [521, 127] on input "Week 4 Kindergarten Announcements" at bounding box center [487, 137] width 468 height 40
type input "Week 4 Kindergarten Announcements"
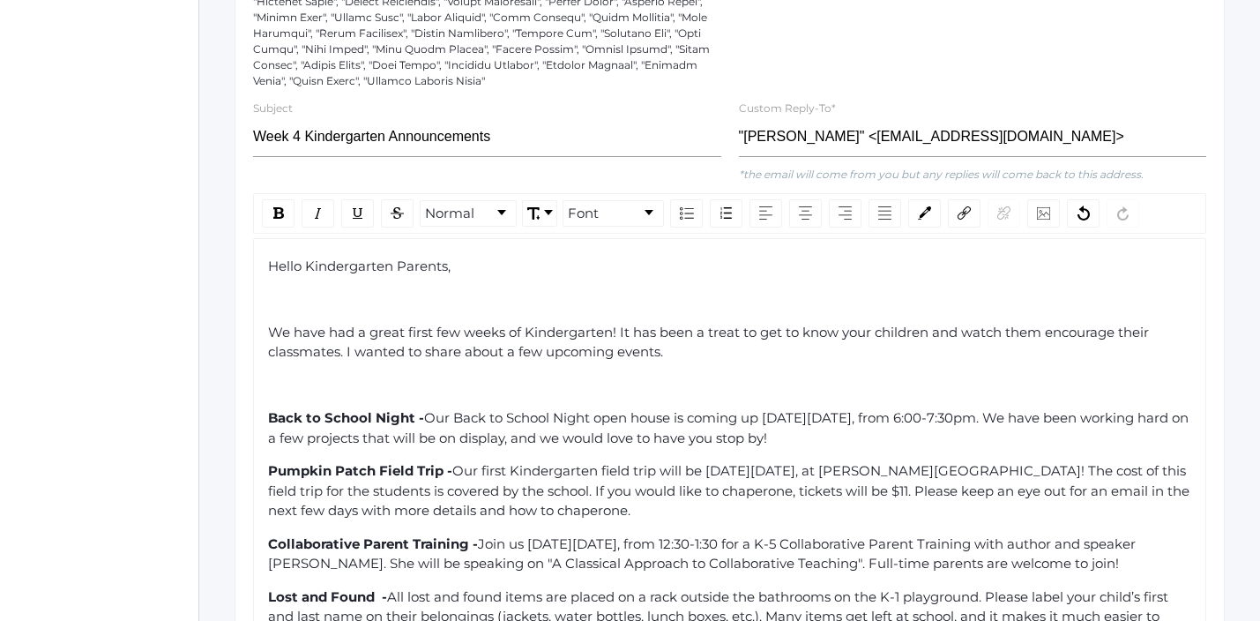
click at [699, 489] on div "Pumpkin Patch Field Trip - Our first Kindergarten field trip will be [DATE][DAT…" at bounding box center [730, 491] width 924 height 60
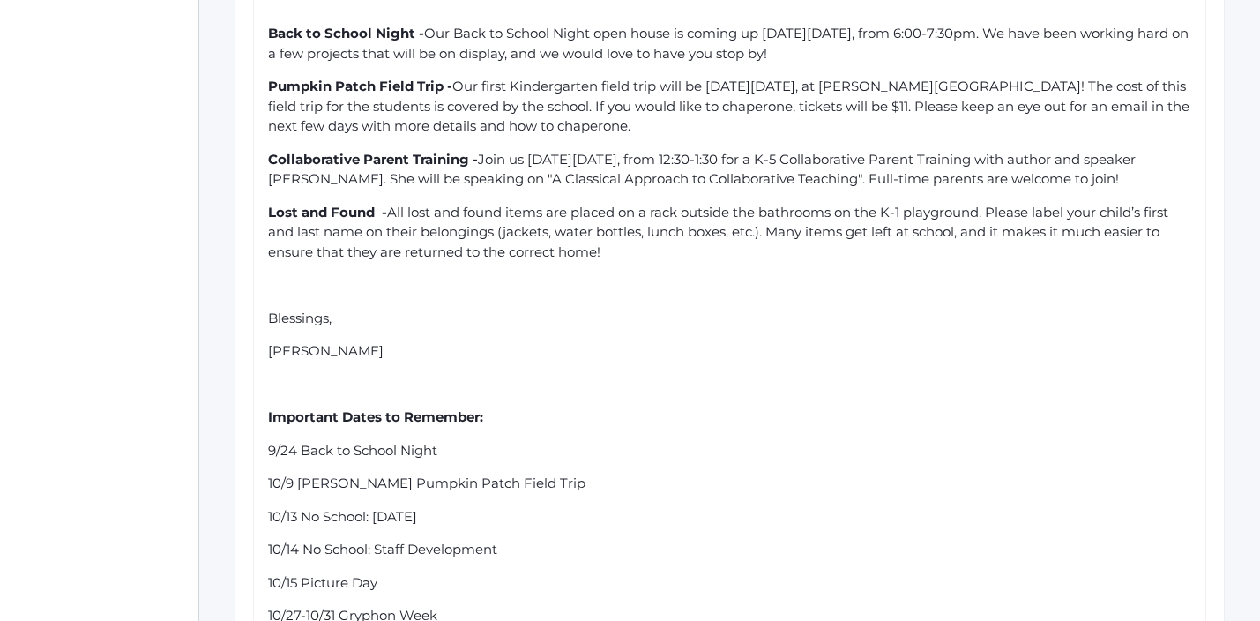
scroll to position [1090, 0]
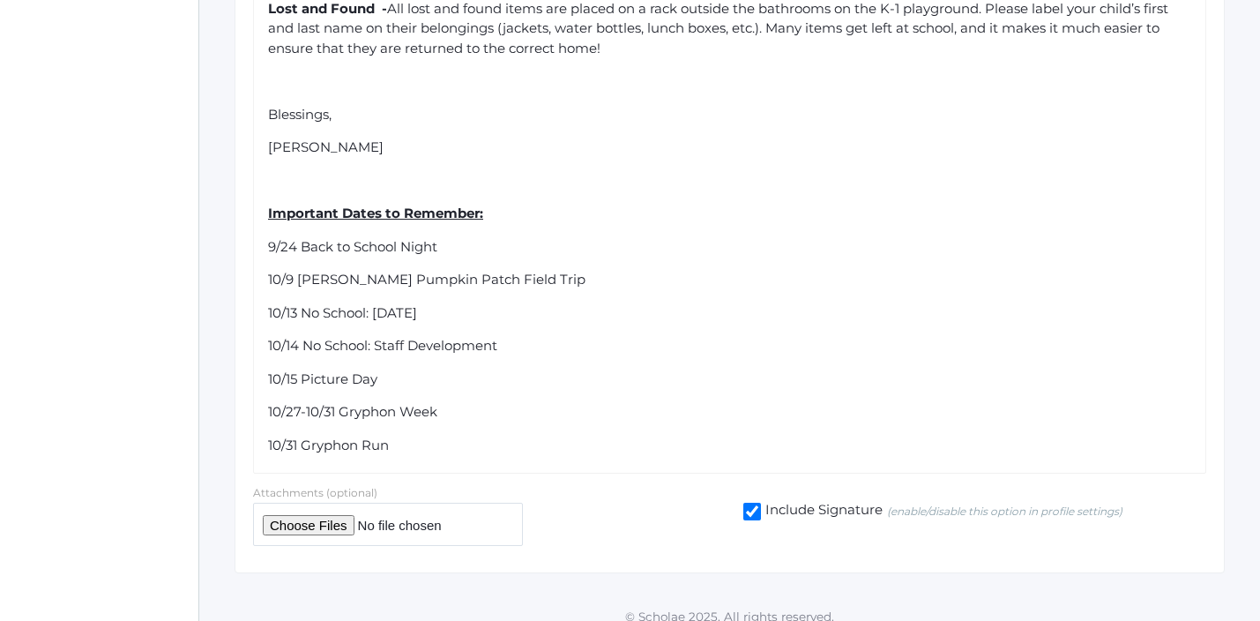
click at [331, 510] on input "file" at bounding box center [388, 523] width 270 height 43
click at [439, 514] on input "file" at bounding box center [388, 523] width 270 height 43
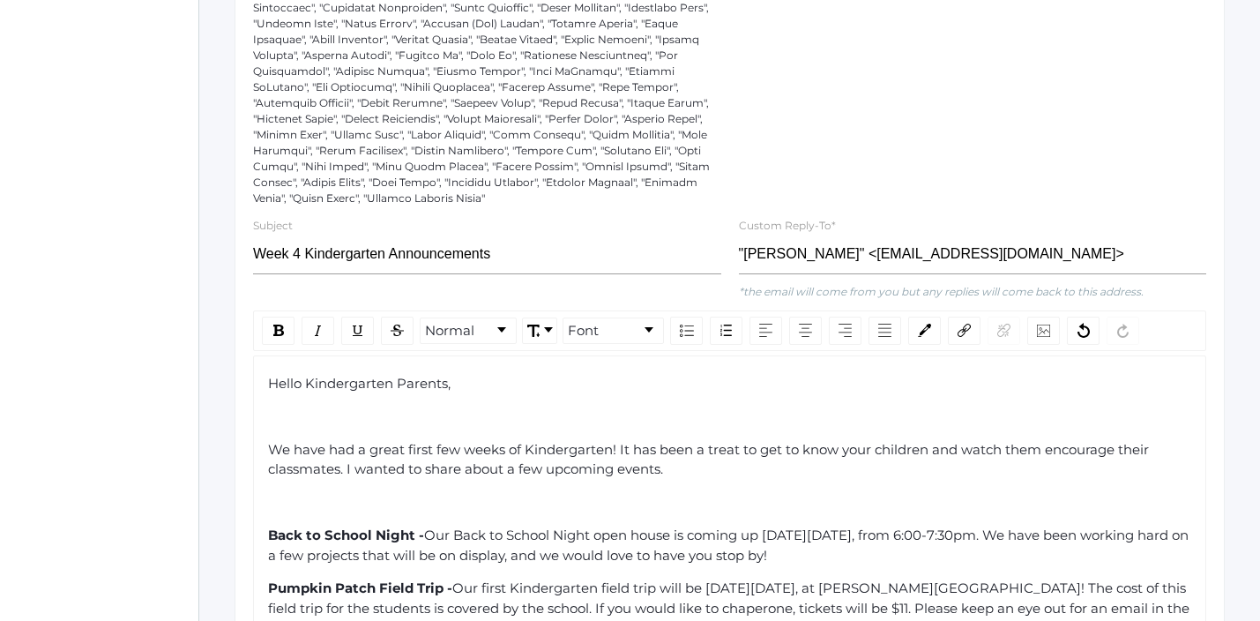
scroll to position [383, 0]
click at [681, 455] on div "We have had a great first few weeks of Kindergarten! It has been a treat to get…" at bounding box center [730, 462] width 924 height 40
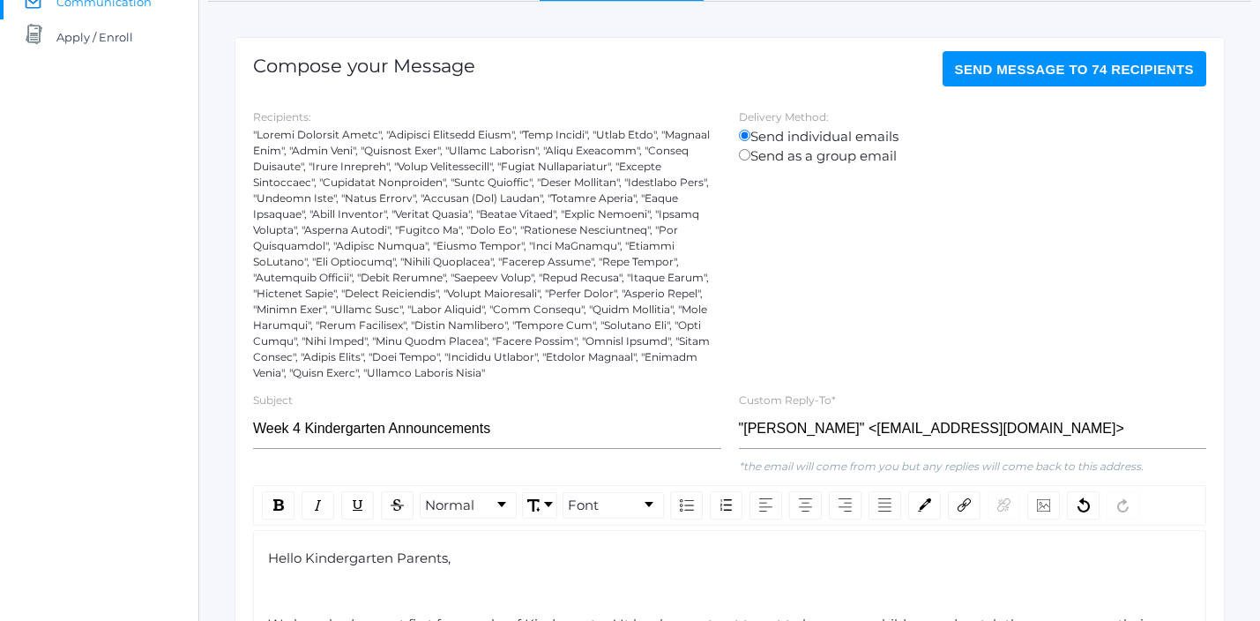
scroll to position [0, 0]
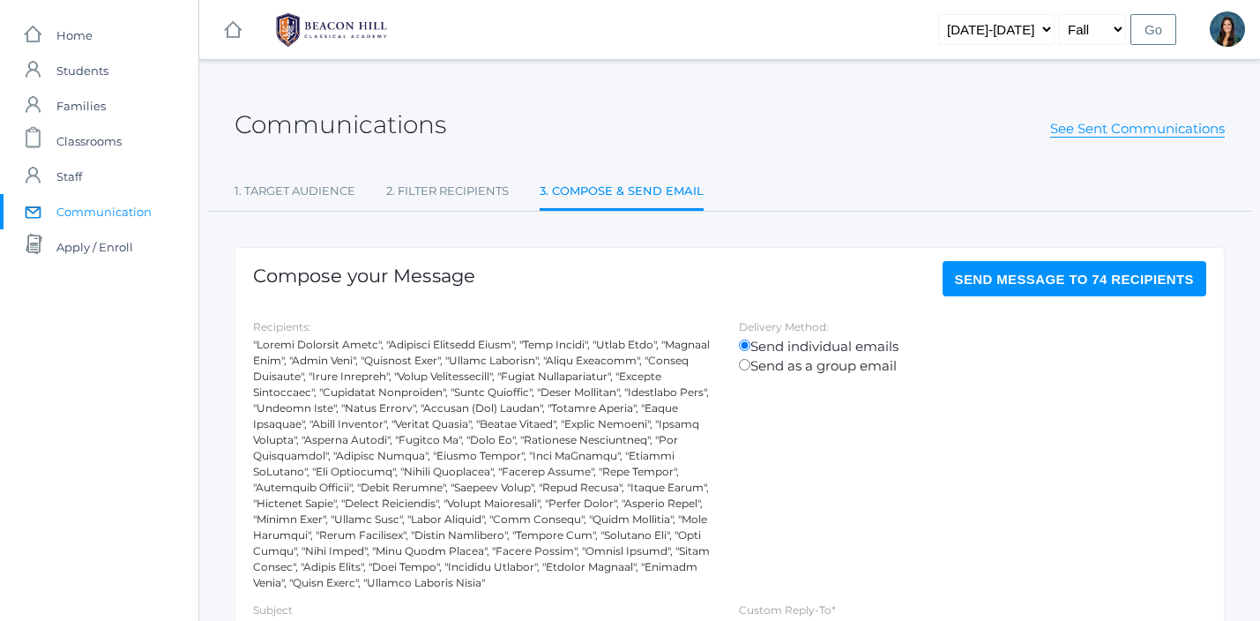
click at [1016, 277] on span "Send Message to 74 recipients" at bounding box center [1075, 279] width 240 height 15
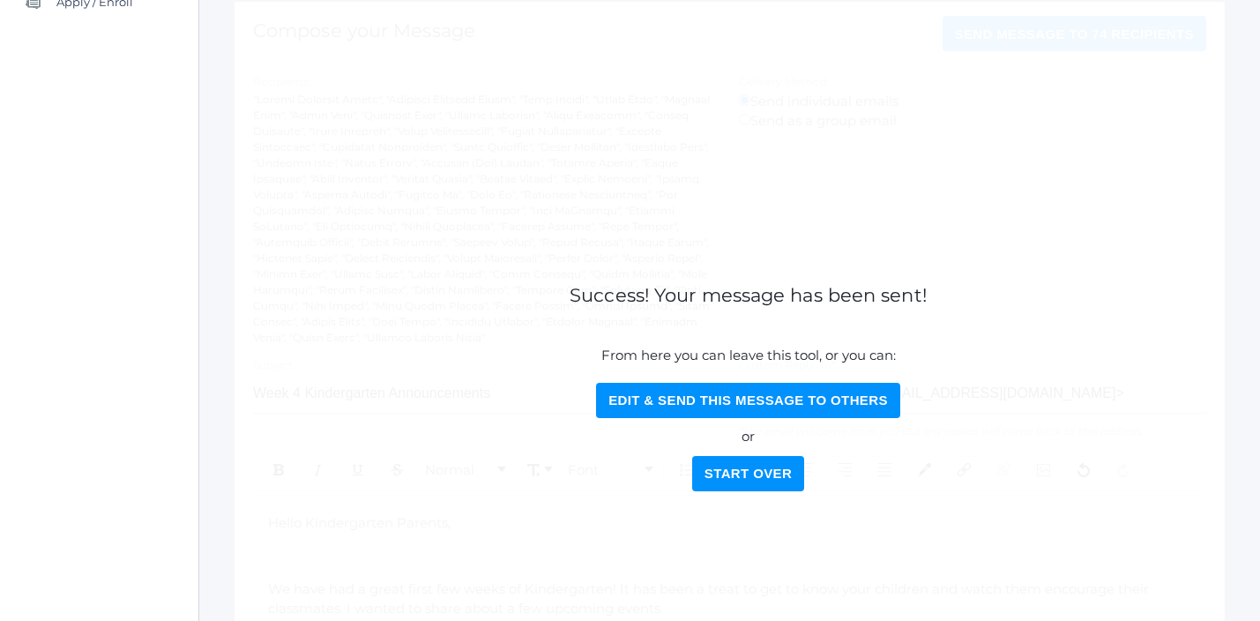
scroll to position [249, 0]
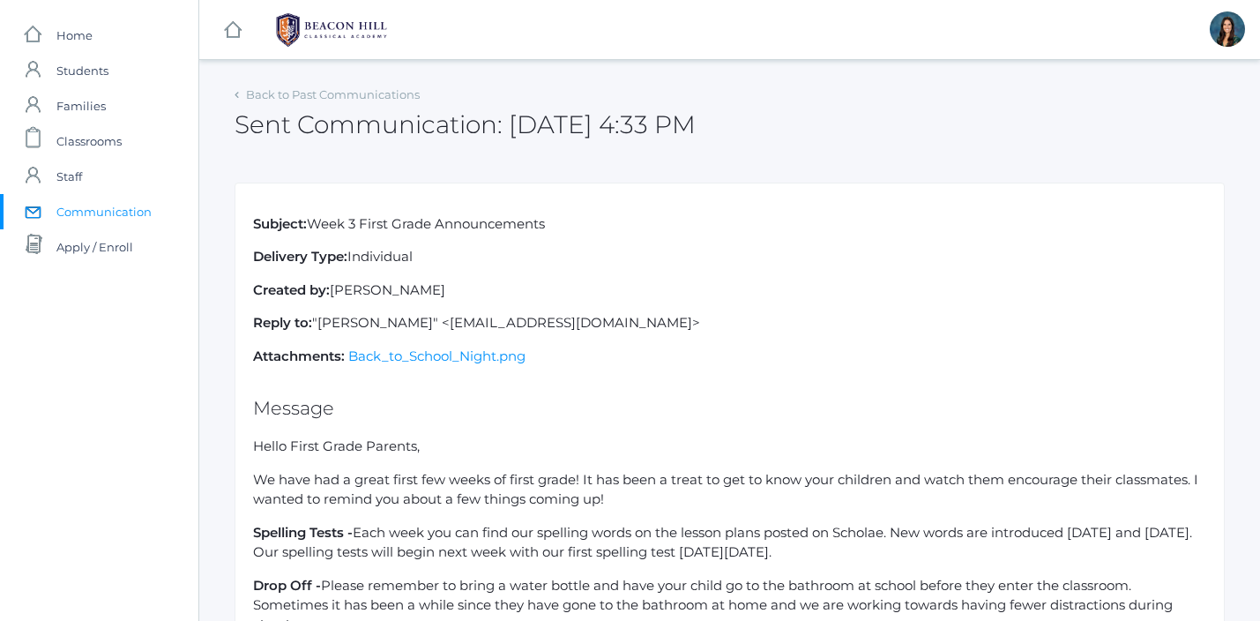
drag, startPoint x: 315, startPoint y: 221, endPoint x: 573, endPoint y: 220, distance: 258.3
click at [573, 222] on p "Subject: Week 3 First Grade Announcements" at bounding box center [729, 224] width 953 height 20
copy p "Week 3 First Grade Announcements"
